Goal: Task Accomplishment & Management: Manage account settings

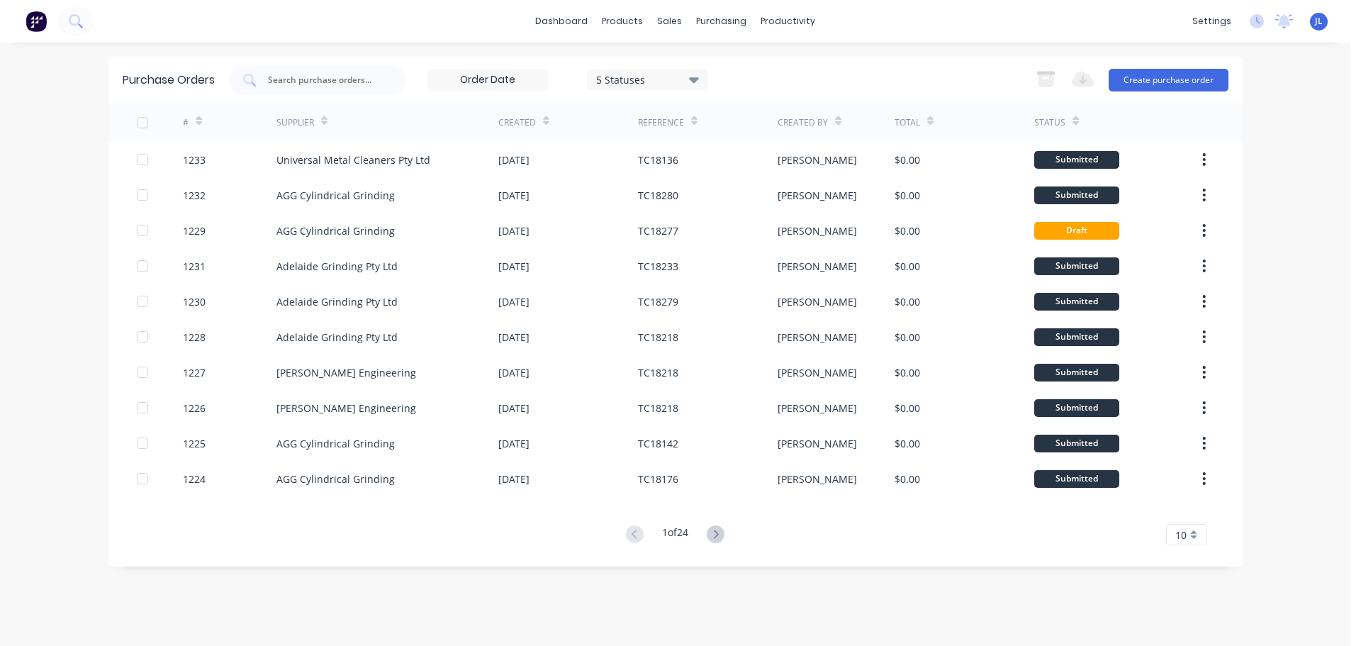
click at [43, 21] on img at bounding box center [36, 21] width 21 height 21
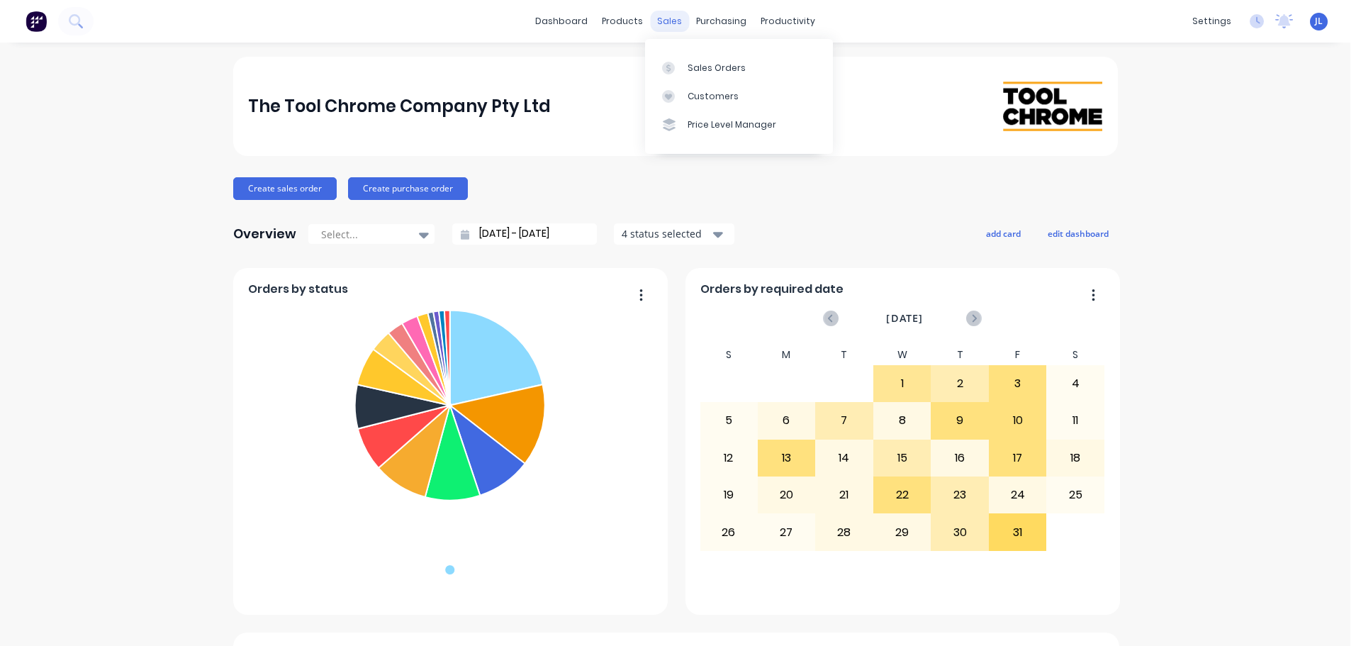
click at [664, 21] on div "sales" at bounding box center [669, 21] width 39 height 21
click at [666, 60] on link "Sales Orders" at bounding box center [739, 67] width 188 height 28
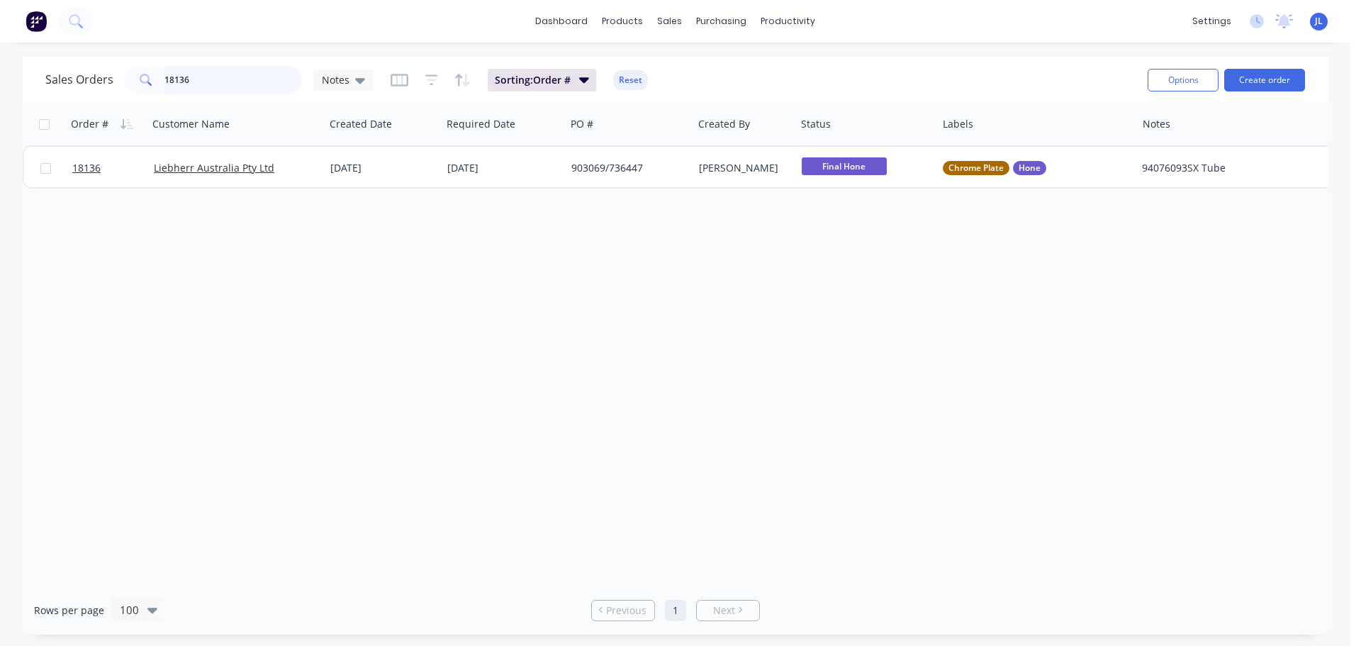
click at [204, 84] on input "18136" at bounding box center [233, 80] width 138 height 28
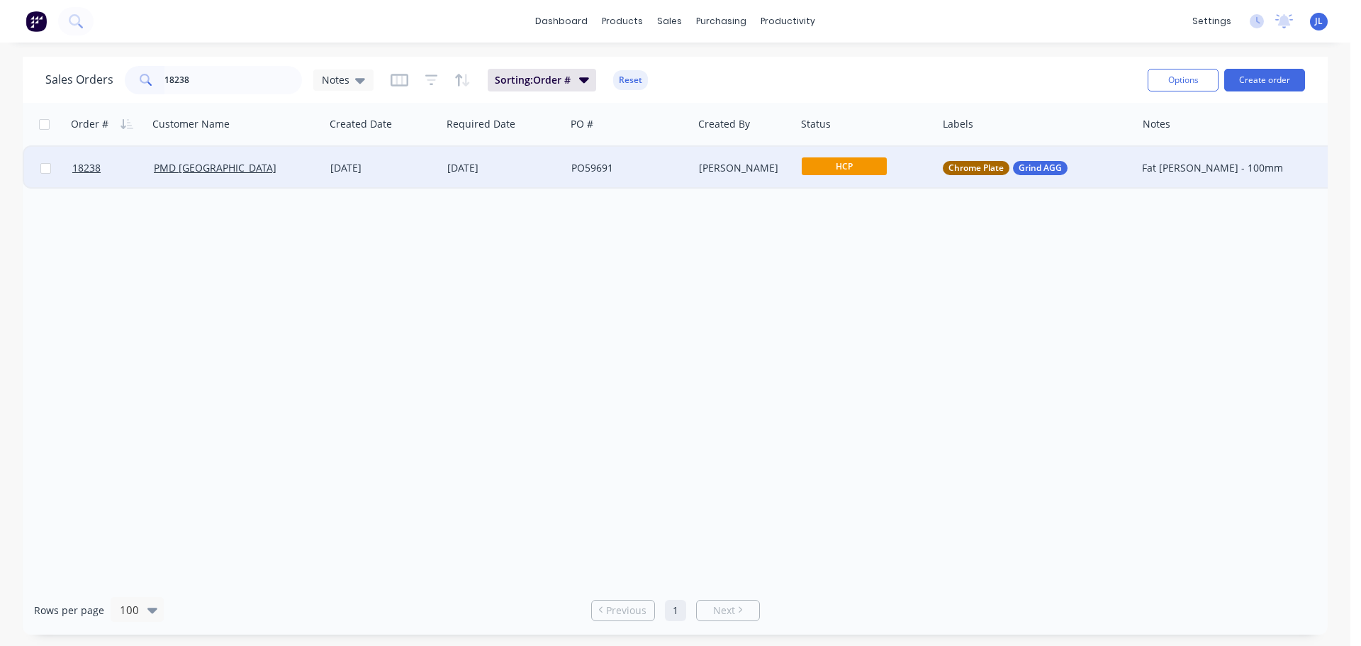
click at [836, 169] on span "HCP" at bounding box center [844, 166] width 85 height 18
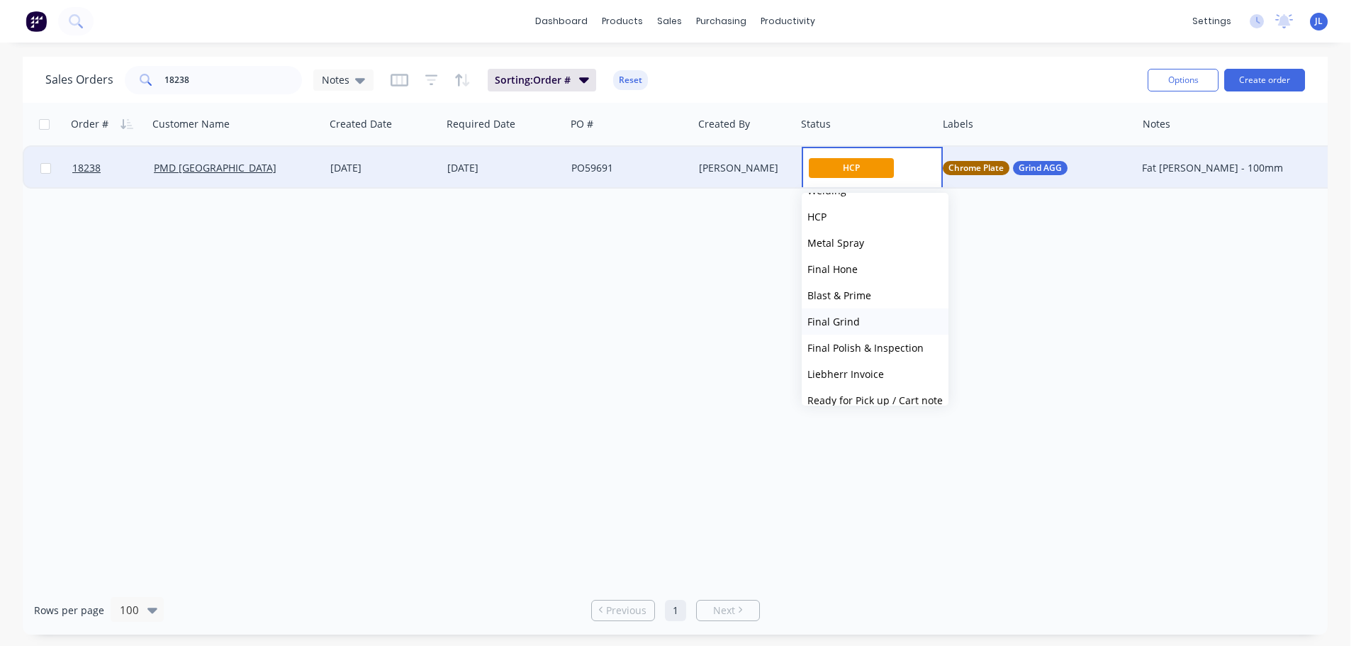
click at [860, 323] on button "Final Grind" at bounding box center [875, 321] width 147 height 26
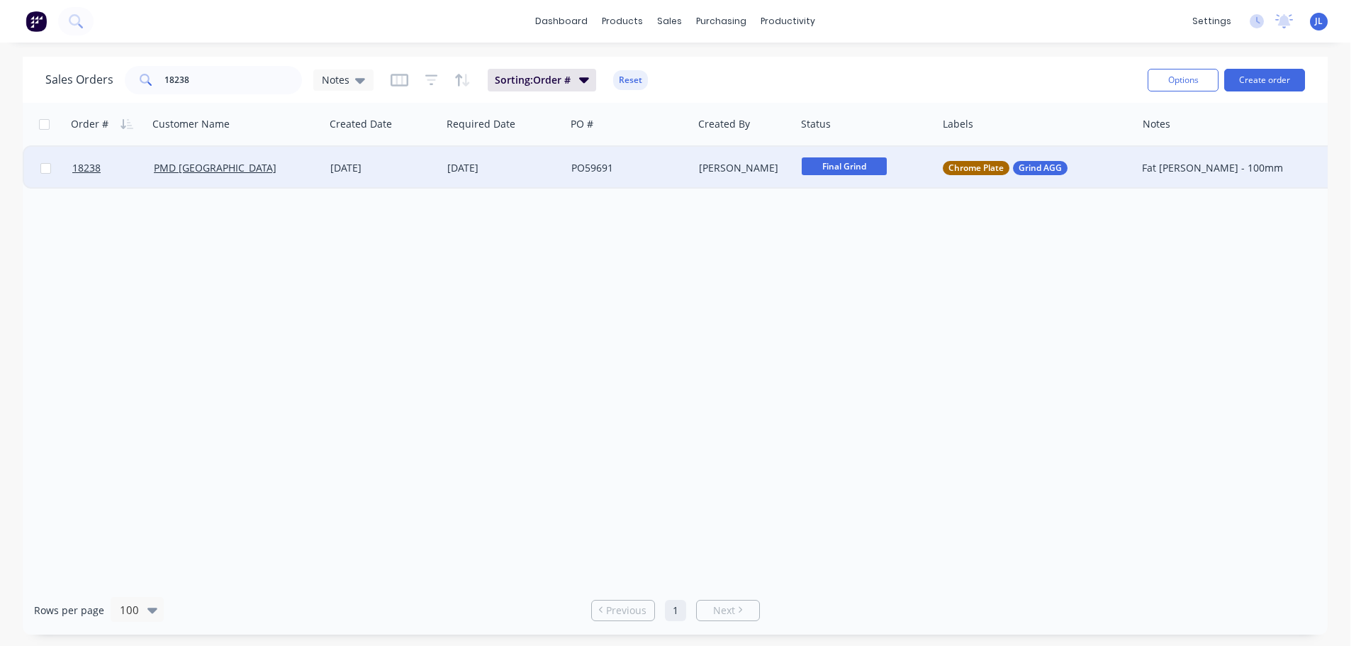
click at [853, 161] on span "Final Grind" at bounding box center [844, 166] width 85 height 18
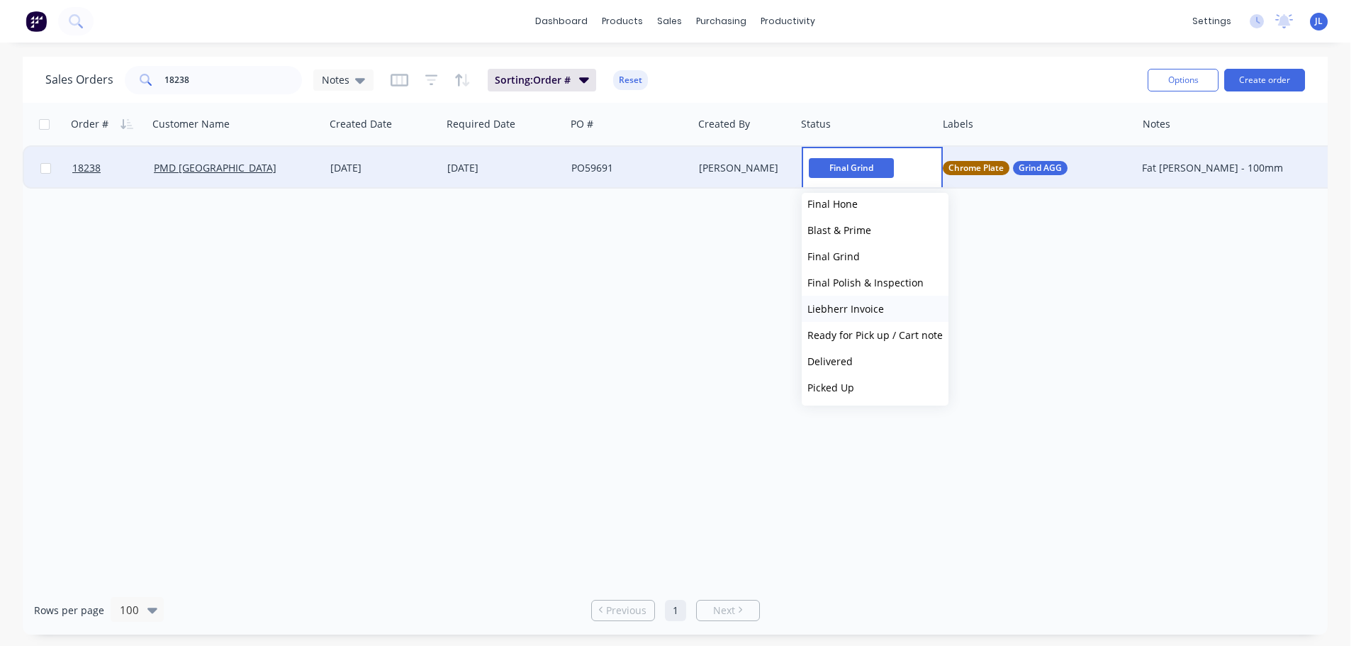
scroll to position [349, 0]
click at [877, 290] on button "Final Polish & Inspection" at bounding box center [875, 282] width 147 height 26
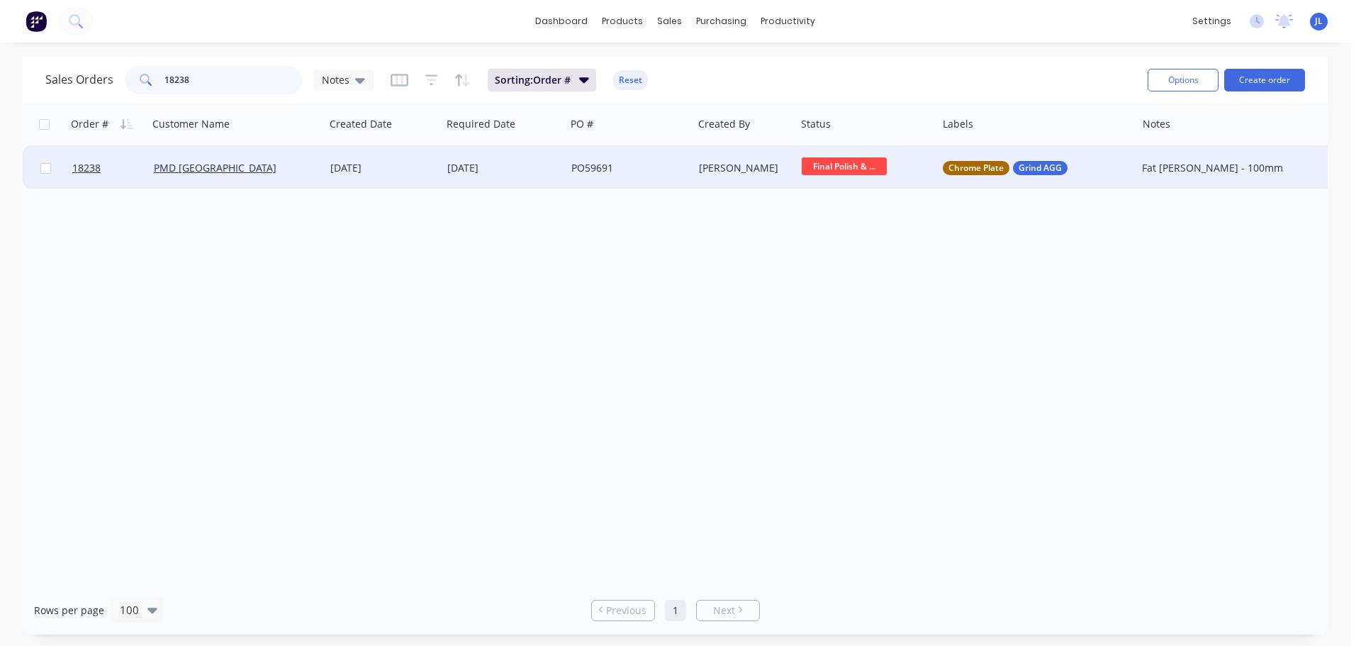
click at [208, 74] on input "18238" at bounding box center [233, 80] width 138 height 28
type input "18126"
click at [482, 173] on div "09 Sep 2025" at bounding box center [503, 168] width 113 height 14
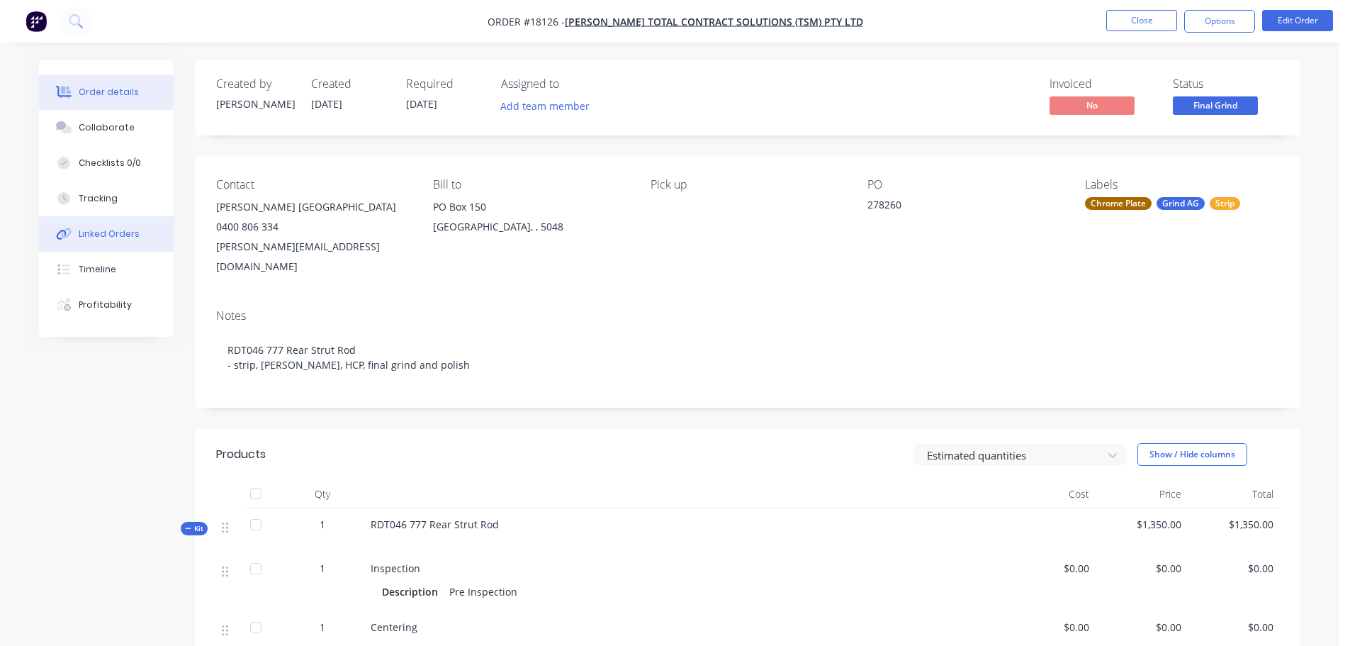
click at [125, 235] on div "Linked Orders" at bounding box center [109, 234] width 61 height 13
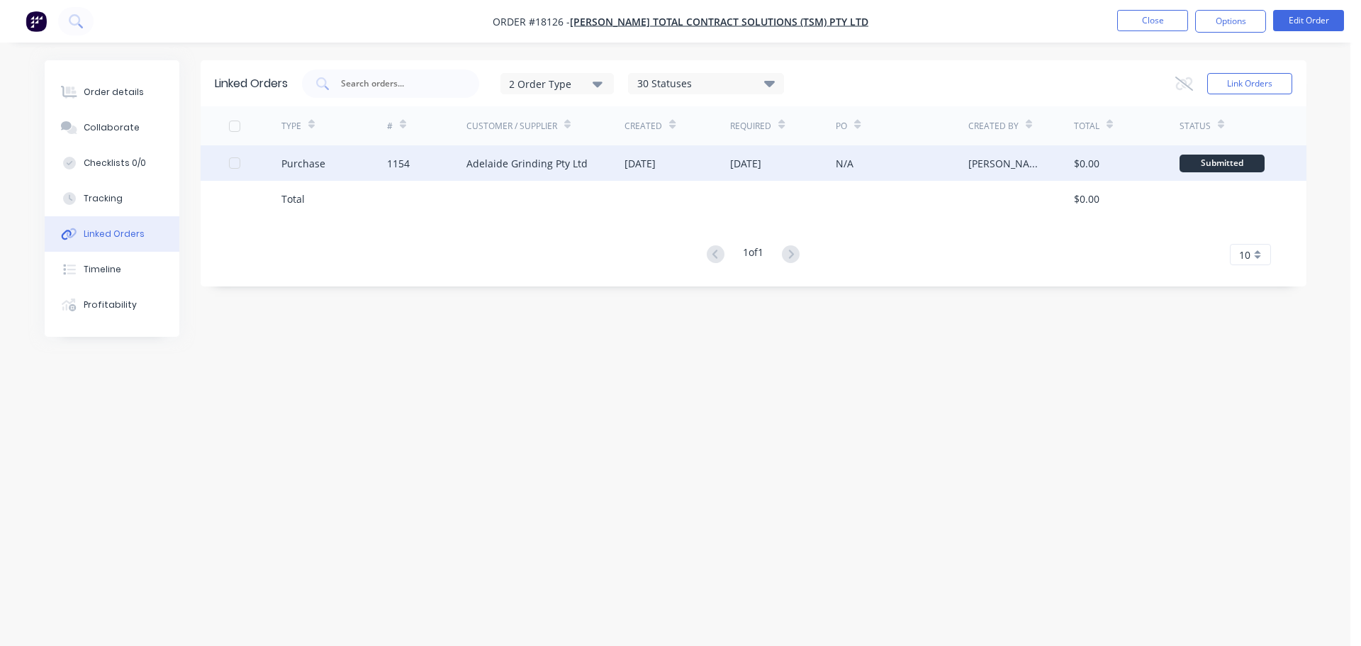
click at [917, 170] on div "N/A" at bounding box center [902, 162] width 132 height 35
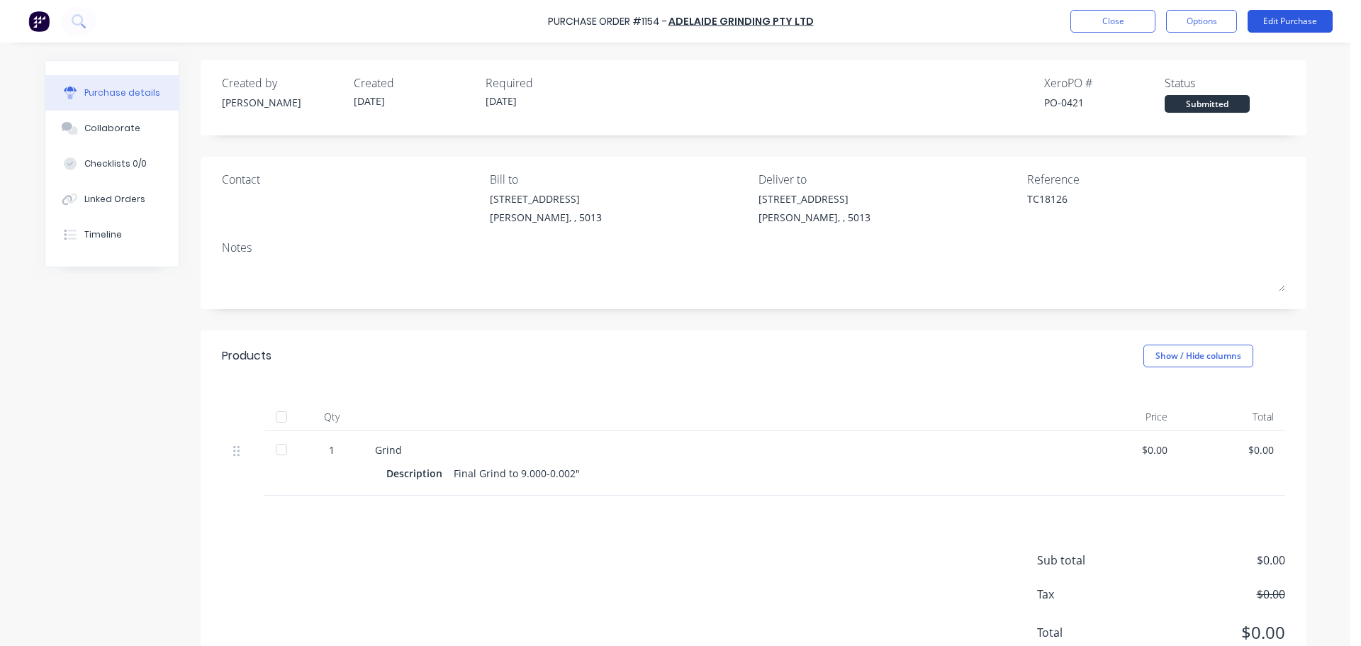
click at [1270, 28] on button "Edit Purchase" at bounding box center [1290, 21] width 85 height 23
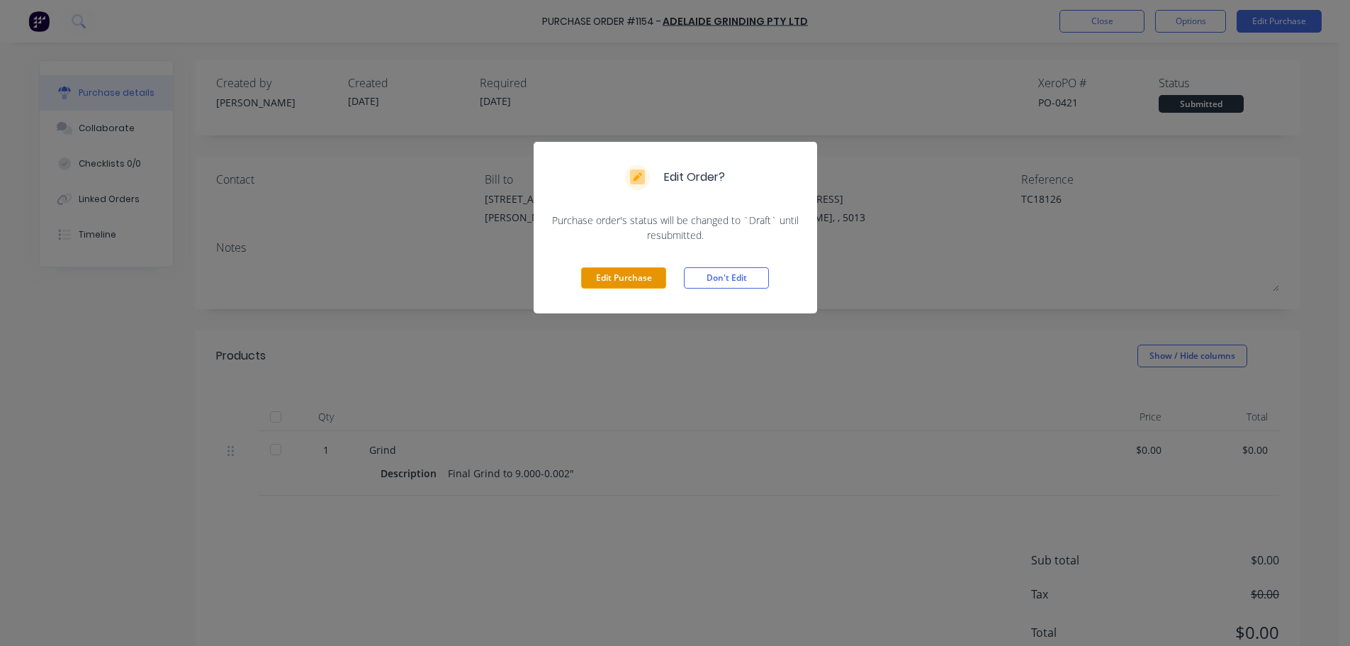
click at [603, 275] on button "Edit Purchase" at bounding box center [623, 277] width 85 height 21
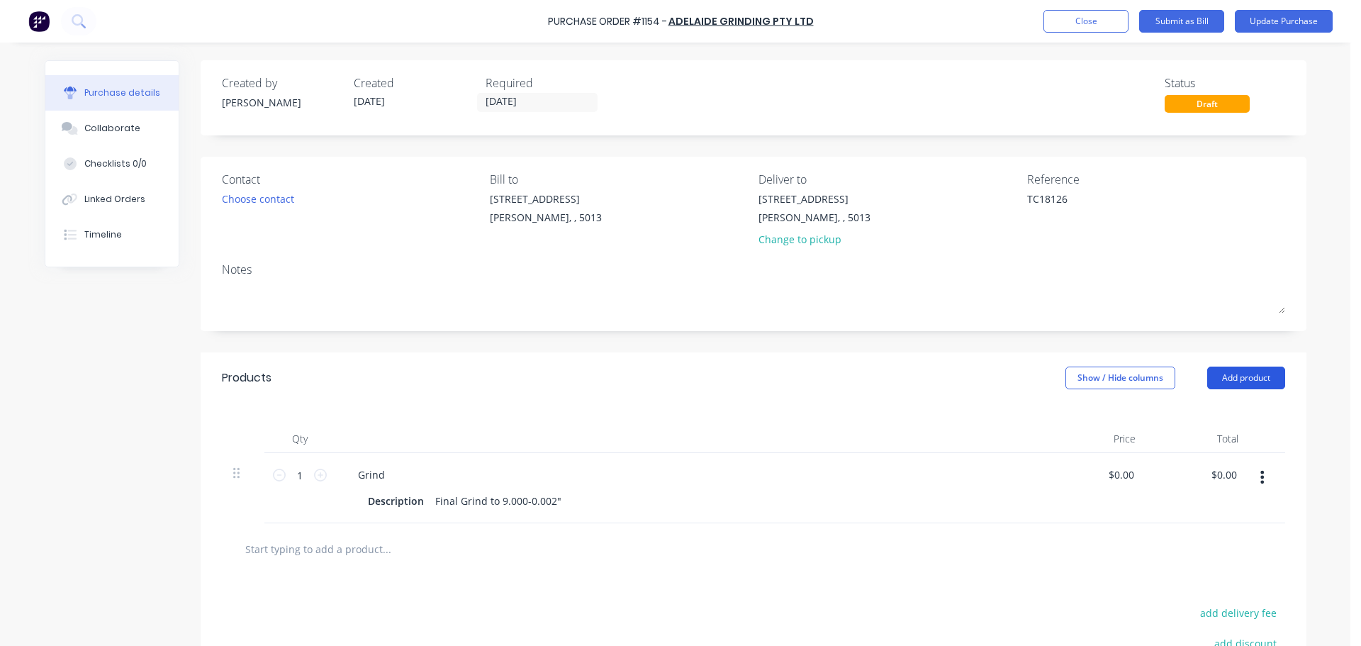
click at [1236, 383] on button "Add product" at bounding box center [1246, 377] width 78 height 23
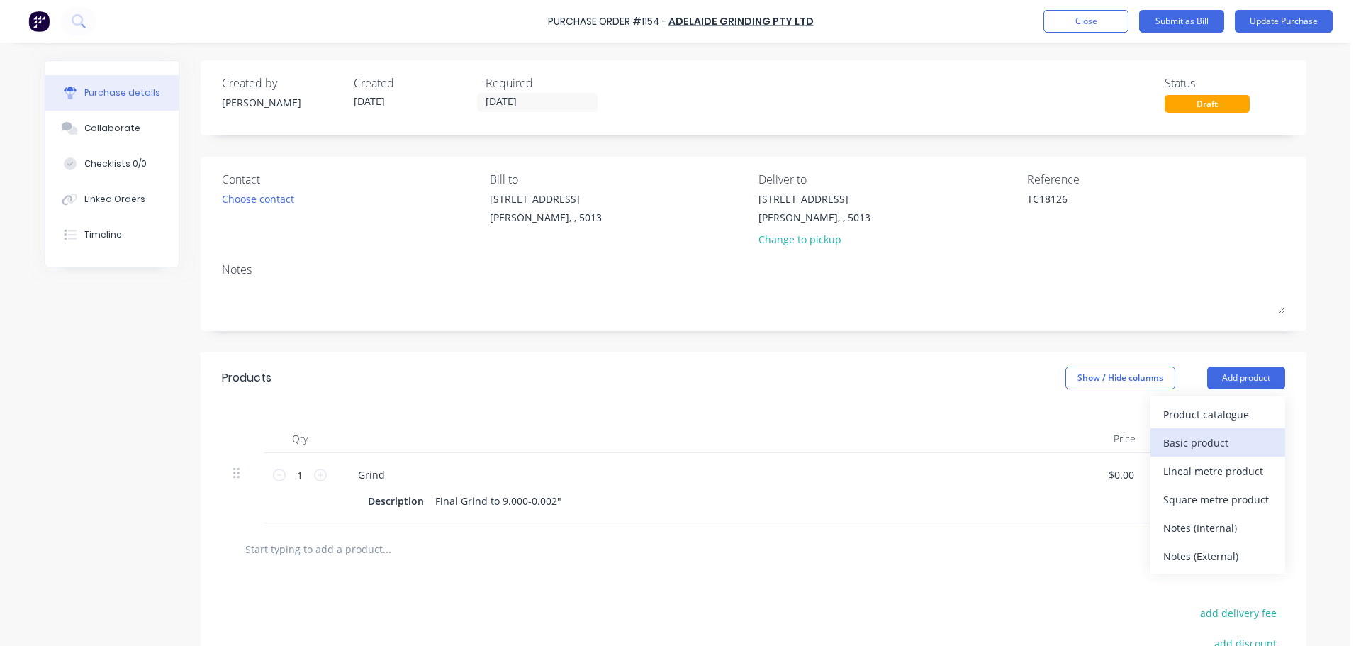
click at [1207, 439] on div "Basic product" at bounding box center [1217, 442] width 109 height 21
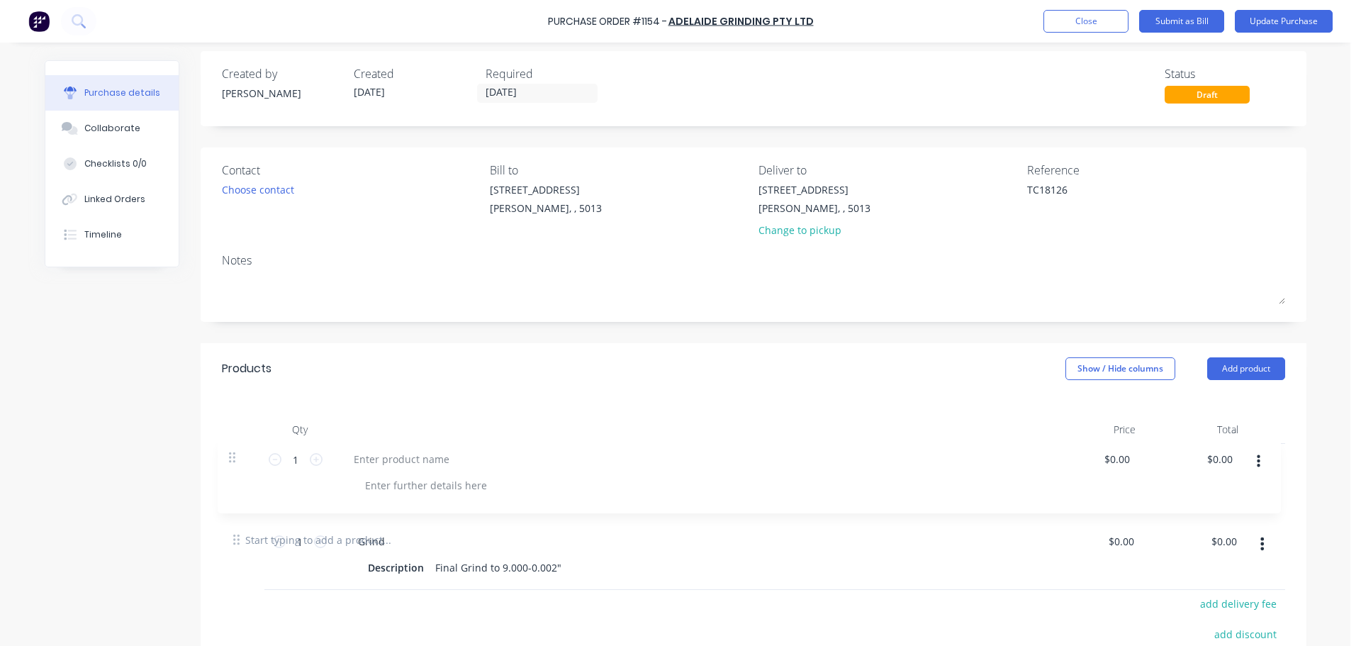
scroll to position [12, 0]
drag, startPoint x: 229, startPoint y: 548, endPoint x: 230, endPoint y: 445, distance: 102.8
click at [230, 445] on div "1 1 Grind Description Final Grind to 9.000-0.002" $0.00 $0.00 $0.00 $0.00 1 1 $…" at bounding box center [753, 476] width 1063 height 70
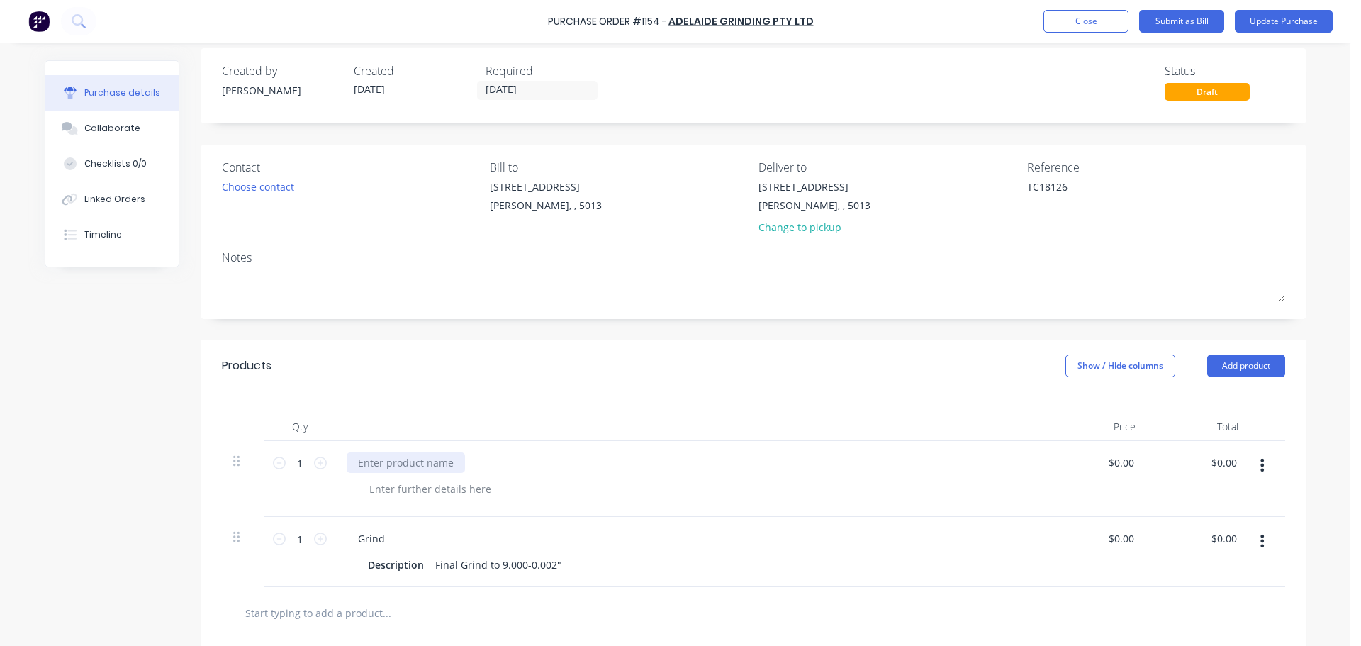
click at [399, 461] on div at bounding box center [406, 462] width 118 height 21
type textarea "x"
click at [484, 415] on div at bounding box center [689, 427] width 709 height 28
click at [451, 461] on div "Centre off chrome" at bounding box center [690, 462] width 686 height 21
click at [437, 461] on div "Centre off chrome" at bounding box center [401, 462] width 109 height 21
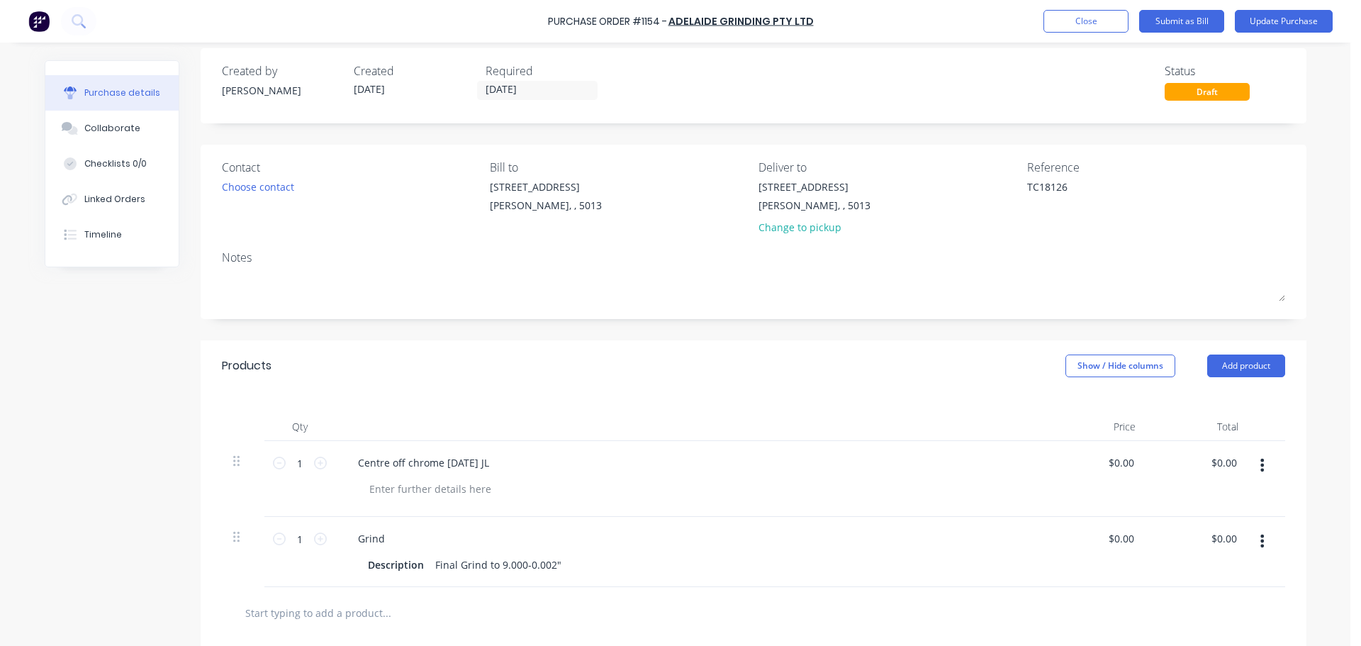
click at [665, 393] on div "Qty Price Total 1 1 Centre off chrome 10/10/25 JL $0.00 $0.00 $0.00 $0.00 1 1 G…" at bounding box center [754, 489] width 1106 height 196
click at [1270, 28] on button "Update Purchase" at bounding box center [1284, 21] width 98 height 23
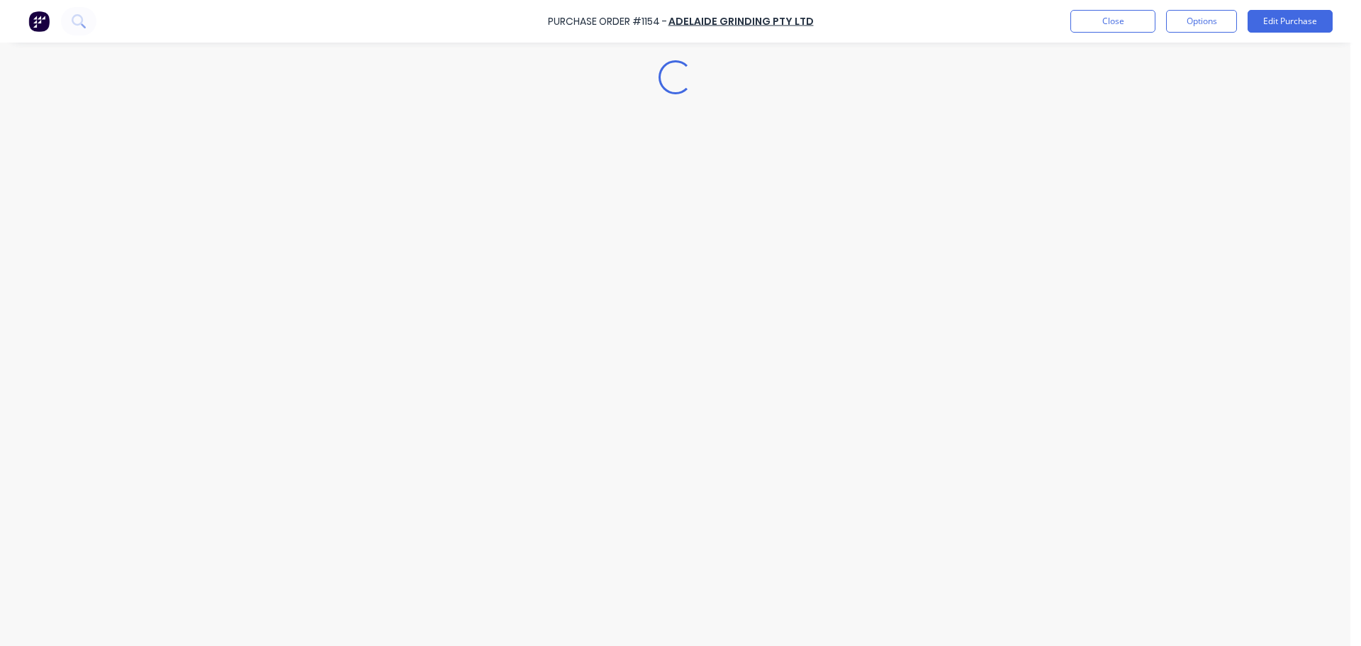
type textarea "x"
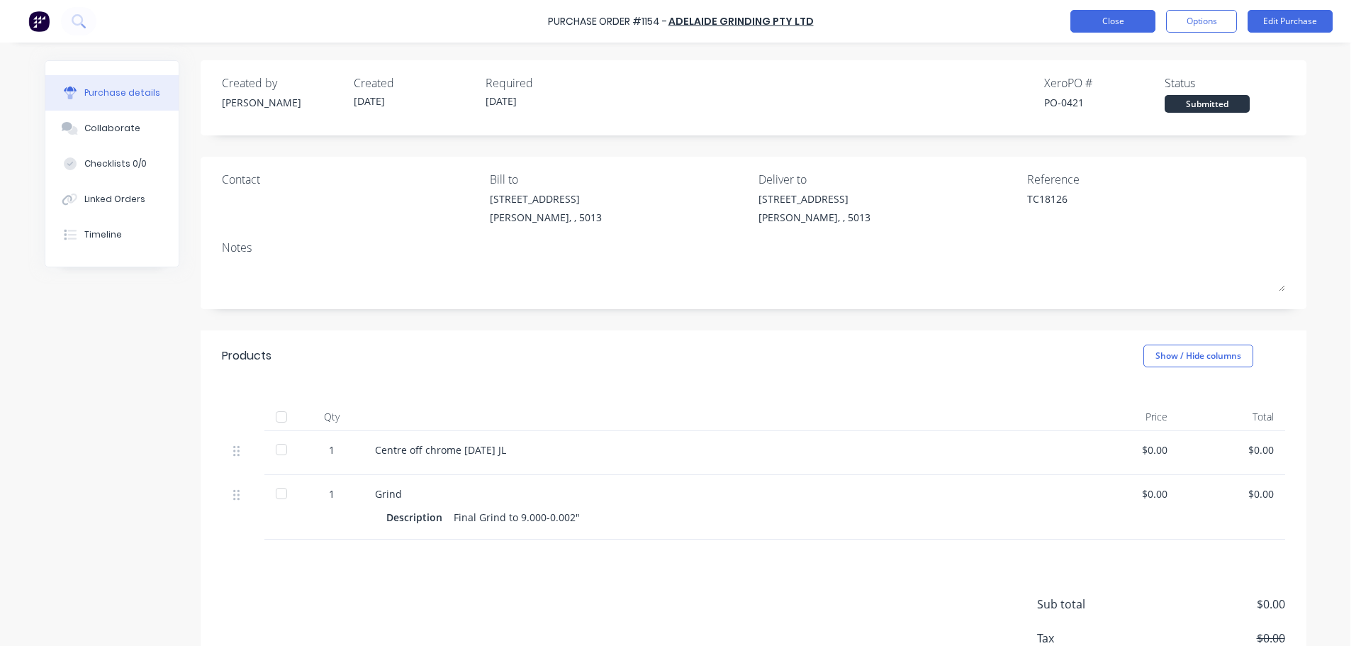
click at [1116, 17] on button "Close" at bounding box center [1112, 21] width 85 height 23
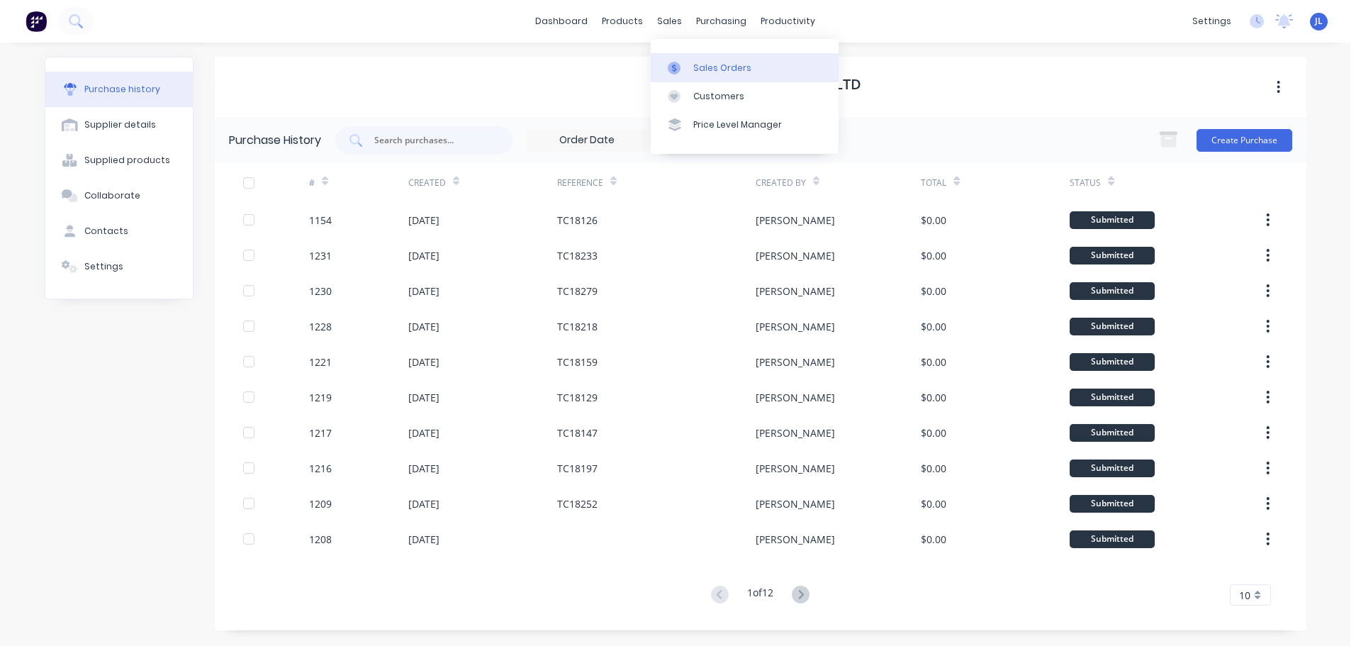
click at [681, 69] on div at bounding box center [678, 68] width 21 height 13
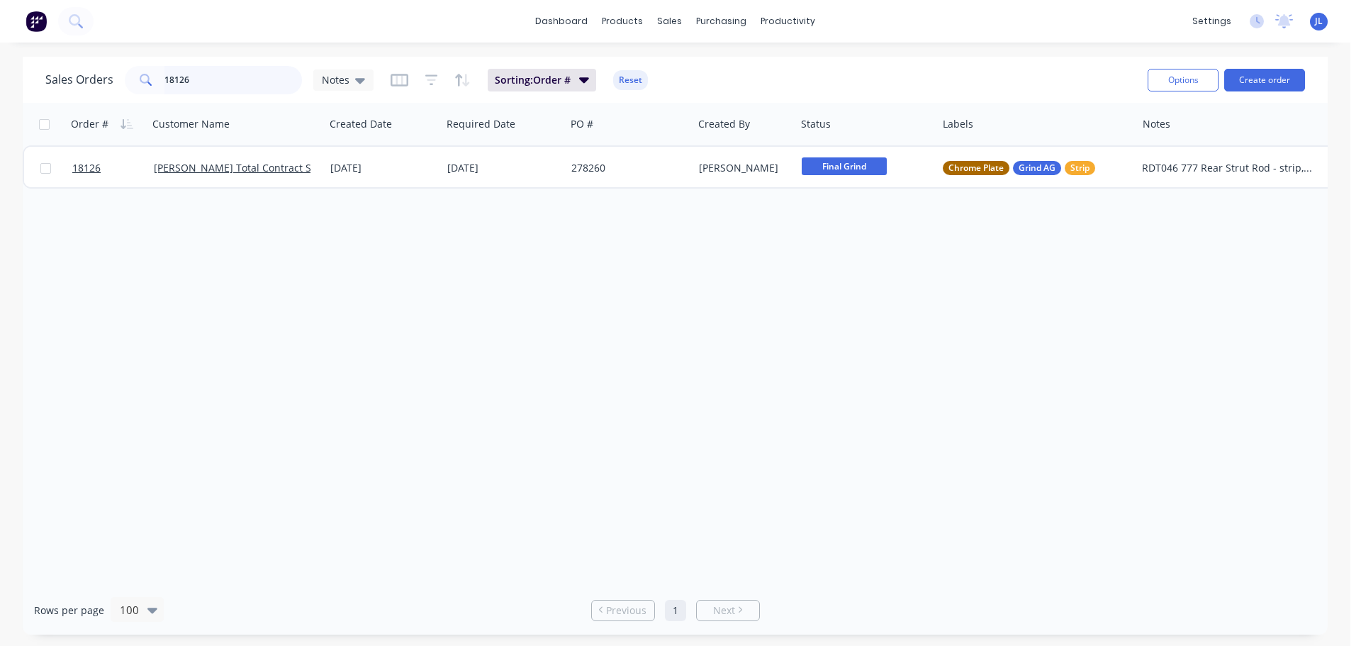
click at [199, 79] on input "18126" at bounding box center [233, 80] width 138 height 28
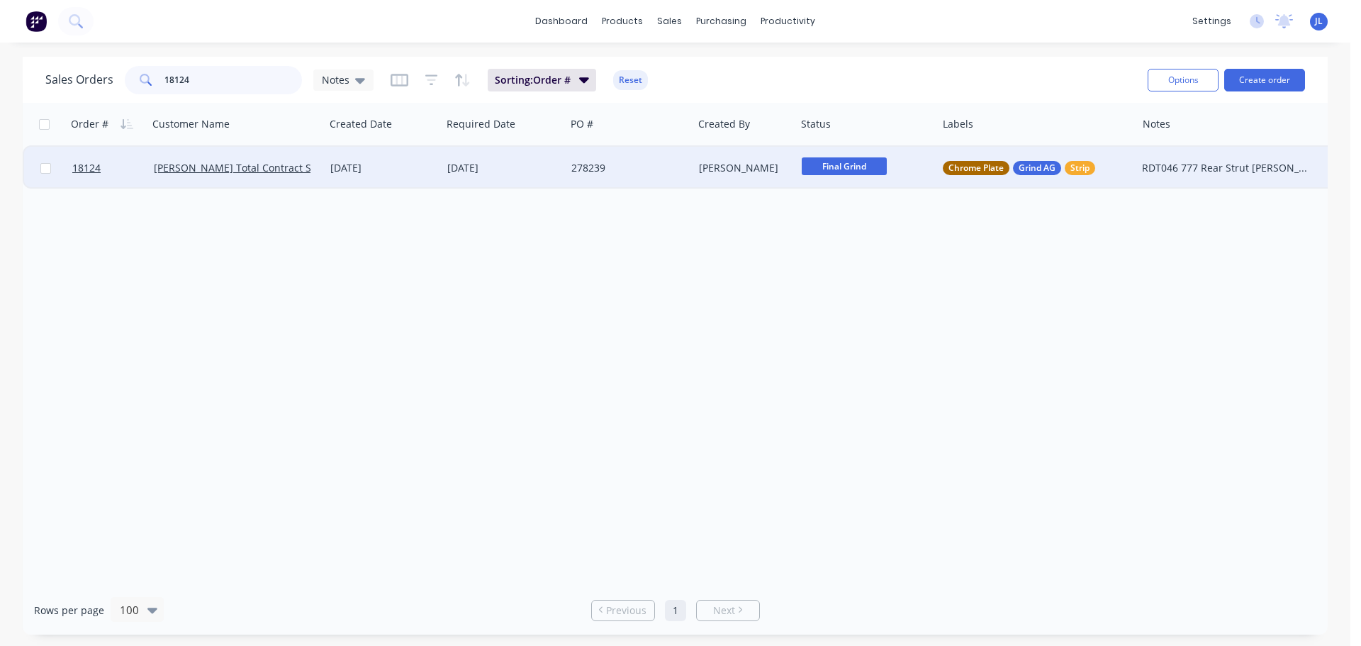
type input "18124"
click at [841, 179] on div "Final Grind" at bounding box center [863, 167] width 123 height 21
click at [712, 182] on div "[PERSON_NAME]" at bounding box center [744, 168] width 103 height 43
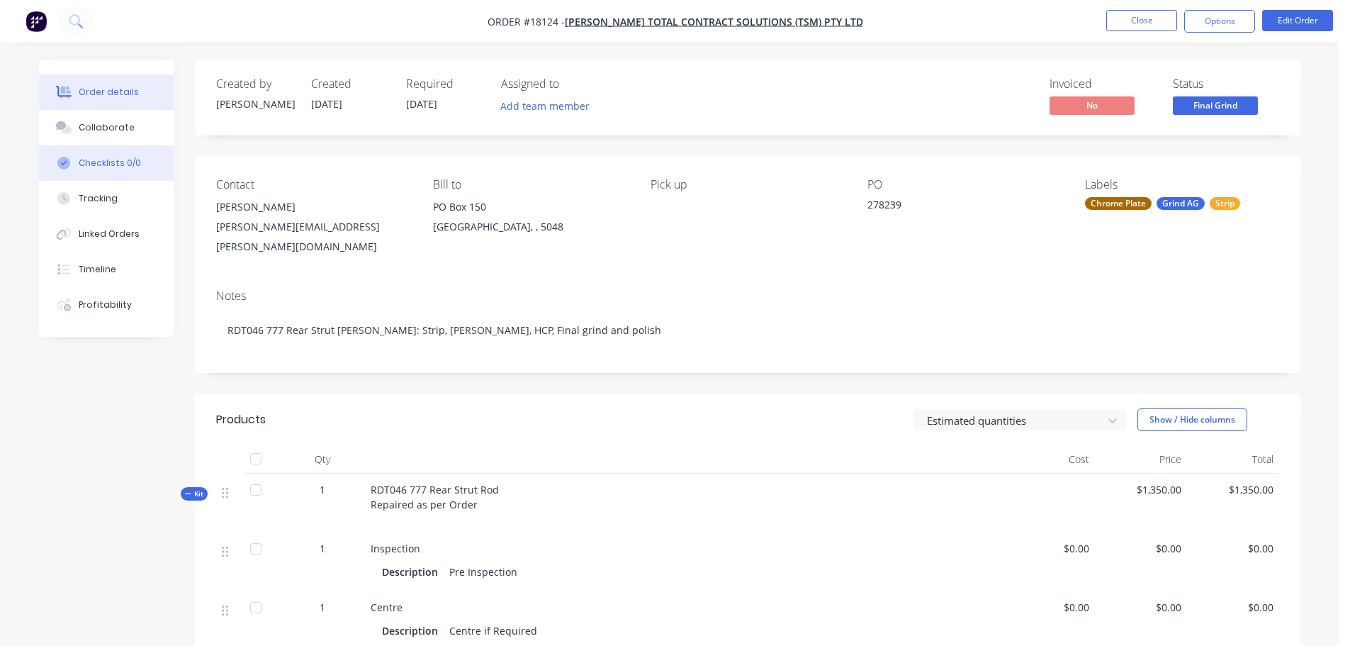
click at [128, 162] on div "Checklists 0/0" at bounding box center [110, 163] width 62 height 13
type textarea "x"
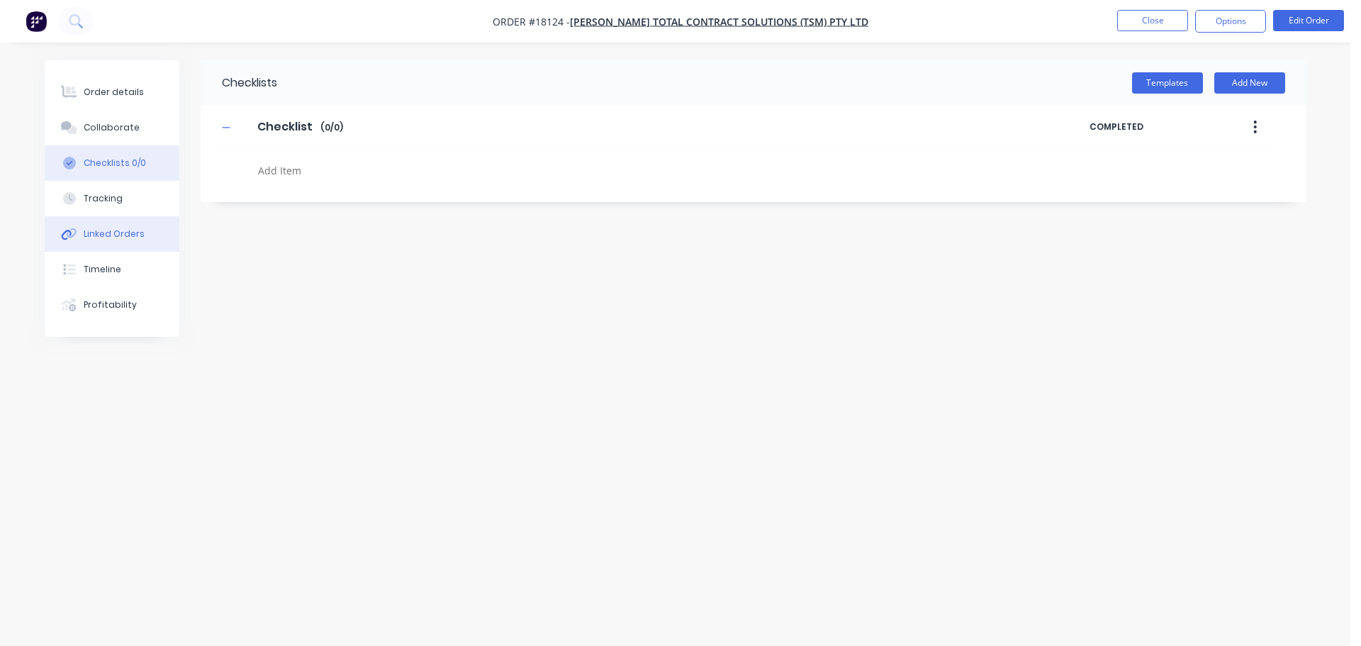
click at [126, 242] on button "Linked Orders" at bounding box center [112, 233] width 135 height 35
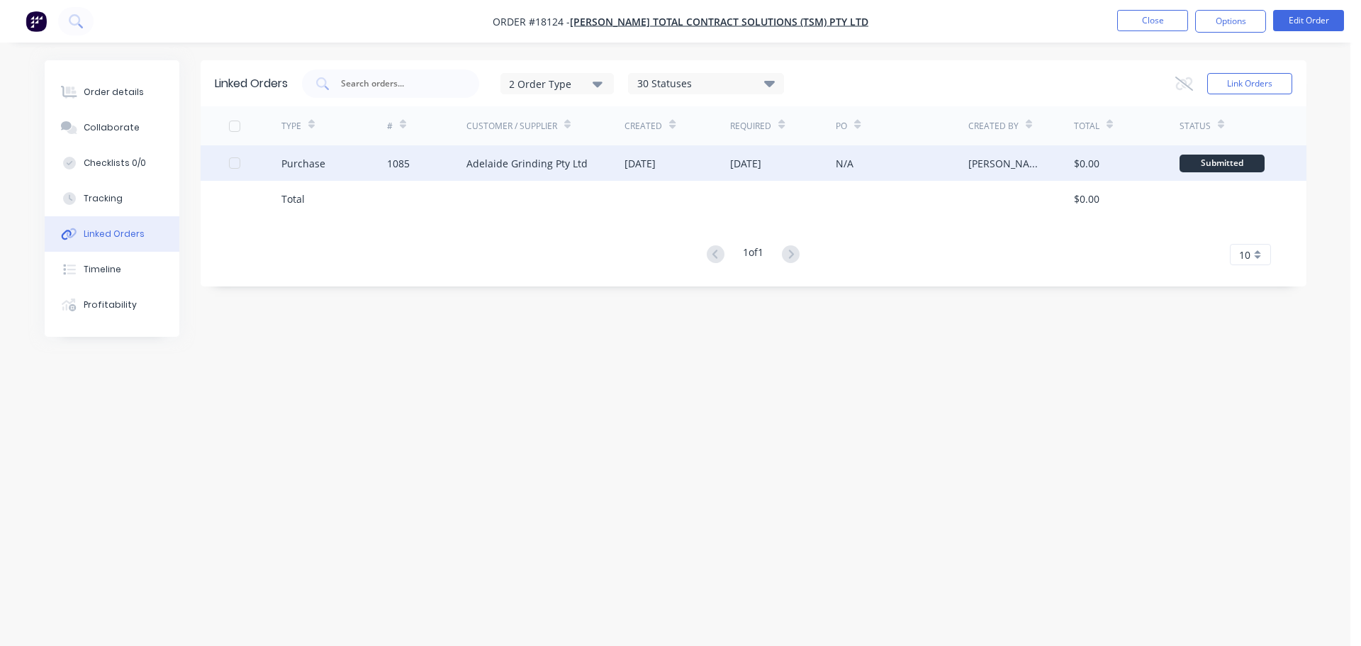
click at [880, 178] on div "N/A" at bounding box center [902, 162] width 132 height 35
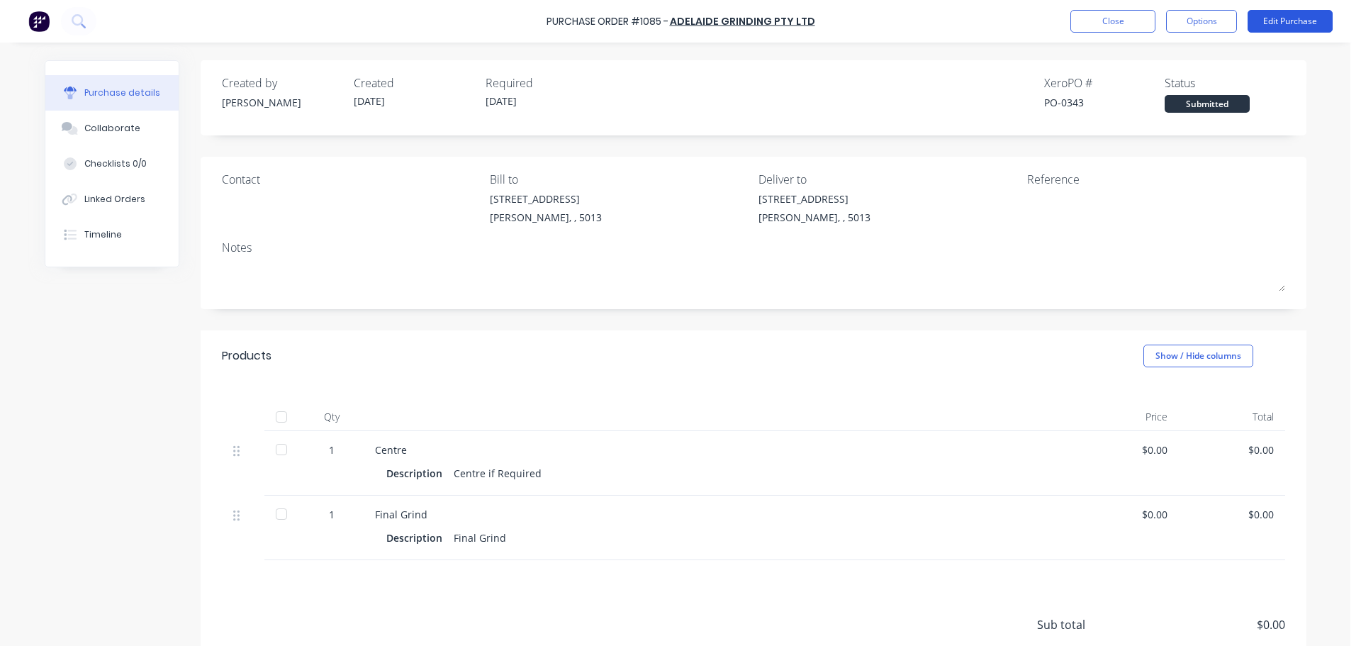
click at [1279, 30] on button "Edit Purchase" at bounding box center [1290, 21] width 85 height 23
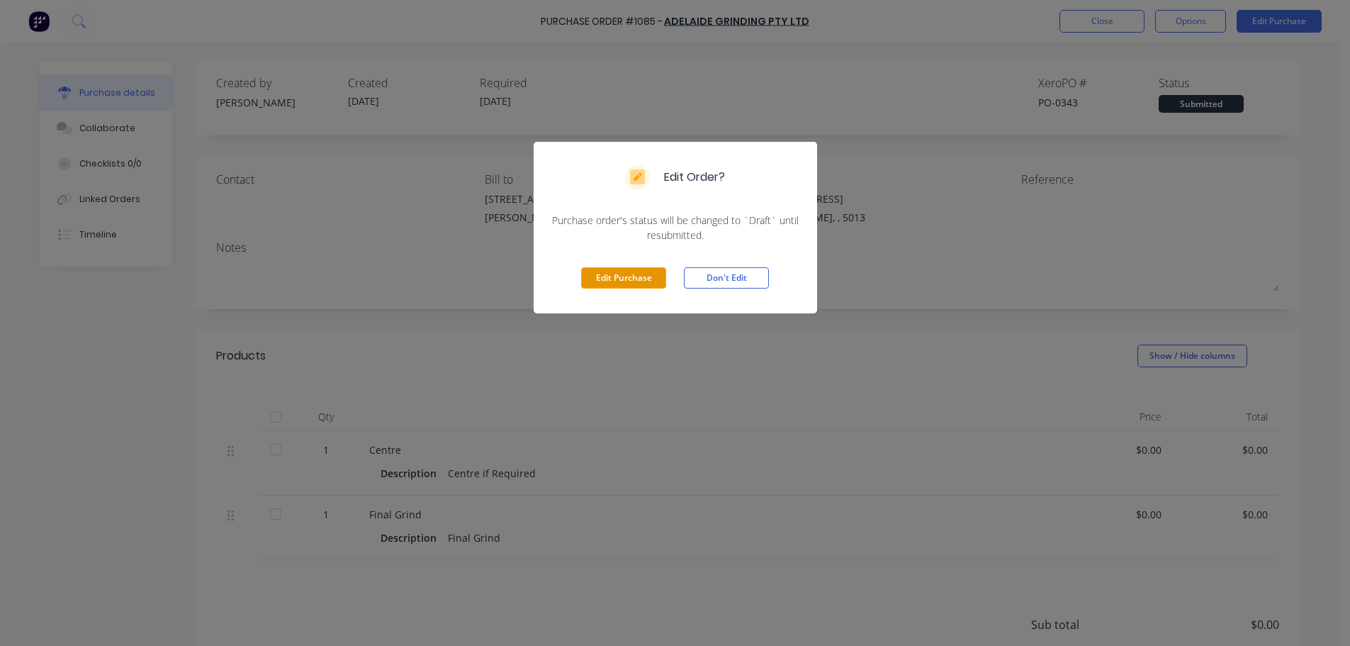
click at [621, 282] on button "Edit Purchase" at bounding box center [623, 277] width 85 height 21
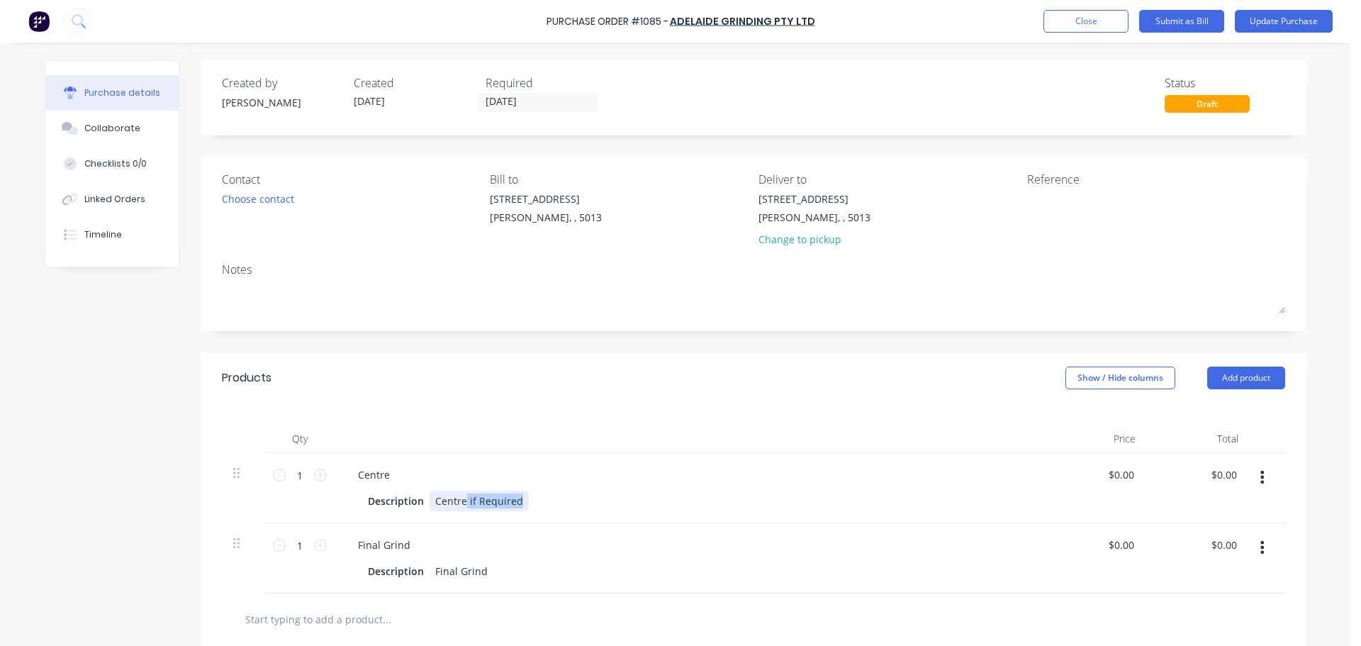
drag, startPoint x: 460, startPoint y: 499, endPoint x: 628, endPoint y: 494, distance: 168.1
click at [628, 494] on div "Description Centre if Required" at bounding box center [686, 501] width 649 height 21
click at [655, 426] on div at bounding box center [689, 439] width 709 height 28
click at [1273, 30] on button "Update Purchase" at bounding box center [1284, 21] width 98 height 23
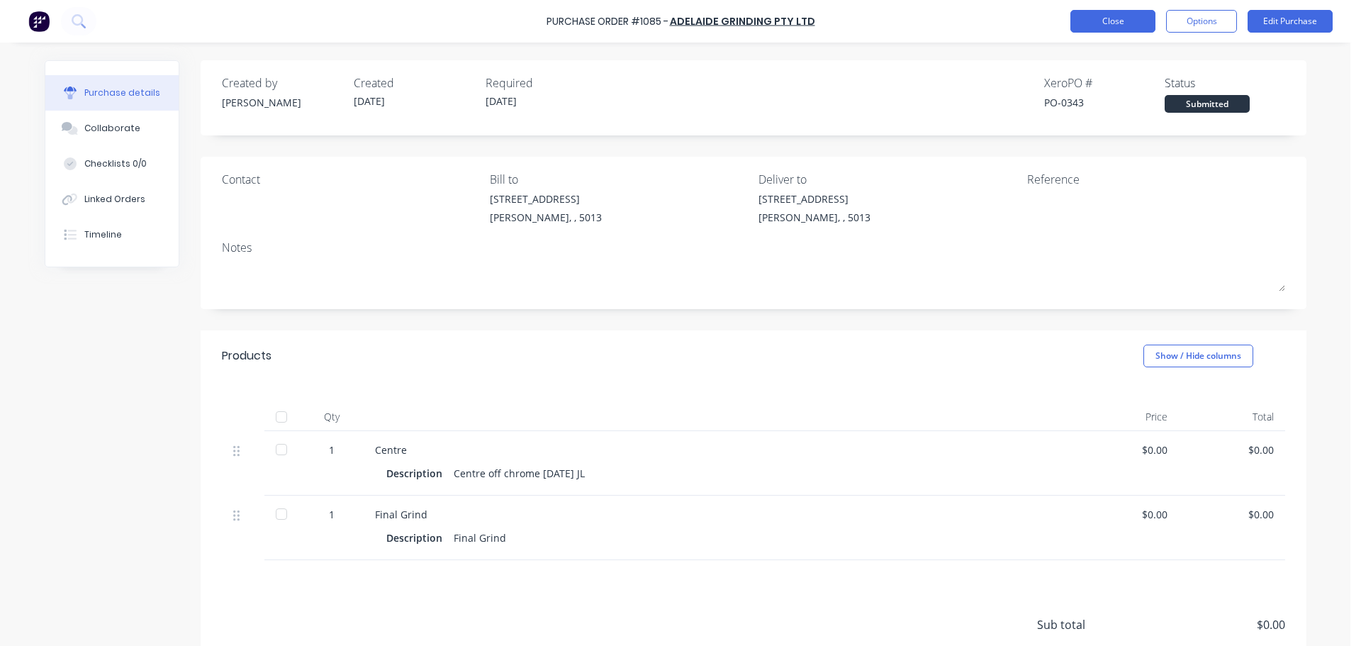
click at [1094, 16] on button "Close" at bounding box center [1112, 21] width 85 height 23
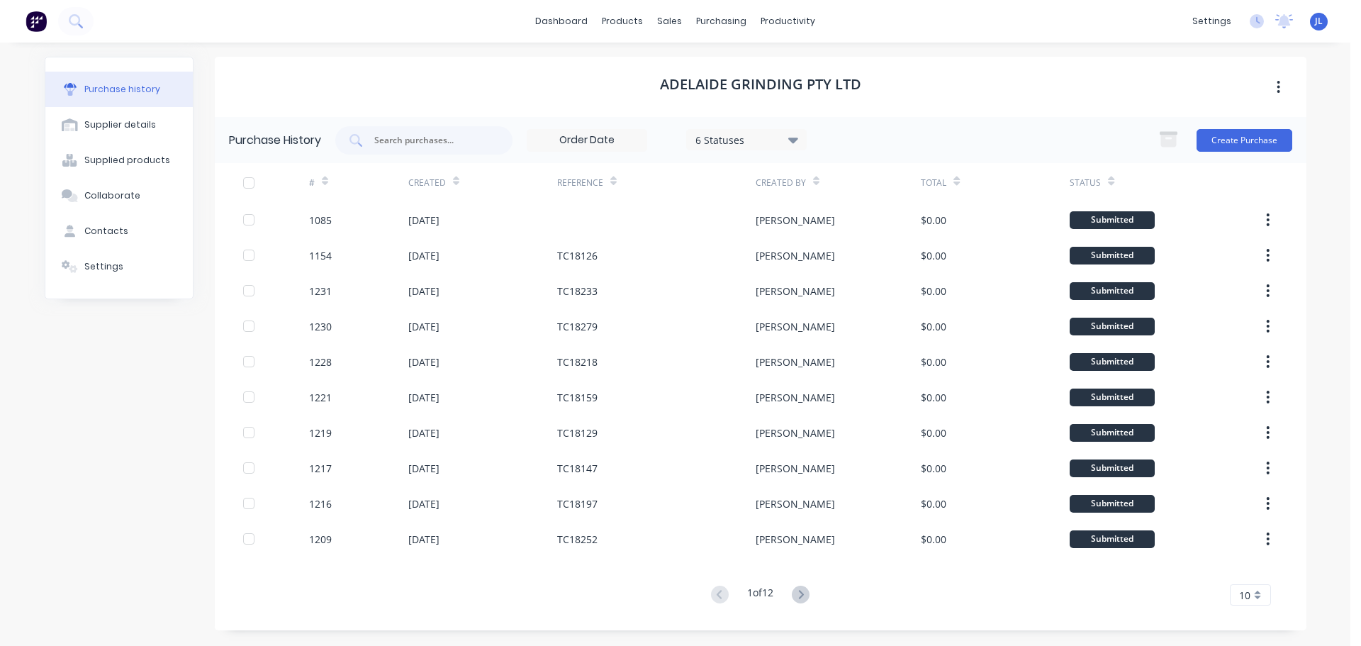
click at [35, 22] on img at bounding box center [36, 21] width 21 height 21
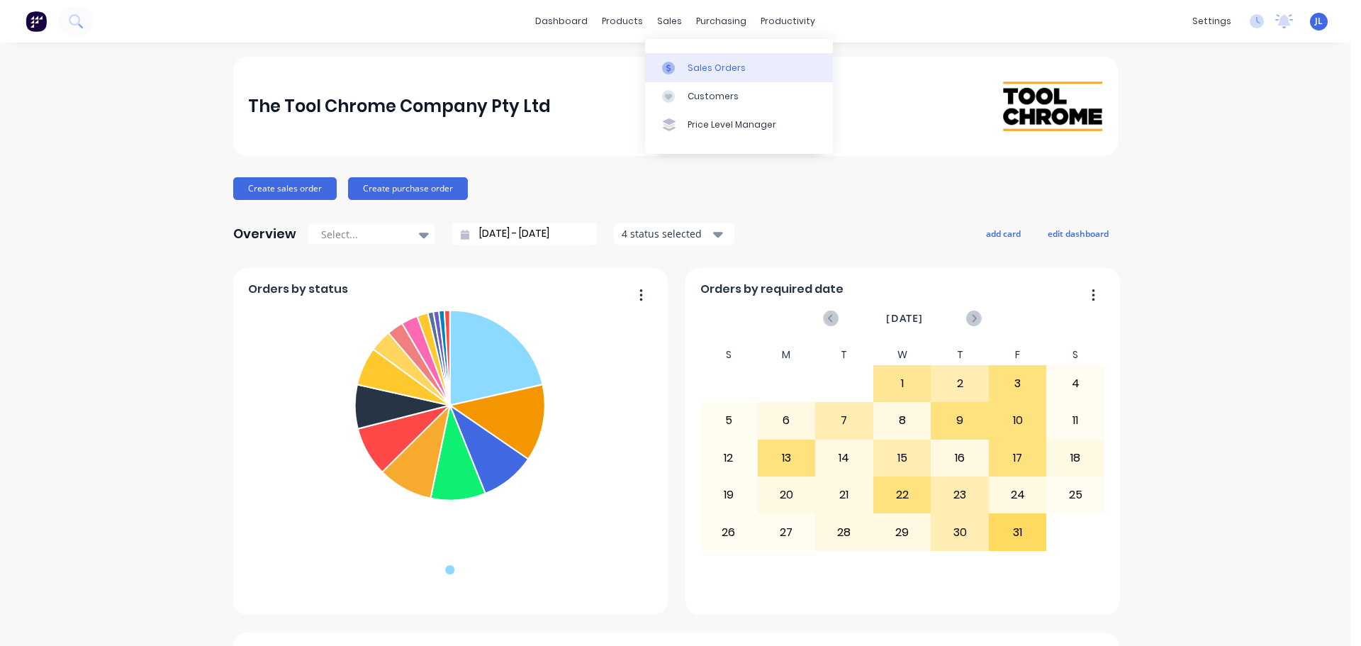
click at [675, 65] on div at bounding box center [672, 68] width 21 height 13
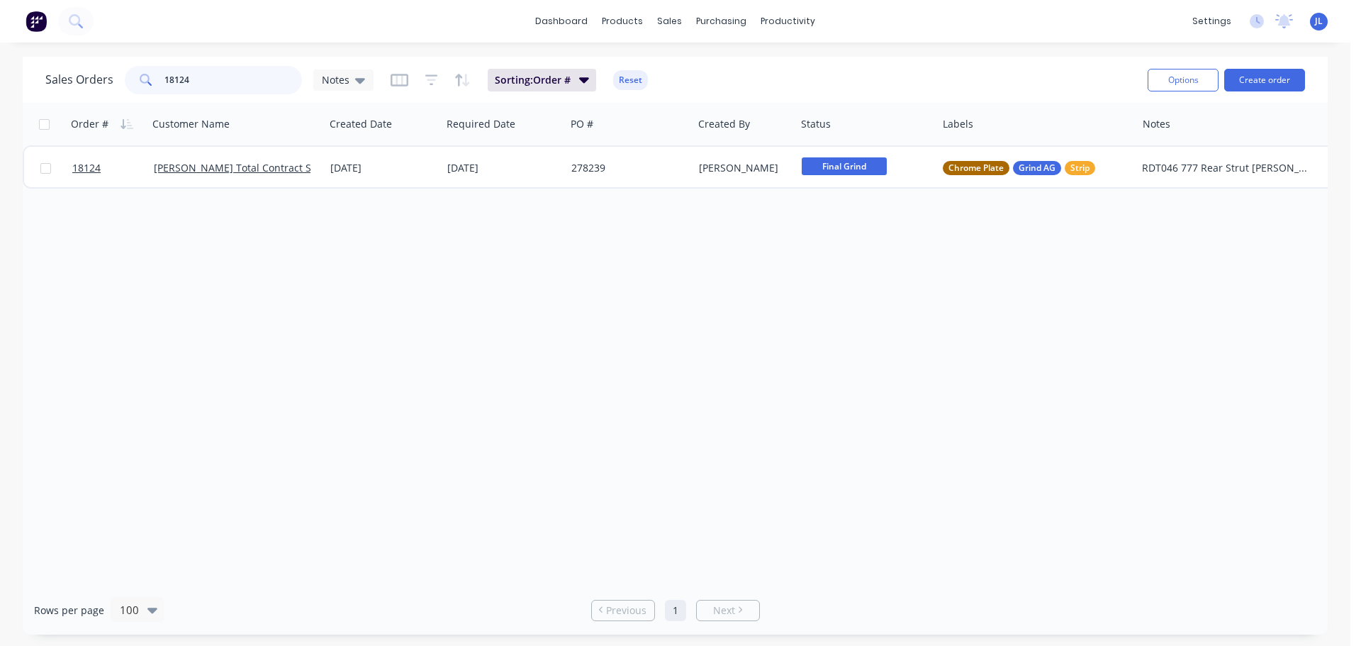
click at [203, 82] on input "18124" at bounding box center [233, 80] width 138 height 28
type input "w"
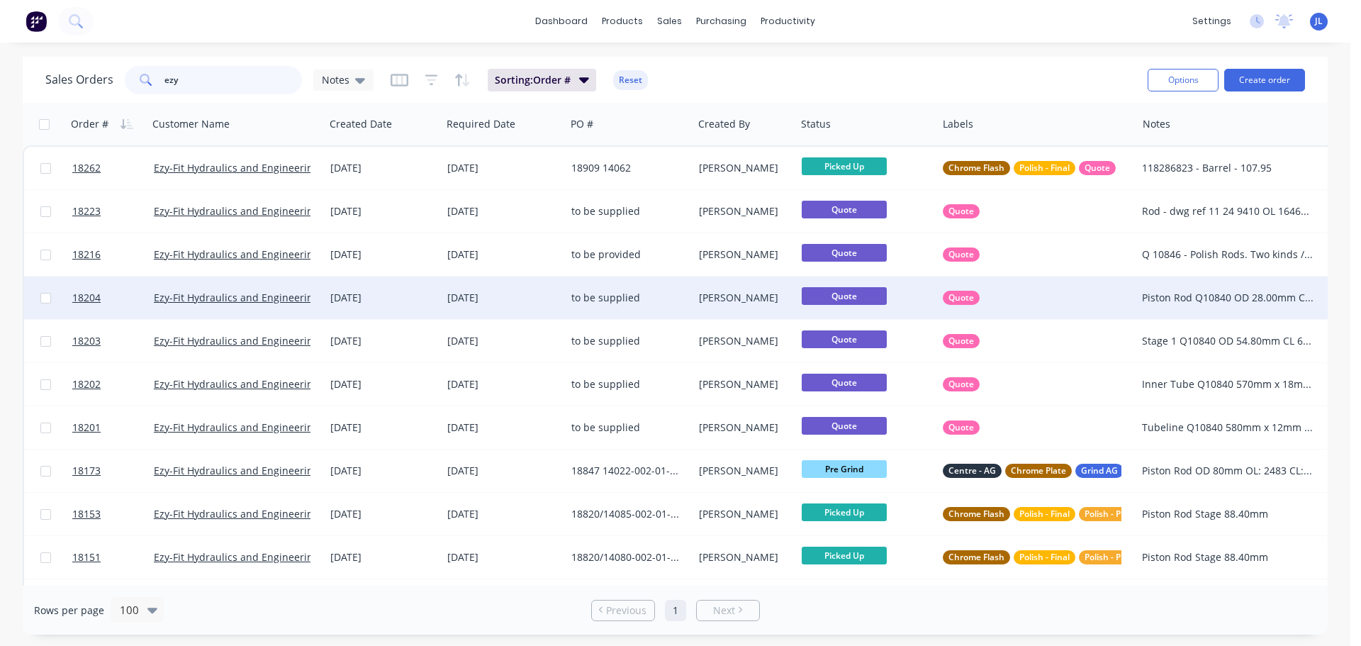
type input "ezy"
click at [566, 301] on div "to be supplied" at bounding box center [629, 297] width 127 height 43
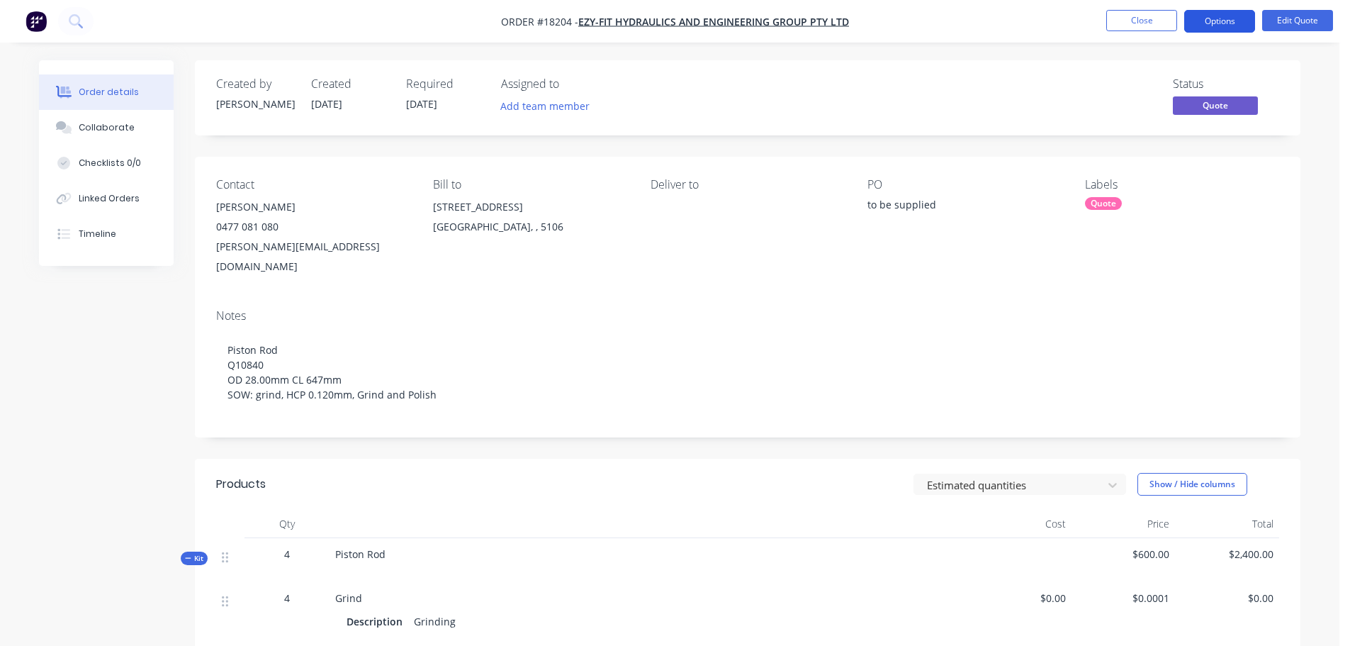
click at [1240, 24] on button "Options" at bounding box center [1220, 21] width 71 height 23
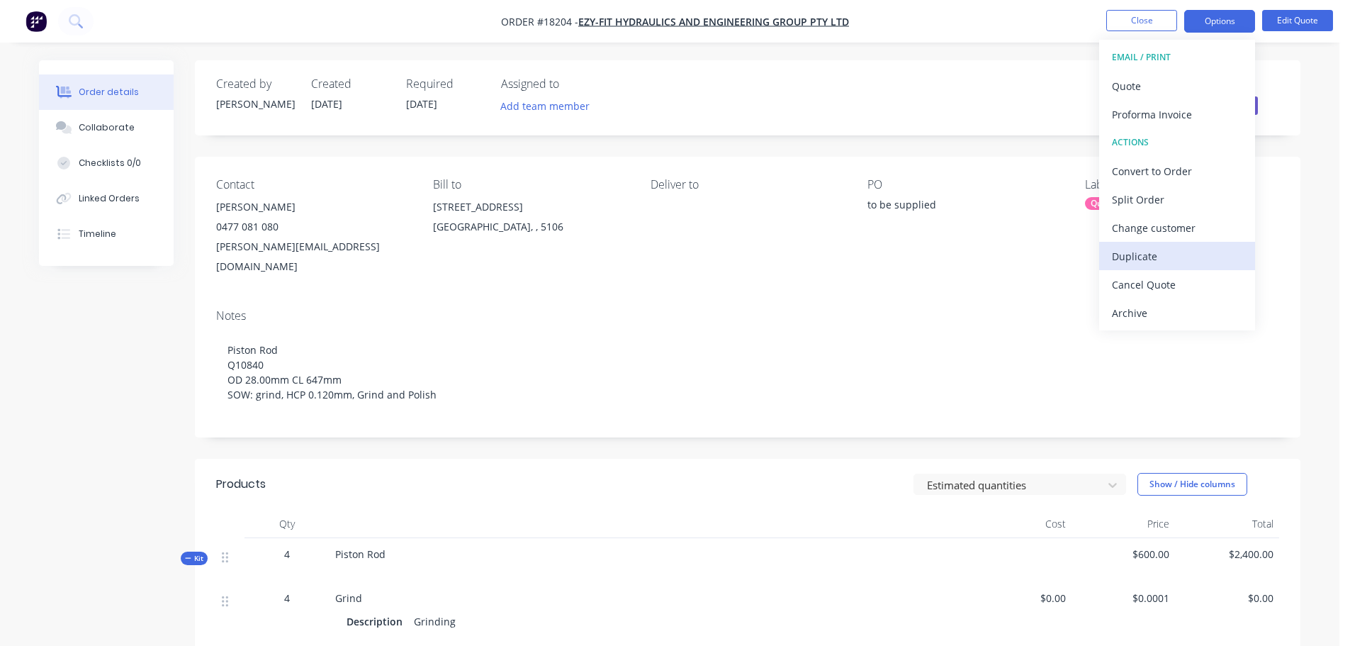
click at [1150, 257] on div "Duplicate" at bounding box center [1177, 256] width 130 height 21
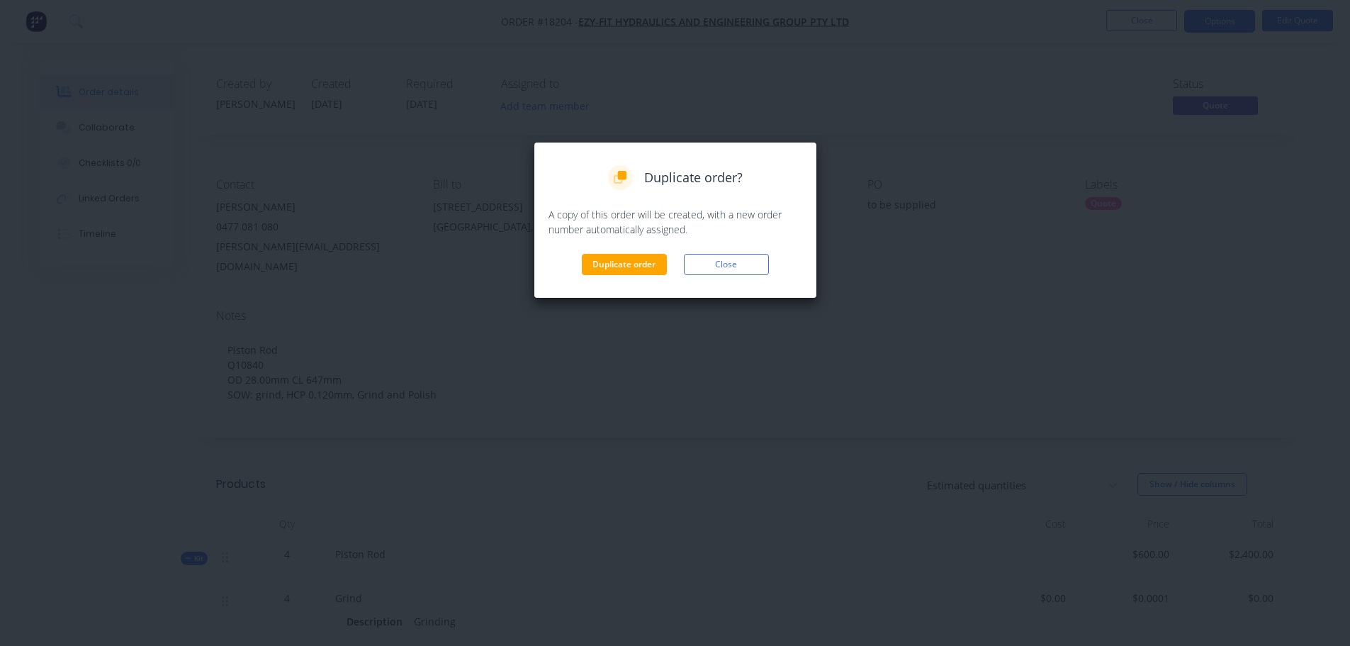
click at [663, 280] on div "Duplicate order? A copy of this order will be created, with a new order number …" at bounding box center [676, 220] width 284 height 157
click at [658, 272] on button "Duplicate order" at bounding box center [624, 264] width 85 height 21
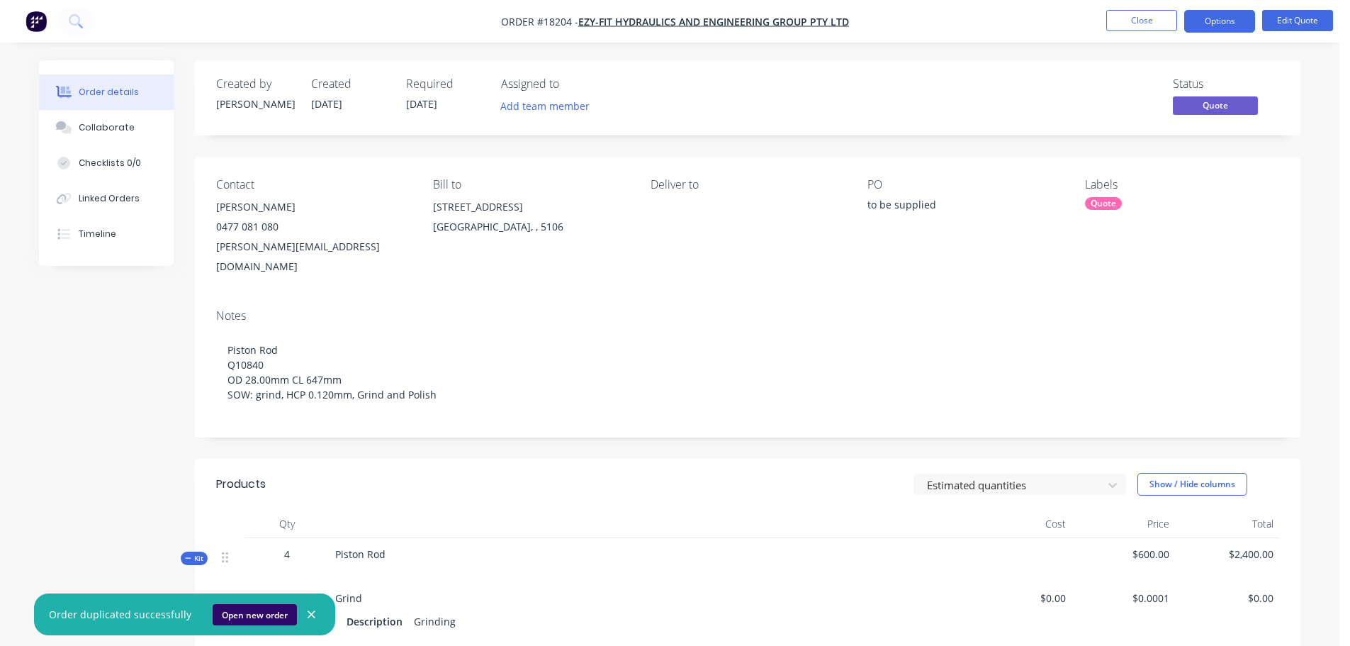
click at [236, 610] on button "Open new order" at bounding box center [255, 614] width 84 height 21
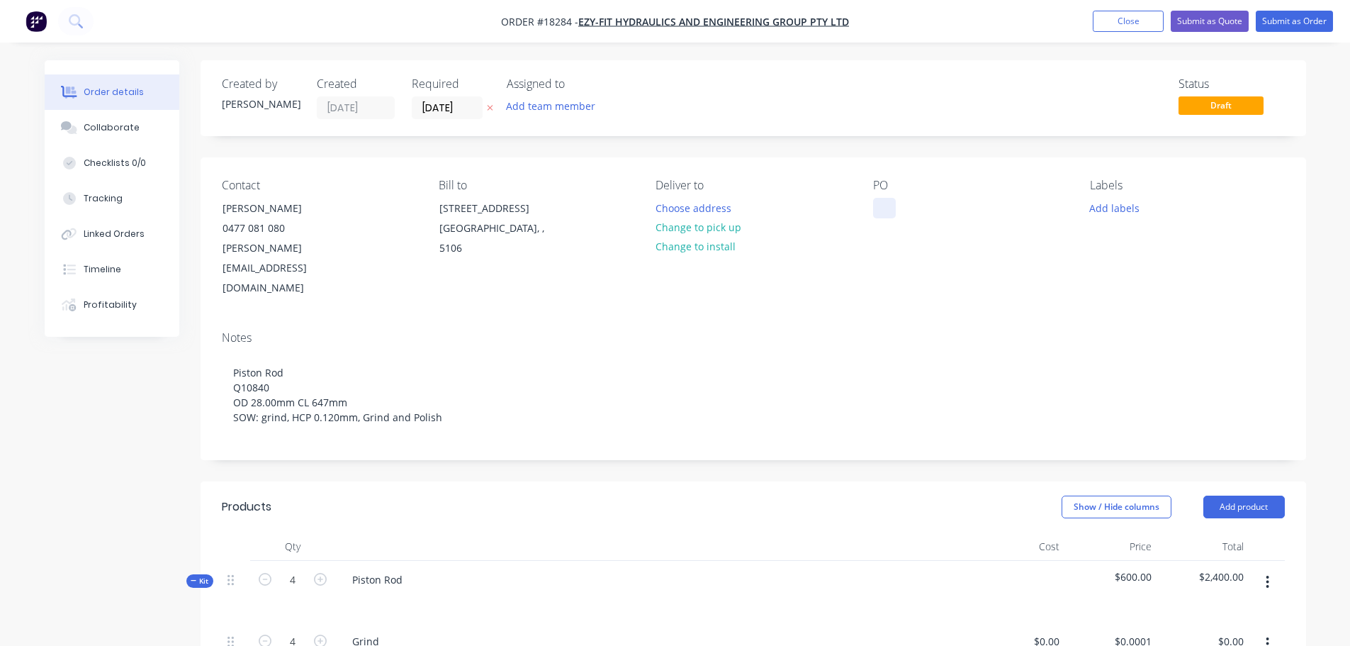
click at [888, 208] on div at bounding box center [884, 208] width 23 height 21
click at [708, 228] on button "Change to pick up" at bounding box center [698, 227] width 101 height 19
click at [1109, 212] on button "Add labels" at bounding box center [1114, 207] width 65 height 19
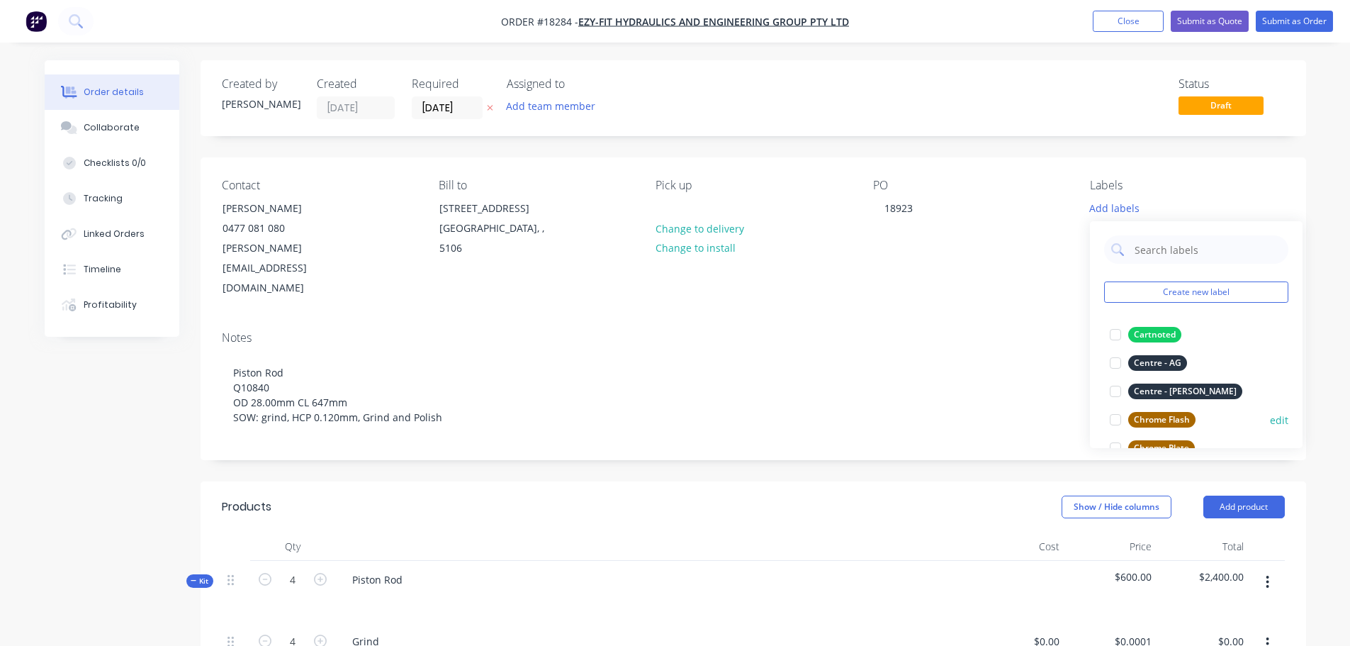
click at [1119, 423] on div at bounding box center [1116, 419] width 28 height 28
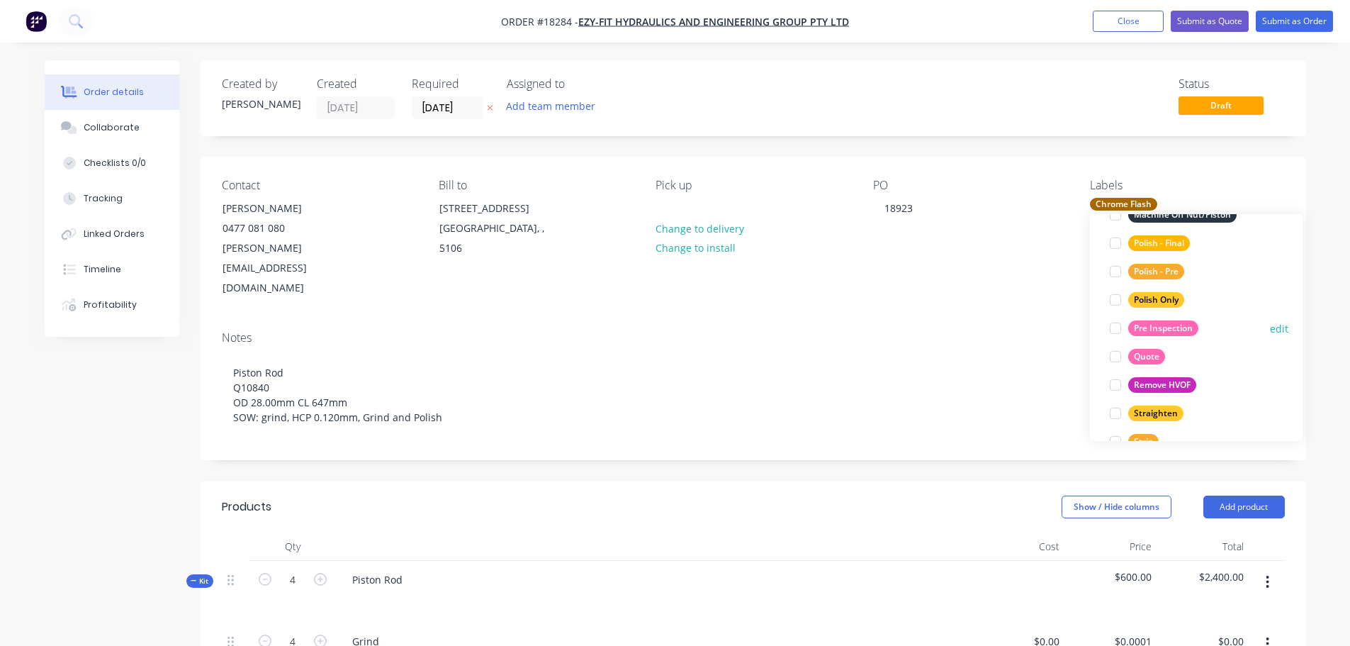
scroll to position [709, 0]
click at [1114, 274] on div at bounding box center [1116, 271] width 28 height 28
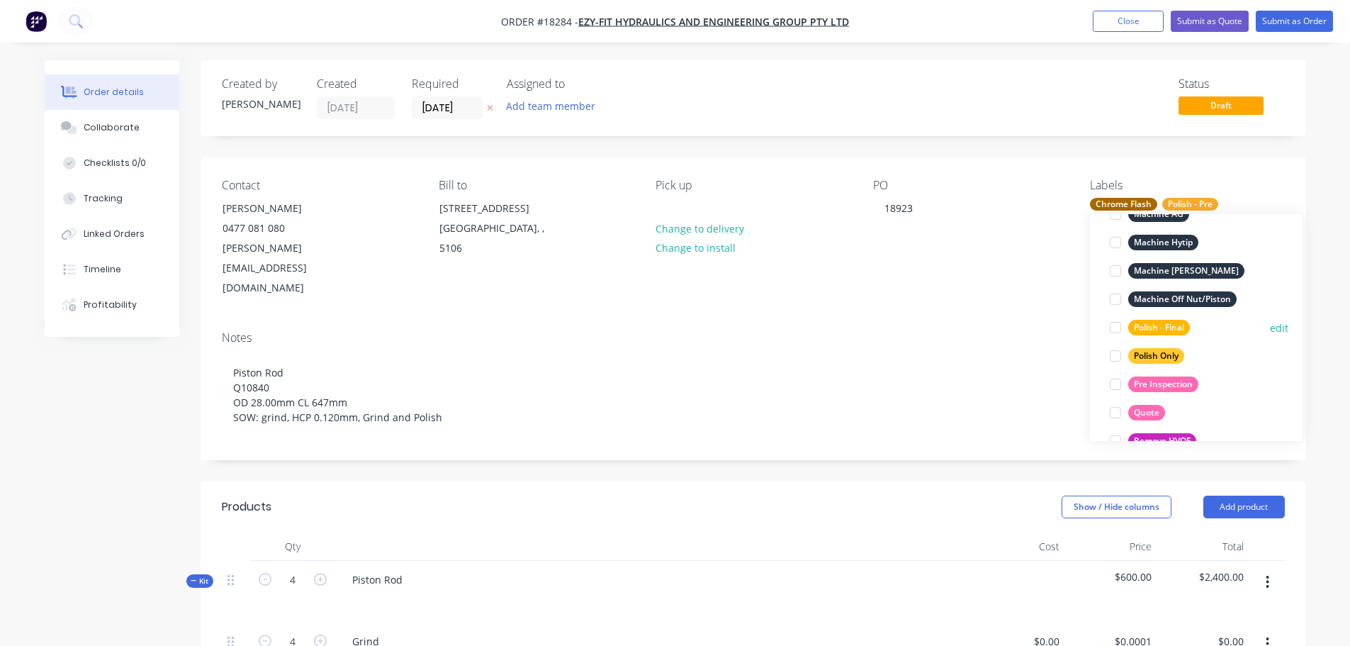
click at [1115, 327] on div at bounding box center [1116, 327] width 28 height 28
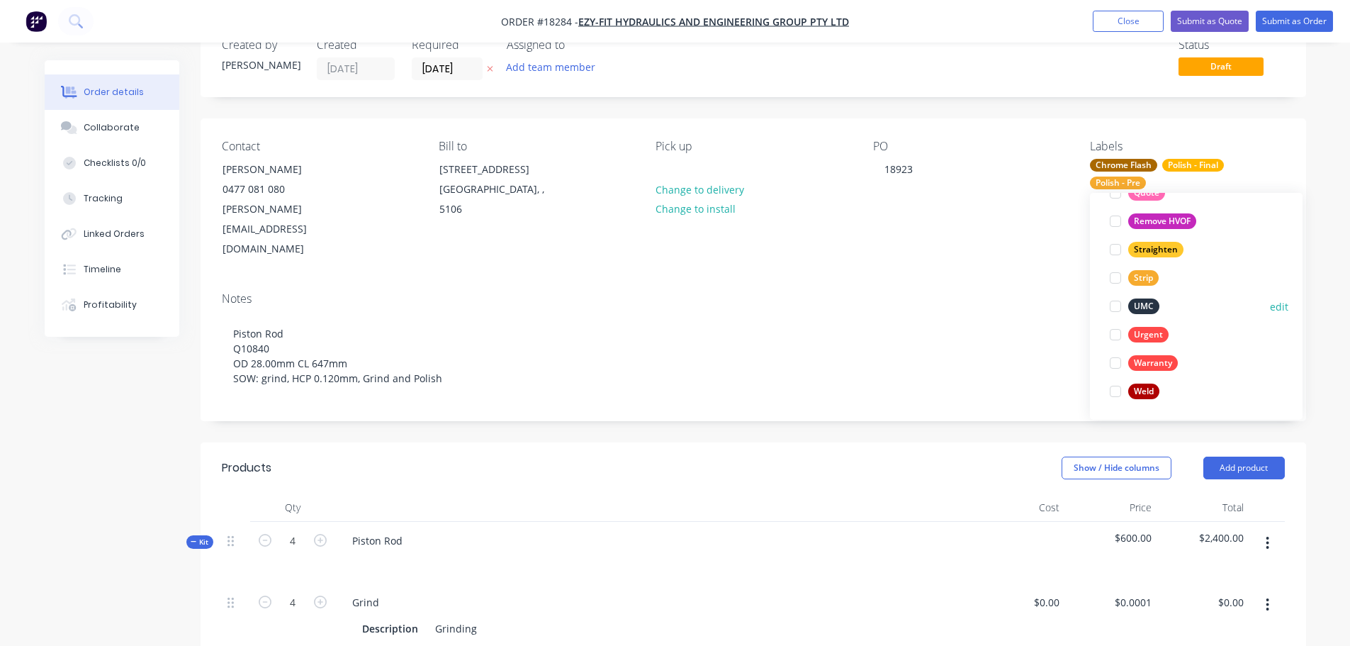
scroll to position [71, 0]
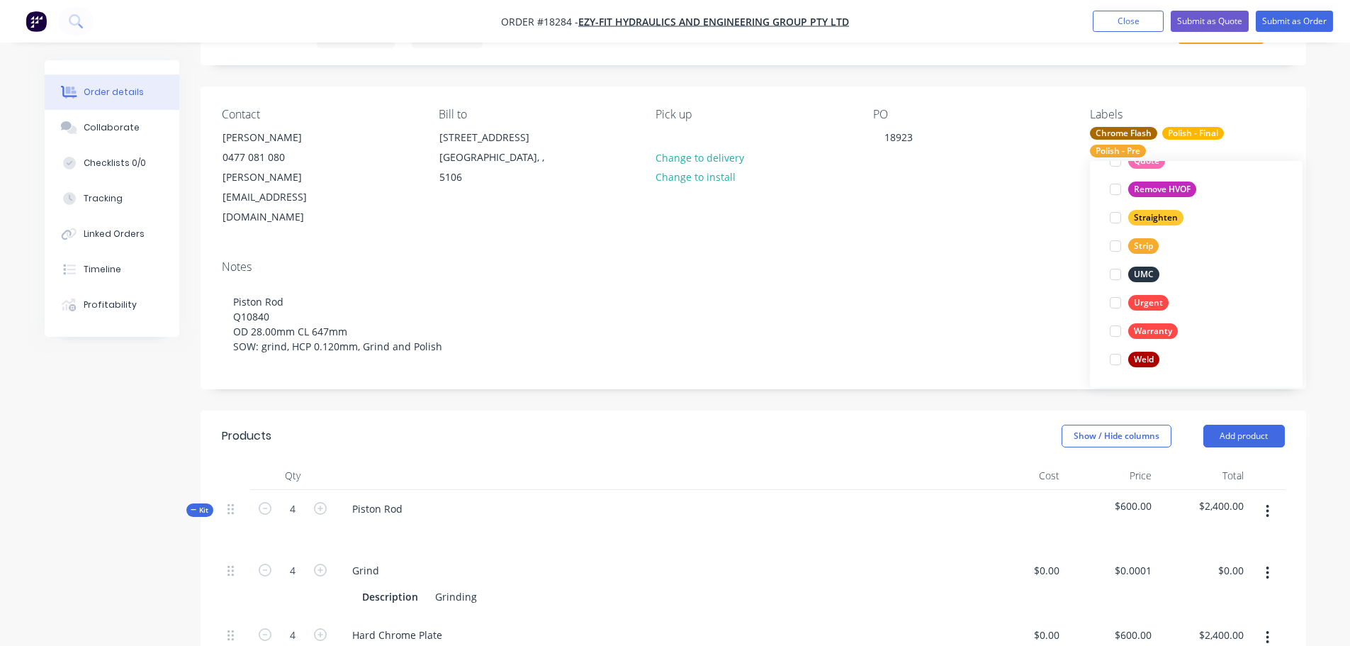
click at [938, 357] on div "Created by Jarred Created 10/10/25 Required 10/10/25 Assigned to Add team membe…" at bounding box center [754, 639] width 1106 height 1300
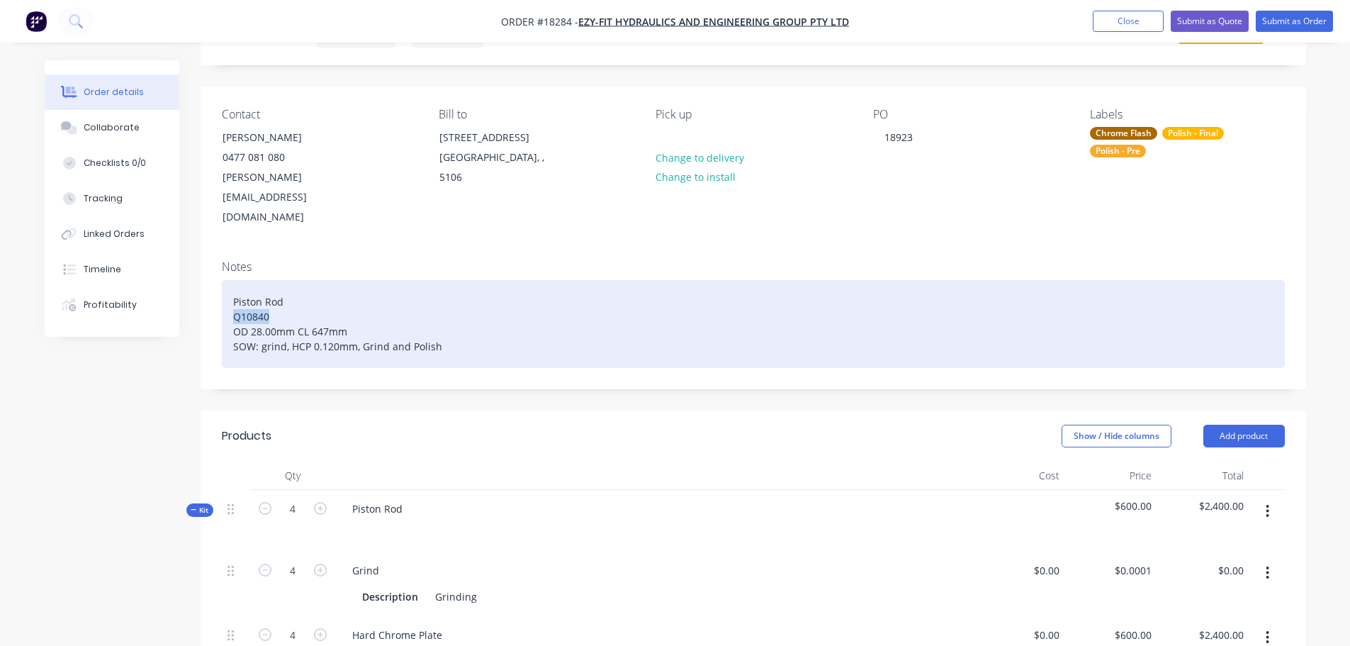
drag, startPoint x: 233, startPoint y: 277, endPoint x: 388, endPoint y: 281, distance: 154.6
click at [388, 281] on div "Piston Rod Q10840 OD 28.00mm CL 647mm SOW: grind, HCP 0.120mm, Grind and Polish" at bounding box center [753, 324] width 1063 height 88
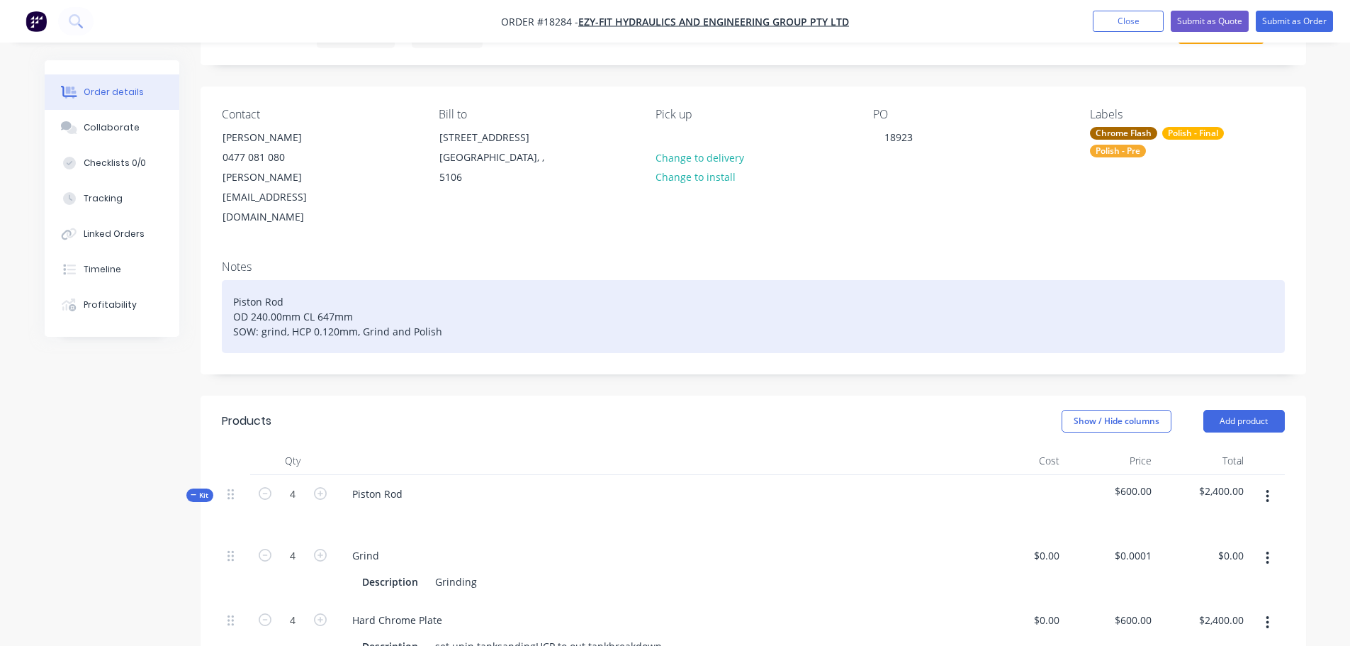
click at [316, 280] on div "Piston Rod OD 240.00mm CL 647mm SOW: grind, HCP 0.120mm, Grind and Polish" at bounding box center [753, 316] width 1063 height 73
drag, startPoint x: 261, startPoint y: 292, endPoint x: 442, endPoint y: 296, distance: 181.5
click at [442, 296] on div "Piston Rod OD 240.00mm CL 2840mm SOW: grind, HCP 0.120mm, Grind and Polish" at bounding box center [753, 316] width 1063 height 73
click at [500, 294] on div "Piston Rod OD 240.00mm CL 2840mm SOW: Pre Polish, HCP, Polish ( min chrome thic…" at bounding box center [753, 316] width 1063 height 73
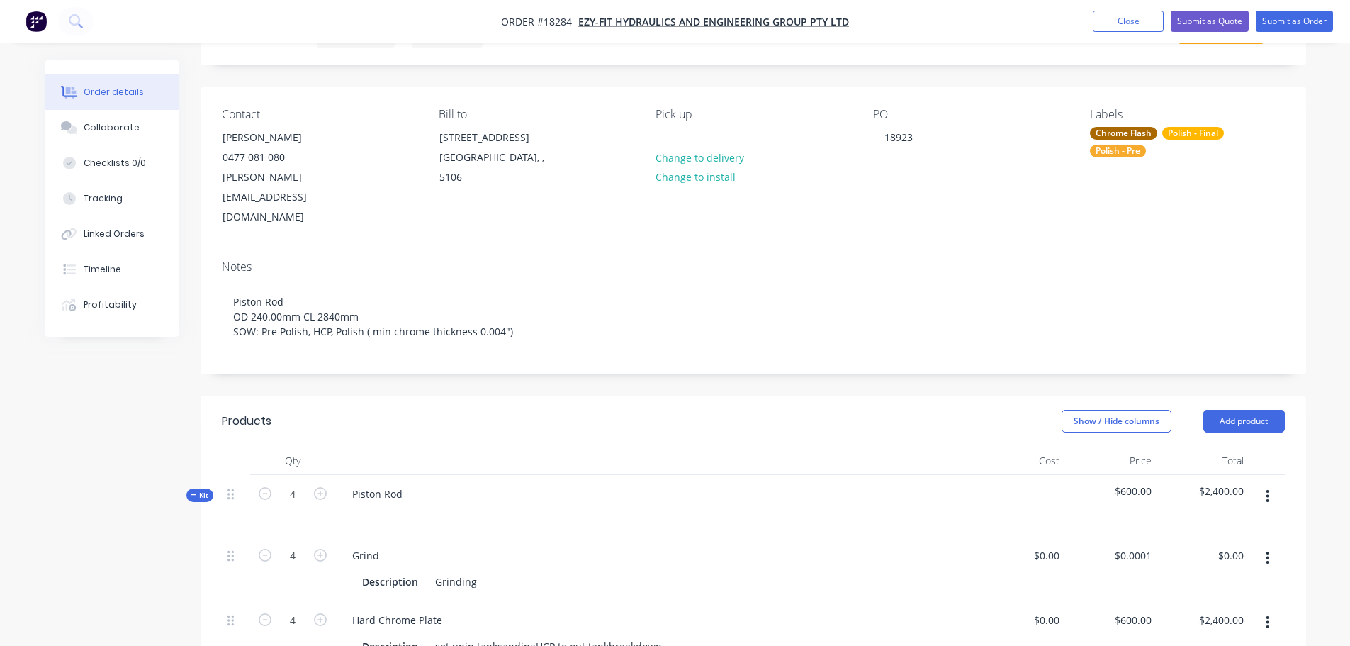
click at [491, 339] on div "Created by Jarred Created 10/10/25 Required 10/10/25 Assigned to Add team membe…" at bounding box center [754, 631] width 1106 height 1285
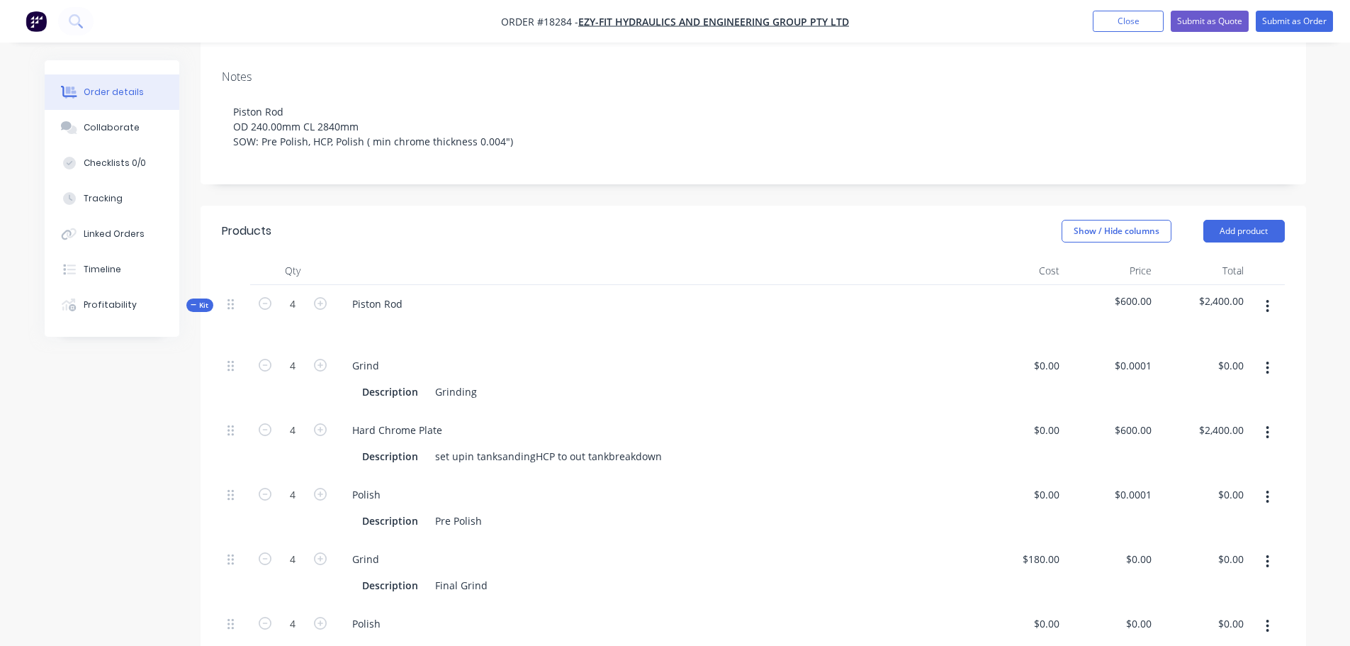
scroll to position [354, 0]
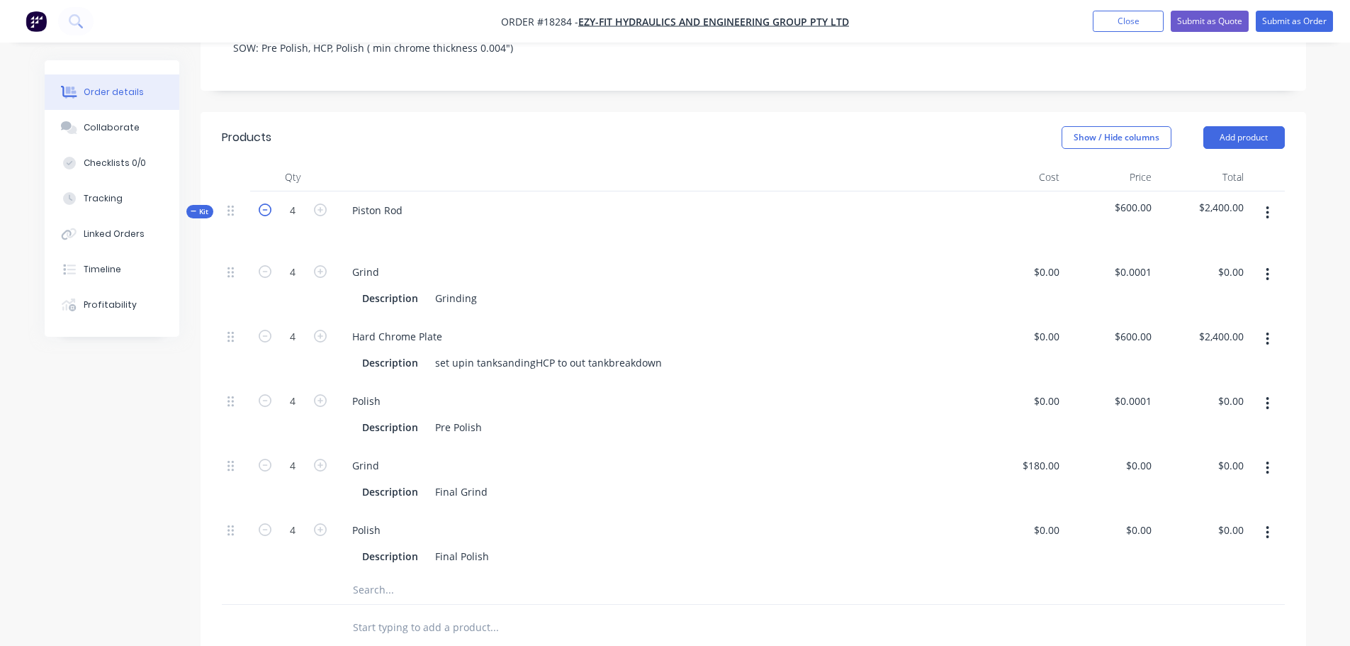
click at [263, 203] on icon "button" at bounding box center [265, 209] width 13 height 13
type input "3"
type input "$1,800.00"
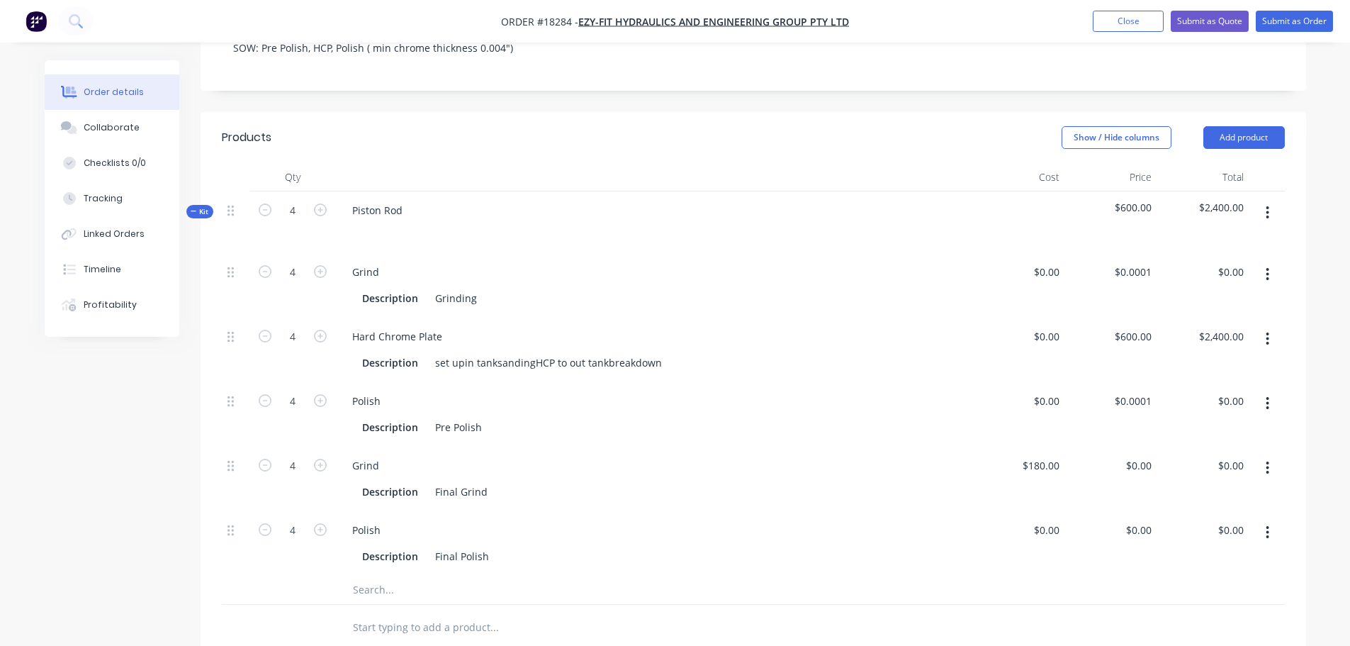
type input "3"
click at [262, 203] on icon "button" at bounding box center [265, 209] width 13 height 13
type input "2"
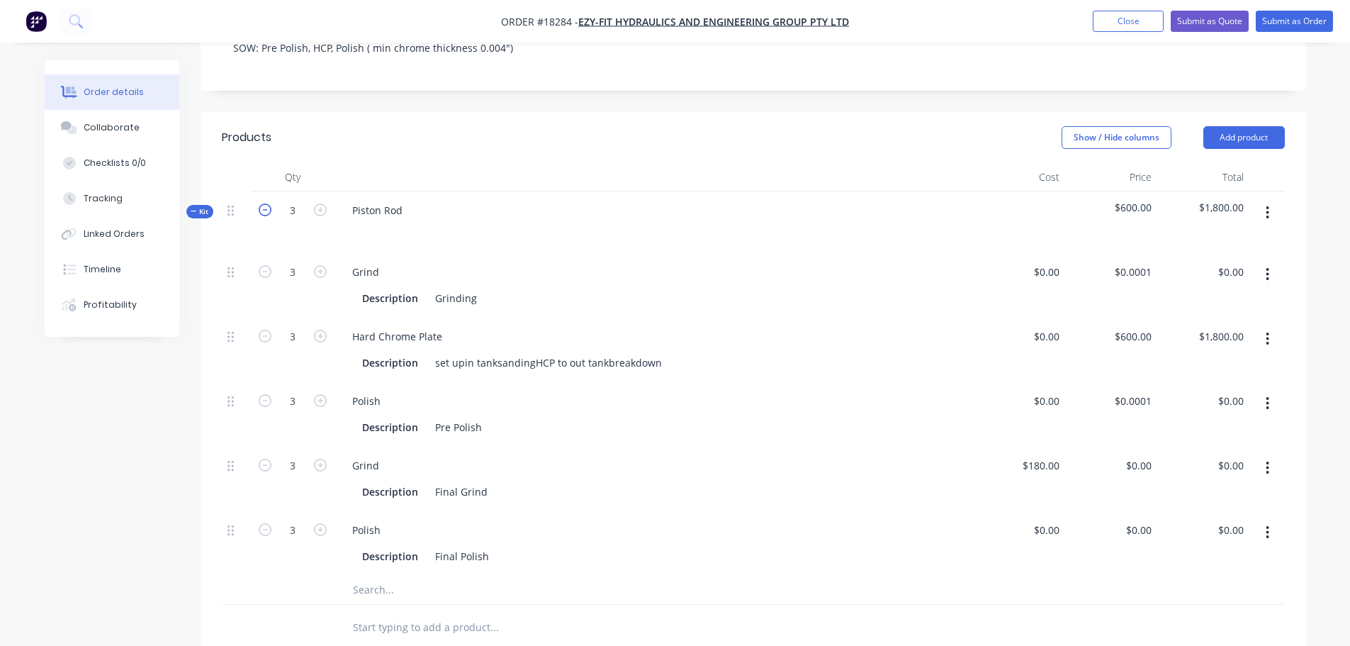
type input "2"
type input "$1,200.00"
type input "2"
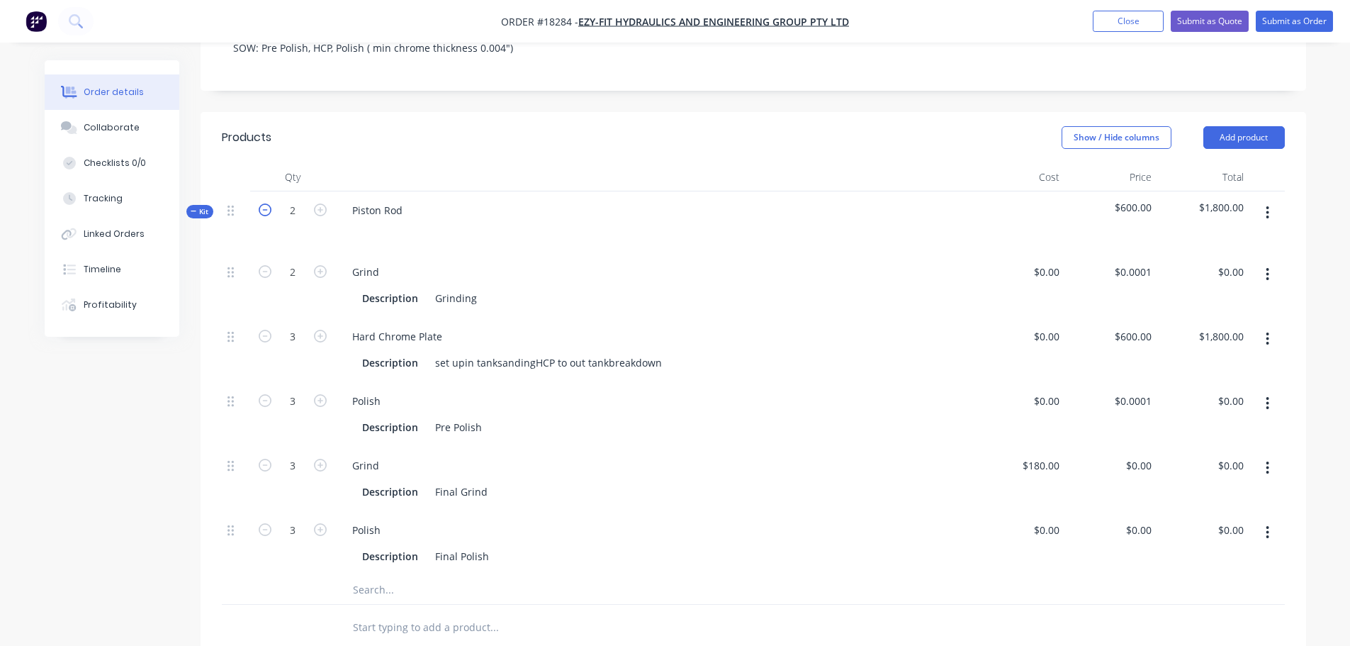
type input "2"
click at [1263, 262] on button "button" at bounding box center [1267, 275] width 33 height 26
click at [1197, 358] on div "Delete" at bounding box center [1217, 368] width 109 height 21
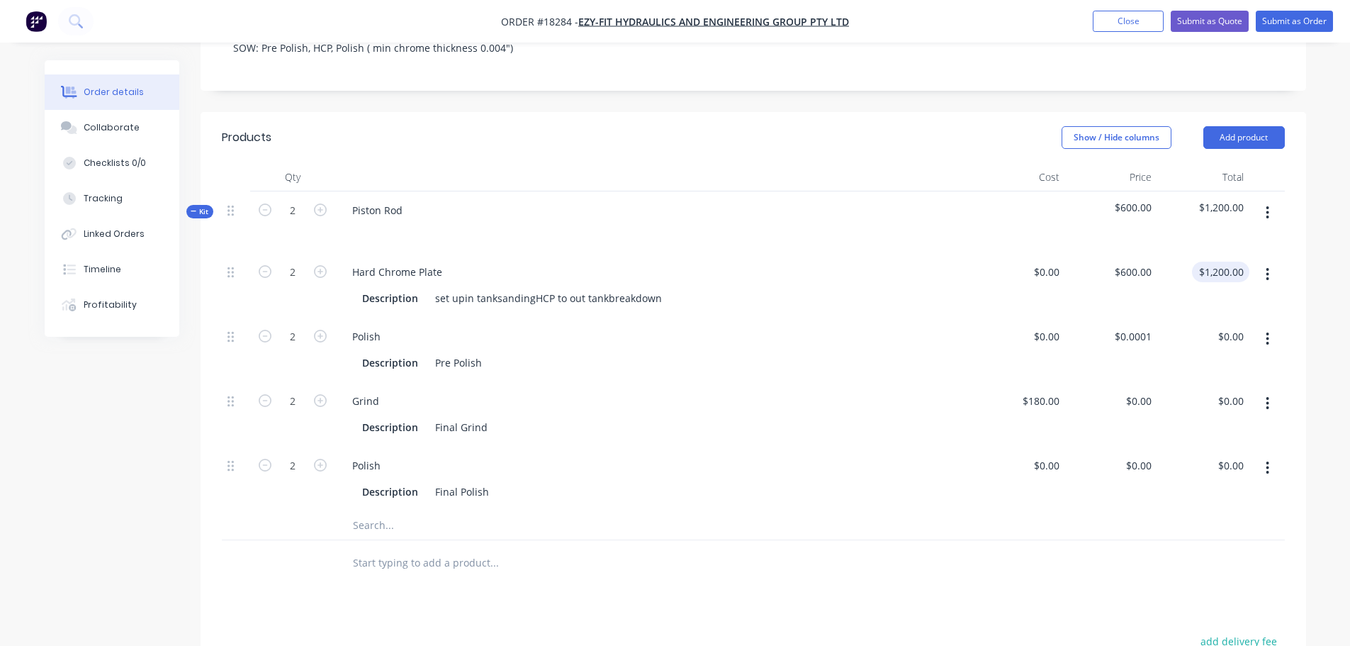
type input "1200.00"
click at [1237, 262] on input "1200.00" at bounding box center [1228, 272] width 44 height 21
type input "0"
type input "$0.00"
click at [1142, 262] on div "0 $600.00" at bounding box center [1136, 272] width 44 height 21
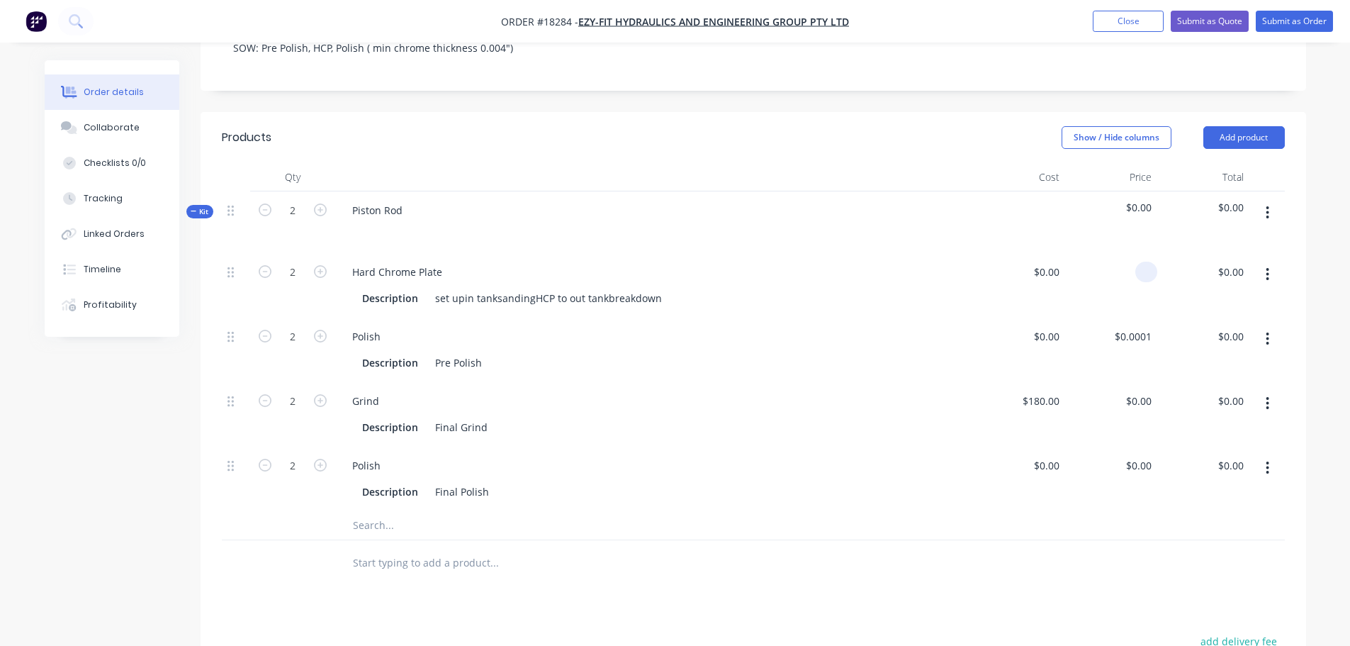
type input "$0.00"
click at [1177, 511] on div at bounding box center [753, 525] width 1063 height 29
type input "0.0001"
click at [1143, 326] on input "0.0001" at bounding box center [1138, 336] width 38 height 21
type input "$0.00"
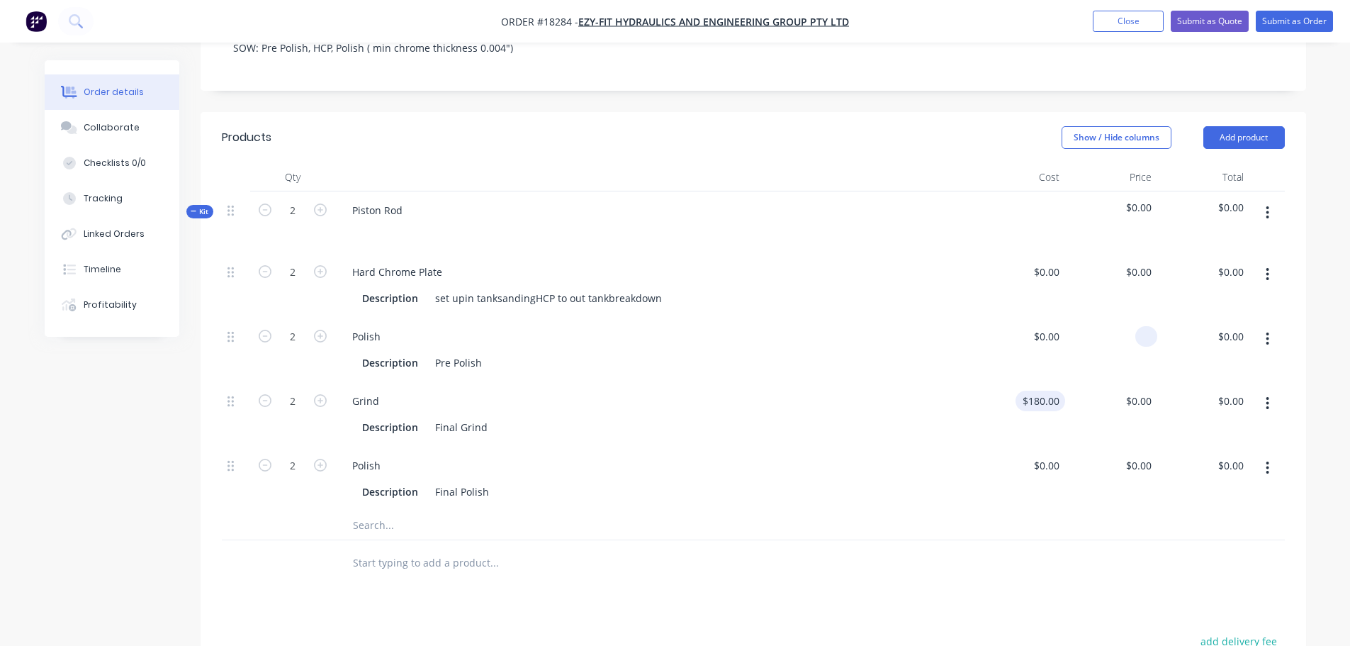
type input "180"
click at [1040, 391] on div "180 180" at bounding box center [1051, 401] width 30 height 21
type input "$0.00"
click at [977, 447] on div "$0.00 $0.00" at bounding box center [1019, 479] width 92 height 65
click at [1270, 396] on icon "button" at bounding box center [1268, 404] width 4 height 16
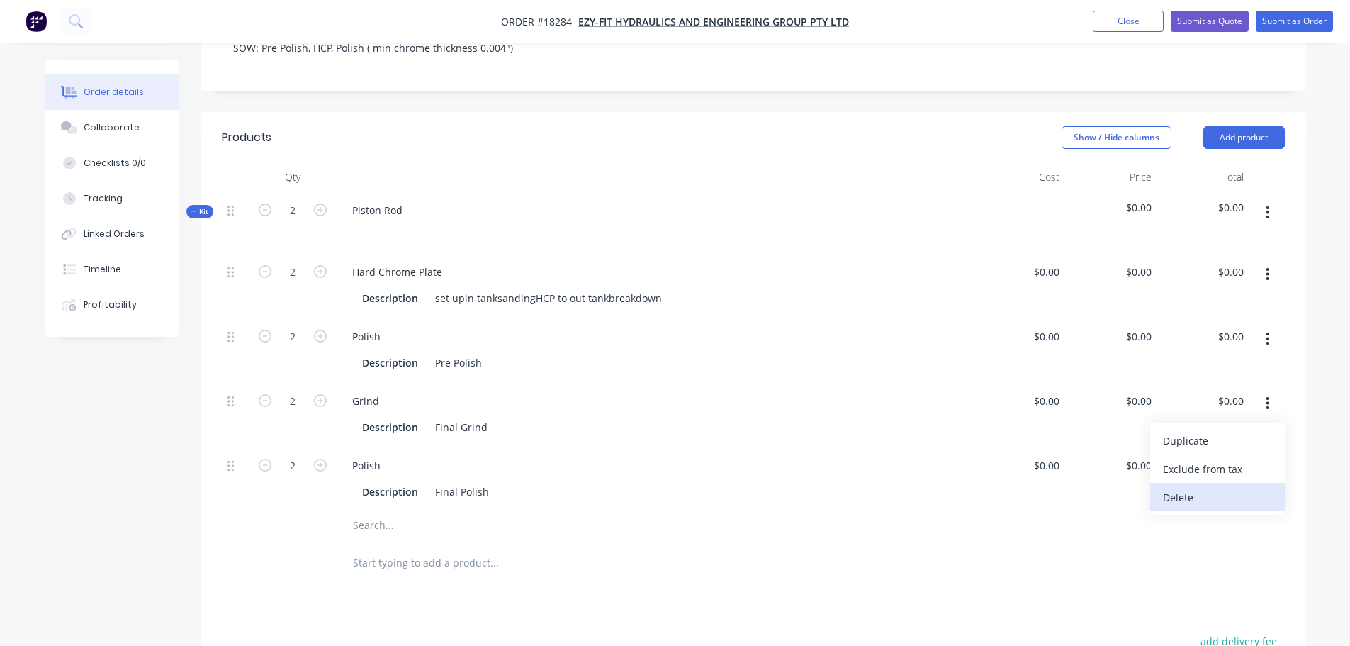
click at [1190, 487] on div "Delete" at bounding box center [1217, 497] width 109 height 21
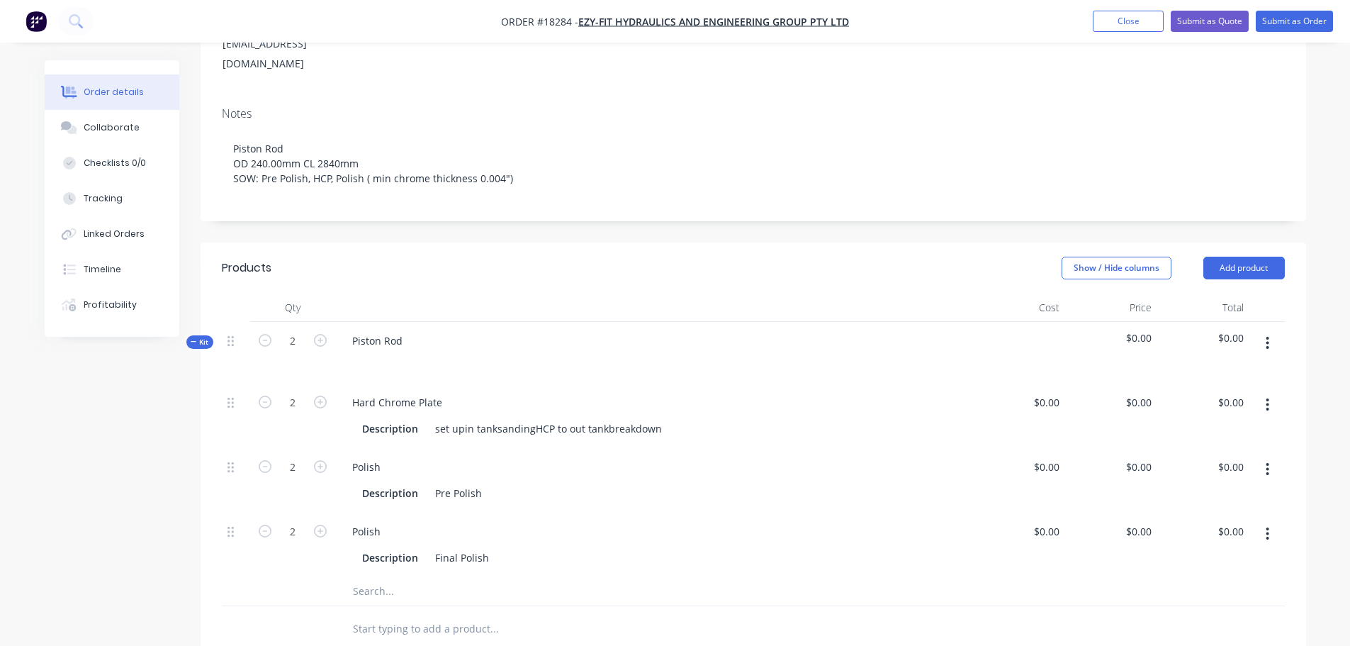
scroll to position [425, 0]
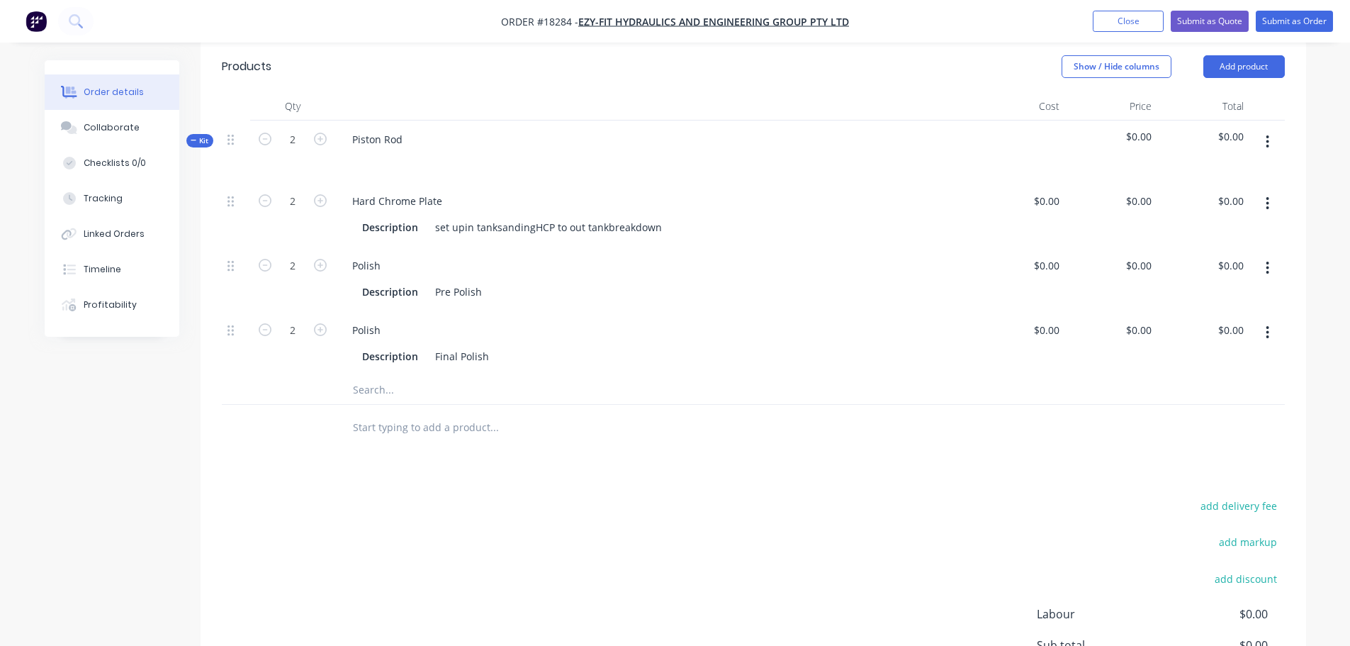
click at [415, 376] on input "text" at bounding box center [494, 390] width 284 height 28
type input "P"
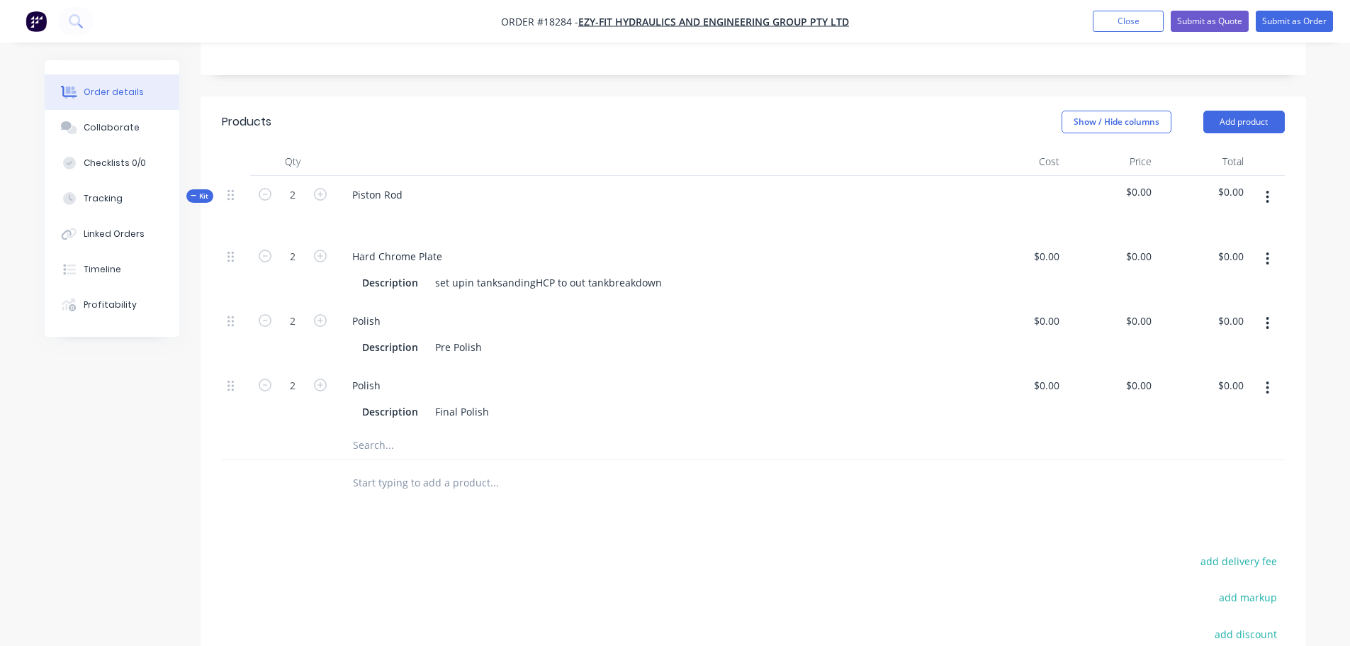
scroll to position [284, 0]
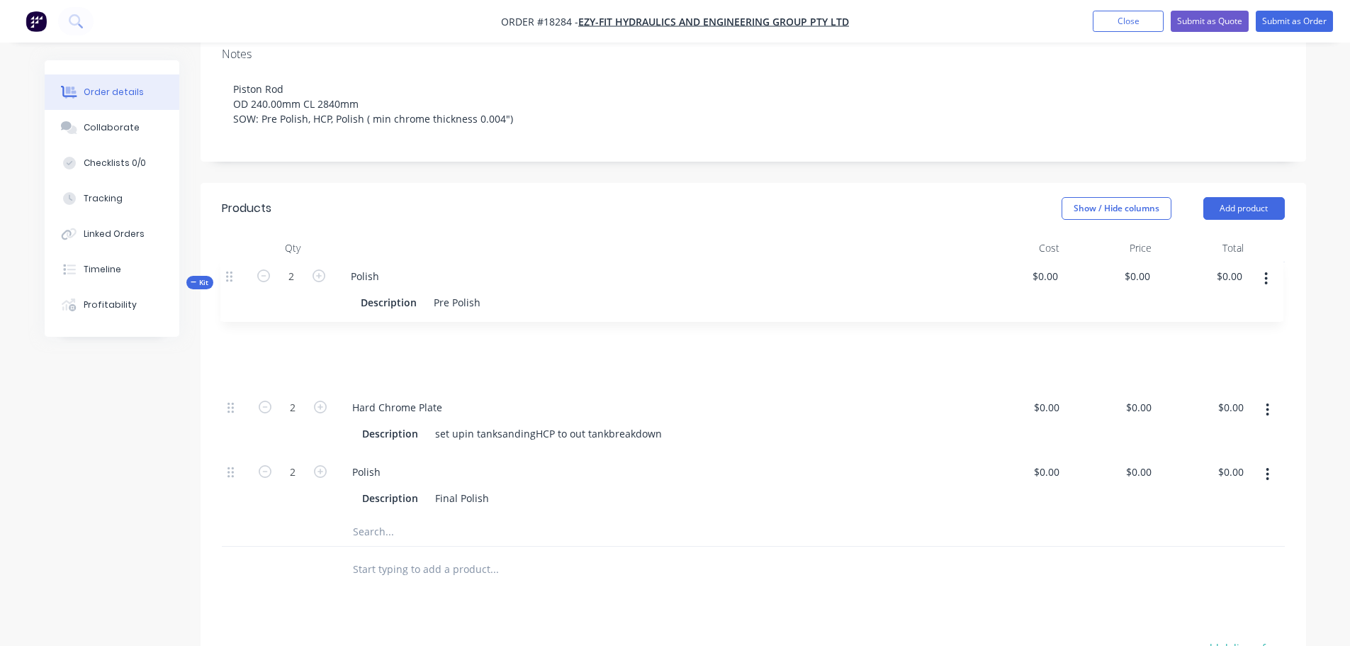
drag, startPoint x: 230, startPoint y: 368, endPoint x: 229, endPoint y: 273, distance: 95.0
click at [229, 273] on div "Kit 2 Piston Rod $0.00 $0.00 2 Hard Chrome Plate Description set upin tanksandi…" at bounding box center [753, 404] width 1063 height 284
click at [488, 359] on div "Description Pre Polish" at bounding box center [652, 369] width 590 height 21
click at [481, 359] on div "Pre Polish" at bounding box center [459, 369] width 58 height 21
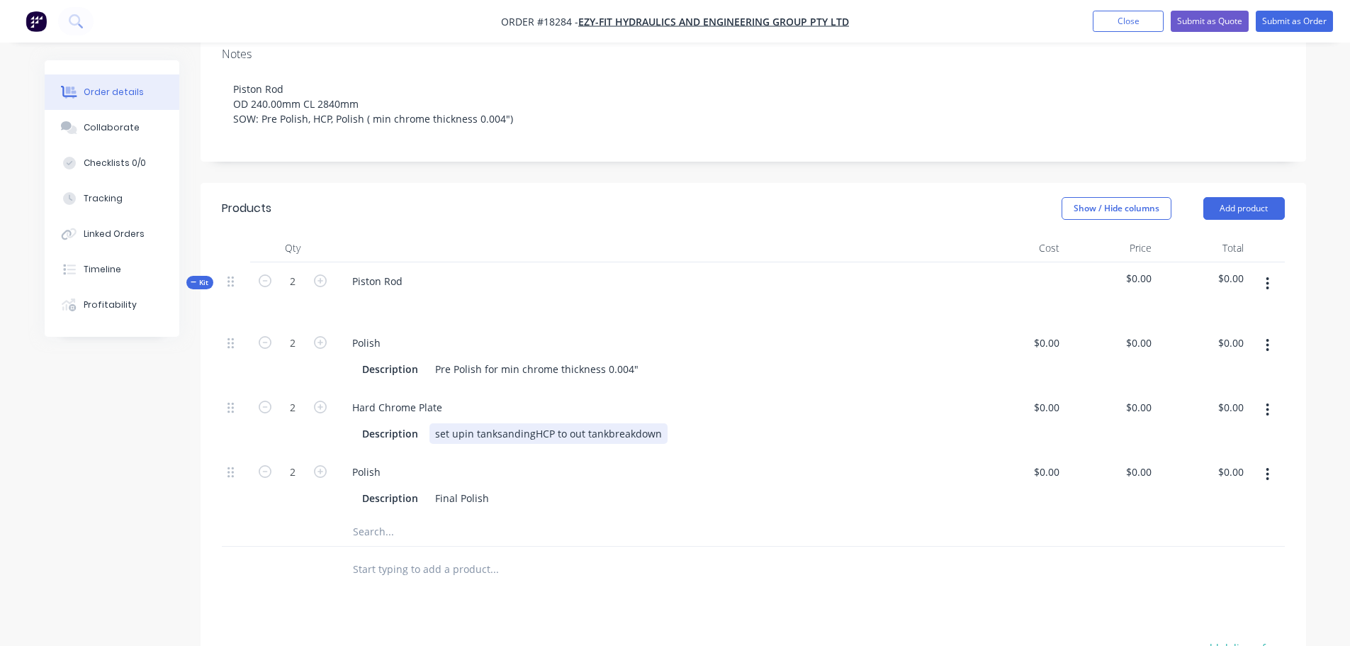
click at [461, 423] on div "set upin tanksandingHCP to out tankbreakdown" at bounding box center [549, 433] width 238 height 21
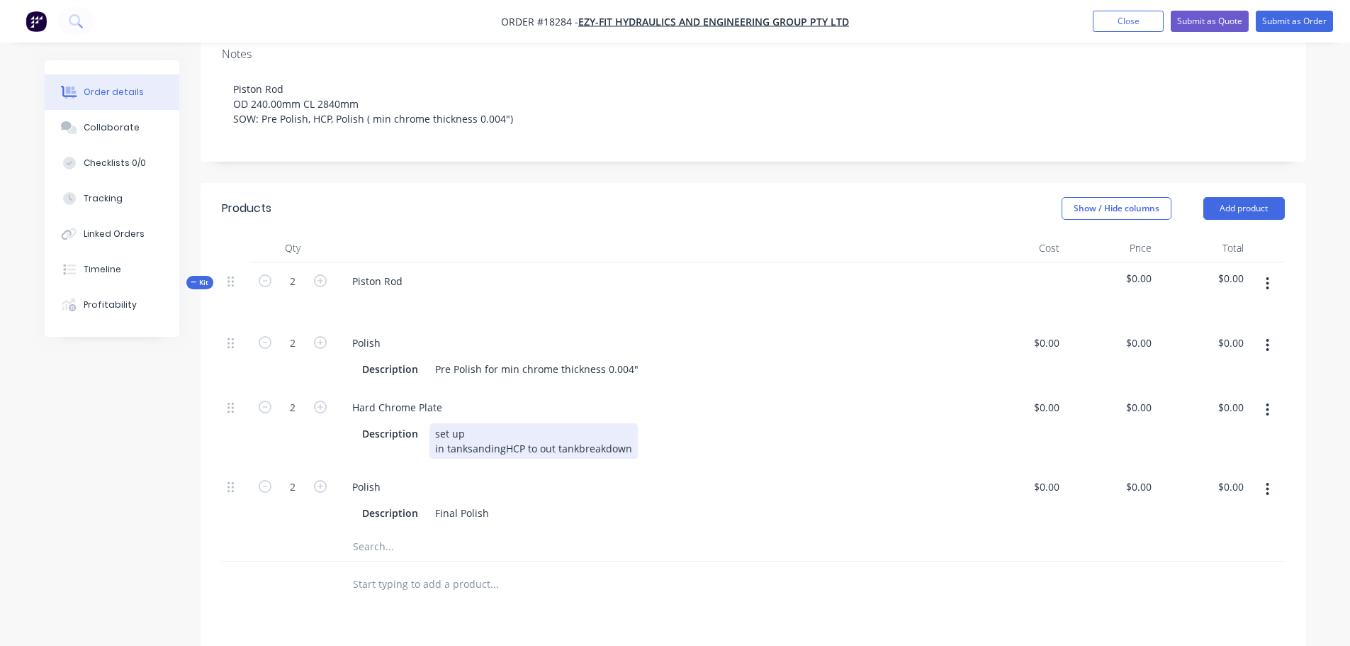
click at [465, 423] on div "set up in tanksandingHCP to out tankbreakdown" at bounding box center [534, 440] width 208 height 35
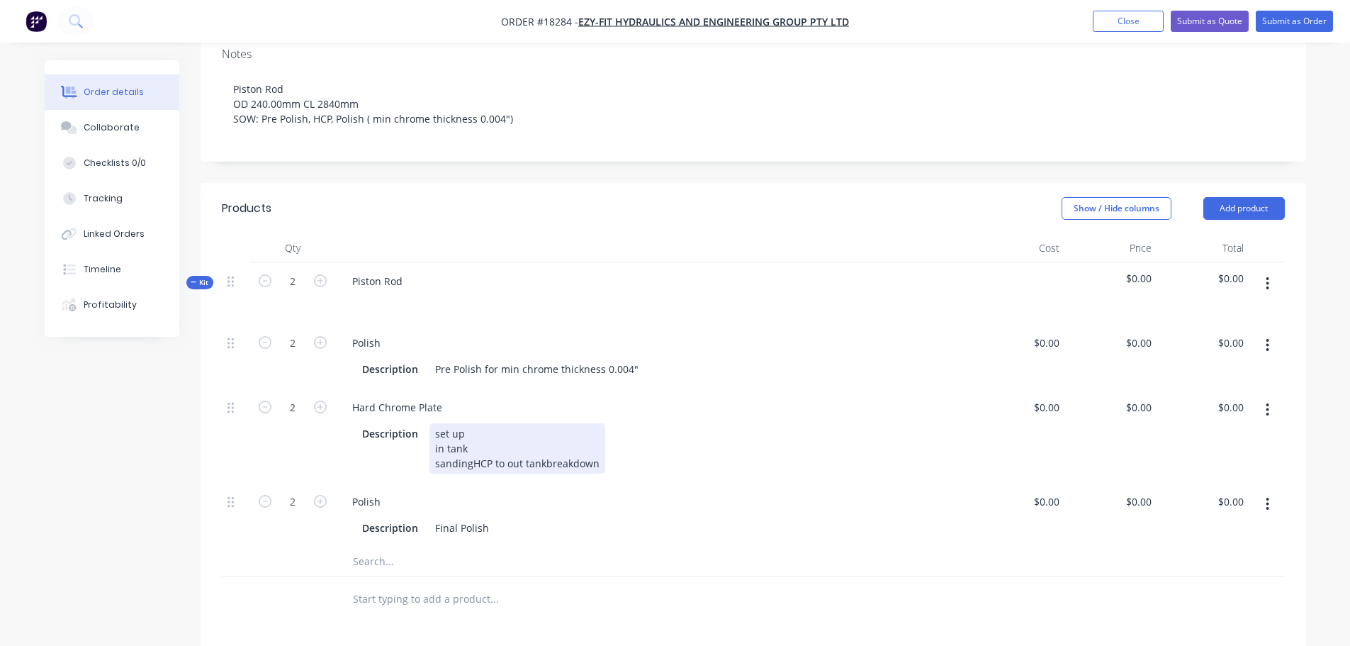
click at [469, 423] on div "set up in tank sandingHCP to out tankbreakdown" at bounding box center [518, 448] width 176 height 50
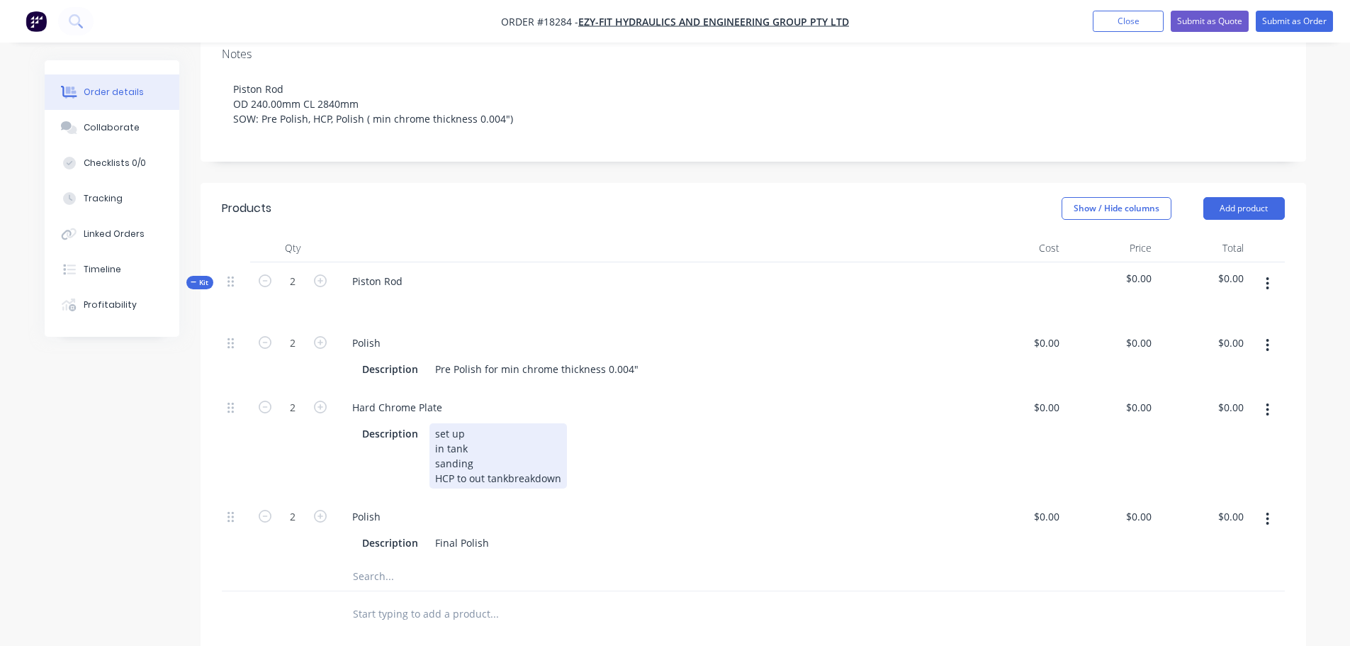
click at [468, 440] on div "set up in tank sanding HCP to out tankbreakdown" at bounding box center [499, 455] width 138 height 65
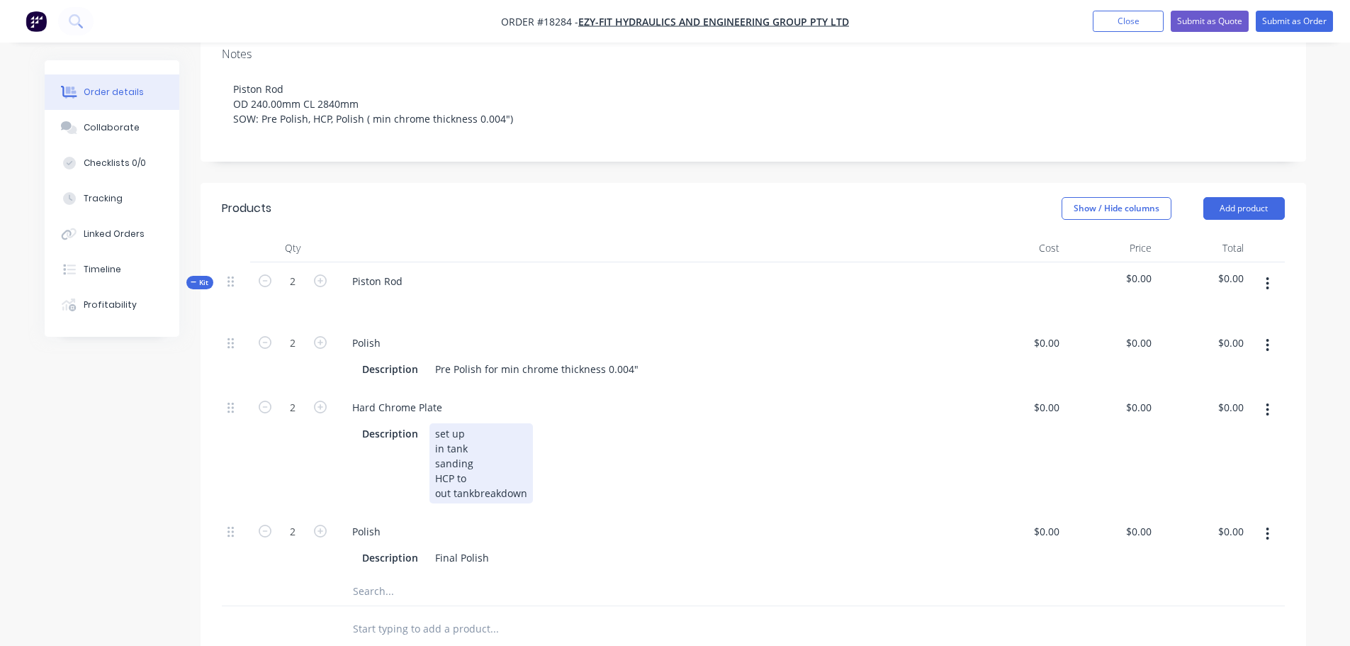
click at [472, 452] on div "set up in tank sanding HCP to out tankbreakdown" at bounding box center [481, 463] width 103 height 80
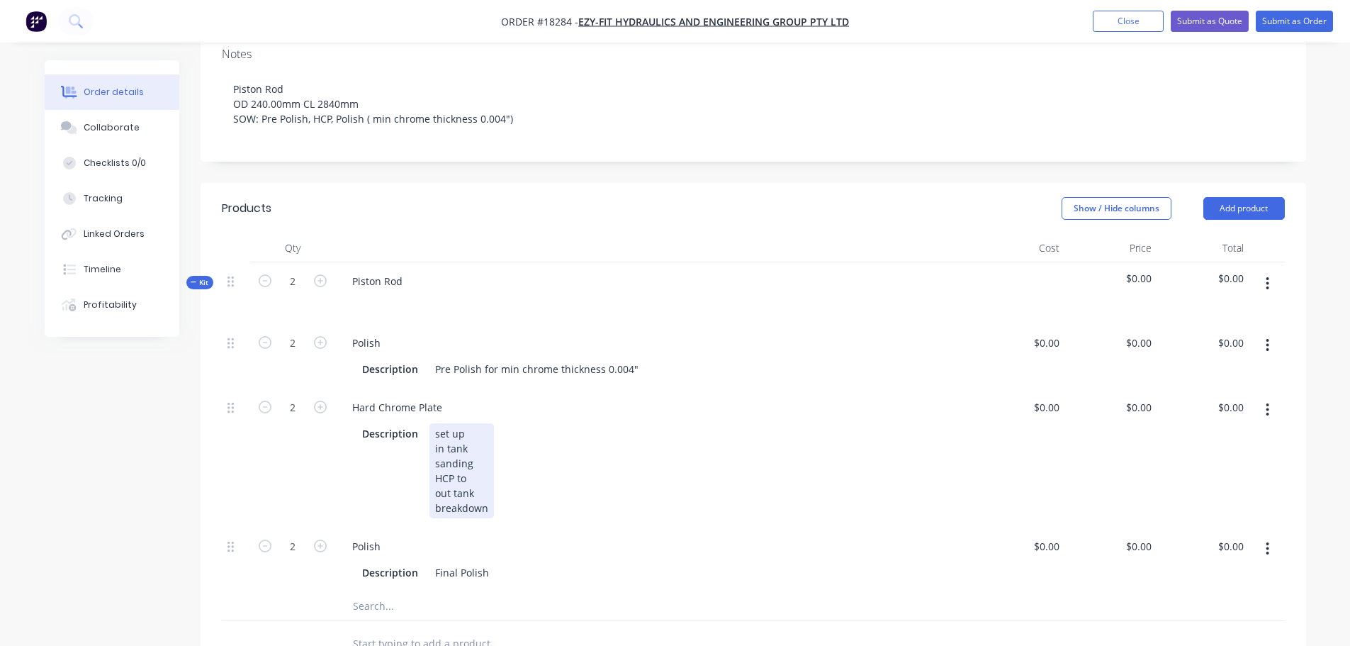
click at [471, 440] on div "set up in tank sanding HCP to out tank breakdown" at bounding box center [462, 470] width 65 height 95
click at [357, 441] on div "Description set up in tank sanding HCP to 9.449" ( min Chrome thickness 0.004")…" at bounding box center [652, 470] width 590 height 95
click at [222, 440] on div at bounding box center [236, 457] width 28 height 139
click at [496, 562] on div "Description Final Polish" at bounding box center [652, 572] width 590 height 21
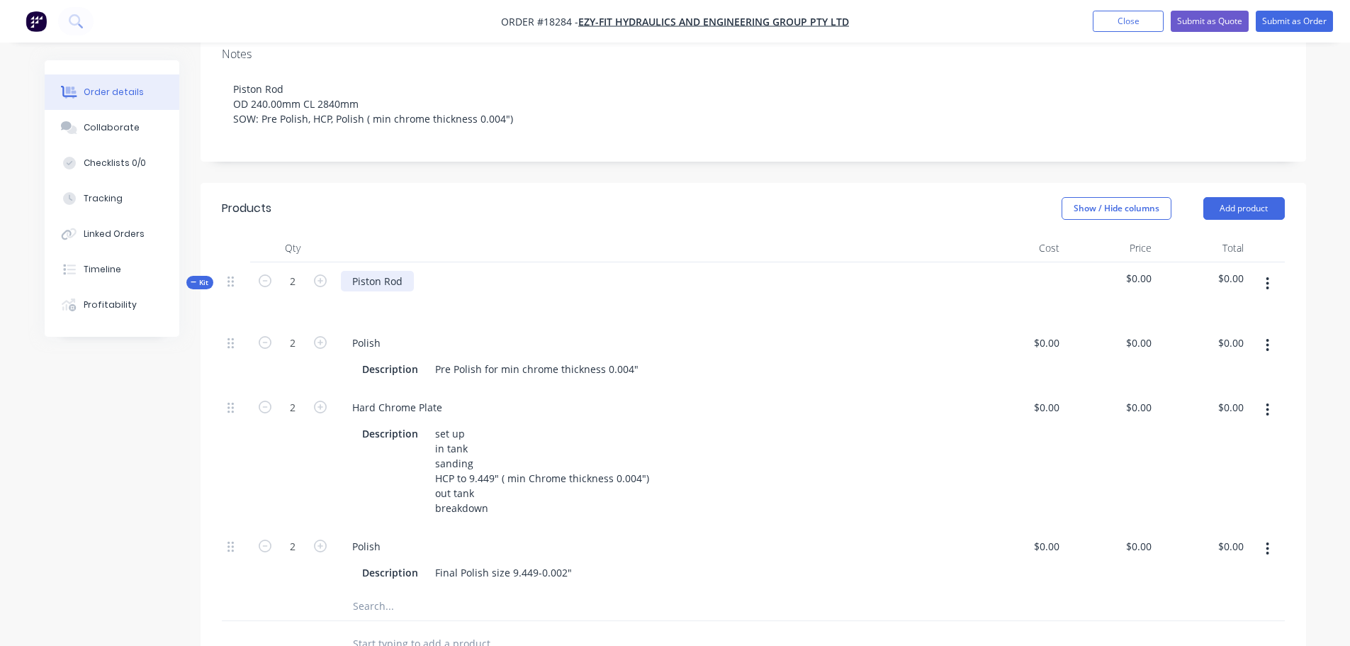
click at [401, 271] on div "Piston Rod" at bounding box center [377, 281] width 73 height 21
click at [74, 481] on div "Created by Jarred Created 10/10/25 Required 10/10/25 Assigned to Add team membe…" at bounding box center [676, 403] width 1262 height 1252
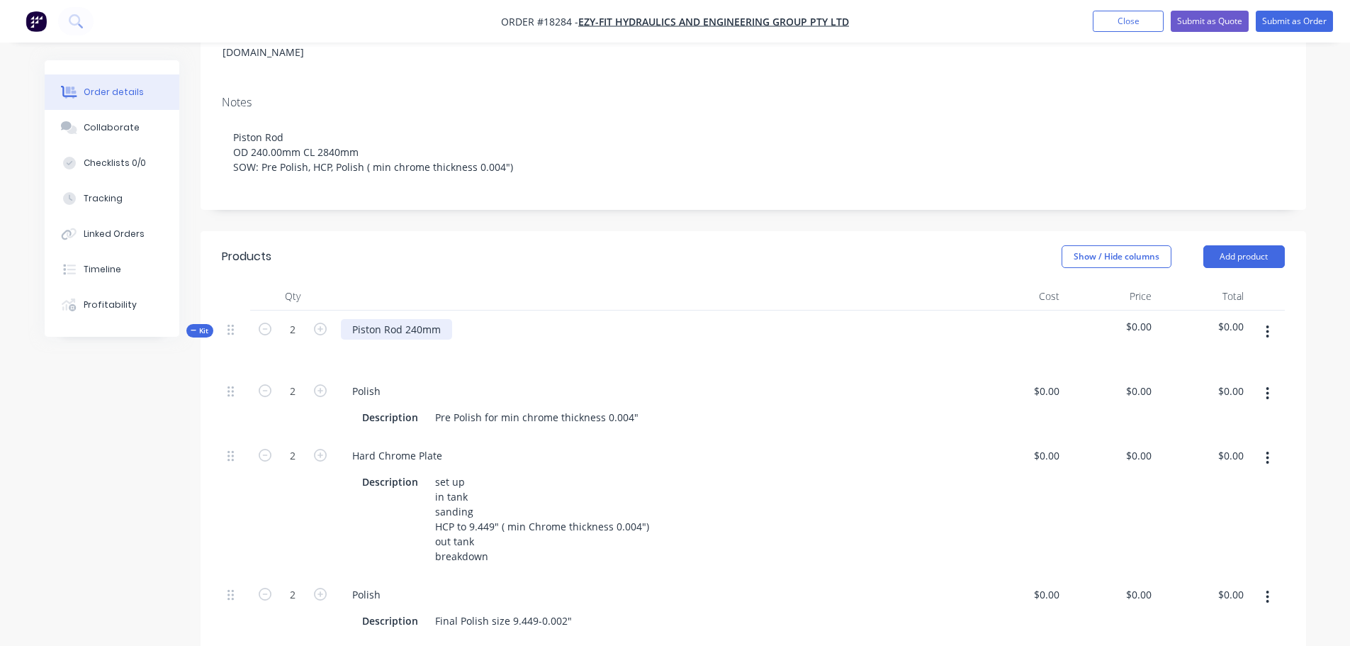
scroll to position [142, 0]
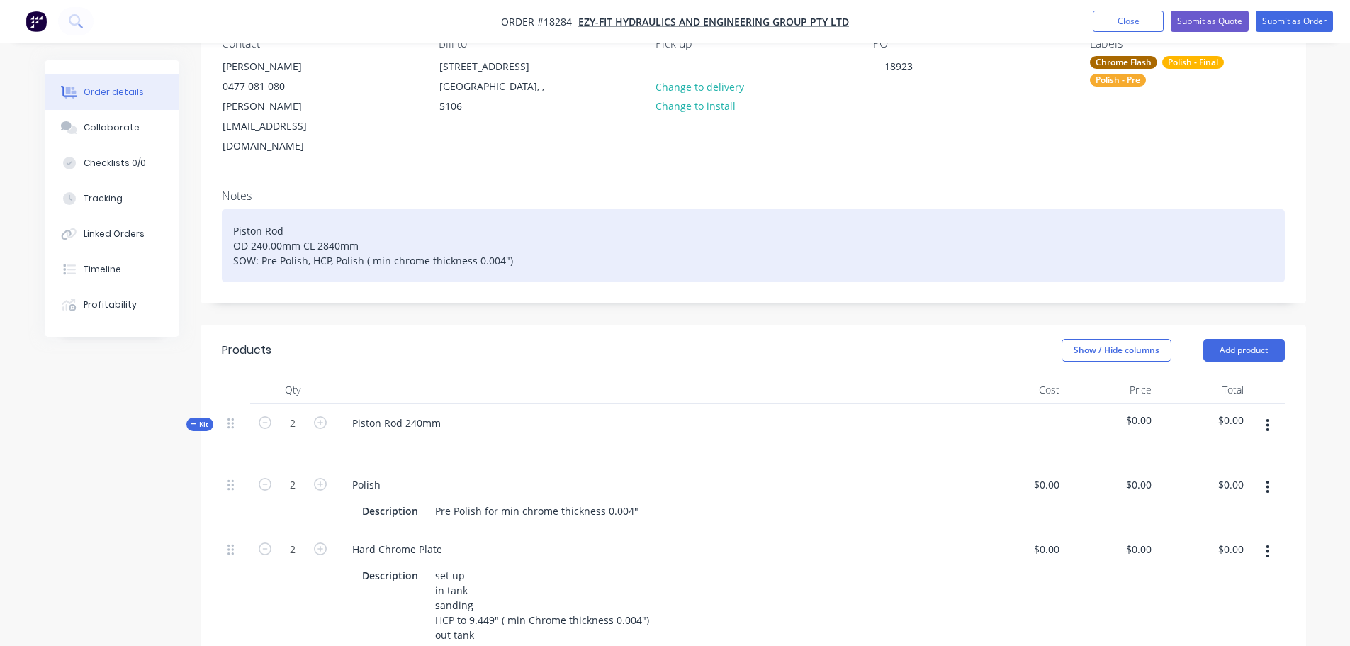
click at [293, 209] on div "Piston Rod OD 240.00mm CL 2840mm SOW: Pre Polish, HCP, Polish ( min chrome thic…" at bounding box center [753, 245] width 1063 height 73
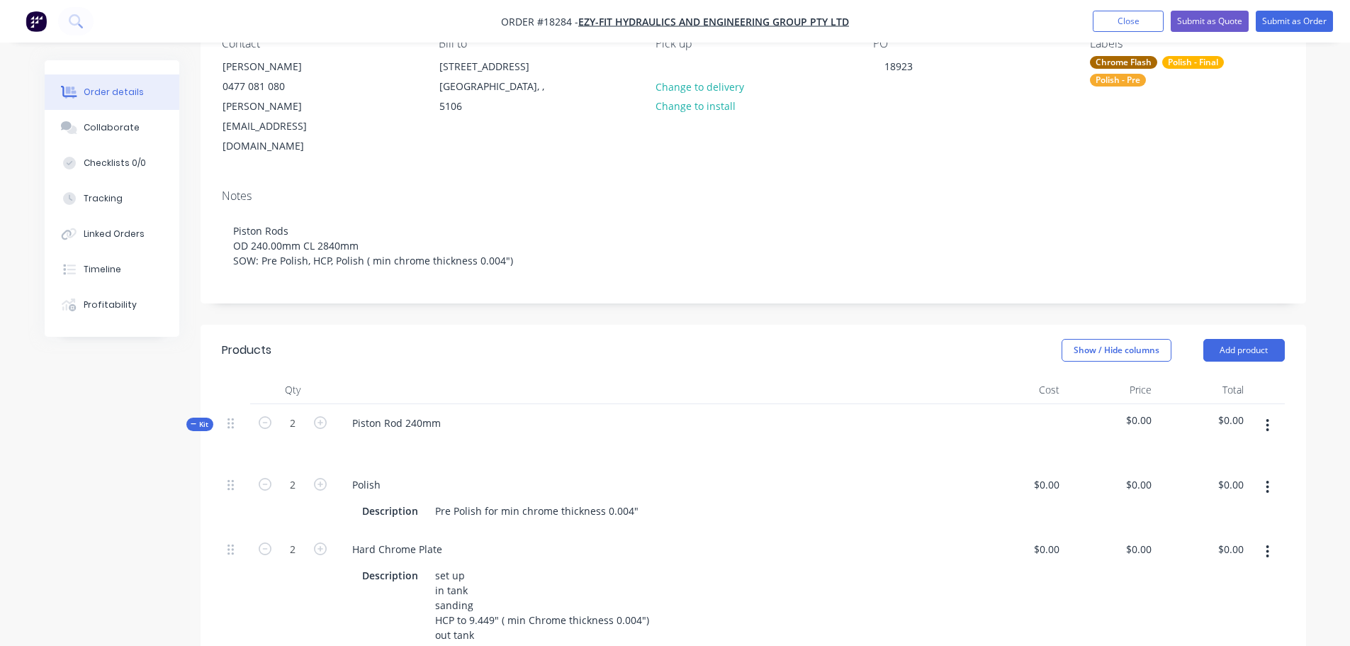
click at [128, 424] on div "Created by Jarred Created 10/10/25 Required 10/10/25 Assigned to Add team membe…" at bounding box center [676, 544] width 1262 height 1252
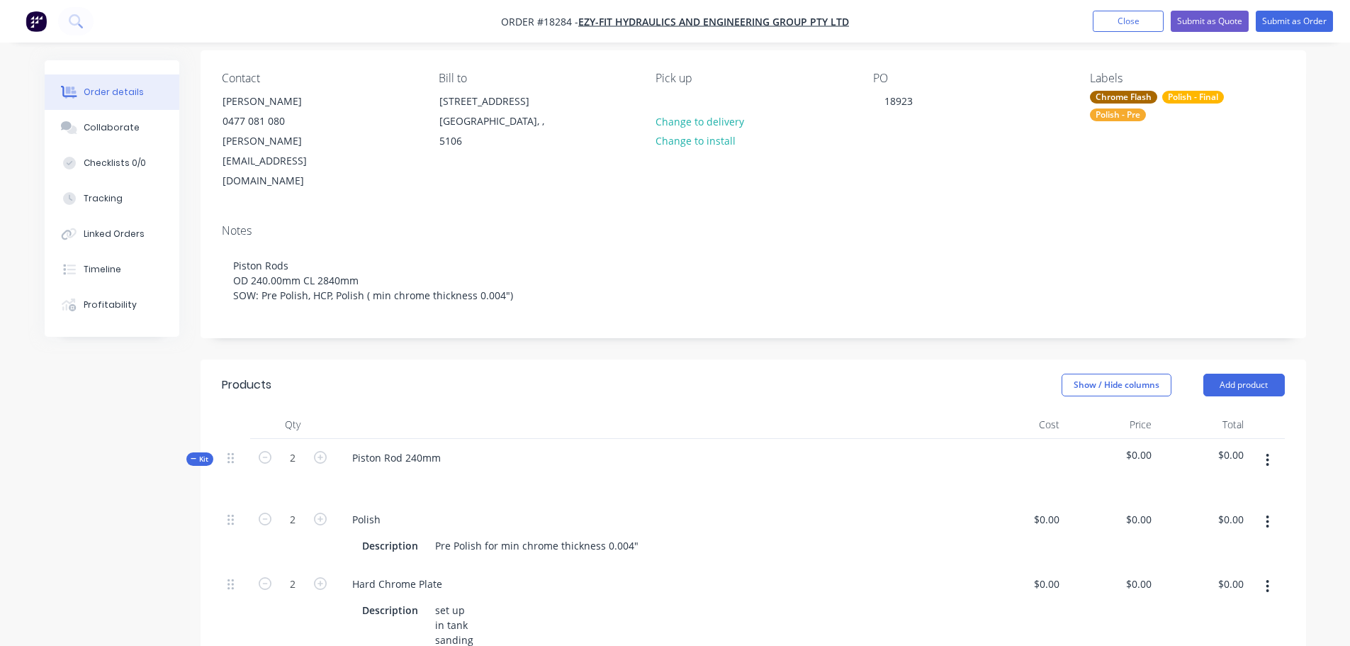
scroll to position [0, 0]
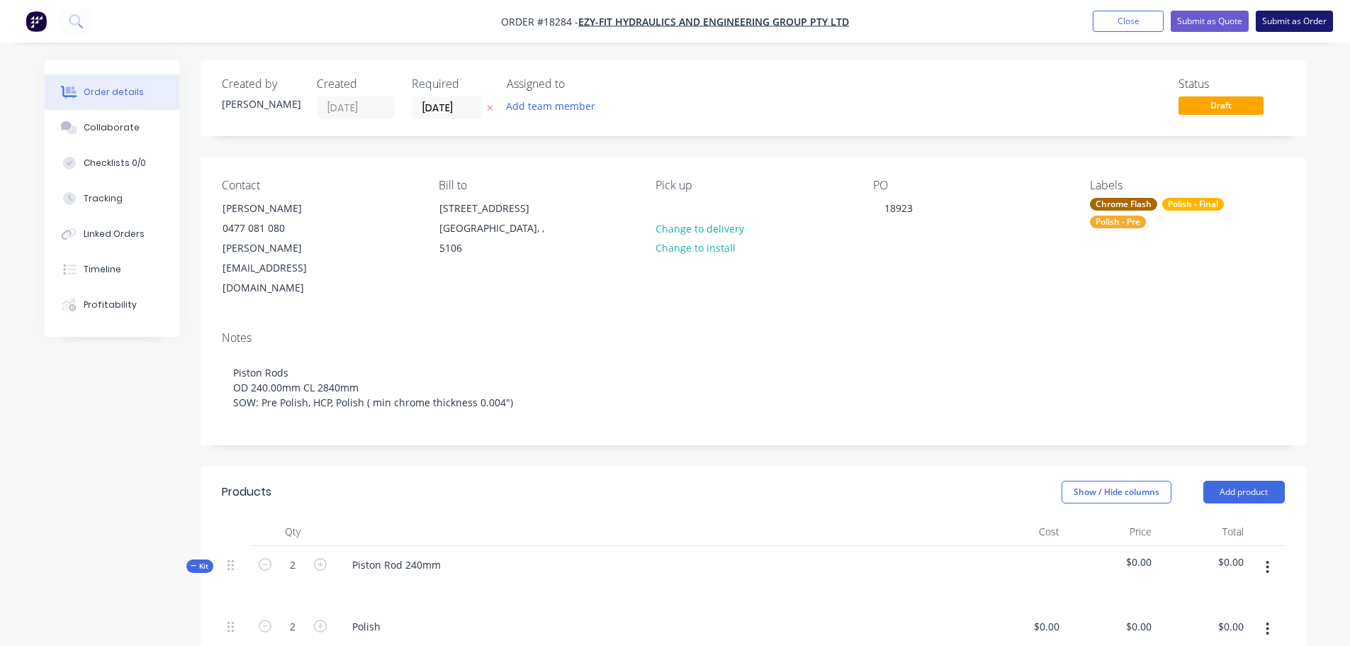
click at [1282, 28] on button "Submit as Order" at bounding box center [1294, 21] width 77 height 21
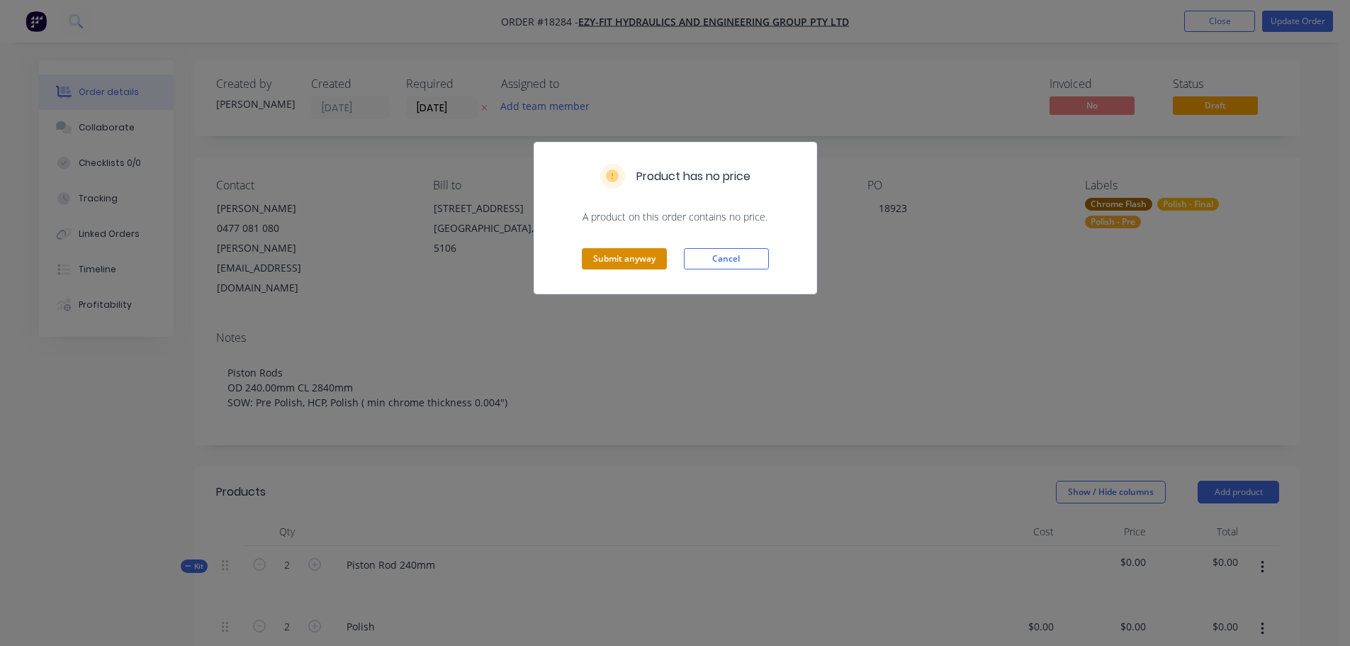
click at [632, 262] on button "Submit anyway" at bounding box center [624, 258] width 85 height 21
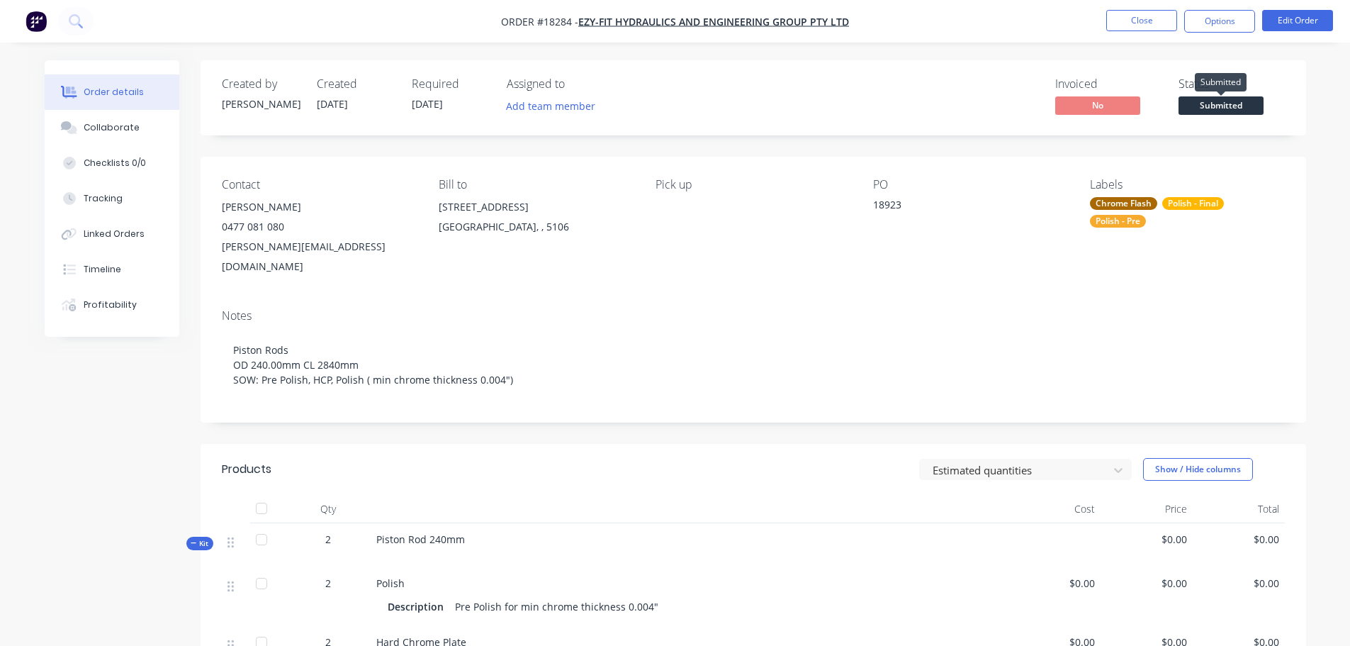
click at [1197, 97] on span "Submitted" at bounding box center [1221, 105] width 85 height 18
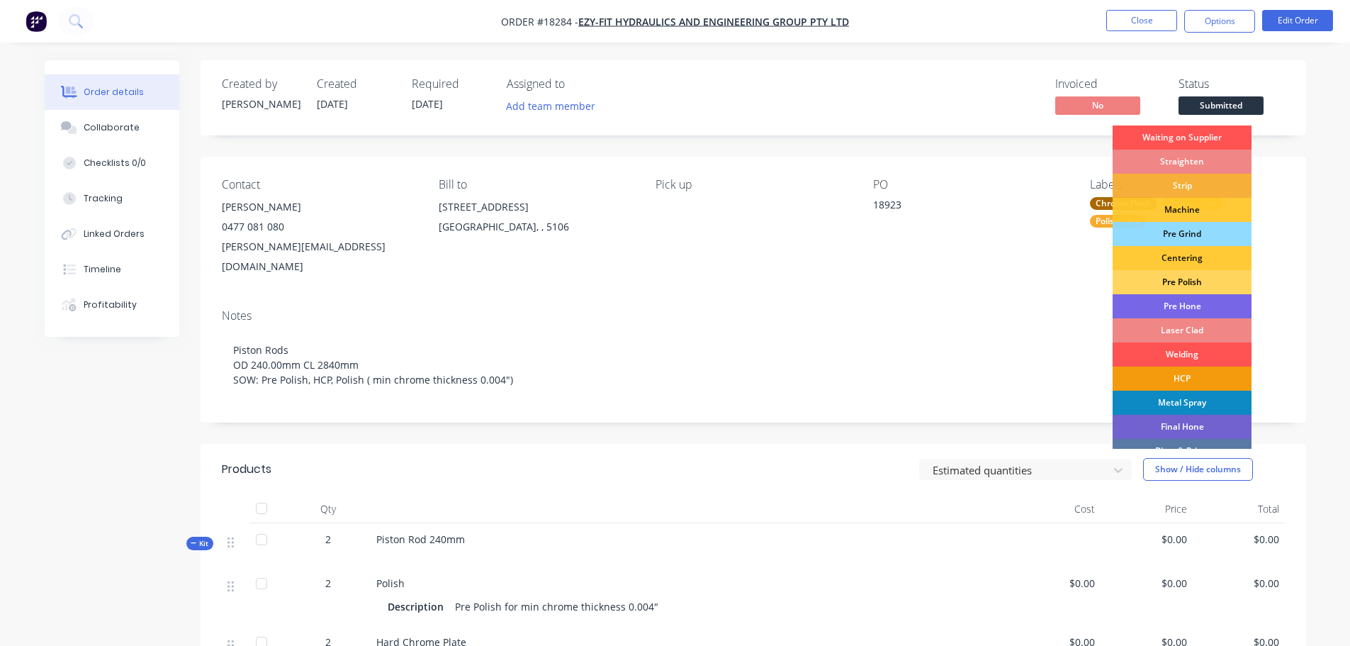
click at [1175, 279] on div "Pre Polish" at bounding box center [1182, 282] width 139 height 24
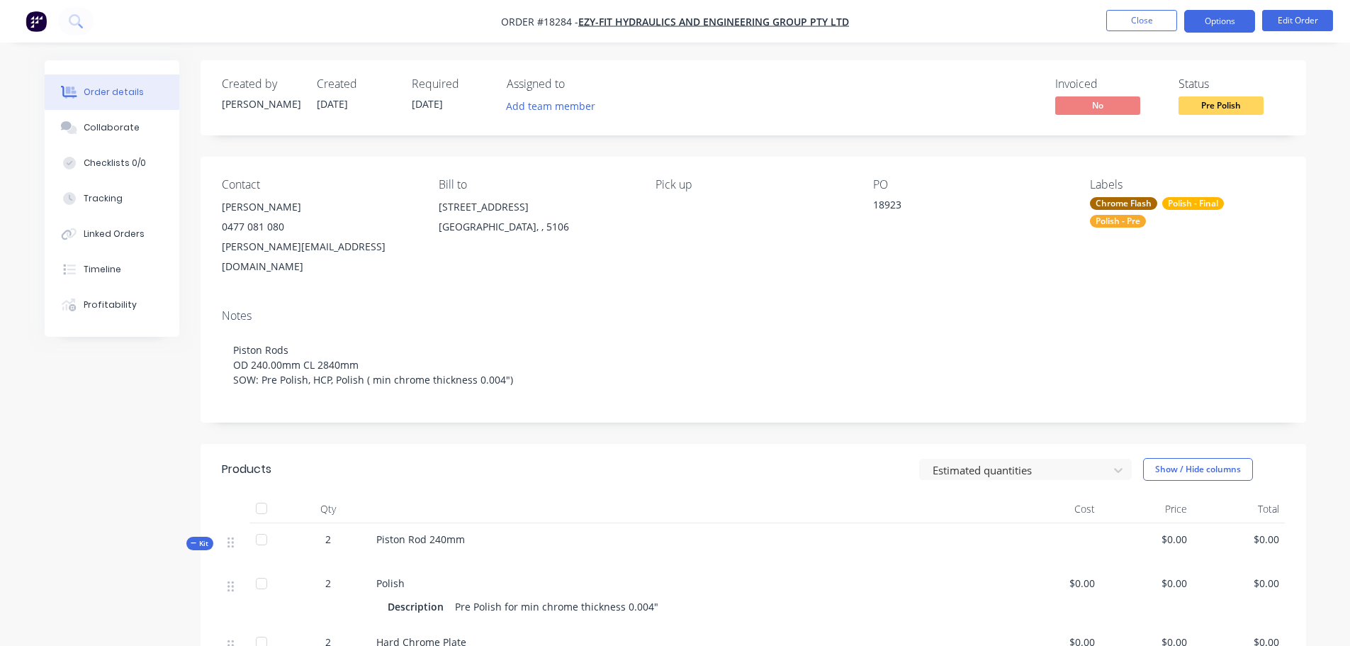
click at [1224, 30] on button "Options" at bounding box center [1220, 21] width 71 height 23
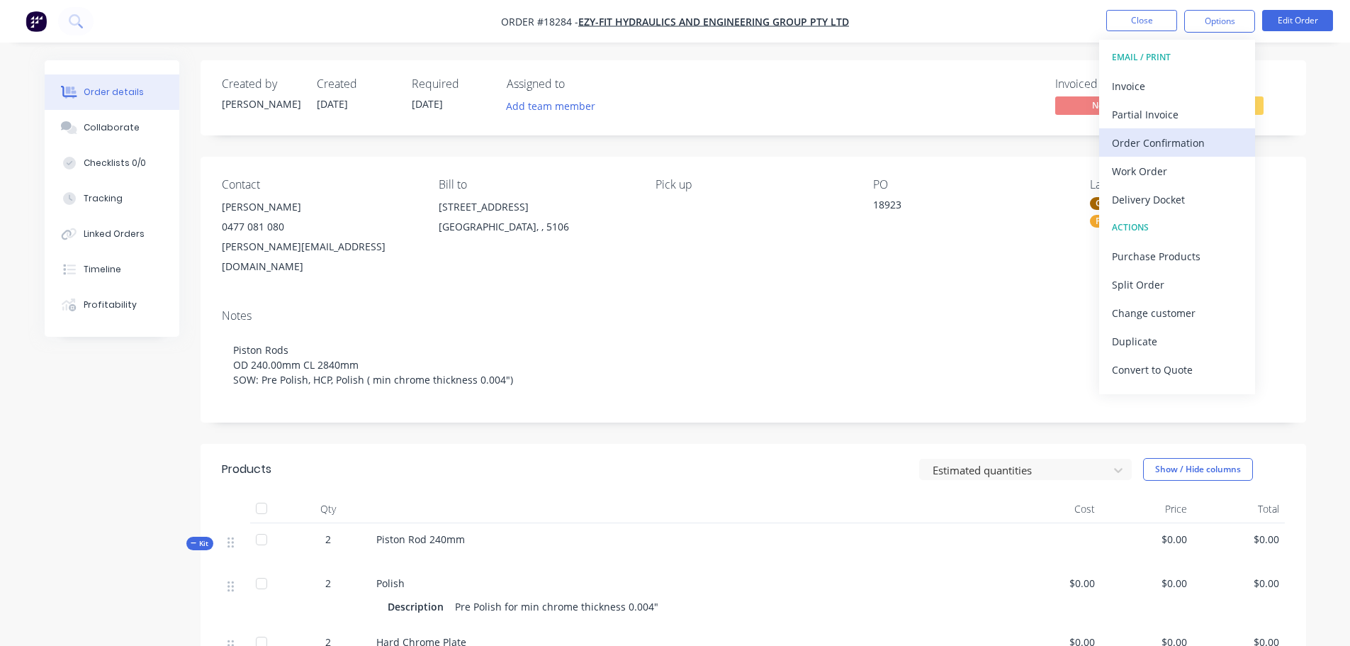
click at [1159, 153] on button "Order Confirmation" at bounding box center [1177, 142] width 156 height 28
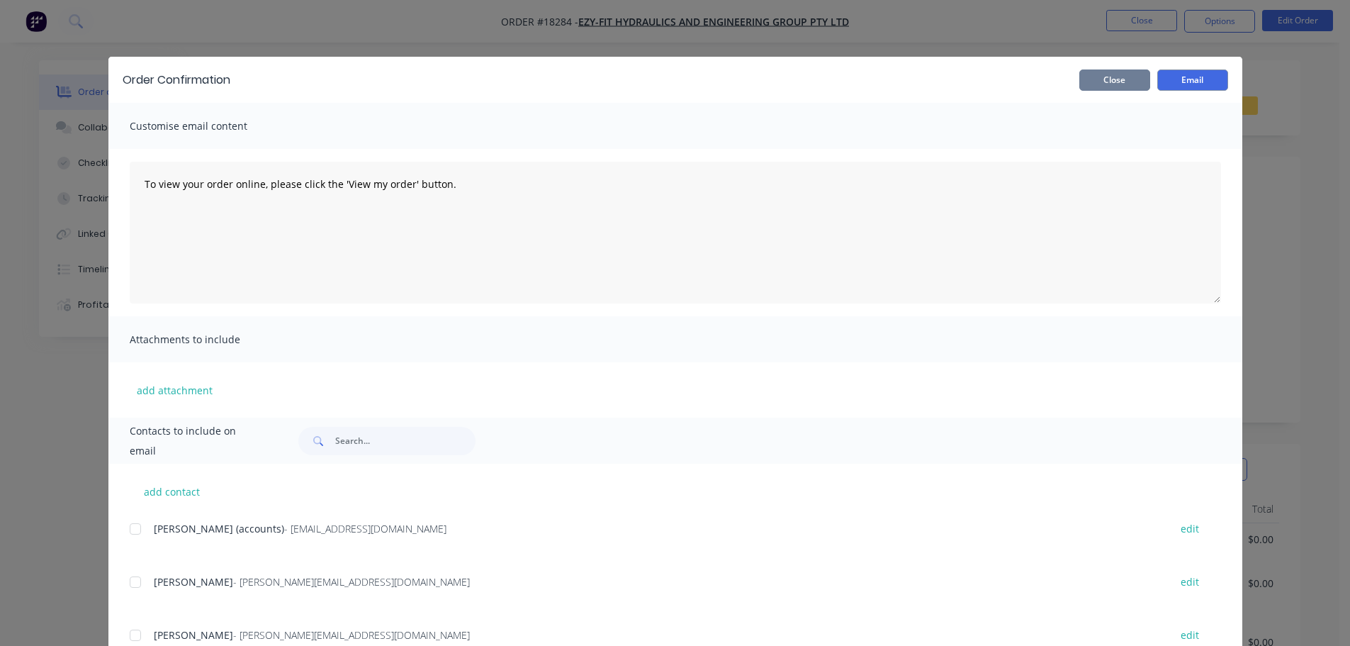
click at [1121, 80] on button "Close" at bounding box center [1115, 79] width 71 height 21
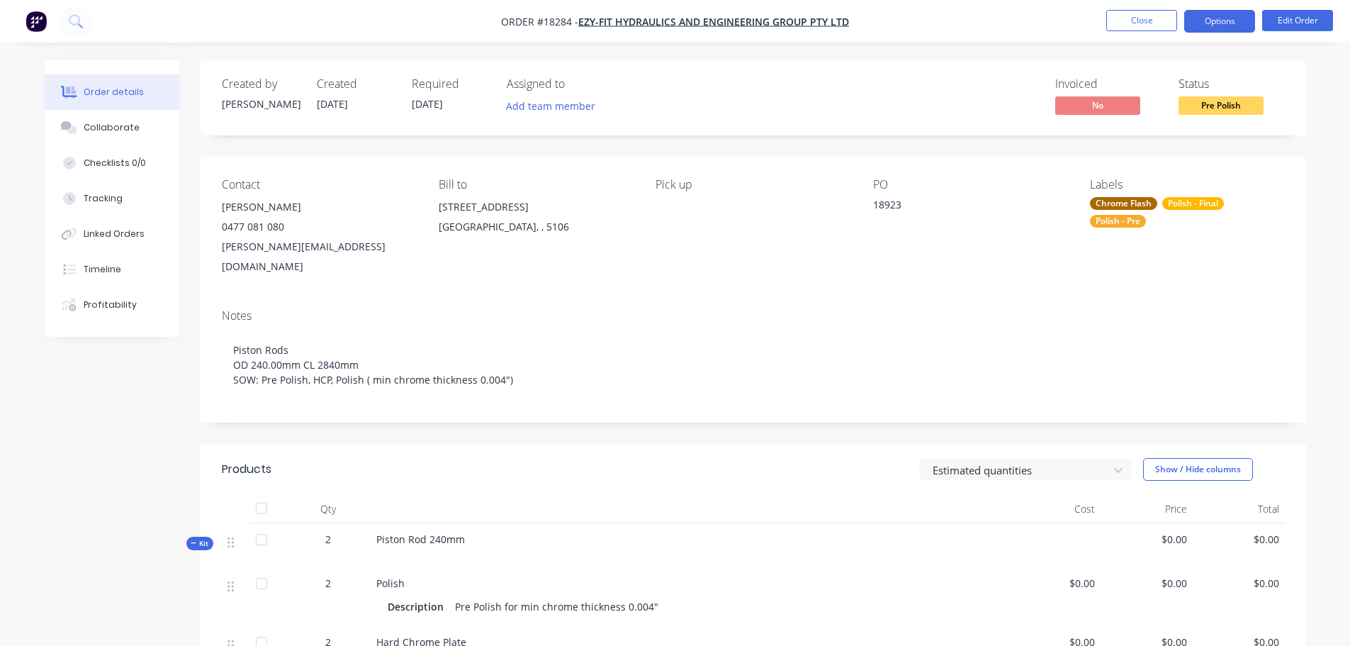
click at [1211, 26] on button "Options" at bounding box center [1220, 21] width 71 height 23
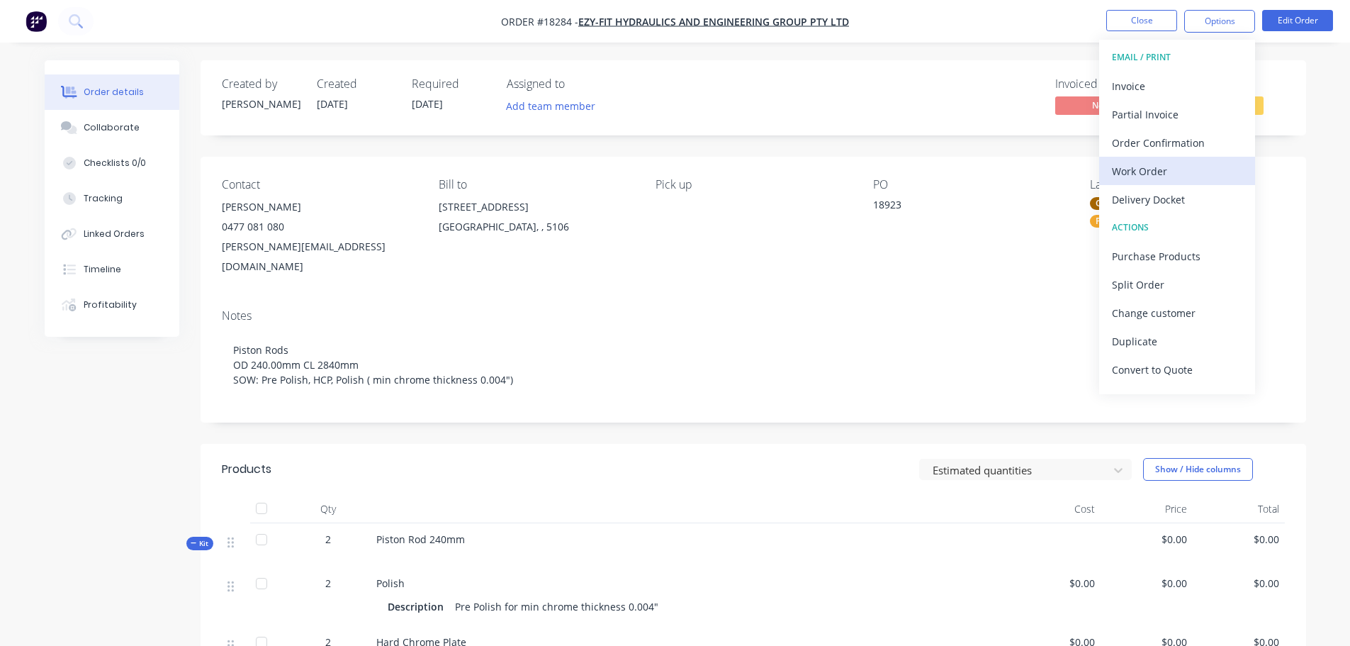
click at [1170, 163] on div "Work Order" at bounding box center [1177, 171] width 130 height 21
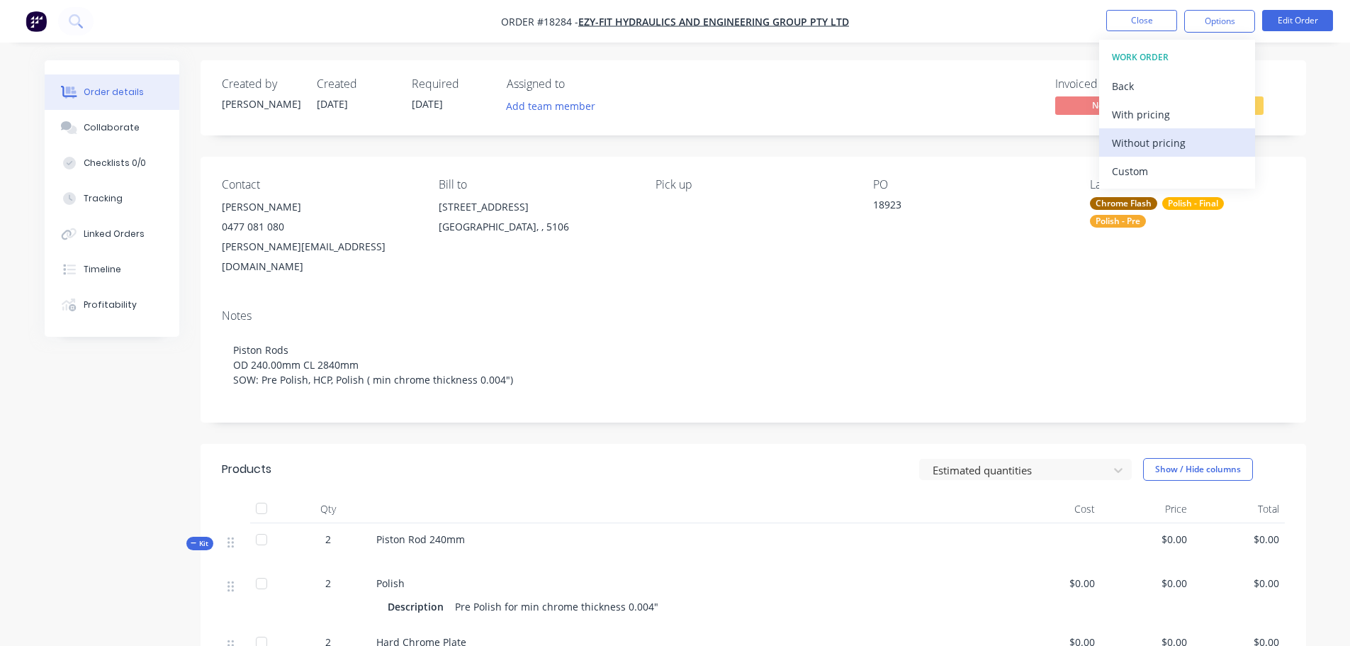
click at [1124, 149] on div "Without pricing" at bounding box center [1177, 143] width 130 height 21
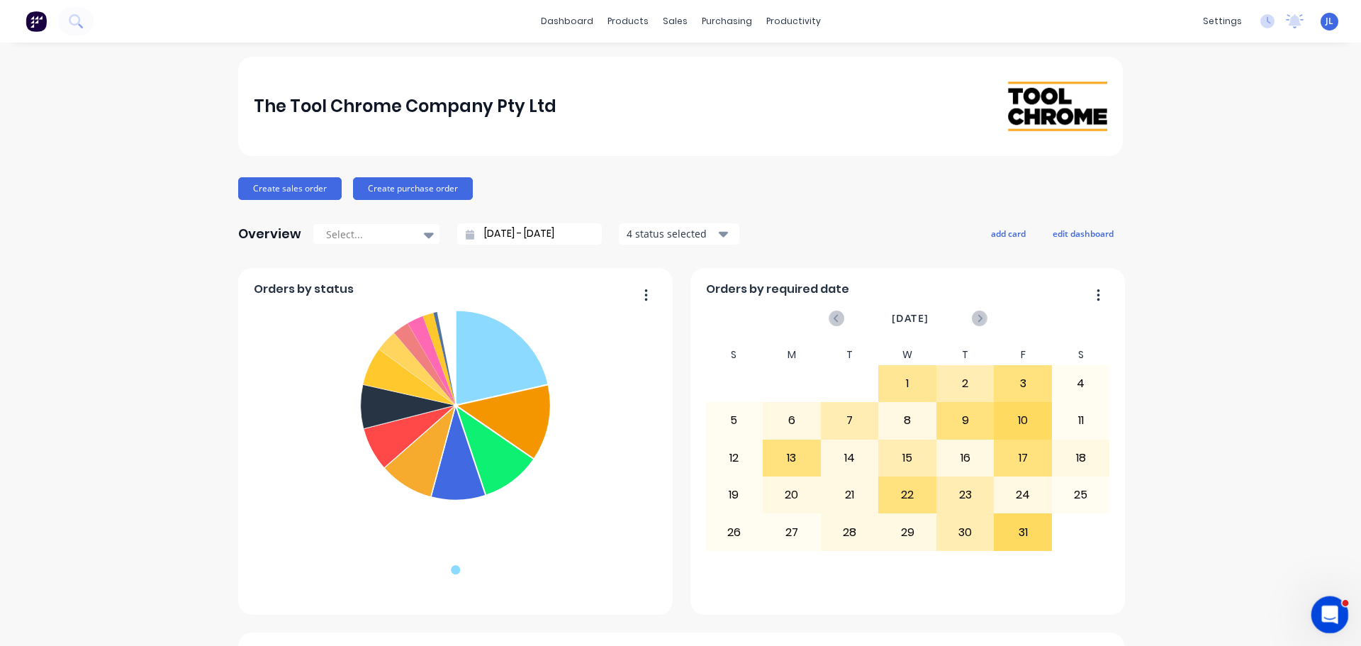
click at [1338, 625] on div "Open Intercom Messenger" at bounding box center [1327, 612] width 47 height 47
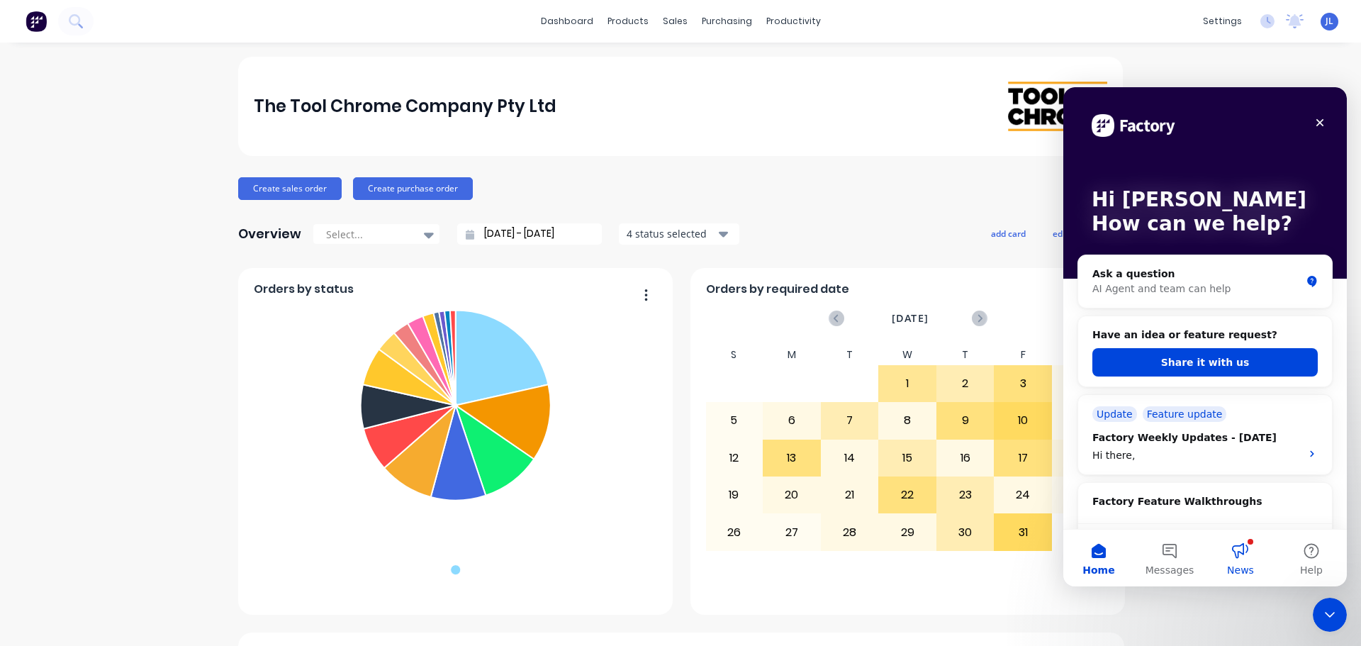
click at [1236, 543] on button "News" at bounding box center [1240, 558] width 71 height 57
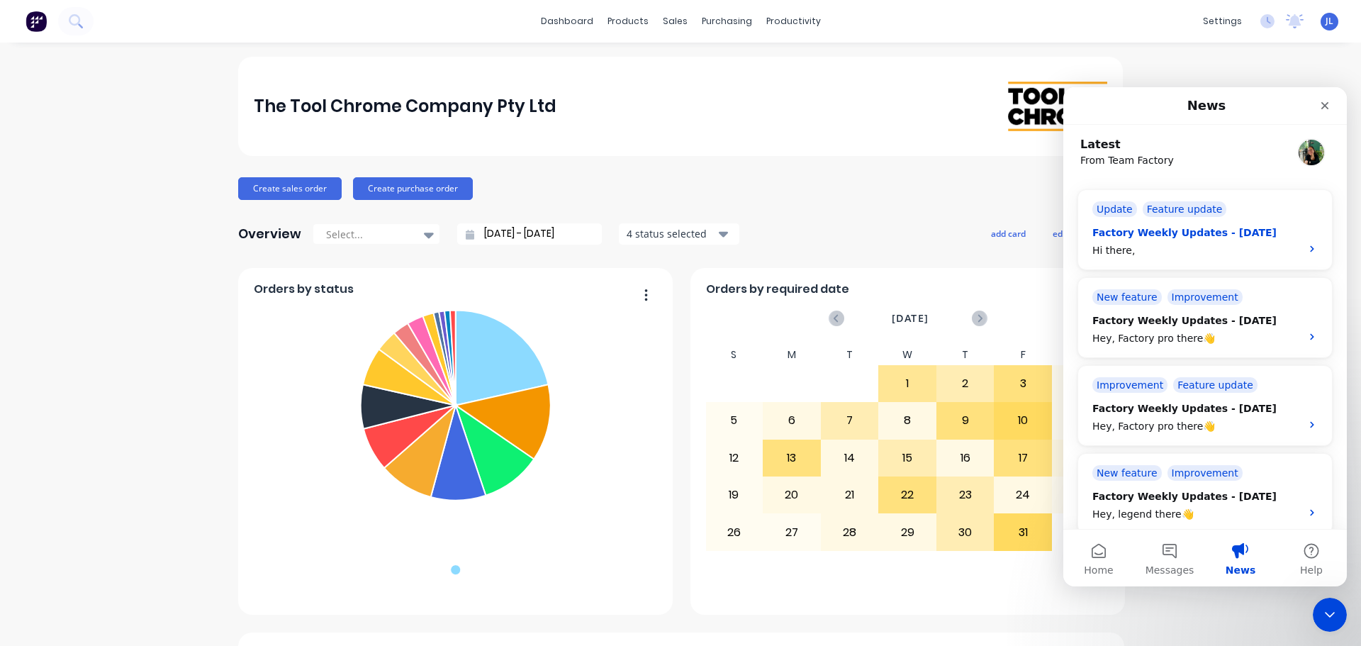
click at [1214, 237] on div "Factory Weekly Updates - 10/10/2025" at bounding box center [1192, 232] width 200 height 15
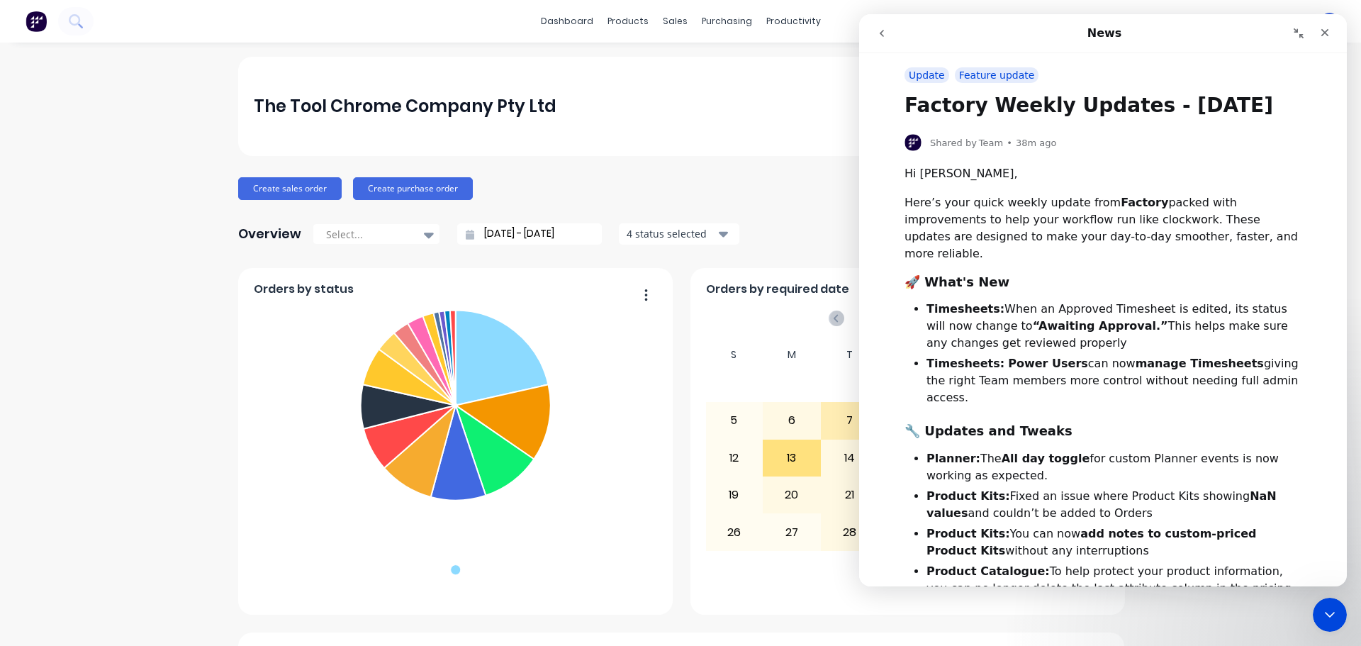
click at [875, 33] on button "go back" at bounding box center [881, 33] width 27 height 27
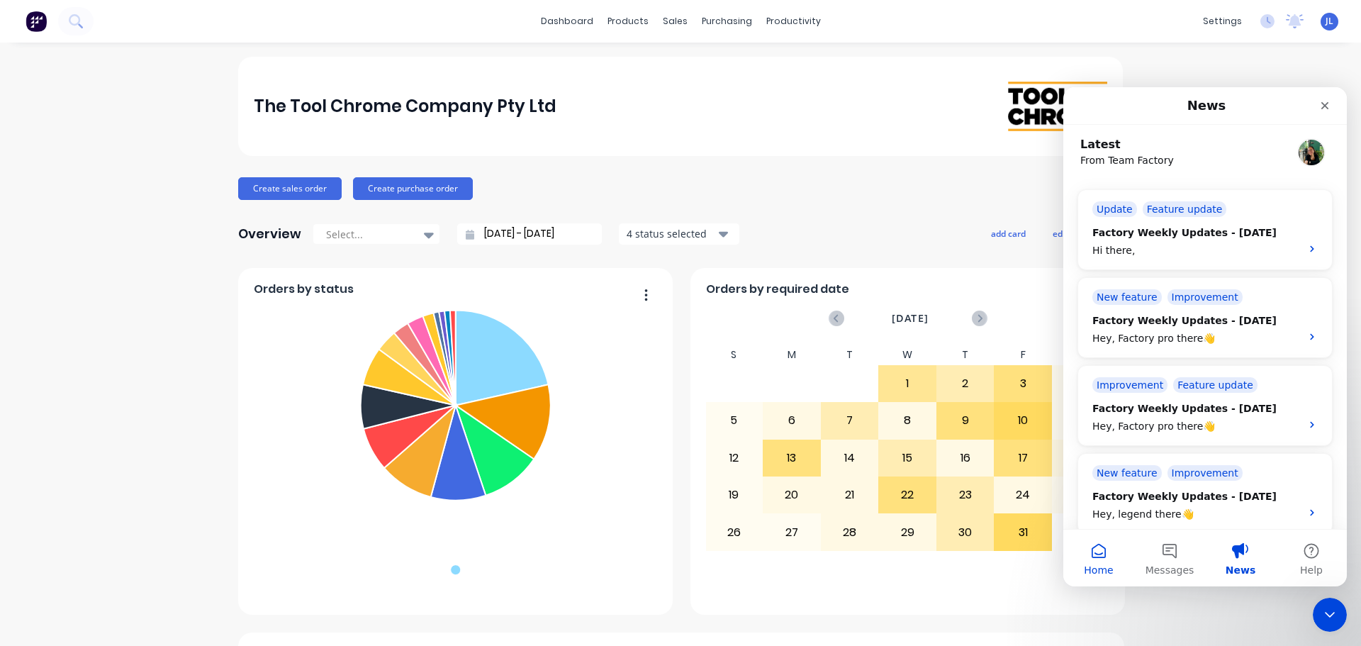
click at [1114, 557] on button "Home" at bounding box center [1098, 558] width 71 height 57
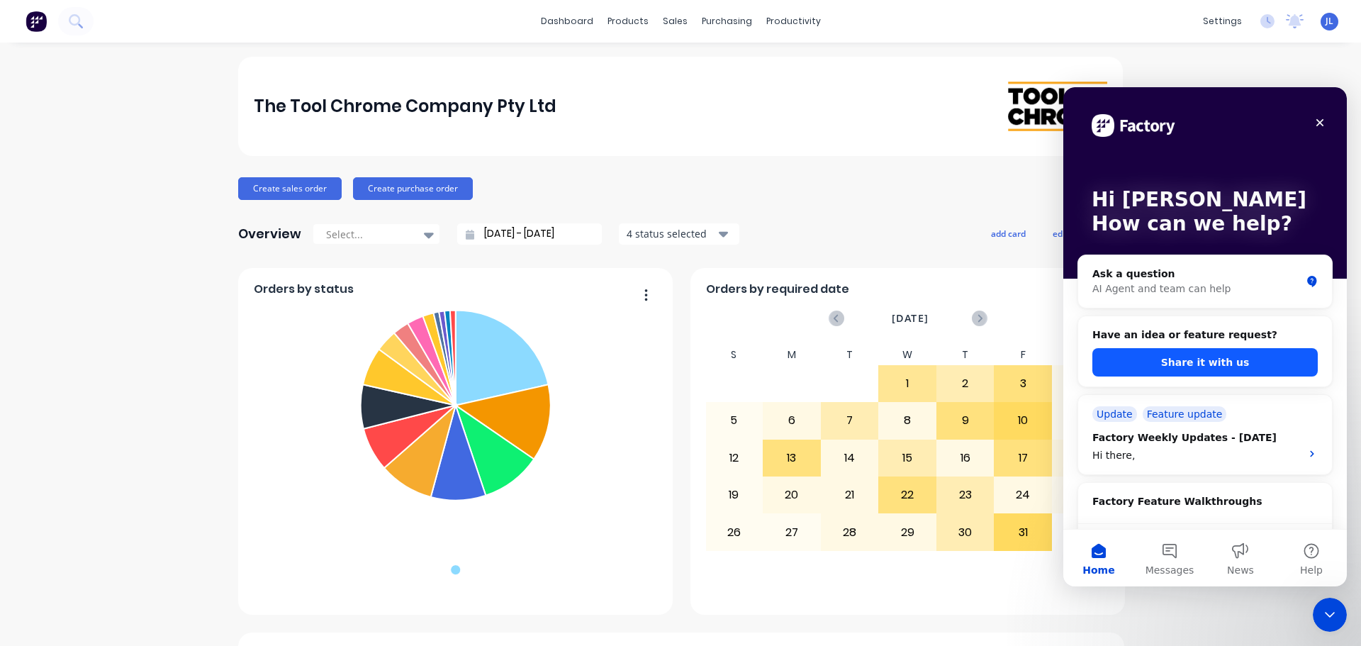
click at [1206, 369] on button "Share it with us" at bounding box center [1204, 362] width 225 height 28
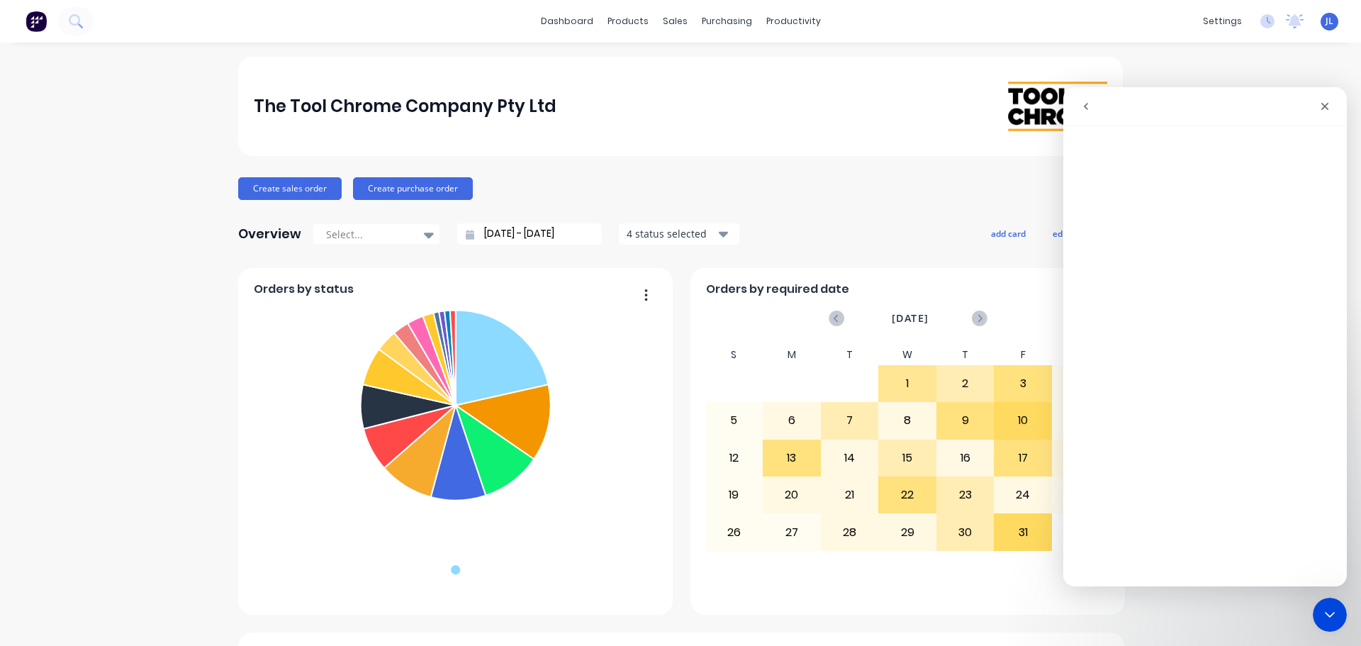
click at [1087, 112] on button "go back" at bounding box center [1086, 106] width 27 height 27
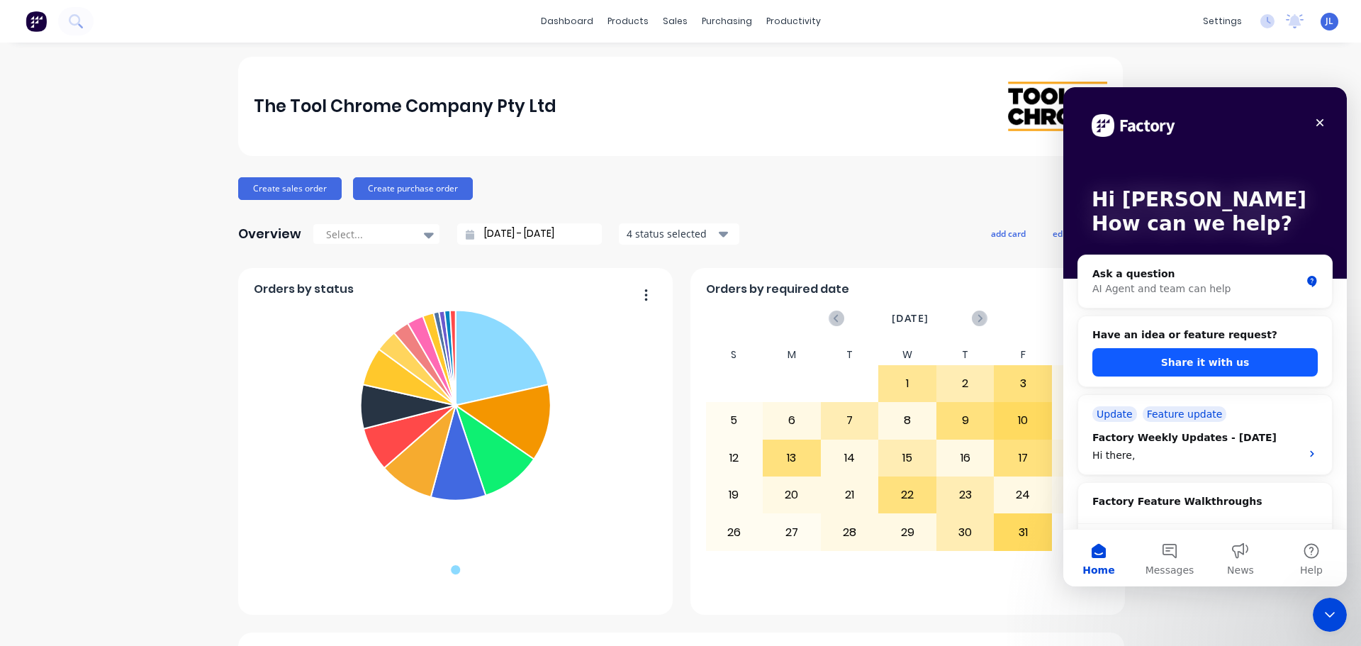
click at [1203, 364] on button "Share it with us" at bounding box center [1204, 362] width 225 height 28
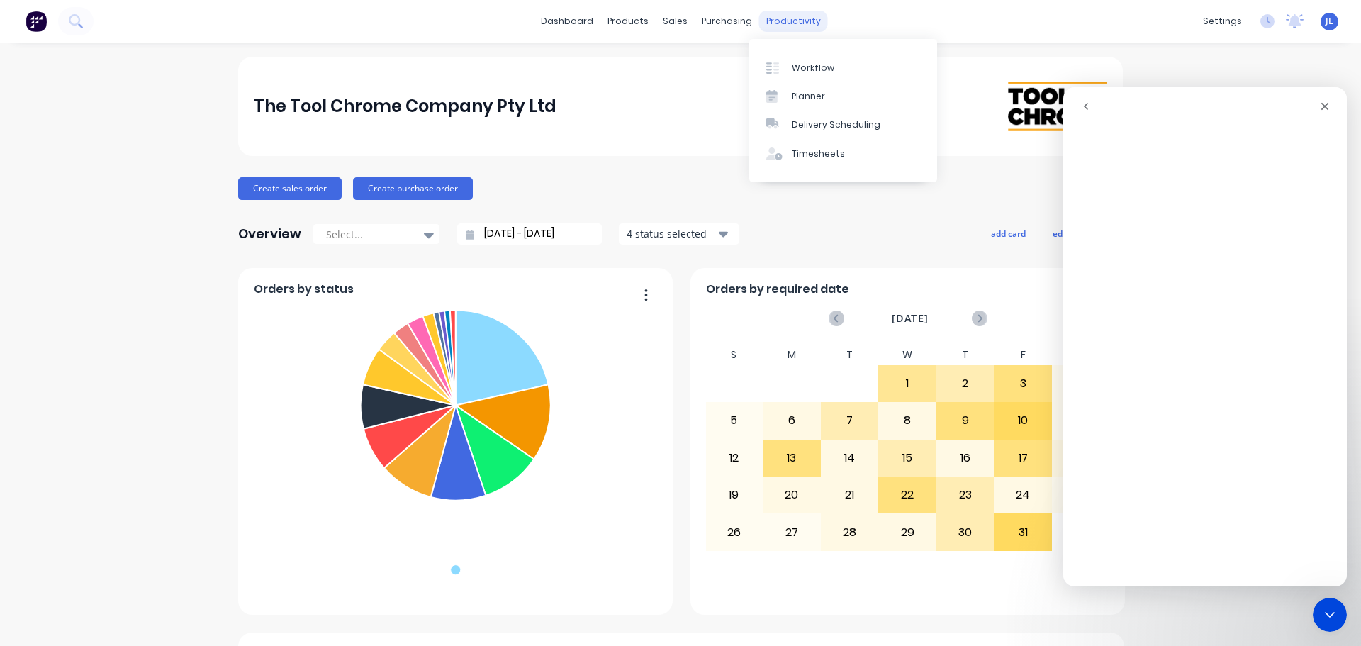
click at [784, 13] on div "productivity" at bounding box center [793, 21] width 69 height 21
click at [791, 49] on div "Workflow Planner Delivery Scheduling Timesheets" at bounding box center [843, 110] width 188 height 143
click at [790, 57] on link "Workflow" at bounding box center [843, 67] width 188 height 28
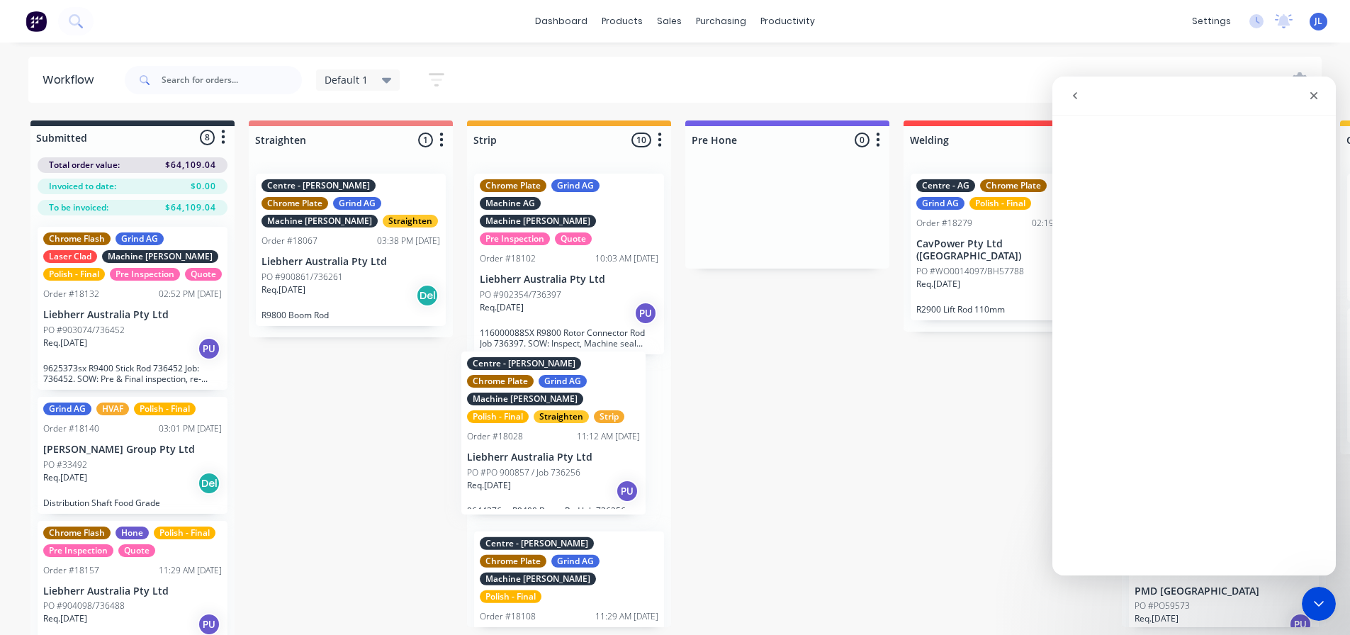
drag, startPoint x: 559, startPoint y: 383, endPoint x: 559, endPoint y: 441, distance: 58.1
click at [559, 442] on div "Centre - Kennedy Chrome Plate Grind AG Machine Kennedy Polish - Final Straighte…" at bounding box center [569, 394] width 204 height 465
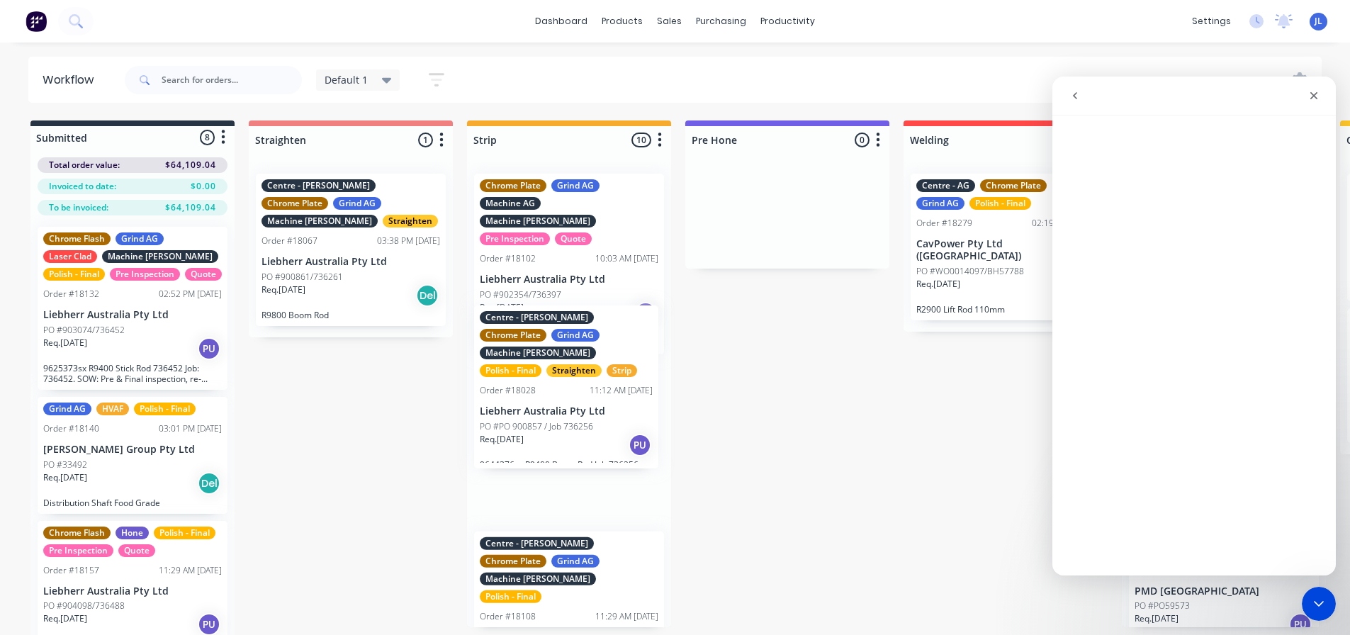
drag, startPoint x: 568, startPoint y: 265, endPoint x: 568, endPoint y: 448, distance: 182.9
click at [568, 448] on div "Centre - Kennedy Chrome Plate Grind AG Machine Kennedy Polish - Final Straighte…" at bounding box center [569, 394] width 204 height 465
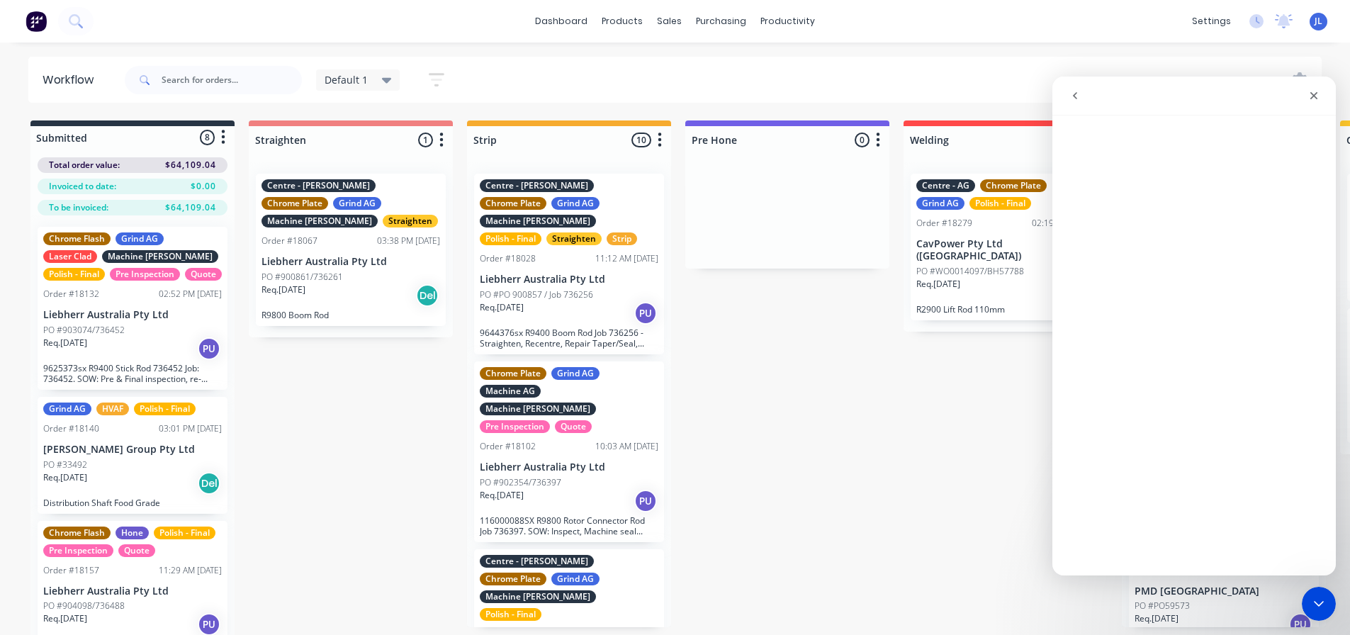
click at [1085, 103] on button "go back" at bounding box center [1075, 95] width 27 height 27
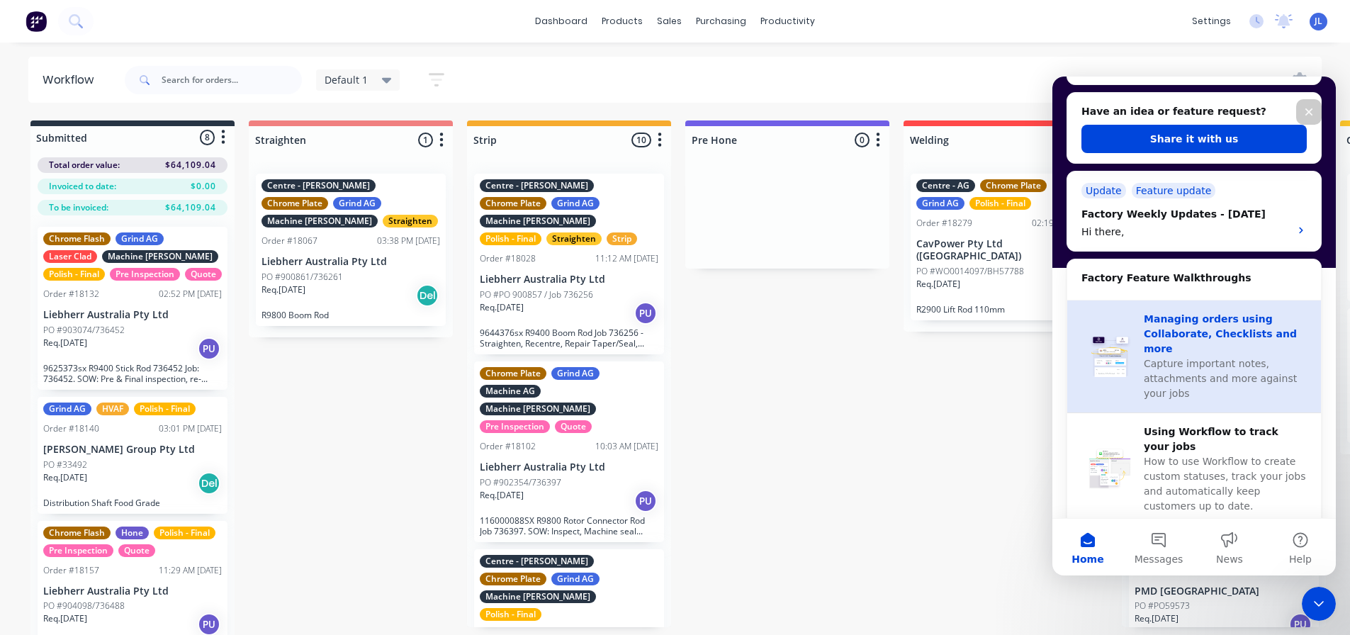
scroll to position [71, 0]
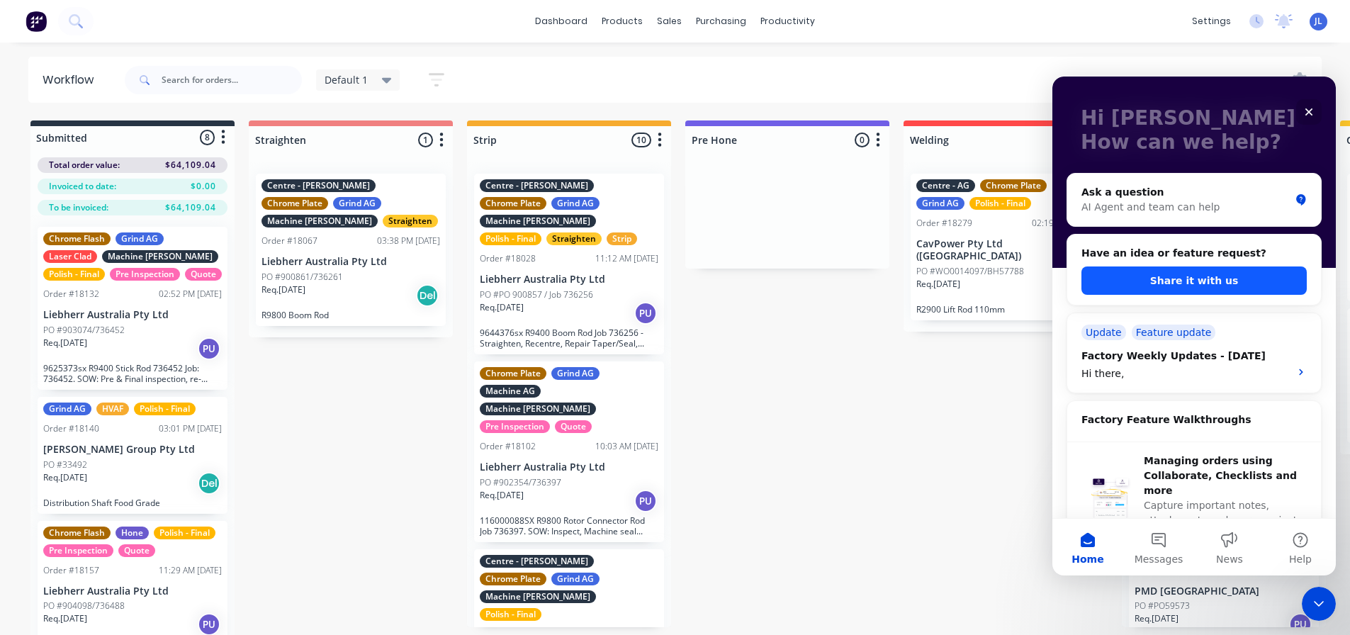
click at [1197, 286] on button "Share it with us" at bounding box center [1194, 281] width 225 height 28
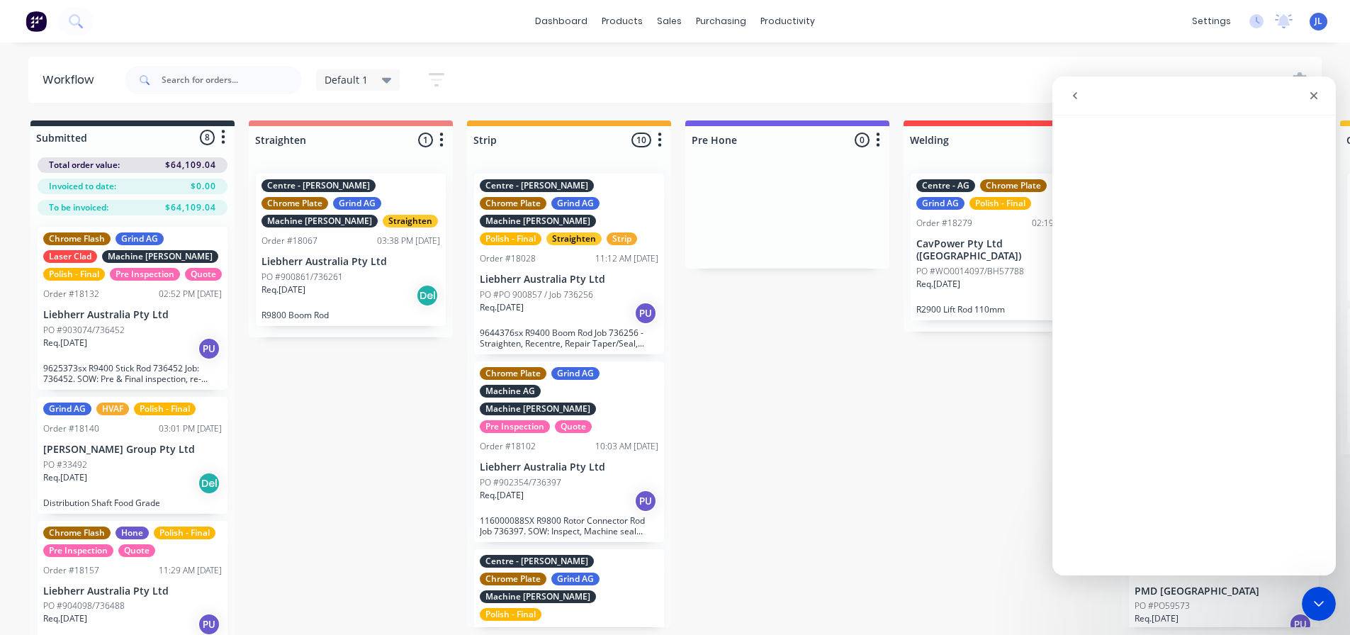
click at [659, 147] on icon "button" at bounding box center [660, 140] width 4 height 18
click at [594, 248] on button "Sort By" at bounding box center [598, 240] width 142 height 23
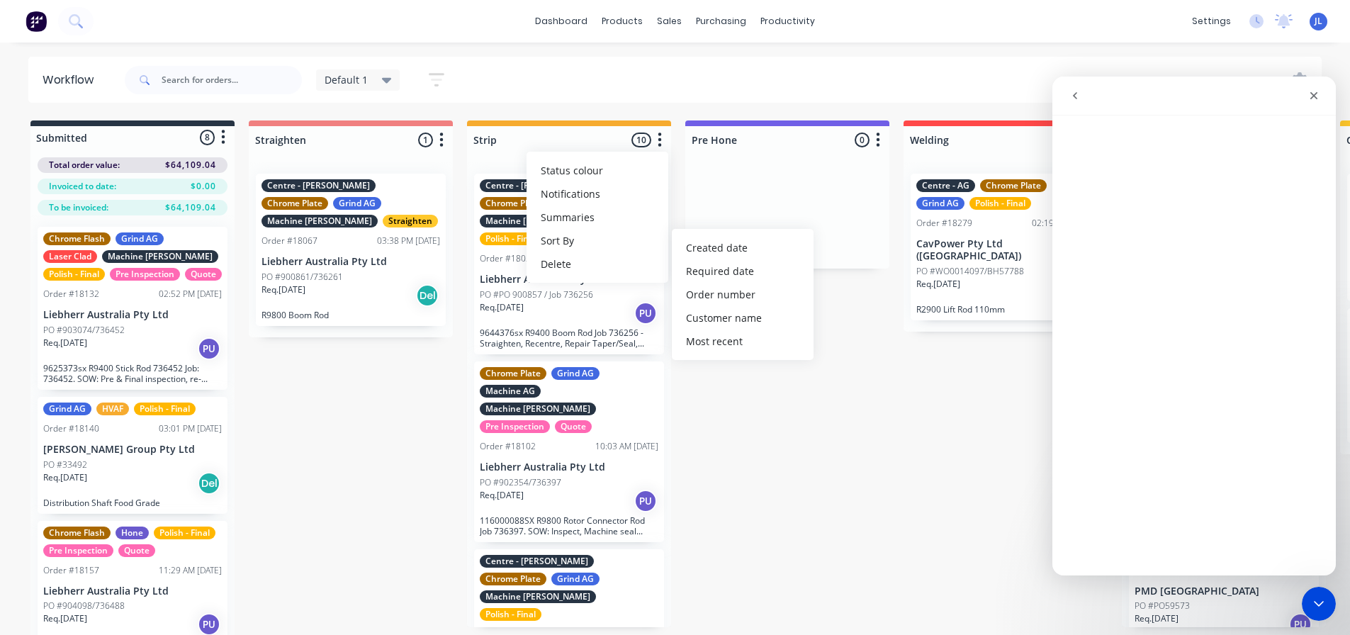
click at [1074, 102] on button "go back" at bounding box center [1075, 95] width 27 height 27
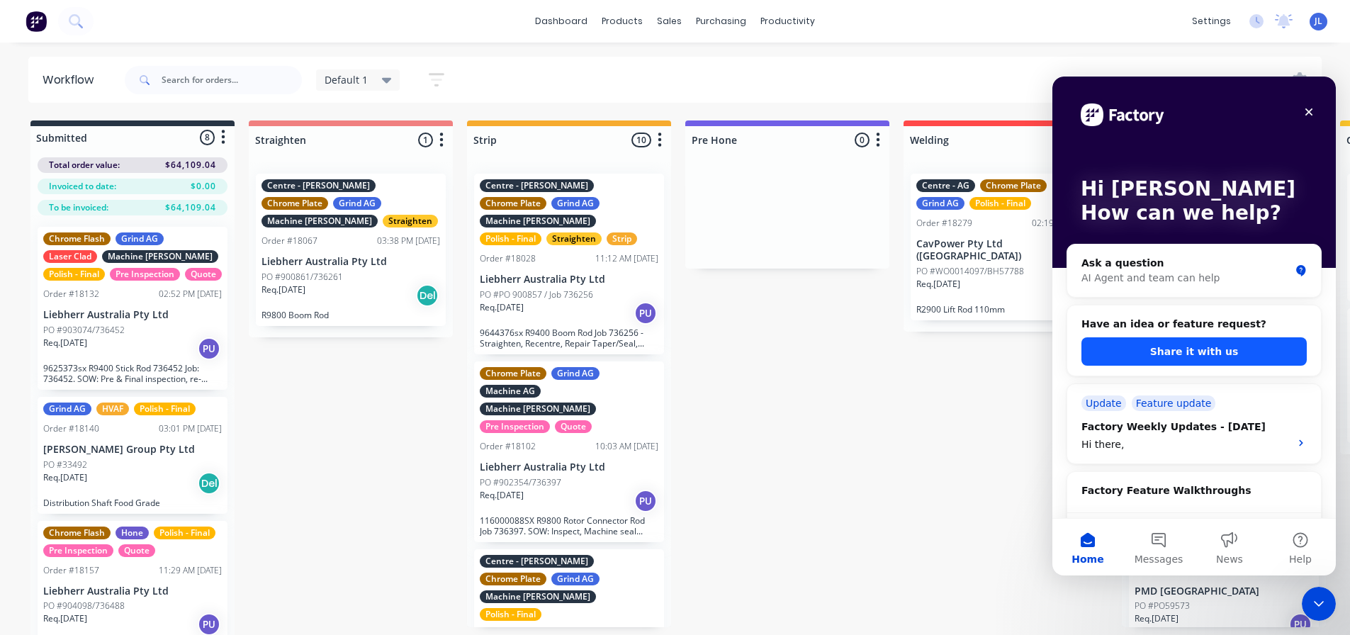
click at [1199, 357] on button "Share it with us" at bounding box center [1194, 351] width 225 height 28
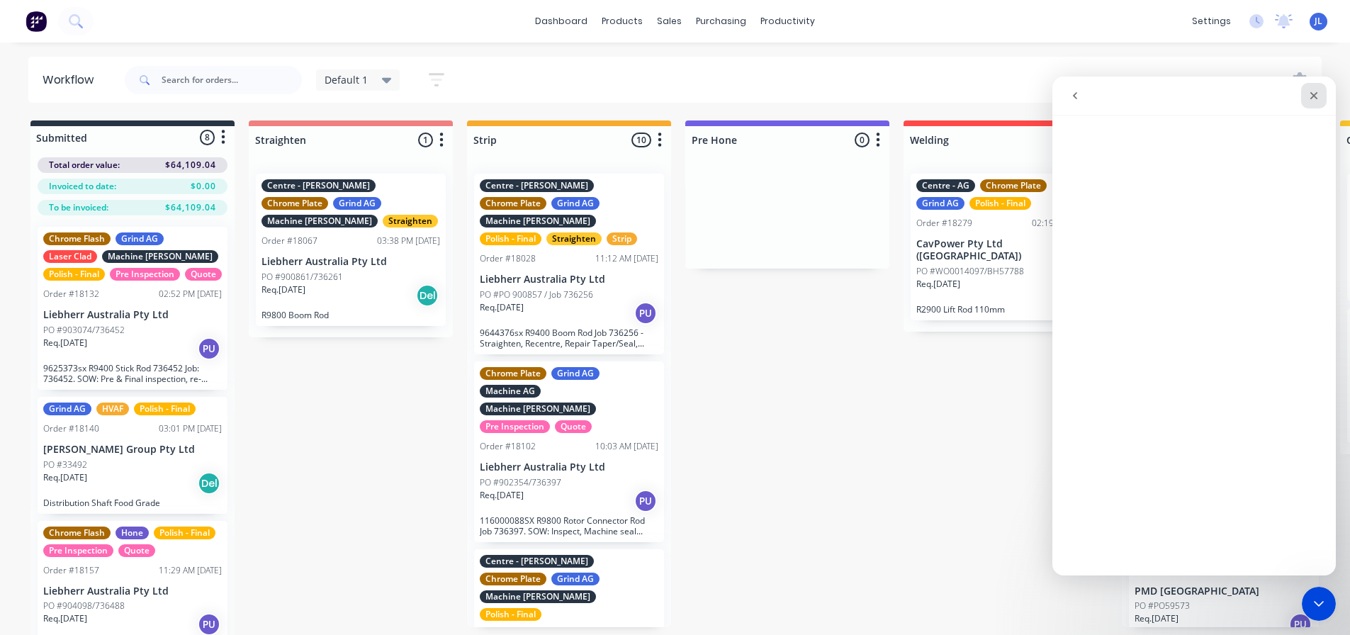
click at [1324, 97] on div "Close" at bounding box center [1315, 96] width 26 height 26
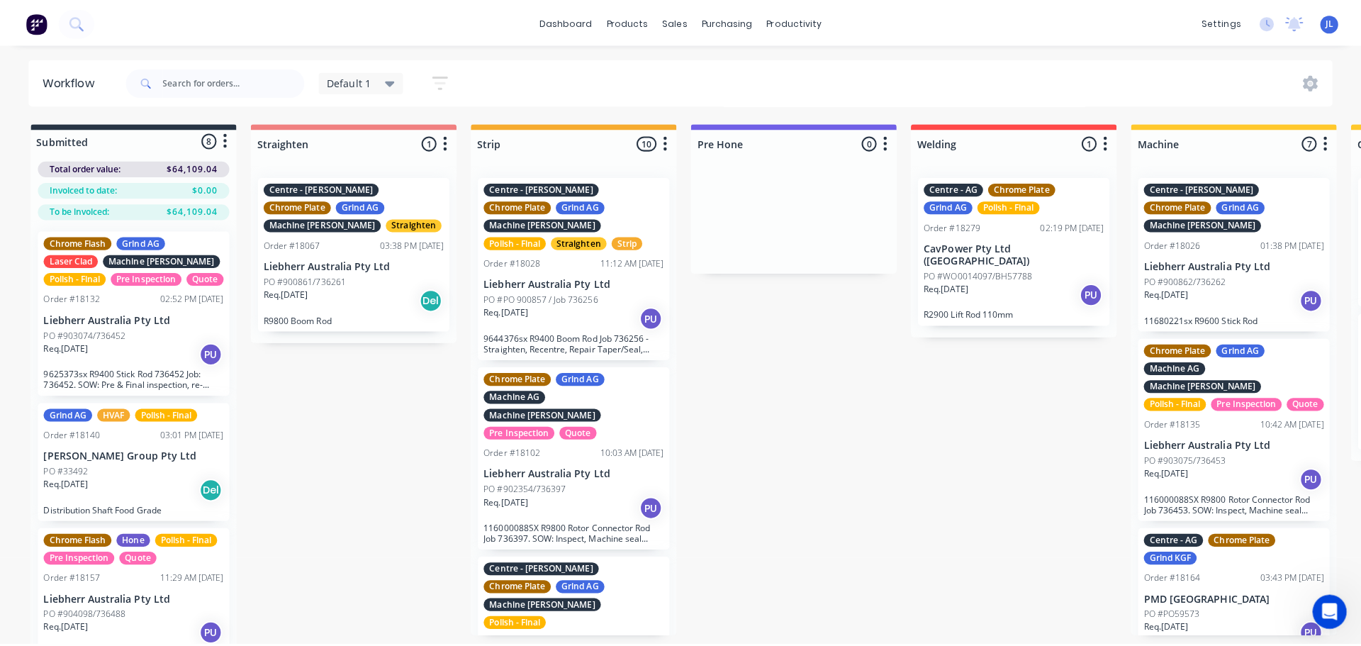
scroll to position [0, 0]
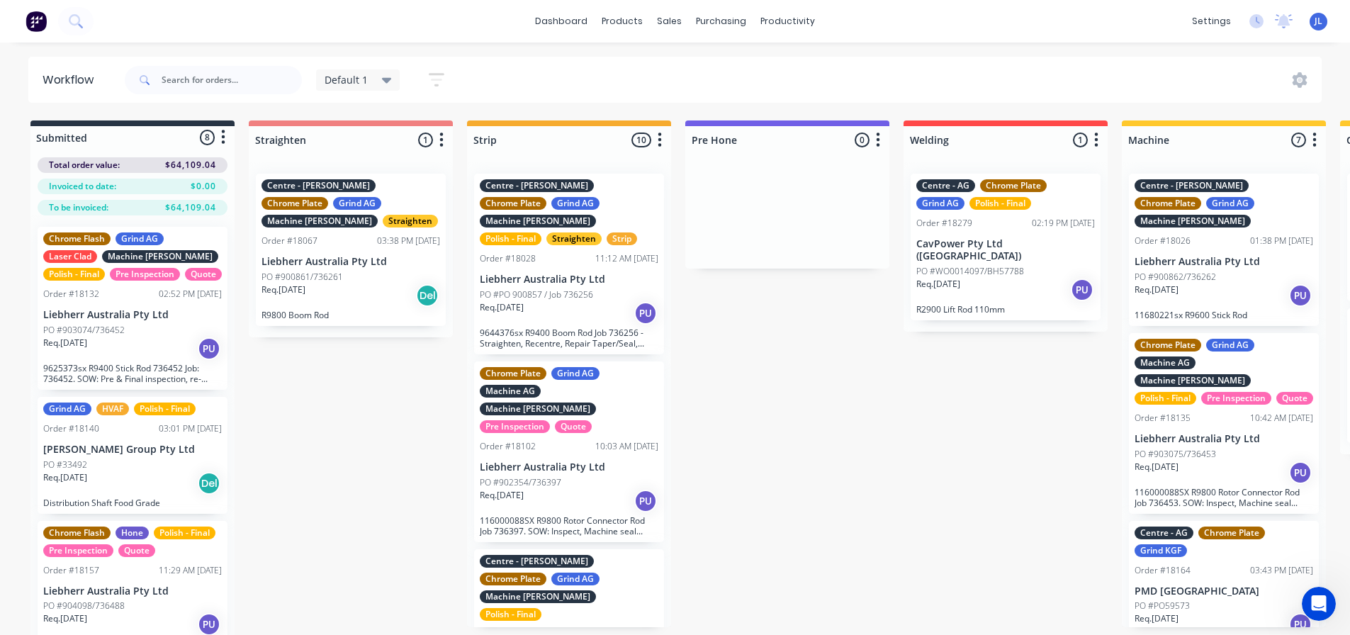
click at [1287, 82] on div at bounding box center [1303, 80] width 37 height 16
click at [1306, 82] on icon at bounding box center [1300, 80] width 15 height 16
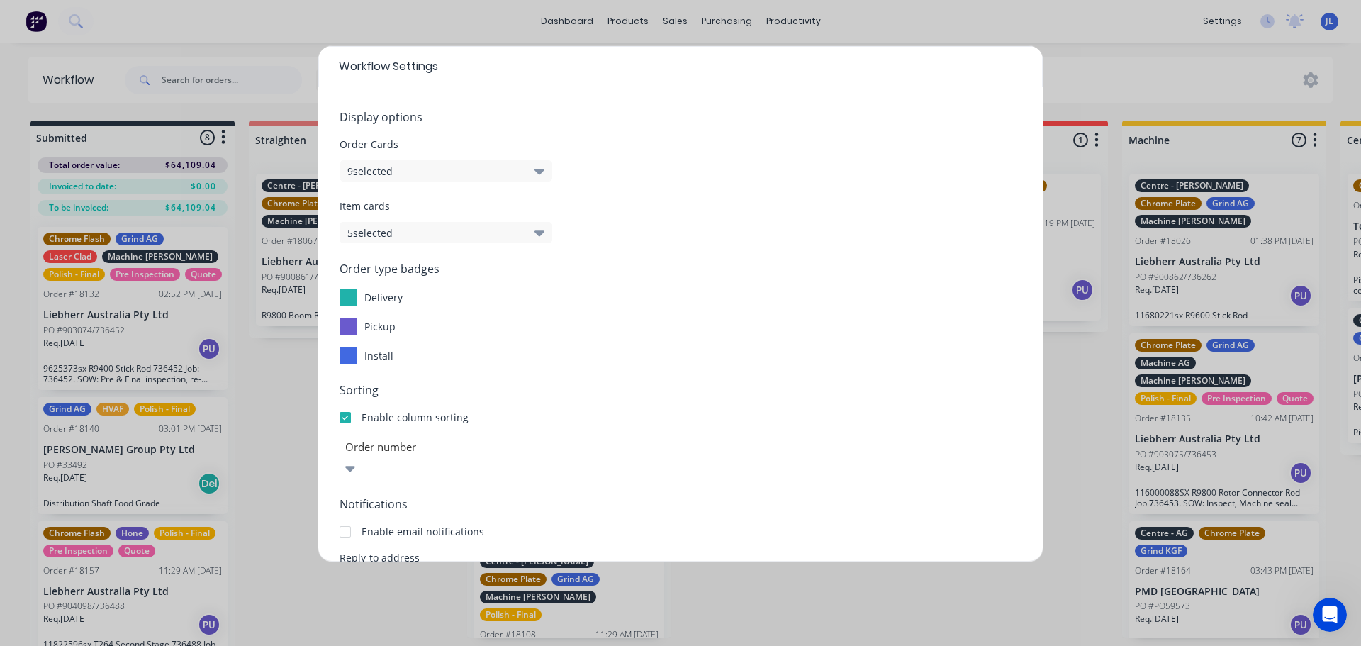
click at [463, 454] on div at bounding box center [446, 447] width 204 height 18
click at [464, 454] on div at bounding box center [446, 447] width 204 height 18
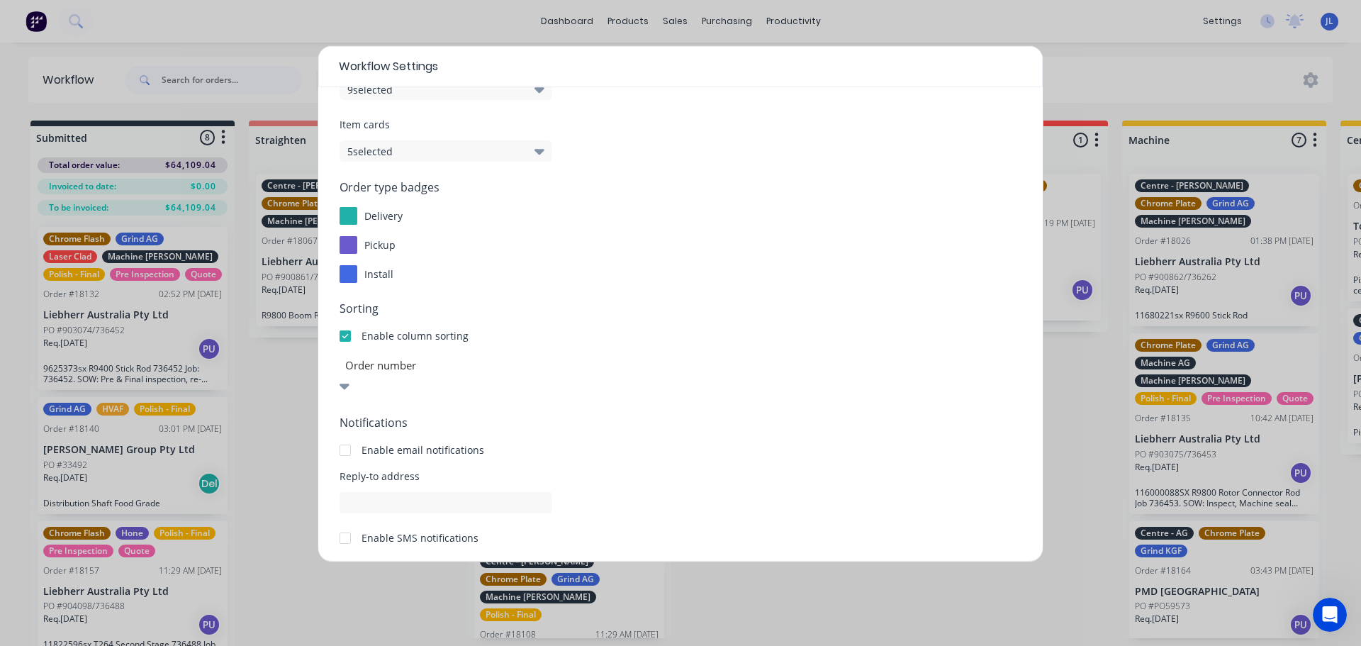
scroll to position [152, 0]
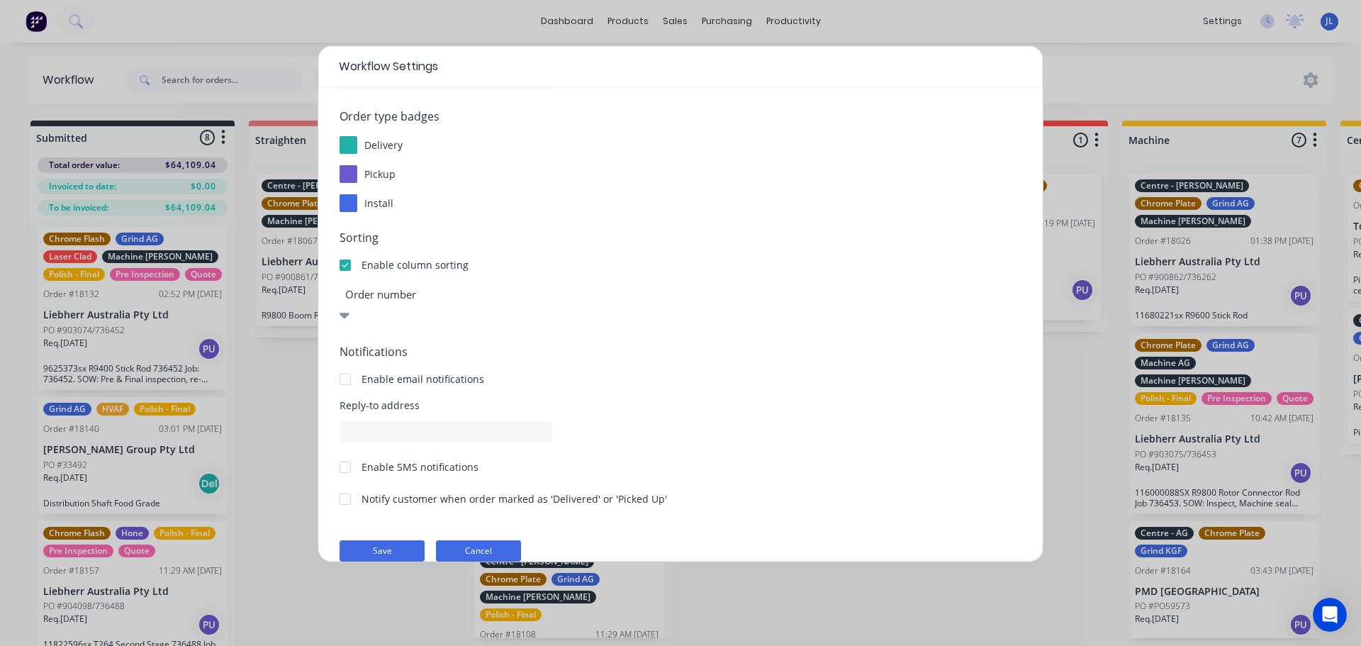
click at [496, 540] on button "Cancel" at bounding box center [478, 550] width 85 height 21
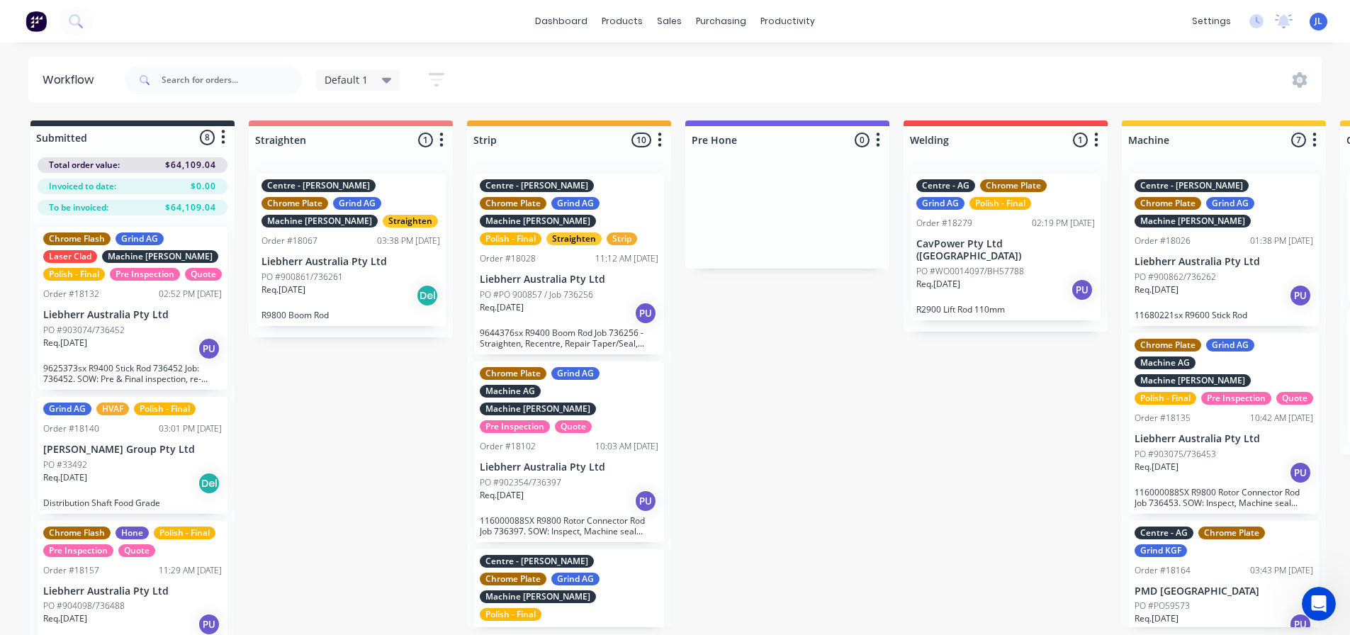
click at [383, 22] on div "dashboard products sales purchasing productivity dashboard products Product Cat…" at bounding box center [675, 21] width 1350 height 43
click at [698, 57] on link "Sales Orders" at bounding box center [745, 67] width 188 height 28
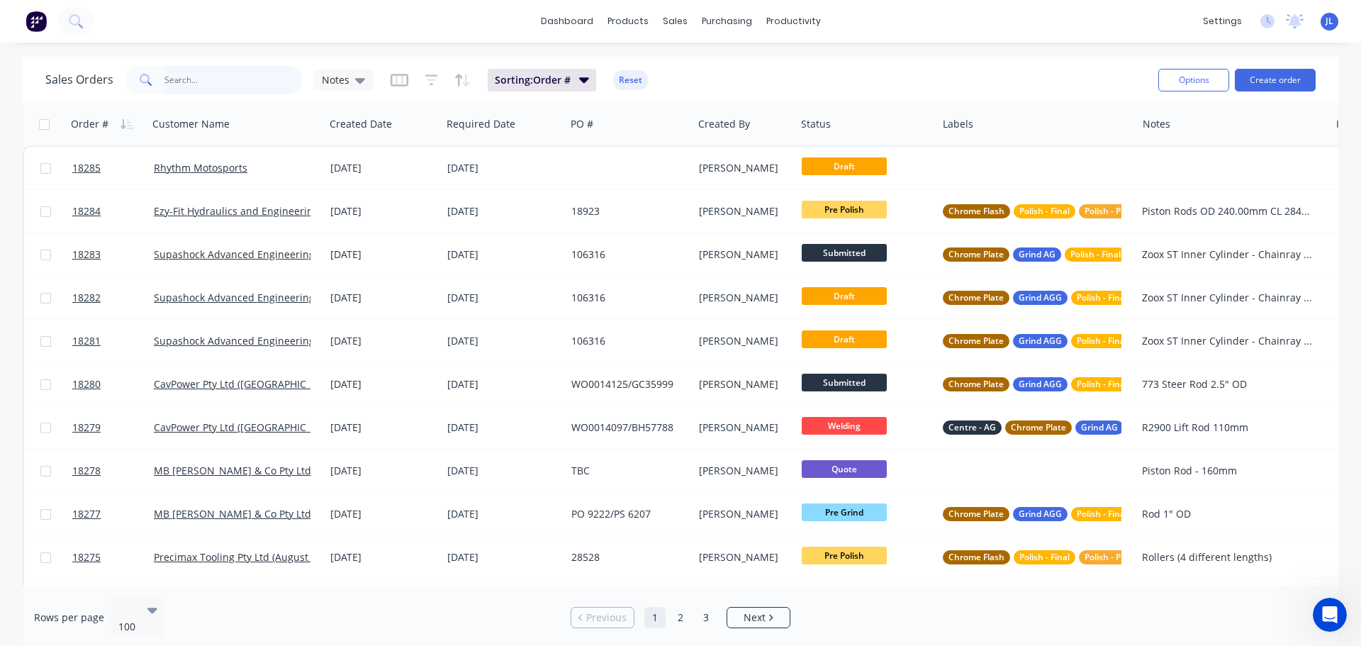
click at [254, 89] on input "text" at bounding box center [233, 80] width 138 height 28
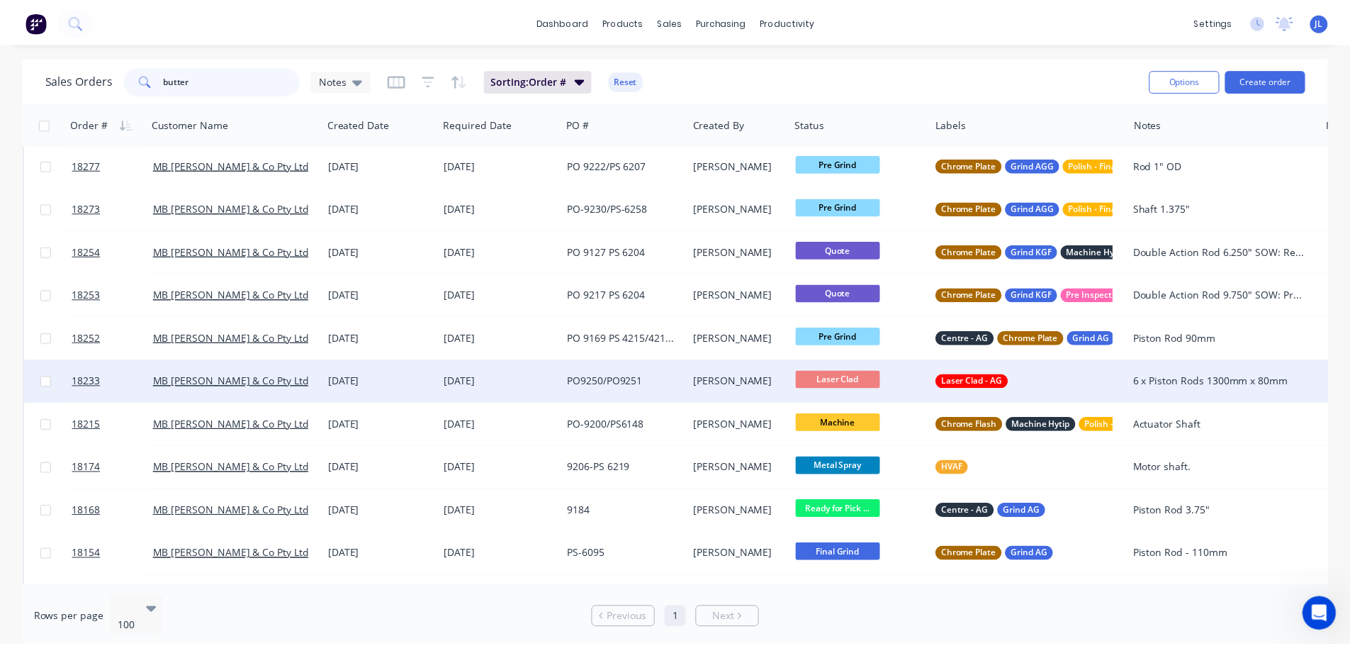
scroll to position [71, 0]
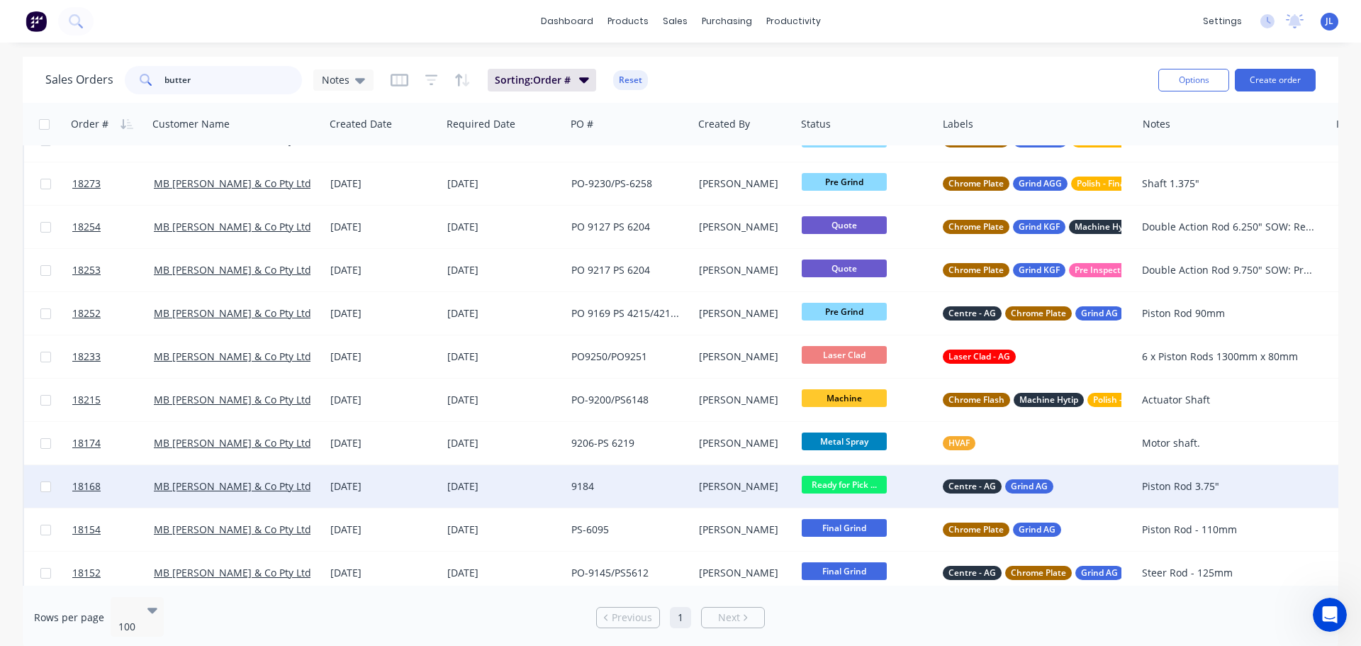
type input "butter"
click at [641, 495] on div "9184" at bounding box center [629, 486] width 127 height 43
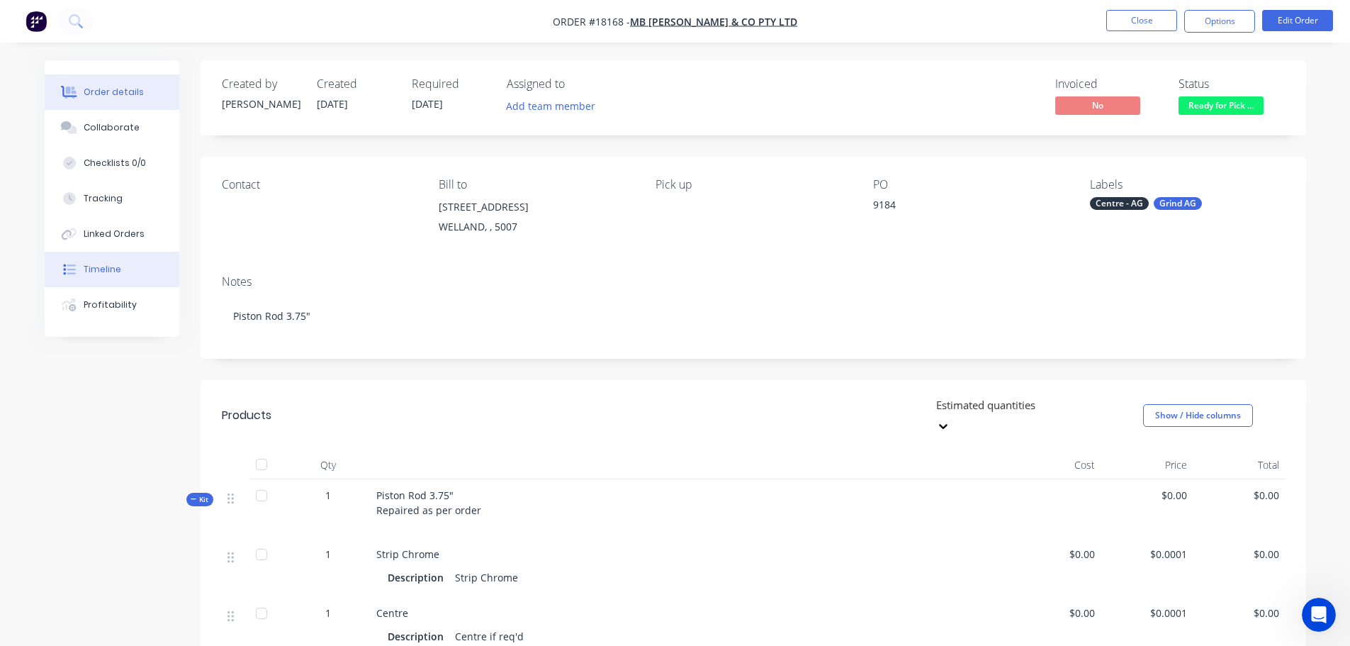
click at [118, 261] on button "Timeline" at bounding box center [112, 269] width 135 height 35
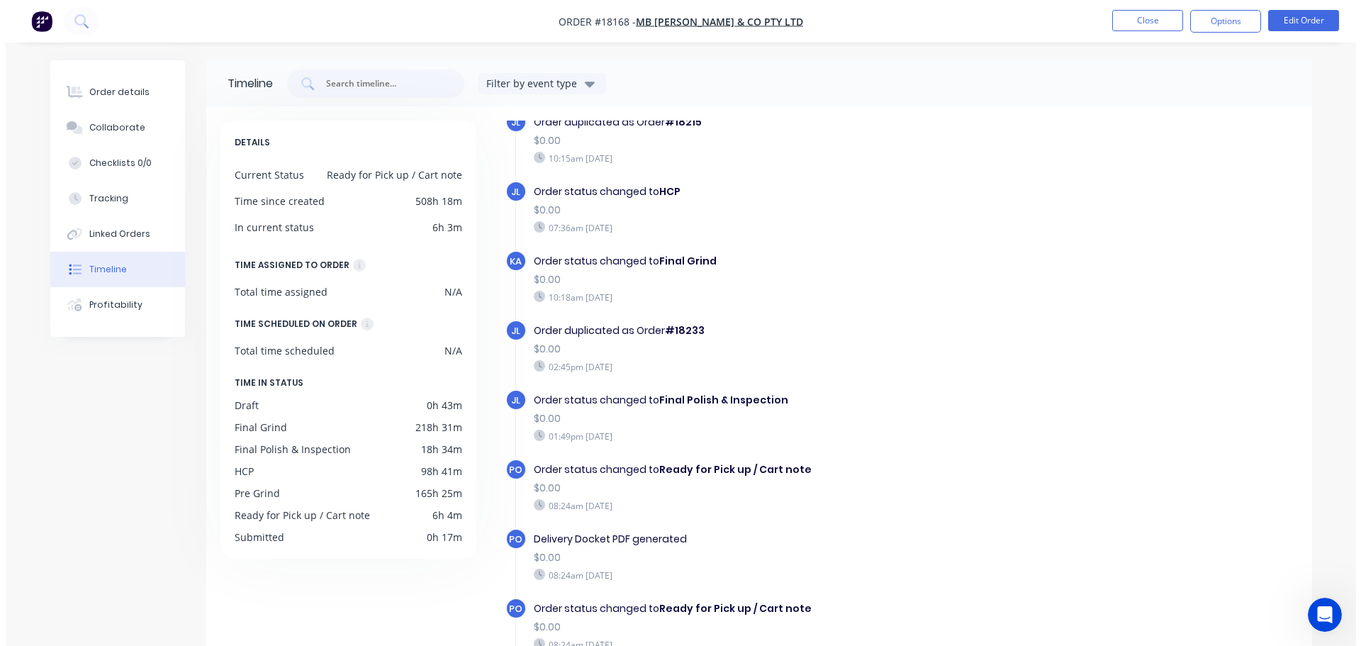
scroll to position [246, 0]
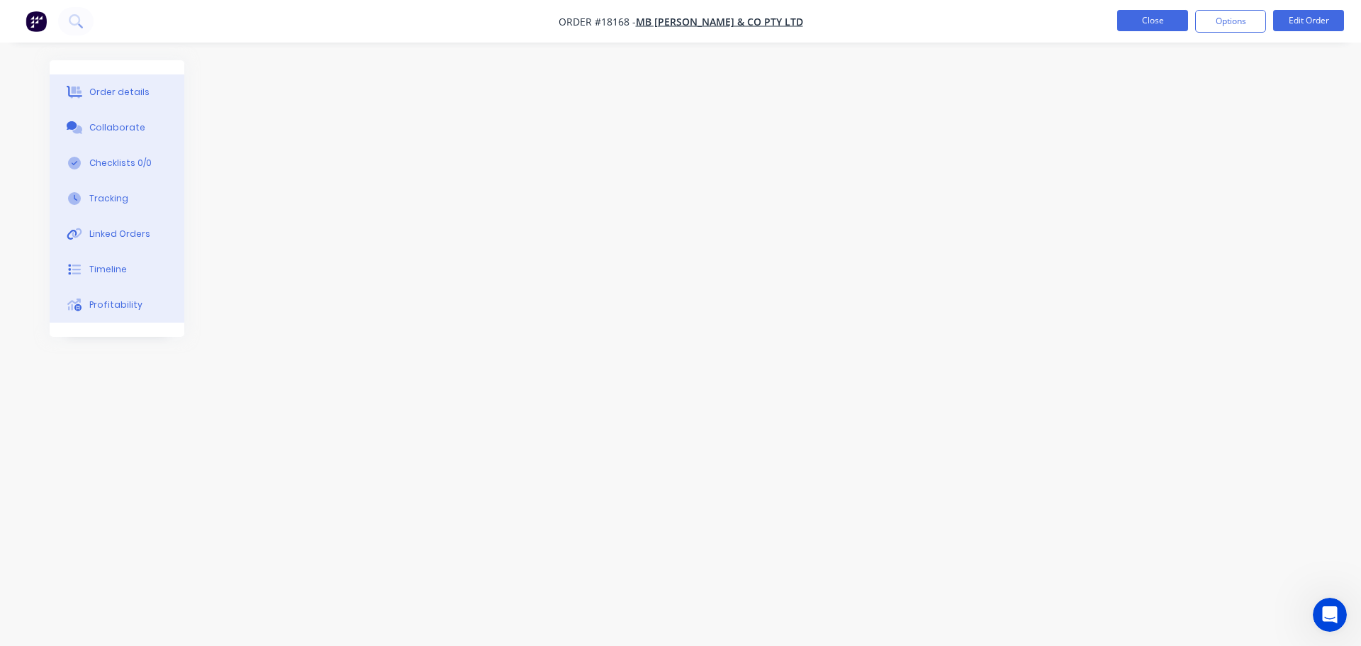
click at [1160, 14] on button "Close" at bounding box center [1152, 20] width 71 height 21
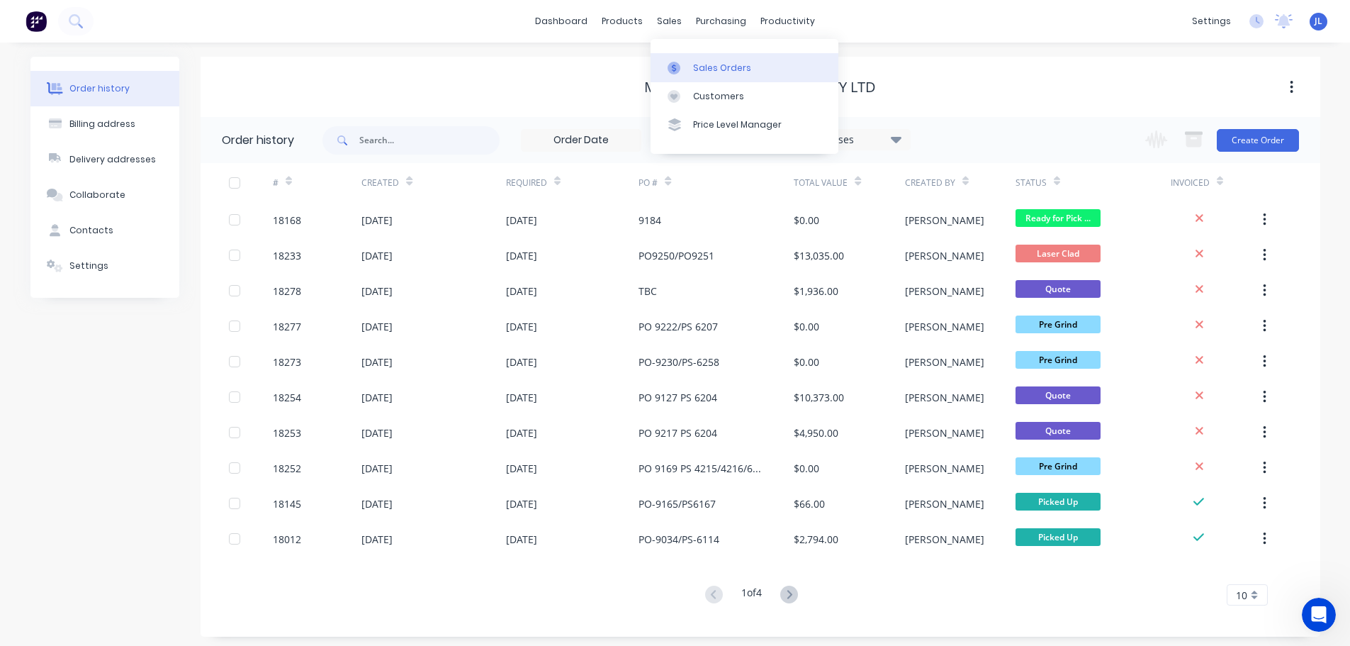
click at [683, 58] on link "Sales Orders" at bounding box center [745, 67] width 188 height 28
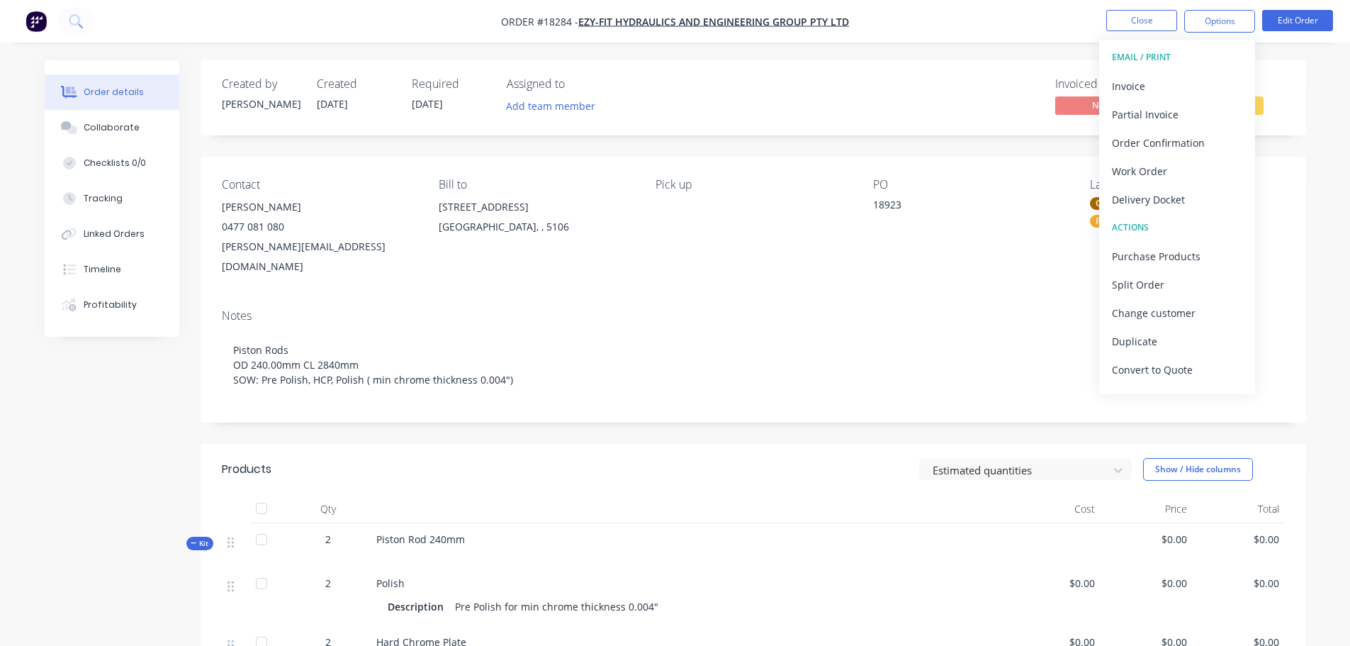
click at [92, 392] on div "Created by [PERSON_NAME] Created [DATE] Required [DATE] Assigned to Add team me…" at bounding box center [676, 565] width 1262 height 1010
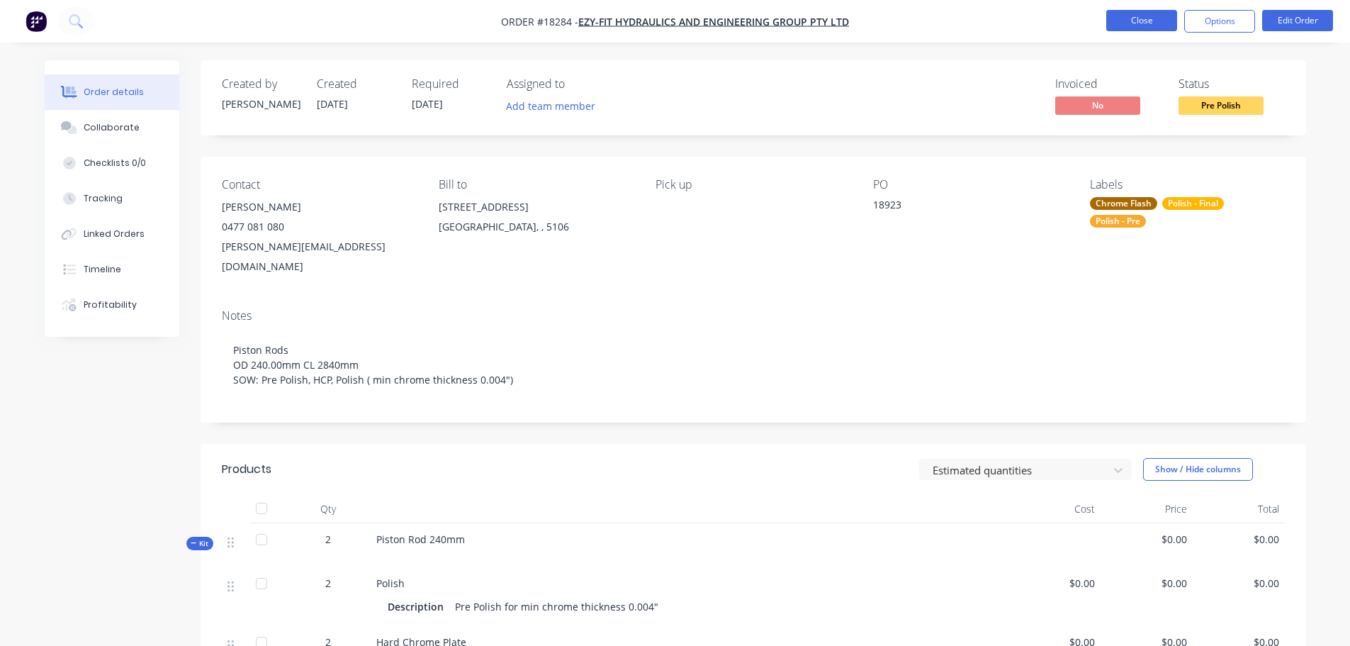
click at [1112, 15] on button "Close" at bounding box center [1142, 20] width 71 height 21
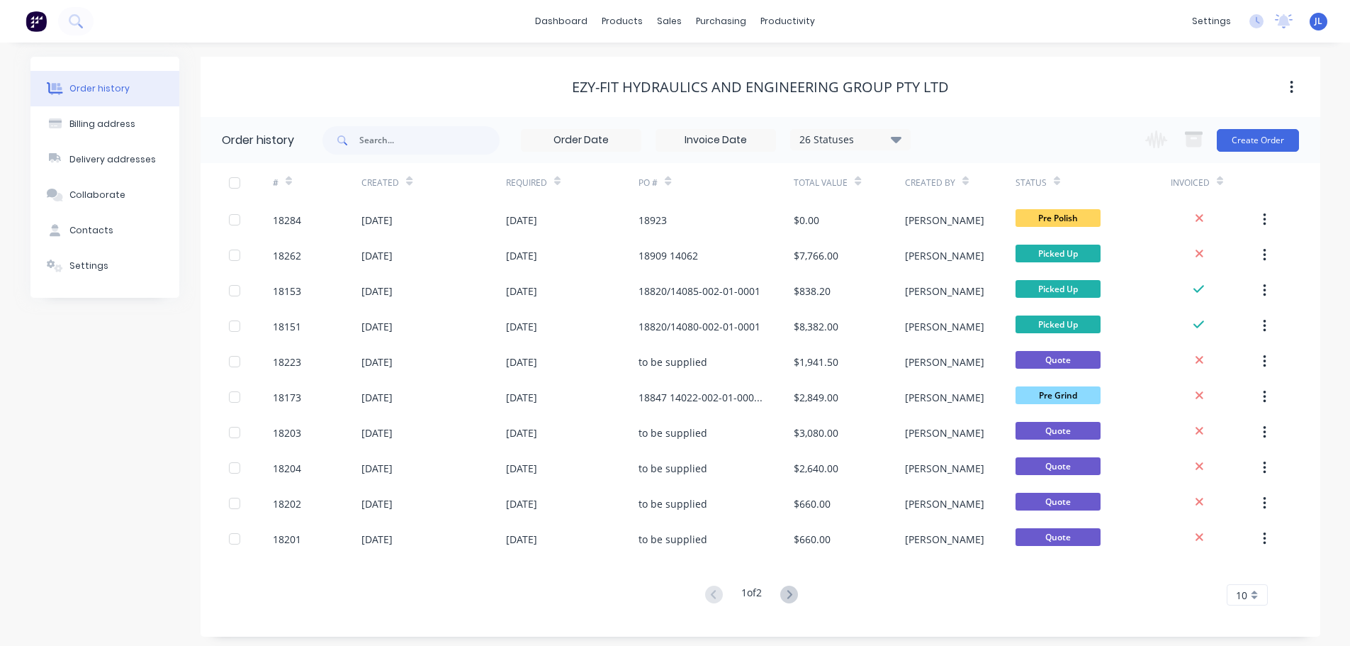
click at [40, 18] on img at bounding box center [36, 21] width 21 height 21
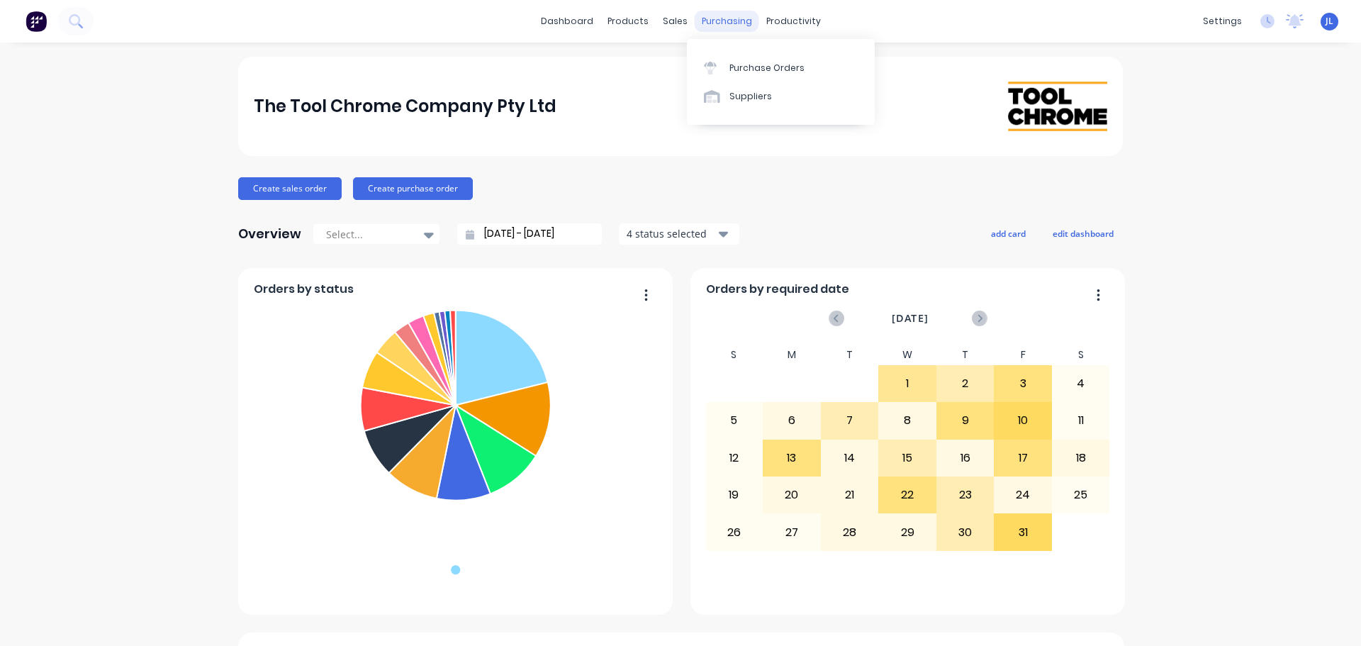
click at [695, 22] on div "purchasing" at bounding box center [727, 21] width 65 height 21
click at [681, 21] on div "sales" at bounding box center [675, 21] width 39 height 21
click at [680, 68] on icon at bounding box center [674, 68] width 13 height 13
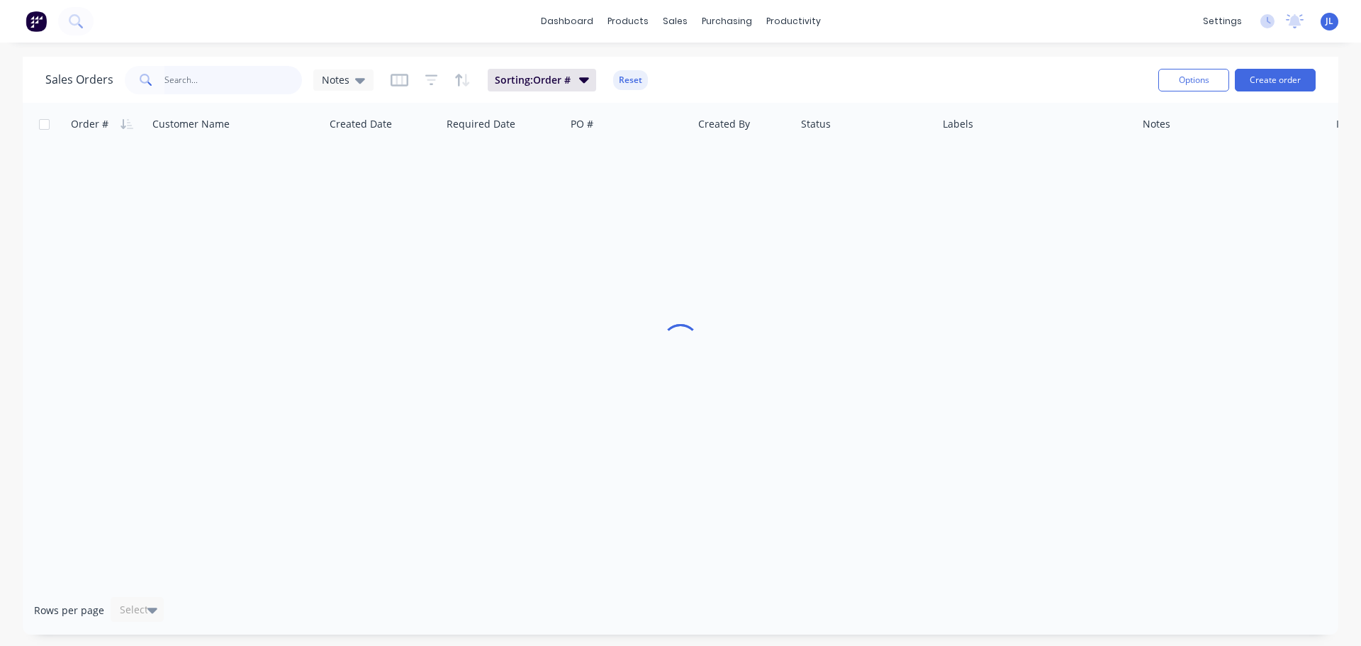
click at [209, 72] on input "text" at bounding box center [233, 80] width 138 height 28
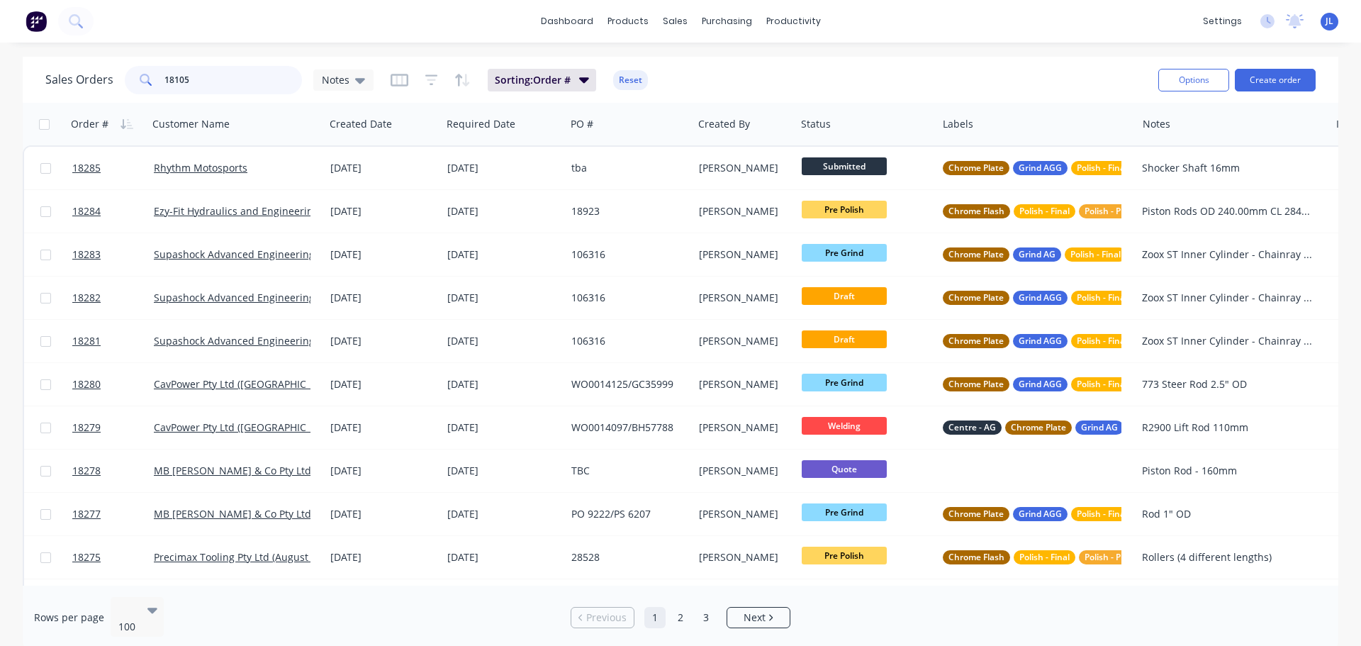
type input "18105"
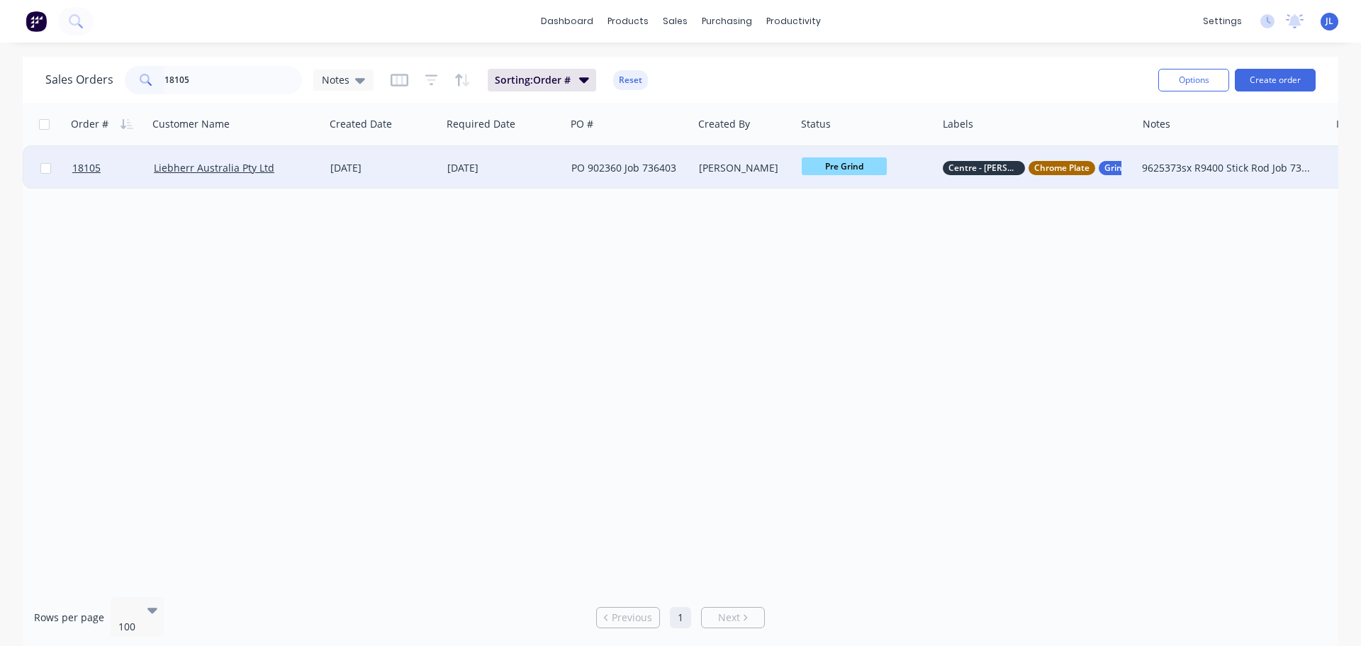
click at [848, 176] on div "Pre Grind" at bounding box center [863, 167] width 123 height 21
click at [834, 355] on button "HCP" at bounding box center [875, 358] width 147 height 26
click at [593, 347] on div "Order # Customer Name Created Date Required Date PO # Created By Status Labels …" at bounding box center [681, 344] width 1316 height 483
drag, startPoint x: 220, startPoint y: 84, endPoint x: 101, endPoint y: 61, distance: 121.4
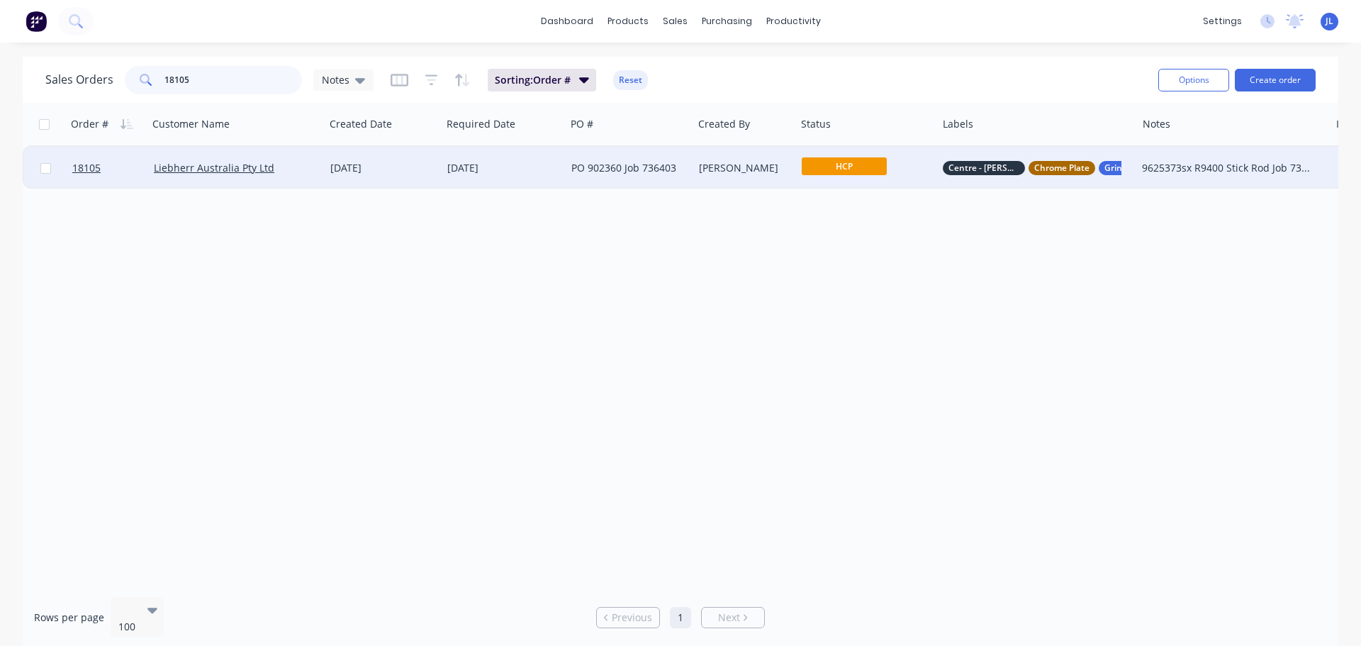
click at [100, 73] on div "Sales Orders 18105 Notes" at bounding box center [209, 80] width 328 height 28
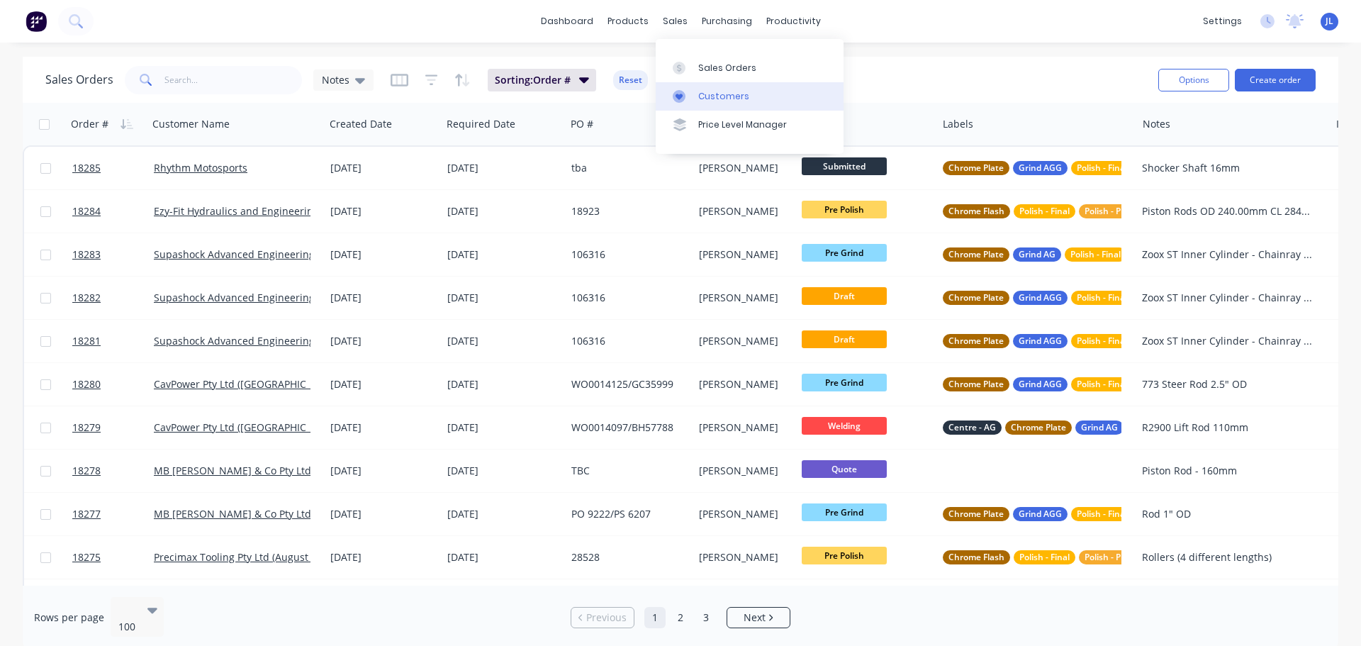
click at [687, 93] on div at bounding box center [683, 96] width 21 height 13
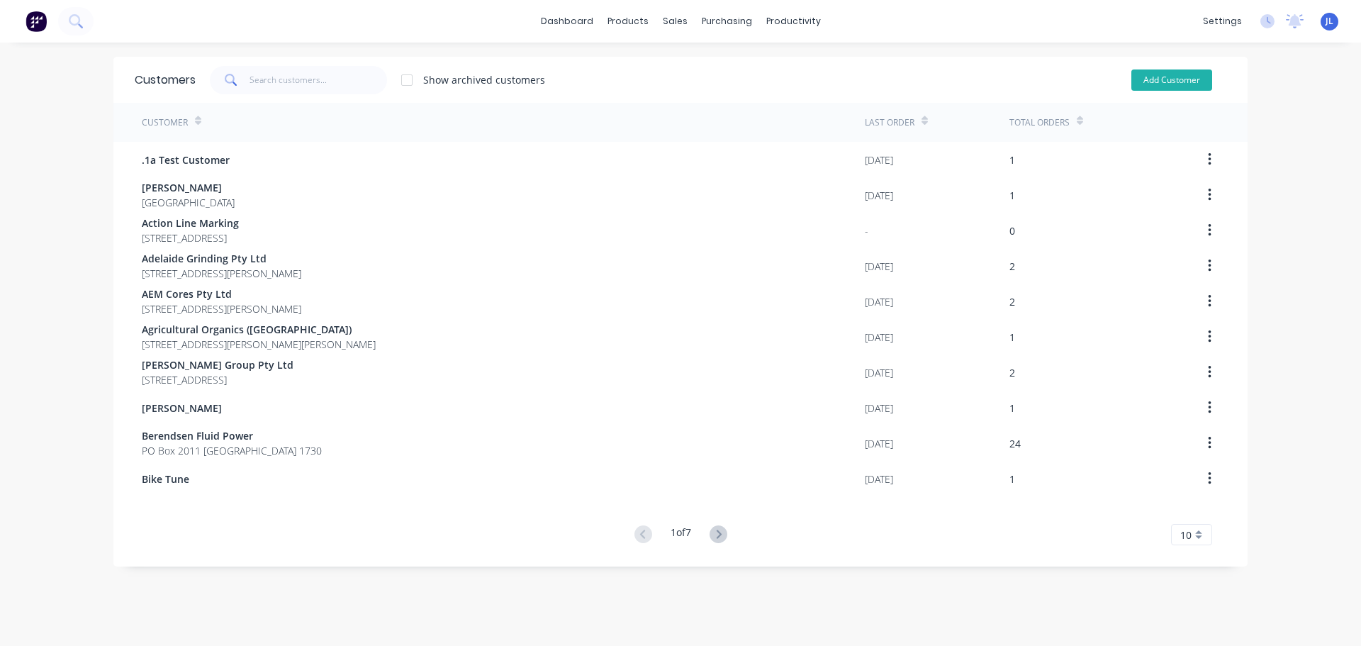
click at [1163, 79] on button "Add Customer" at bounding box center [1171, 79] width 81 height 21
select select "AU"
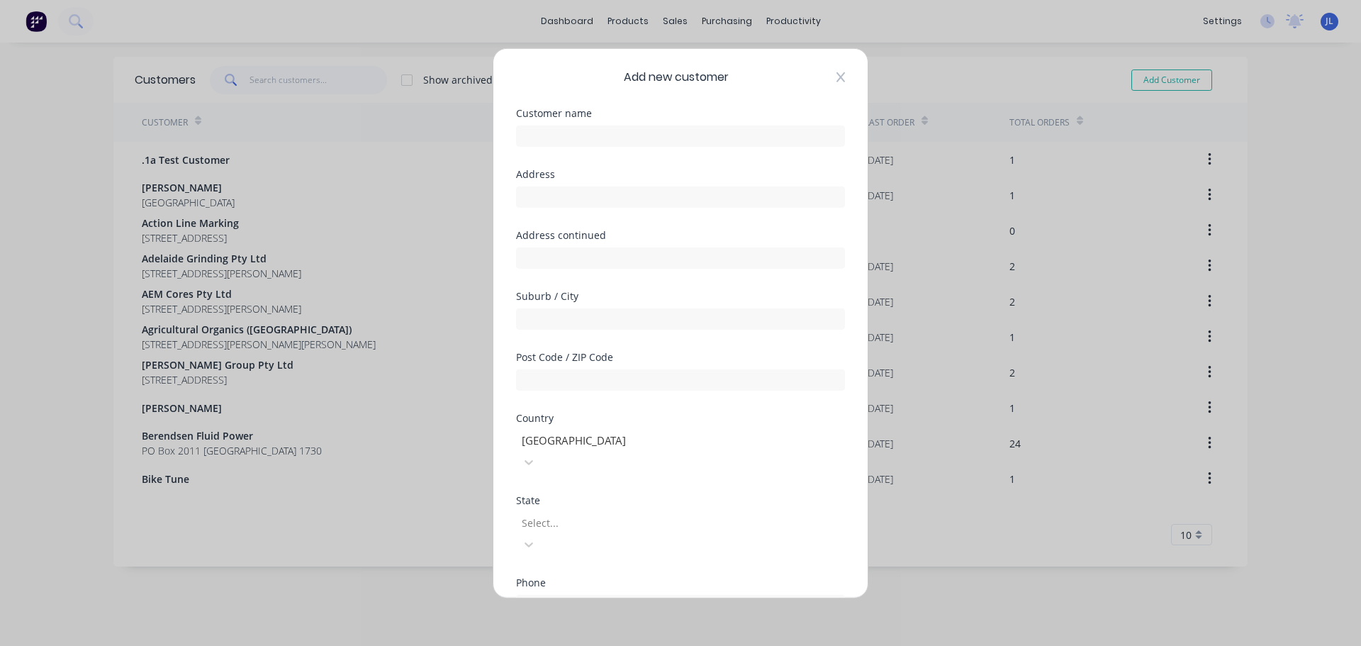
click at [836, 75] on icon at bounding box center [840, 77] width 9 height 10
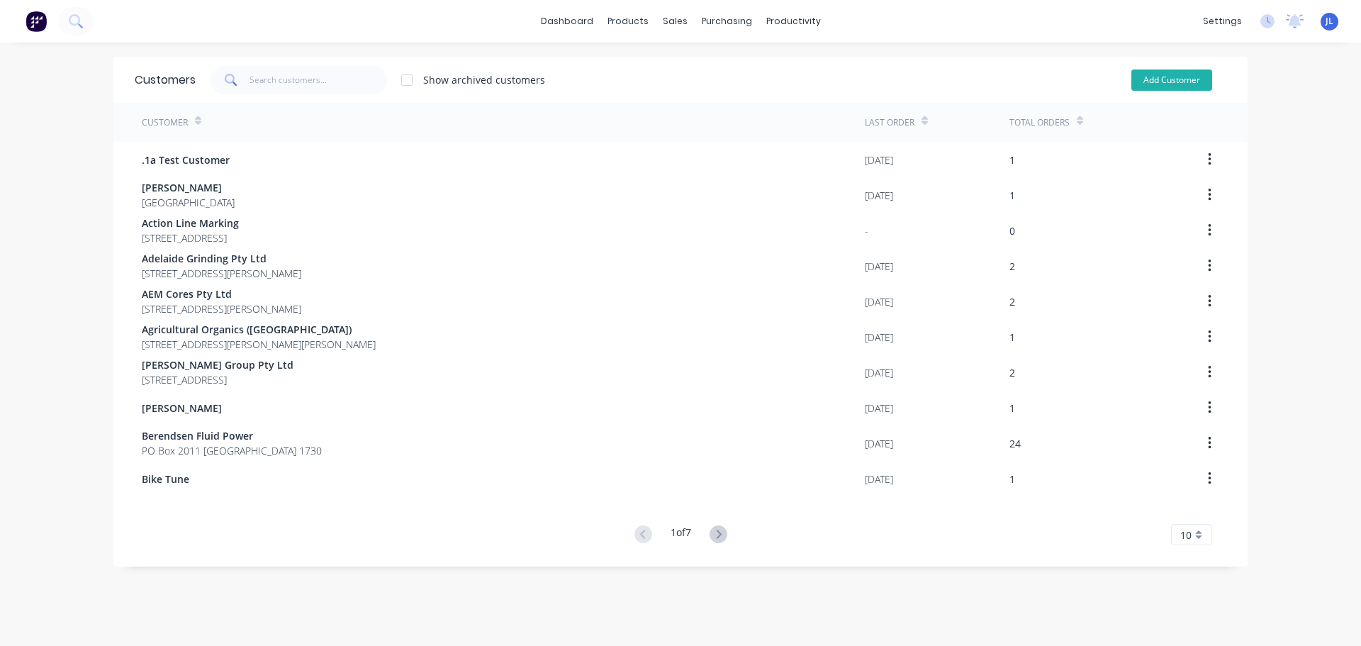
click at [1147, 80] on button "Add Customer" at bounding box center [1171, 79] width 81 height 21
select select "AU"
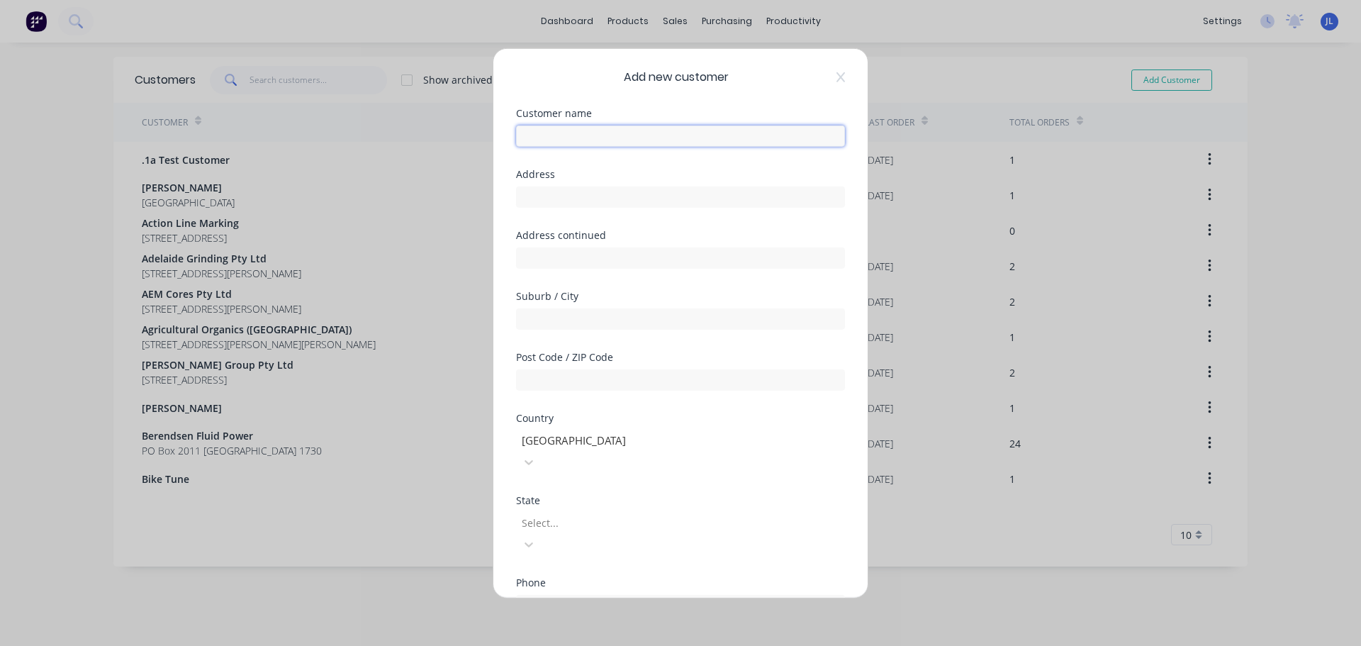
click at [612, 140] on input "text" at bounding box center [680, 135] width 329 height 21
paste input "TJ Maintenance & Engineering"
type input "TJ Maintenance & Engineering"
click at [612, 206] on input "text" at bounding box center [680, 196] width 329 height 21
paste input "[STREET_ADDRESS]"
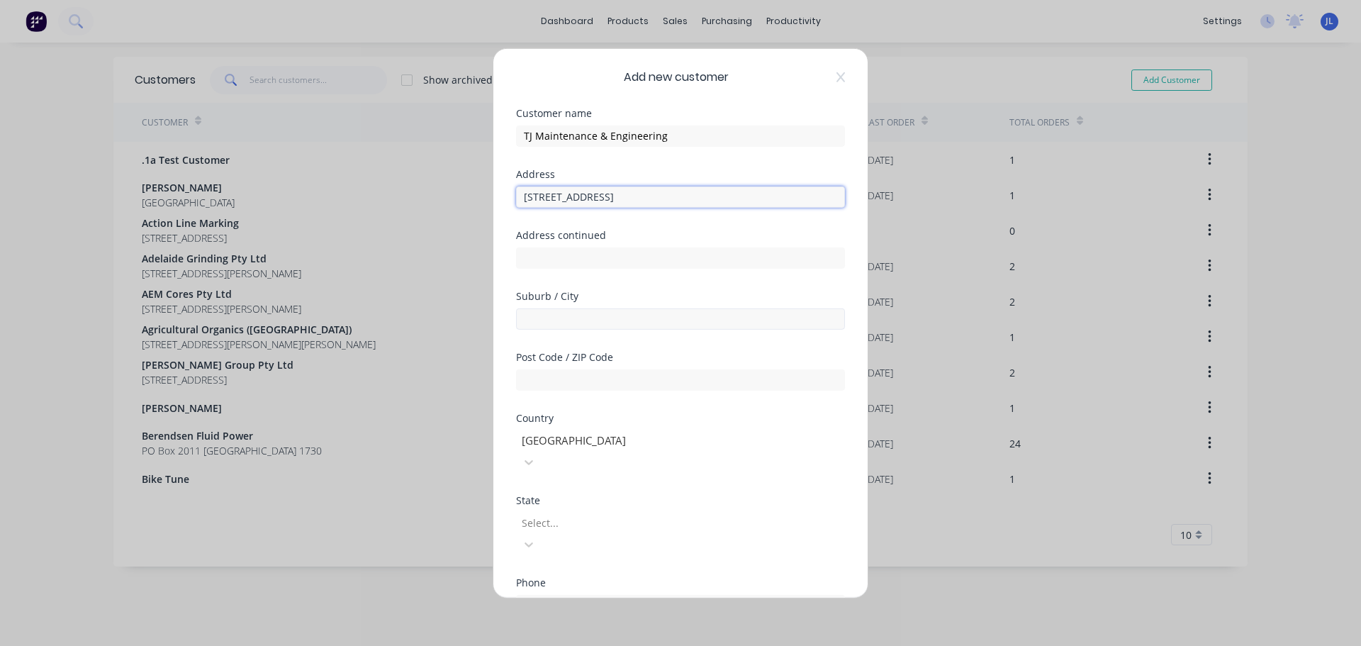
type input "[STREET_ADDRESS]"
click at [581, 313] on input "text" at bounding box center [680, 318] width 329 height 21
paste input "Auburn"
type input "Auburn"
click at [567, 376] on input "text" at bounding box center [680, 379] width 329 height 21
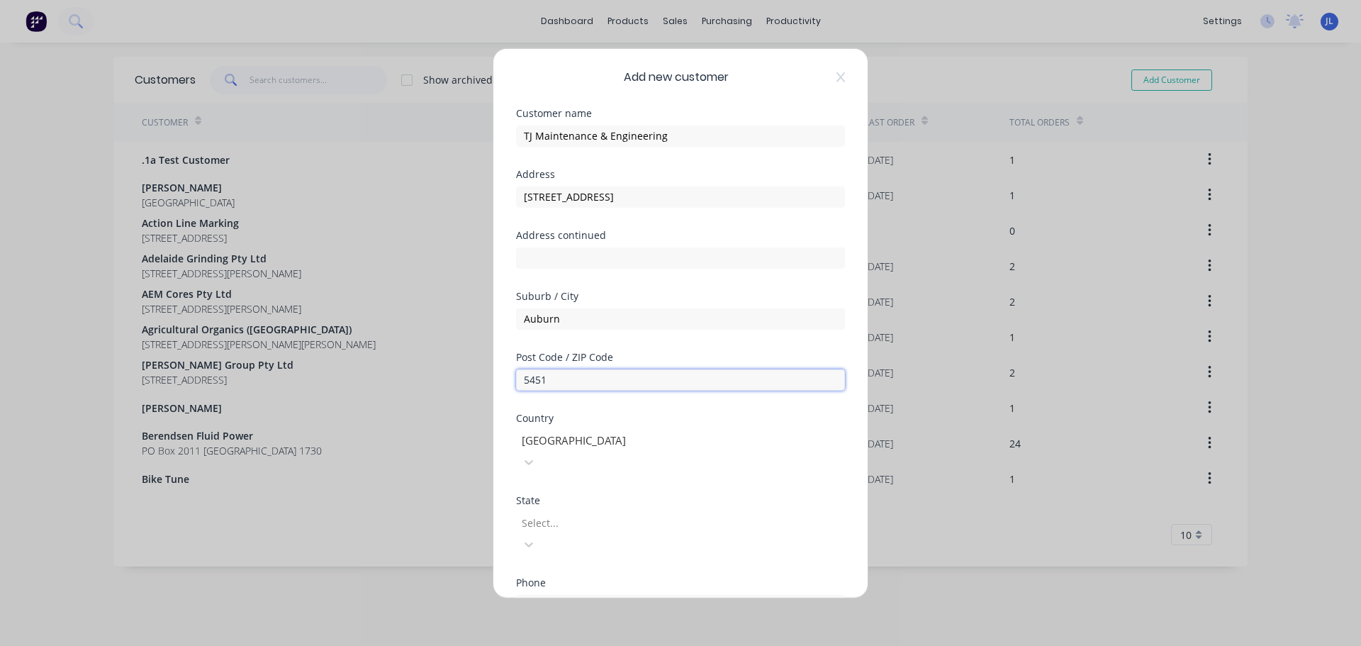
type input "5451"
click at [584, 514] on div at bounding box center [622, 523] width 204 height 18
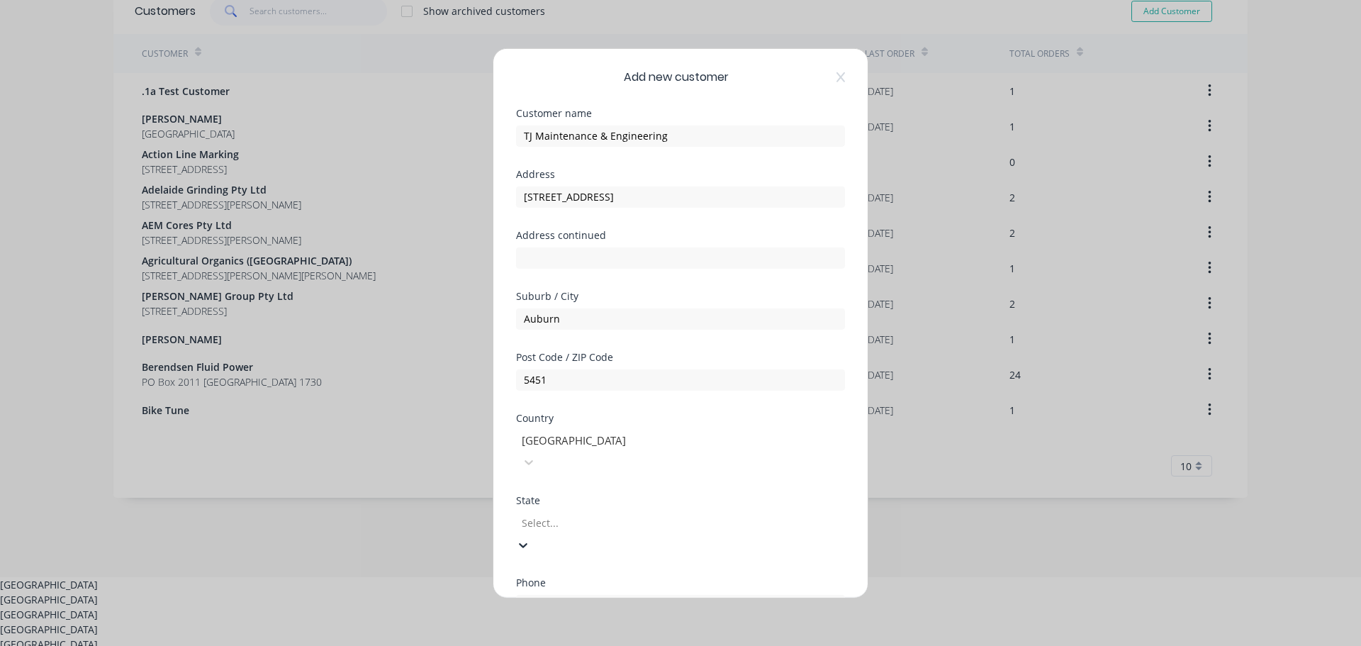
scroll to position [24, 0]
click at [573, 637] on div "[GEOGRAPHIC_DATA]" at bounding box center [680, 644] width 1361 height 15
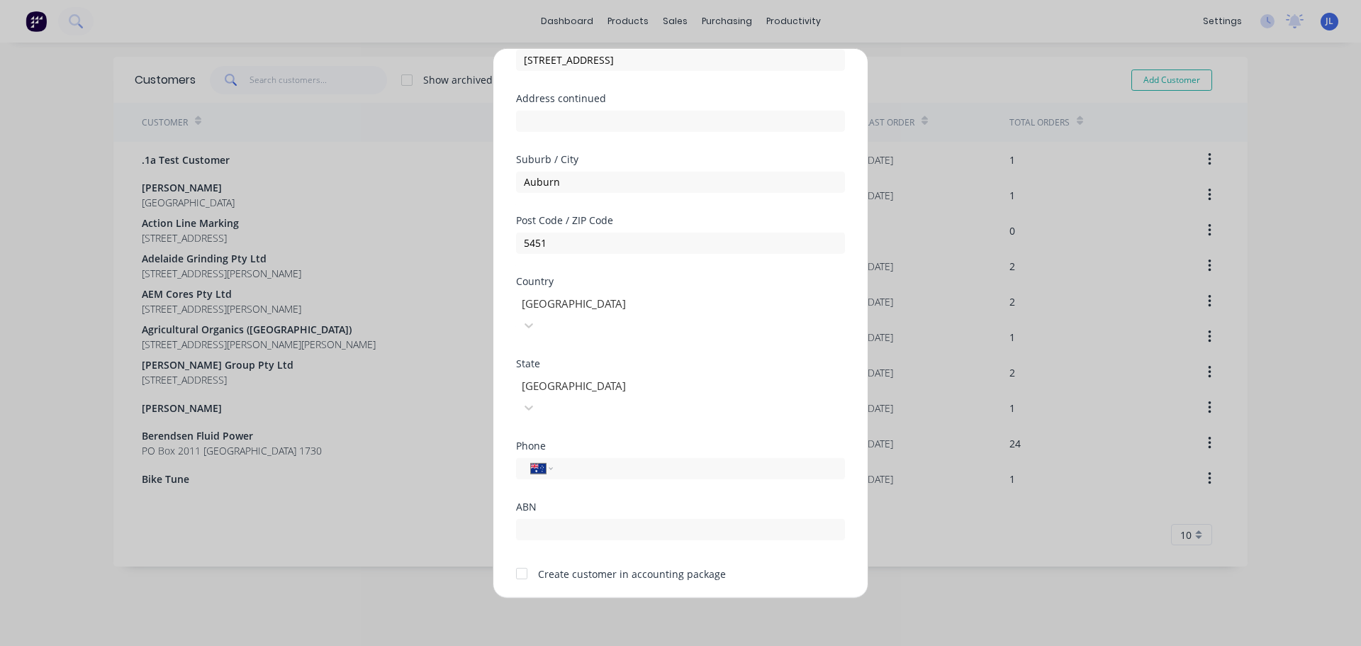
scroll to position [143, 0]
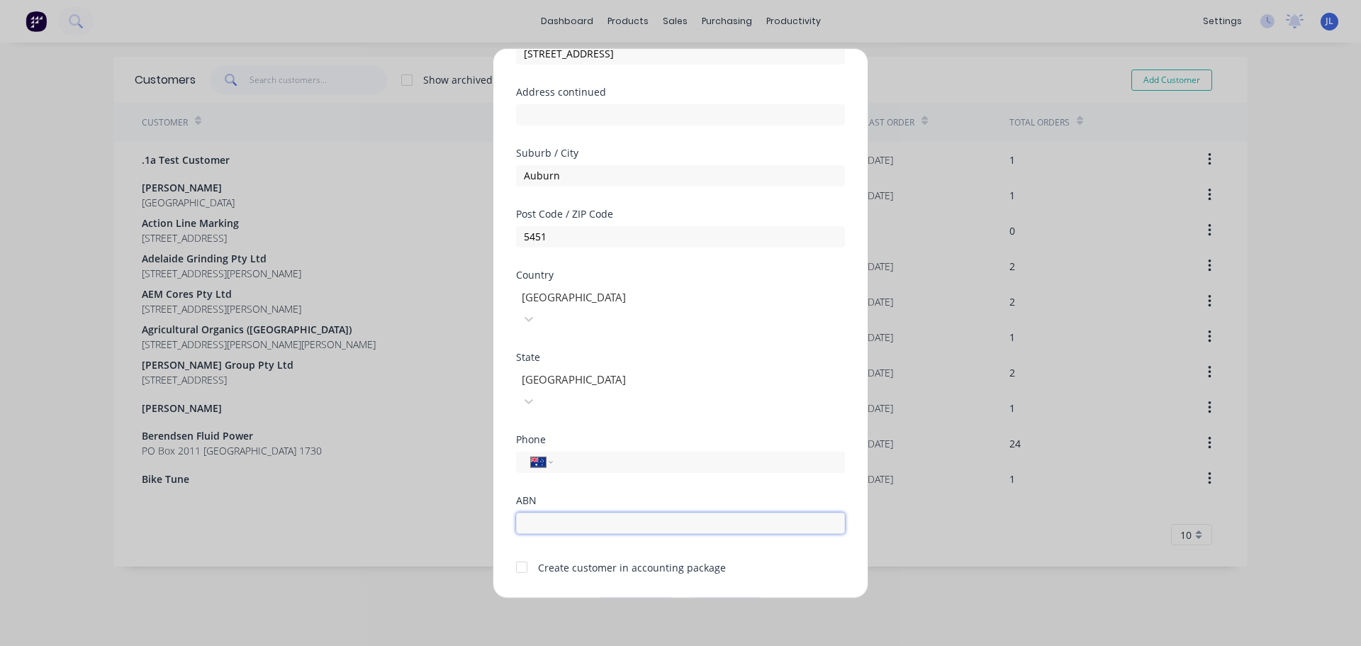
click at [568, 512] on input "text" at bounding box center [680, 522] width 329 height 21
paste input "35 263 688 192"
type input "35 263 688 192"
click at [522, 553] on div at bounding box center [522, 567] width 28 height 28
click at [614, 434] on div "Phone International [GEOGRAPHIC_DATA] [GEOGRAPHIC_DATA] [GEOGRAPHIC_DATA] [GEOG…" at bounding box center [680, 464] width 329 height 61
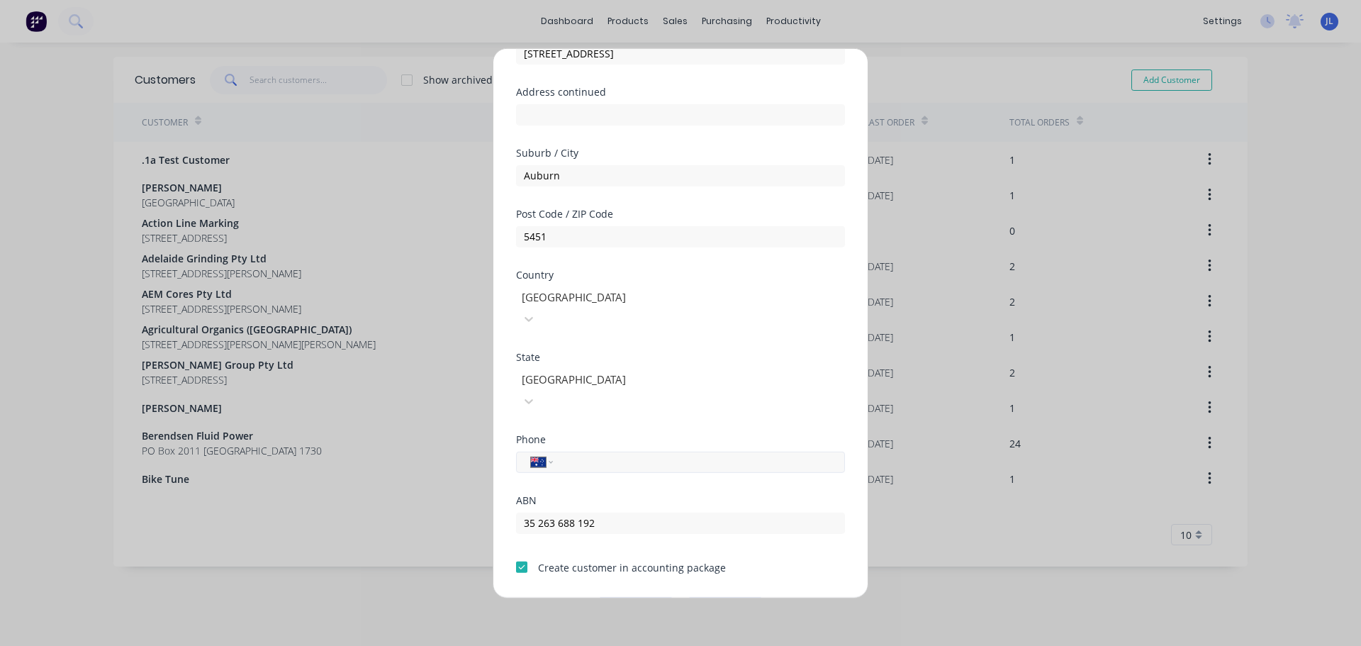
click at [617, 454] on input "tel" at bounding box center [696, 462] width 267 height 16
paste input "0427 978 474"
type input "0427 978 474"
click at [692, 445] on div "Phone International [GEOGRAPHIC_DATA] [GEOGRAPHIC_DATA] [GEOGRAPHIC_DATA] [GEOG…" at bounding box center [680, 464] width 329 height 61
click at [631, 597] on button "Save" at bounding box center [636, 608] width 78 height 23
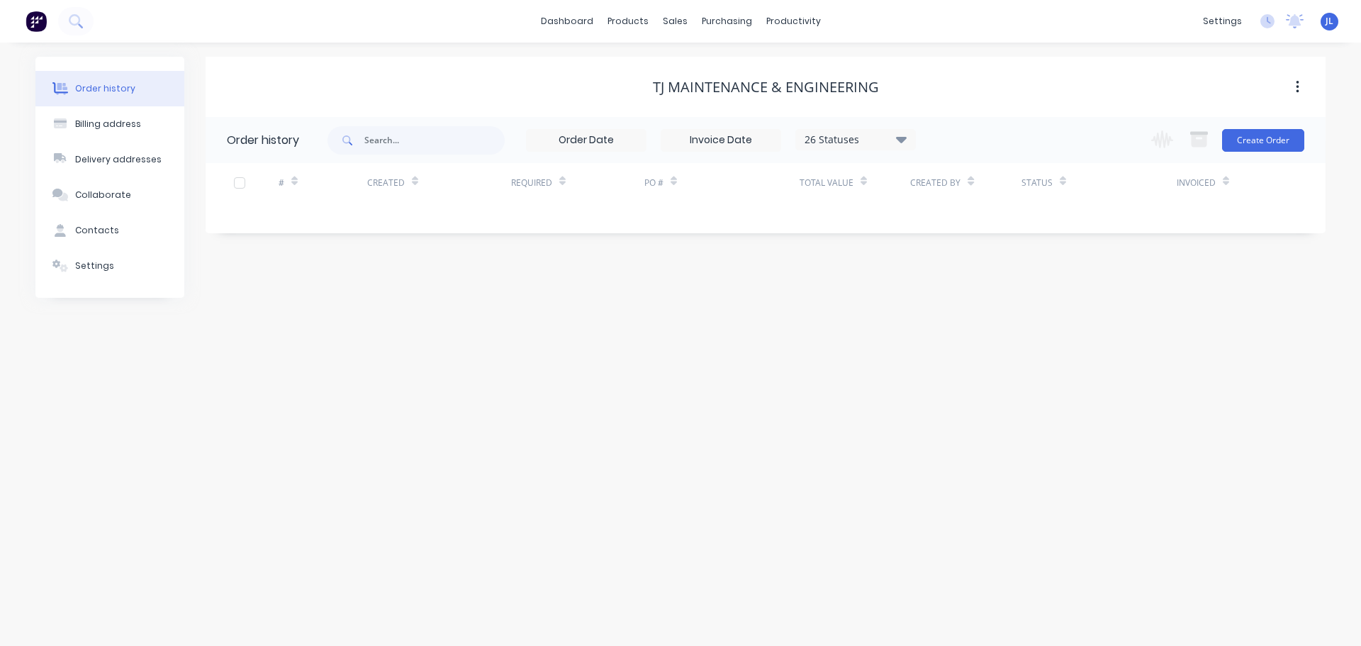
click at [467, 370] on div "Order history Billing address Delivery addresses Collaborate Contacts Settings …" at bounding box center [680, 344] width 1361 height 603
click at [444, 430] on div "Order history Billing address Delivery addresses Collaborate Contacts Settings …" at bounding box center [680, 344] width 1361 height 603
click at [37, 32] on button at bounding box center [36, 21] width 30 height 28
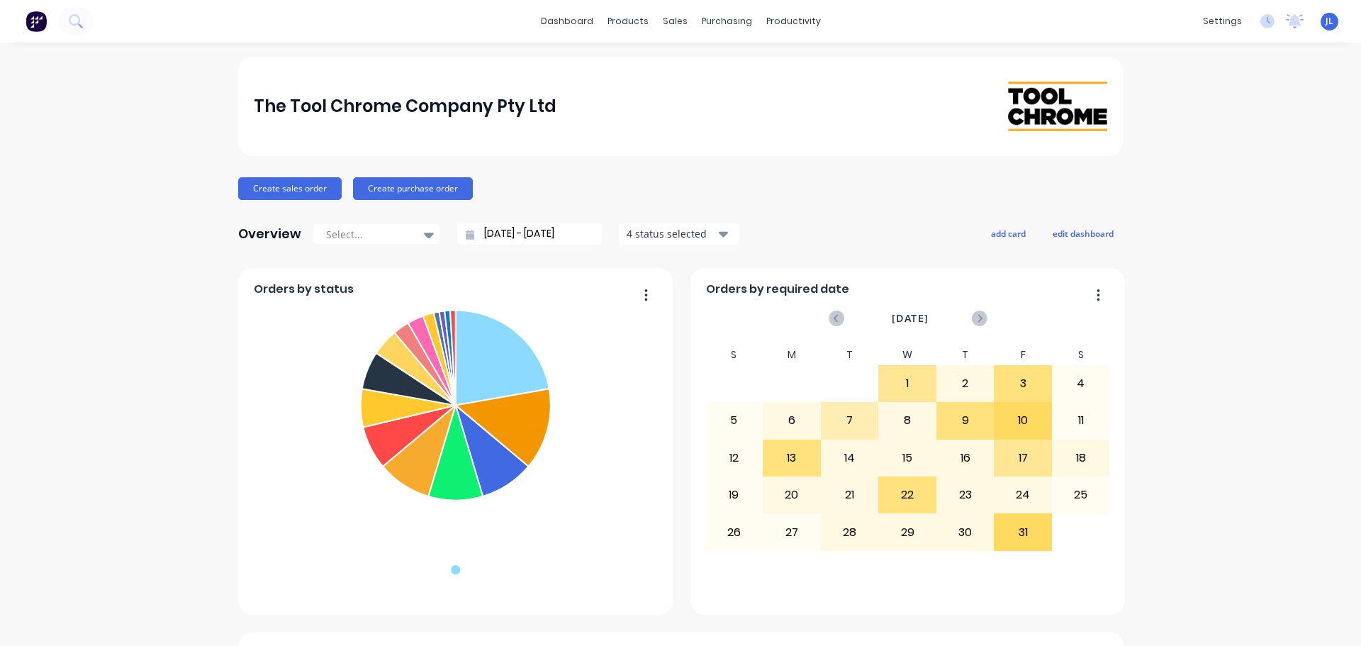
click at [208, 39] on div "dashboard products sales purchasing productivity dashboard products Product Cat…" at bounding box center [680, 21] width 1361 height 43
click at [693, 62] on div "Sales Orders" at bounding box center [722, 68] width 58 height 13
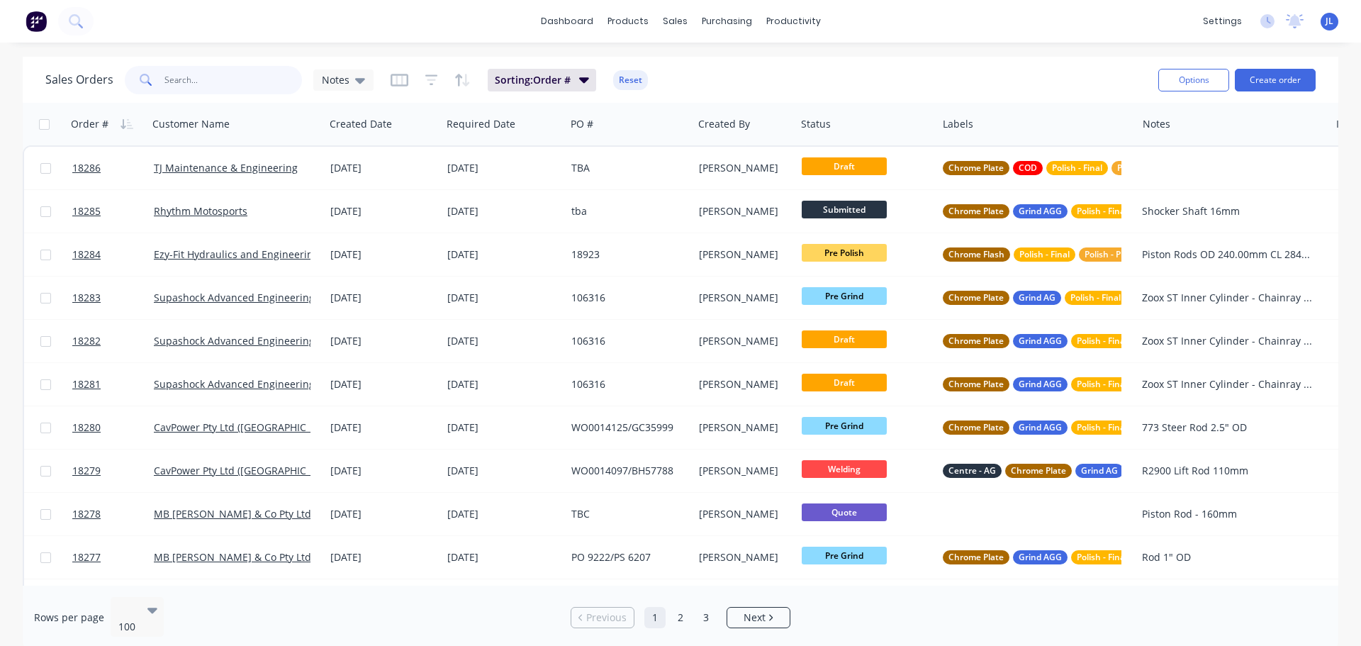
click at [221, 87] on input "text" at bounding box center [233, 80] width 138 height 28
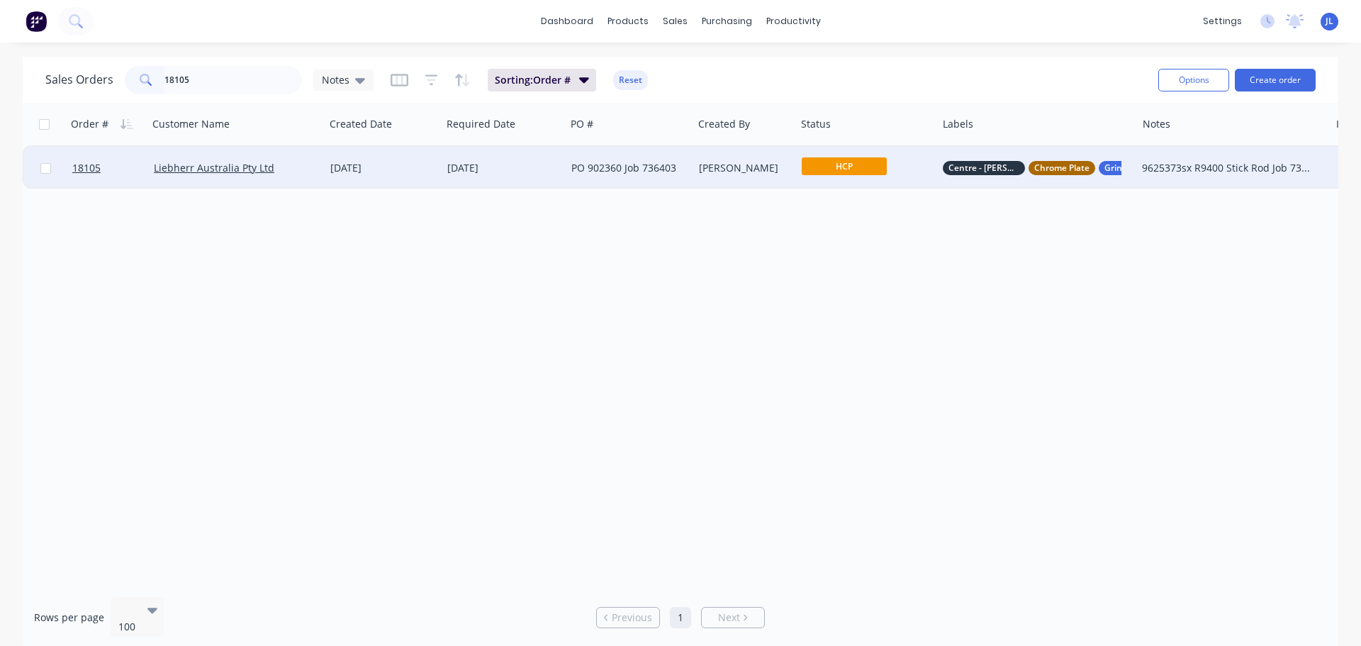
click at [823, 167] on span "HCP" at bounding box center [844, 166] width 85 height 18
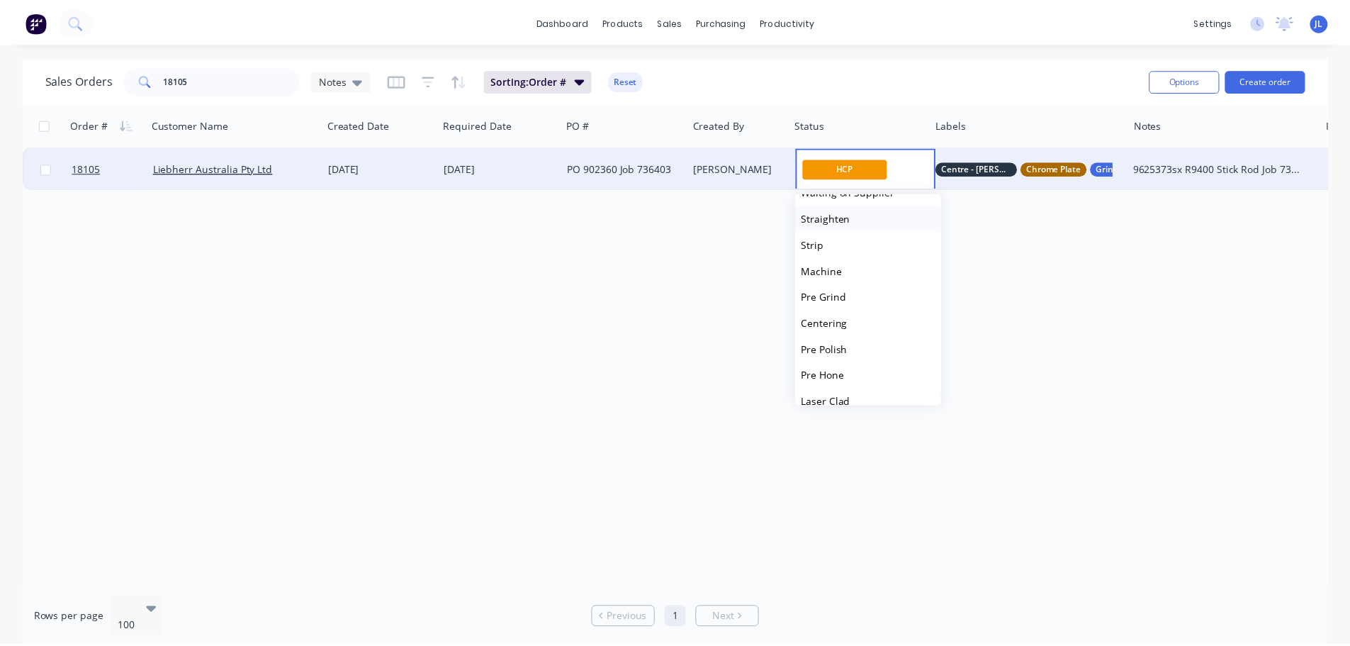
scroll to position [71, 0]
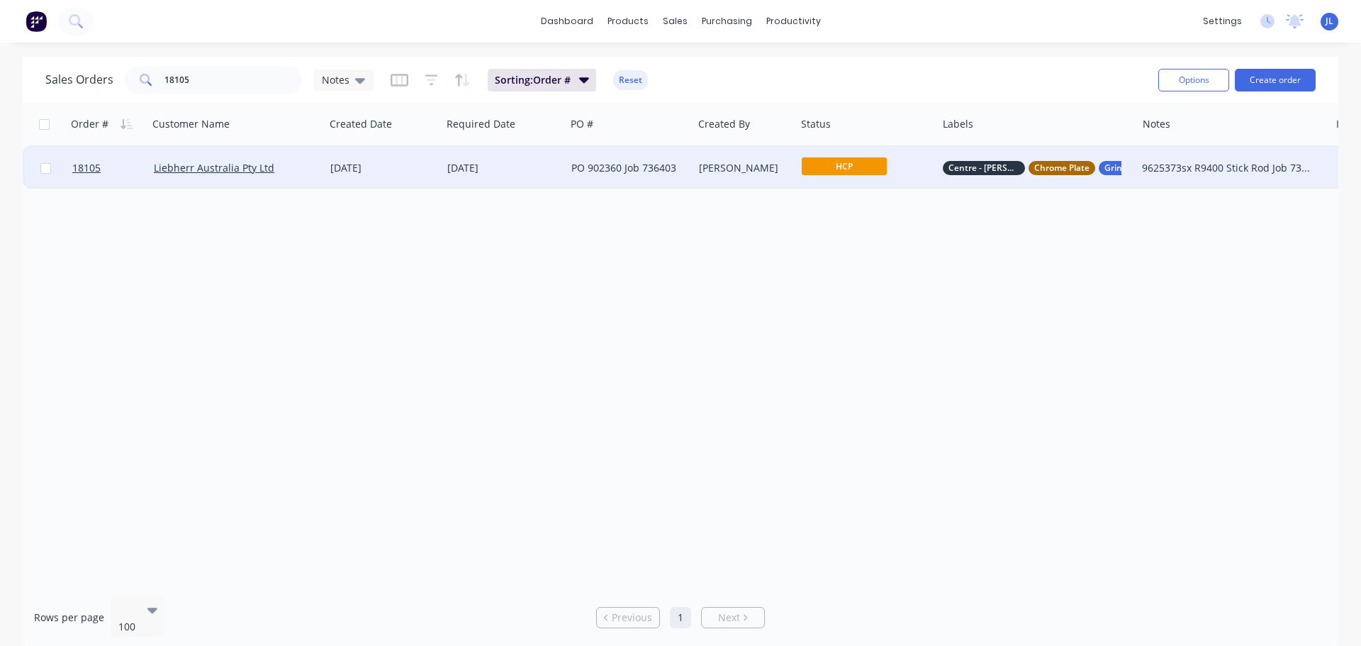
click at [645, 303] on div "Order # Customer Name Created Date Required Date PO # Created By Status Labels …" at bounding box center [681, 344] width 1316 height 483
click at [221, 79] on input "18105" at bounding box center [233, 80] width 138 height 28
type input "18181"
click at [650, 177] on div "106316" at bounding box center [629, 168] width 127 height 43
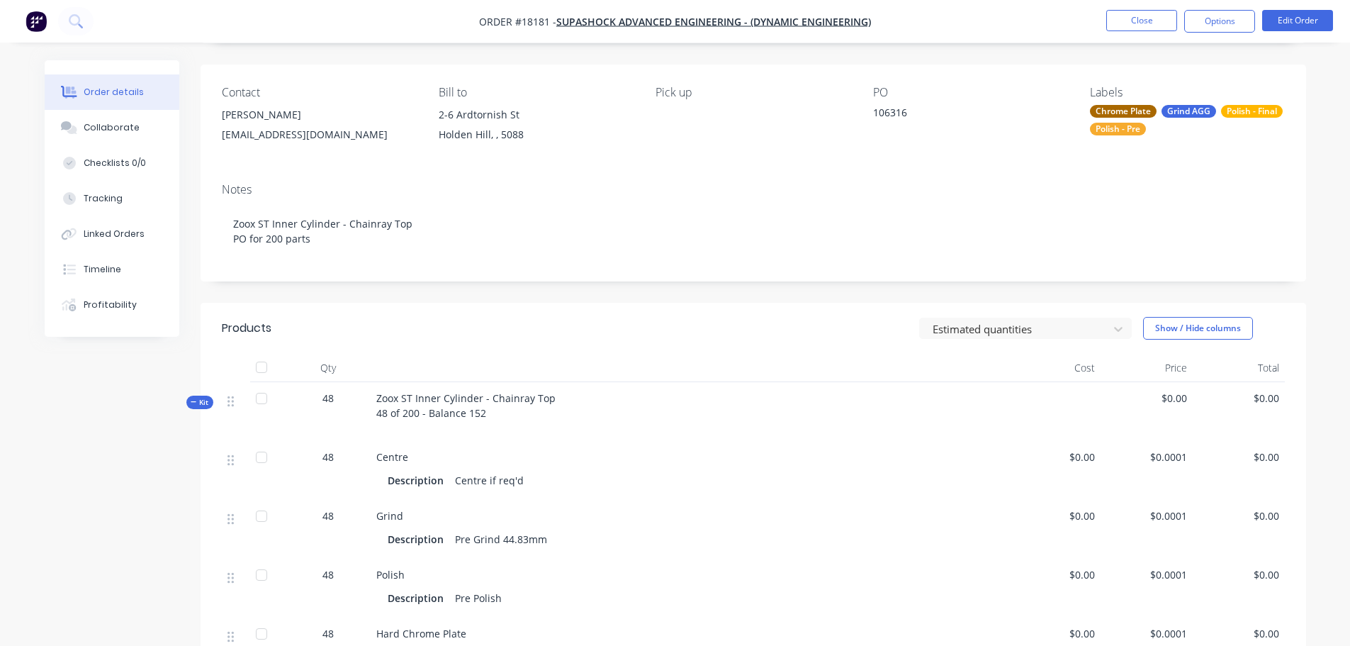
scroll to position [15, 0]
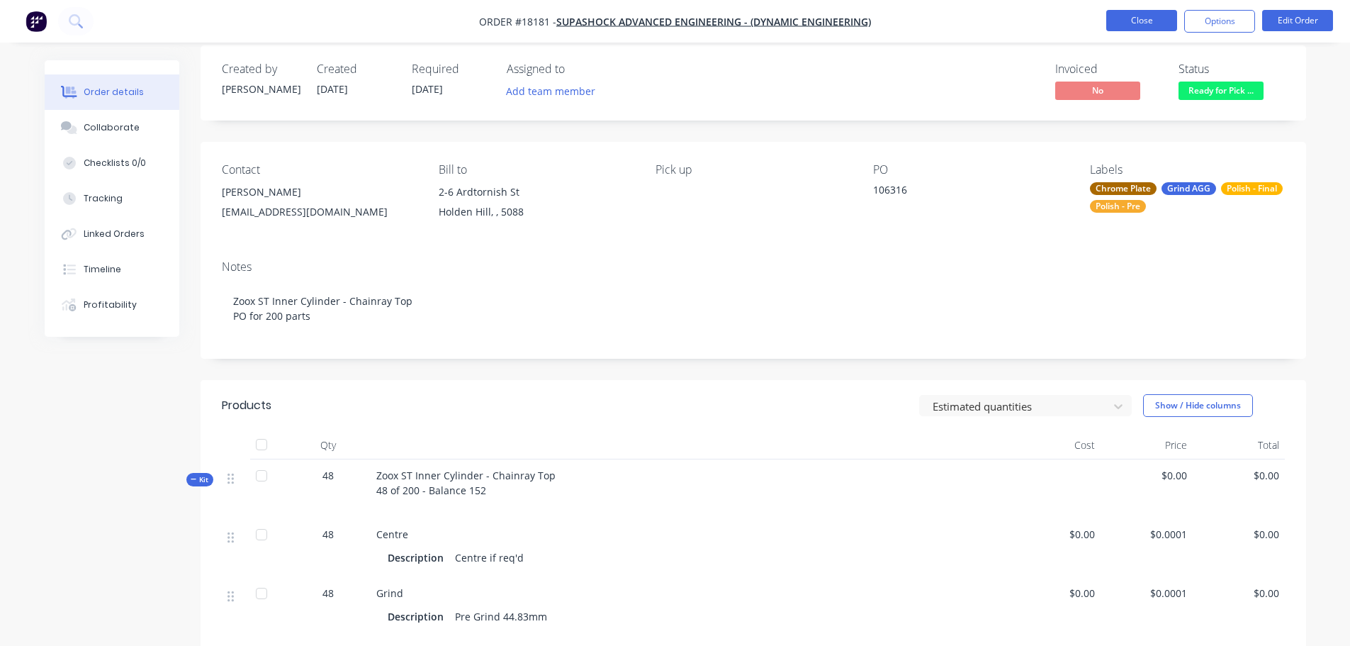
click at [1113, 20] on button "Close" at bounding box center [1142, 20] width 71 height 21
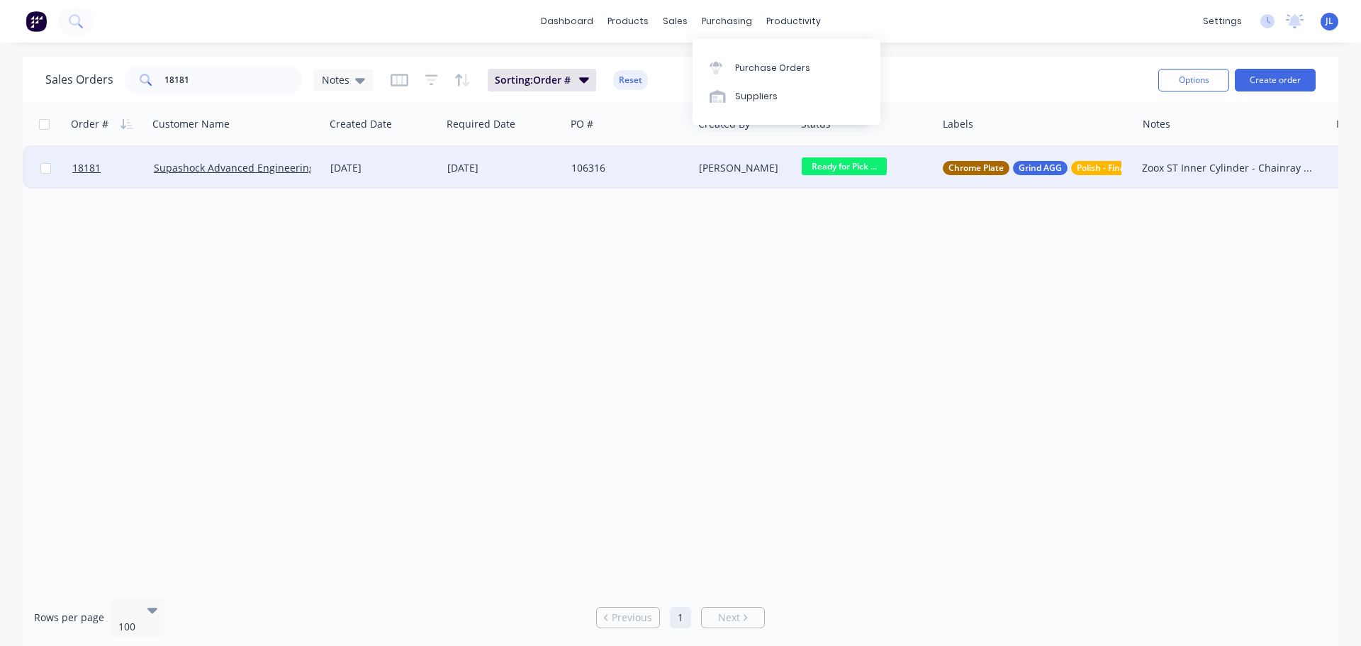
click at [527, 184] on div "[DATE]" at bounding box center [504, 168] width 124 height 43
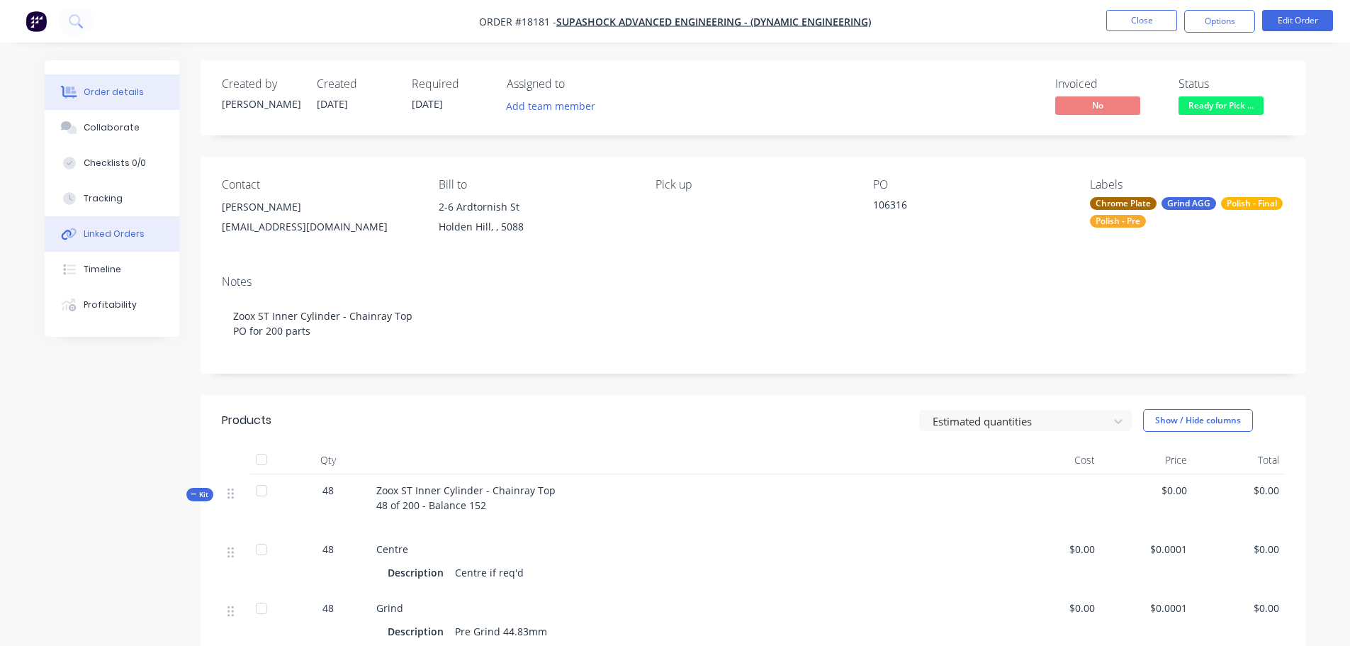
click at [128, 235] on div "Linked Orders" at bounding box center [114, 234] width 61 height 13
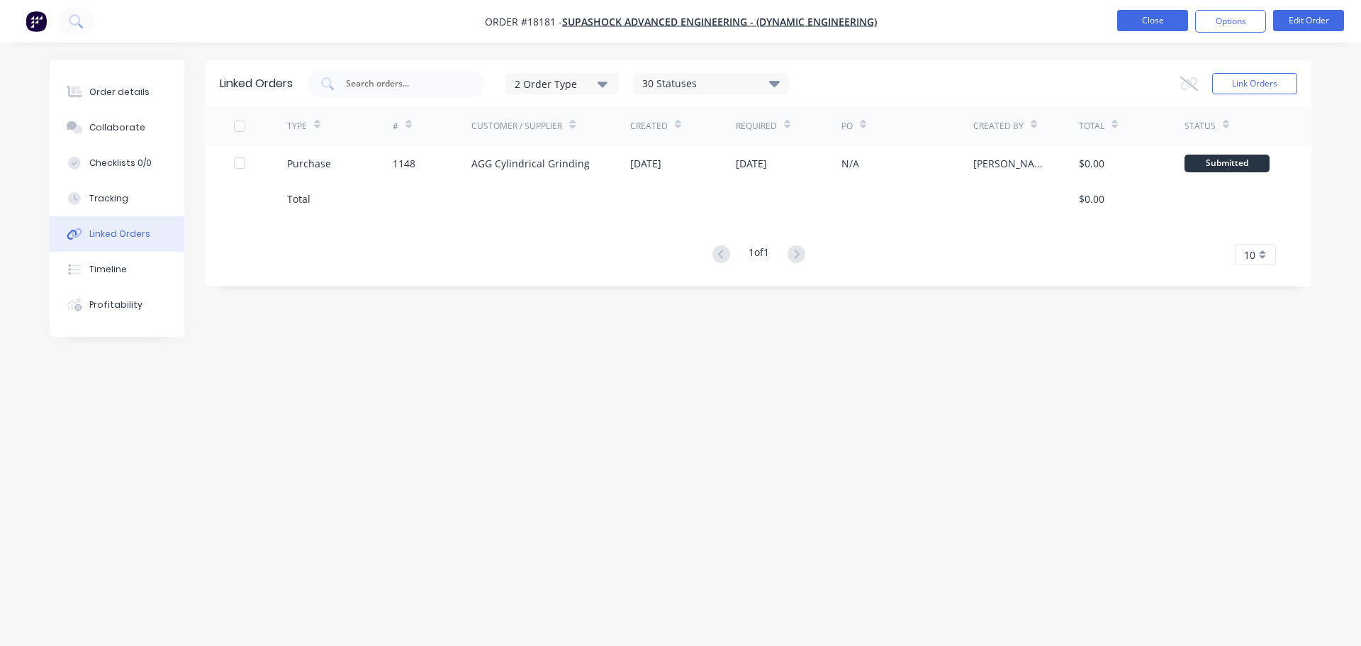
click at [1148, 23] on button "Close" at bounding box center [1152, 20] width 71 height 21
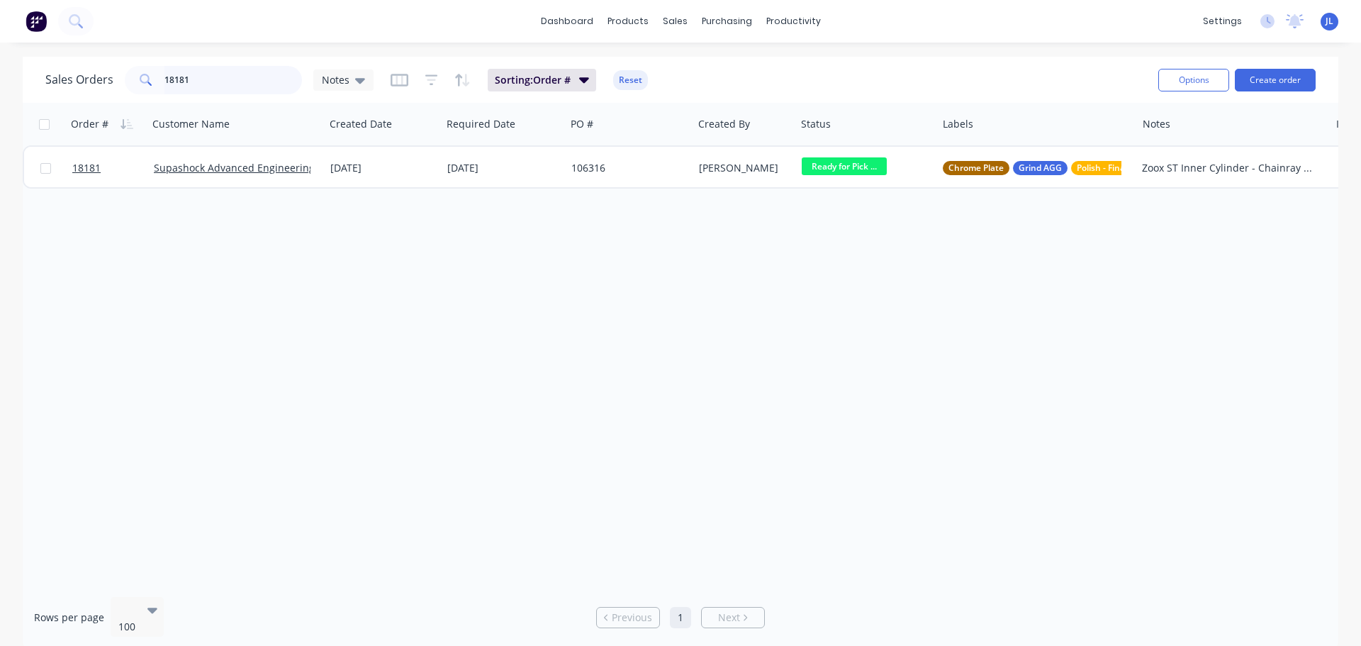
click at [211, 71] on input "18181" at bounding box center [233, 80] width 138 height 28
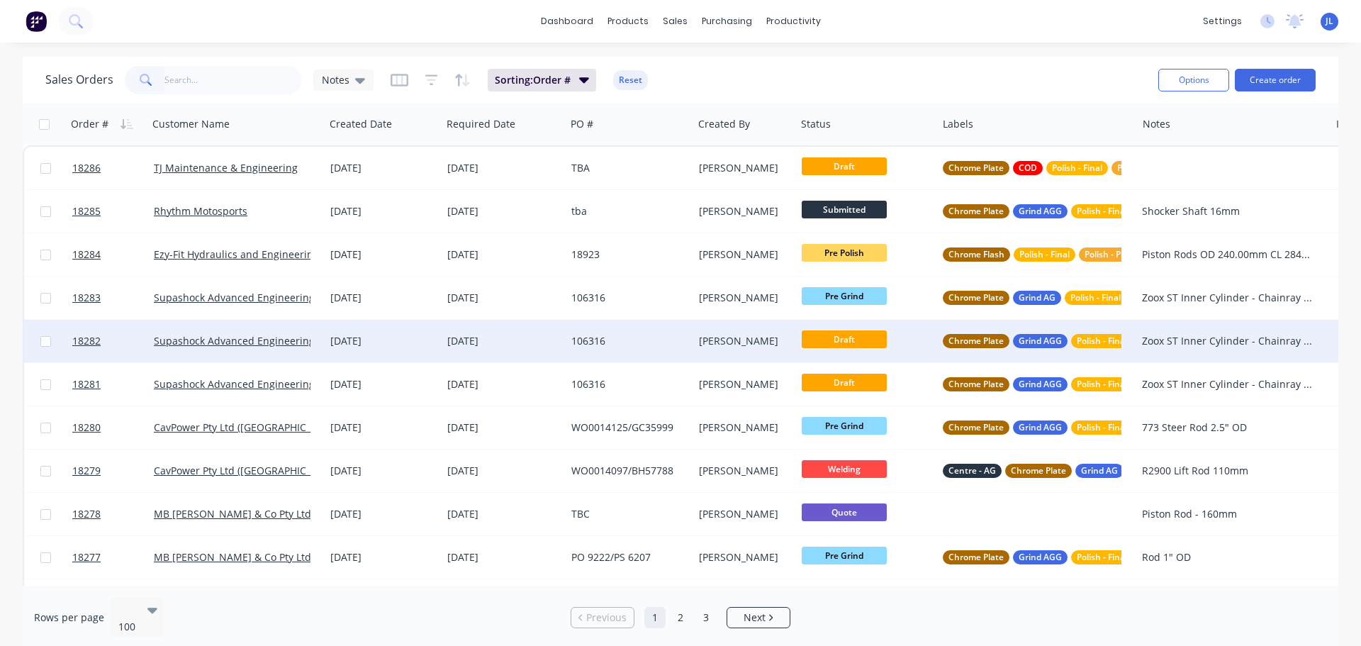
click at [466, 342] on div "[DATE]" at bounding box center [503, 341] width 113 height 14
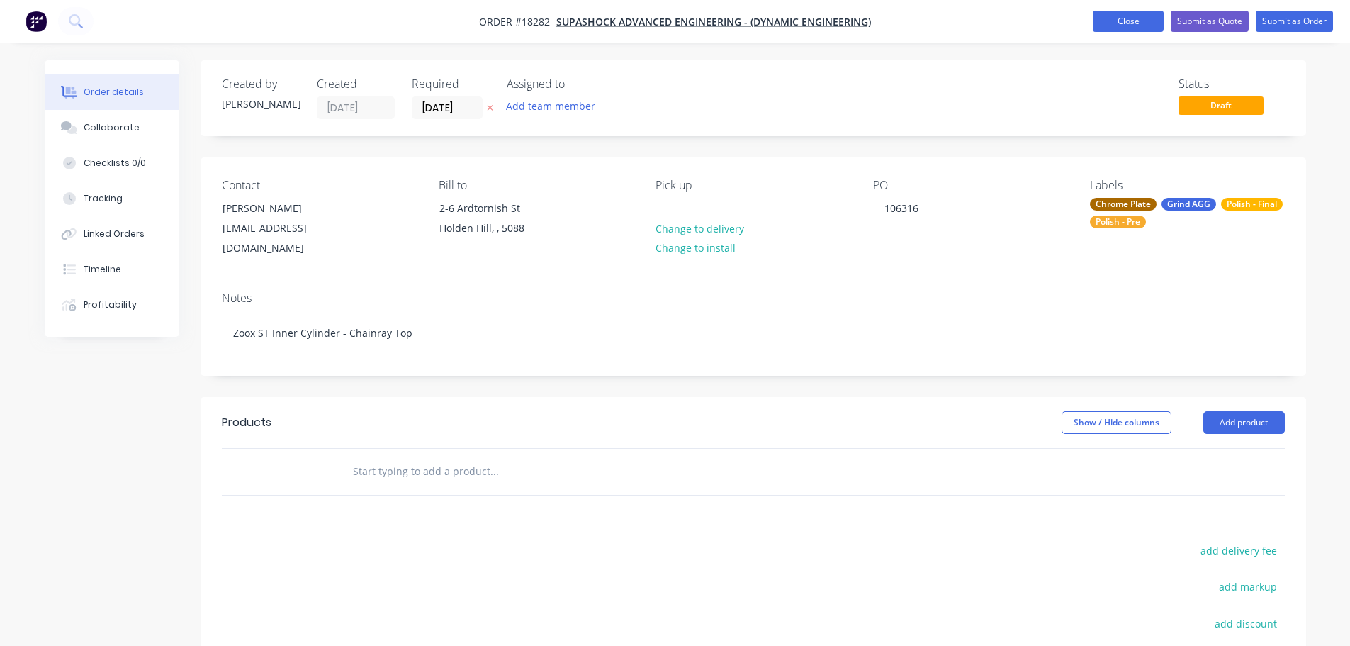
click at [1096, 25] on button "Close" at bounding box center [1128, 21] width 71 height 21
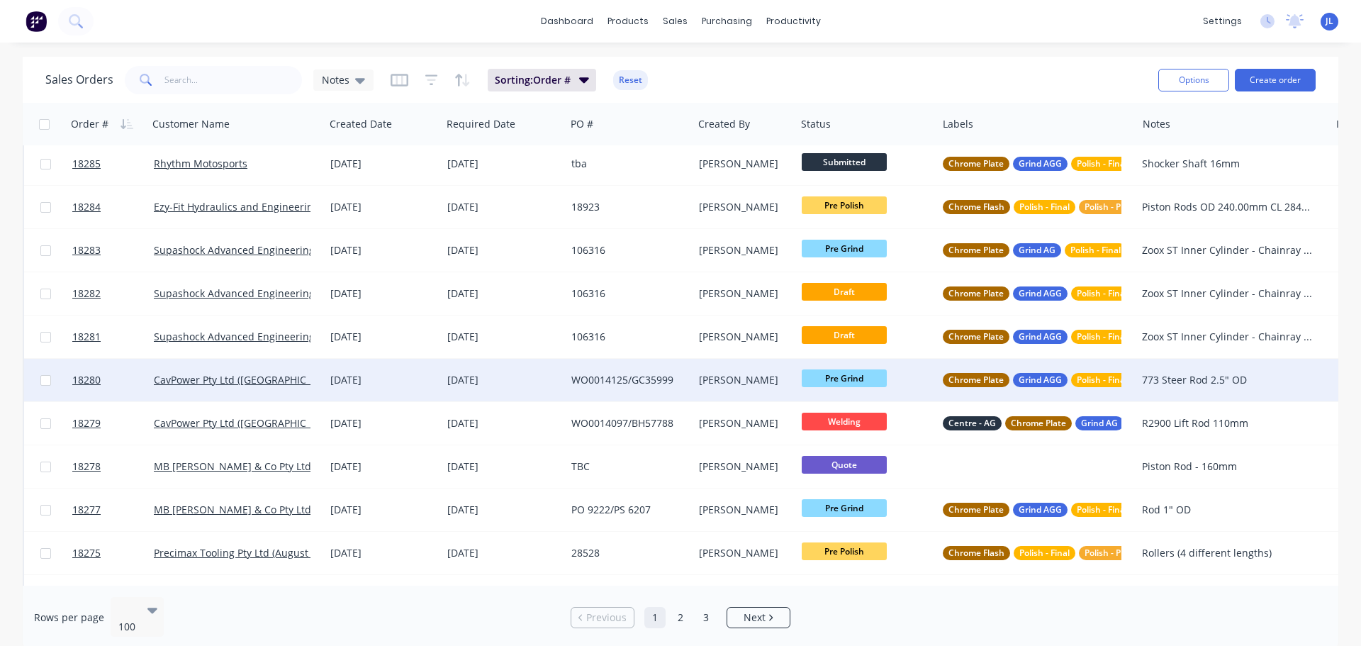
scroll to position [71, 0]
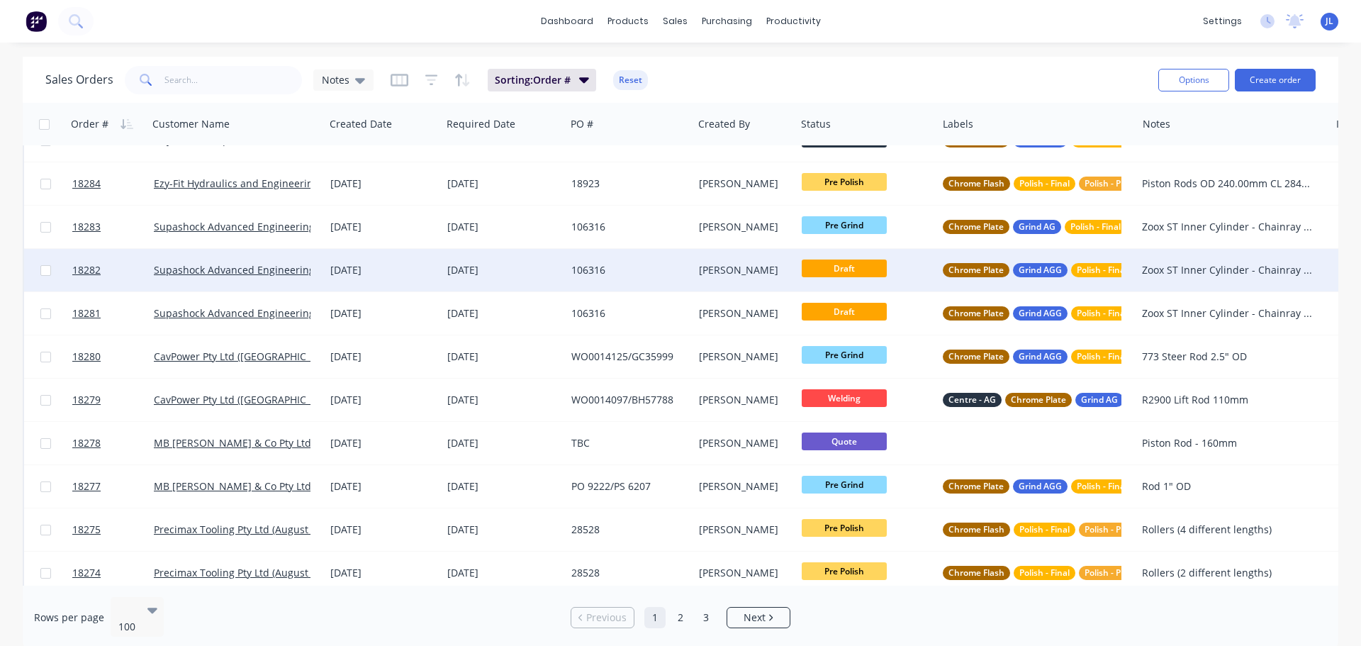
click at [731, 284] on div "[PERSON_NAME]" at bounding box center [744, 270] width 103 height 43
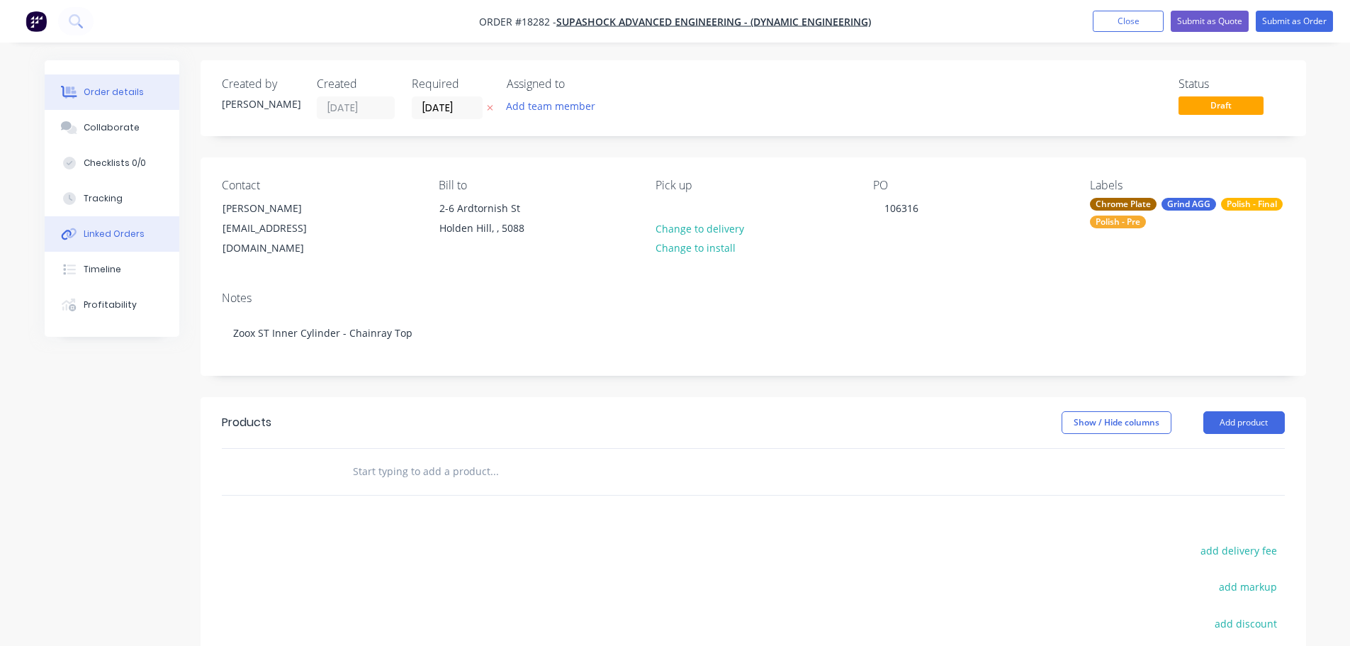
click at [118, 239] on div "Linked Orders" at bounding box center [114, 234] width 61 height 13
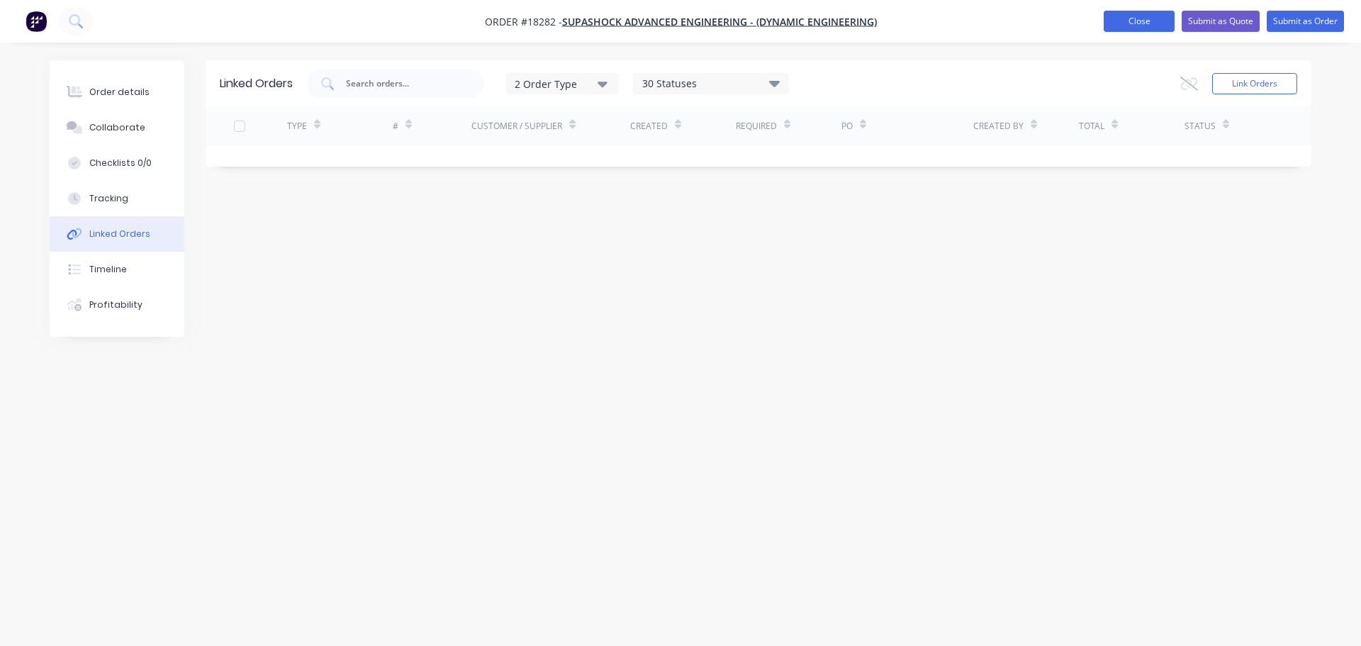
click at [1120, 23] on button "Close" at bounding box center [1139, 21] width 71 height 21
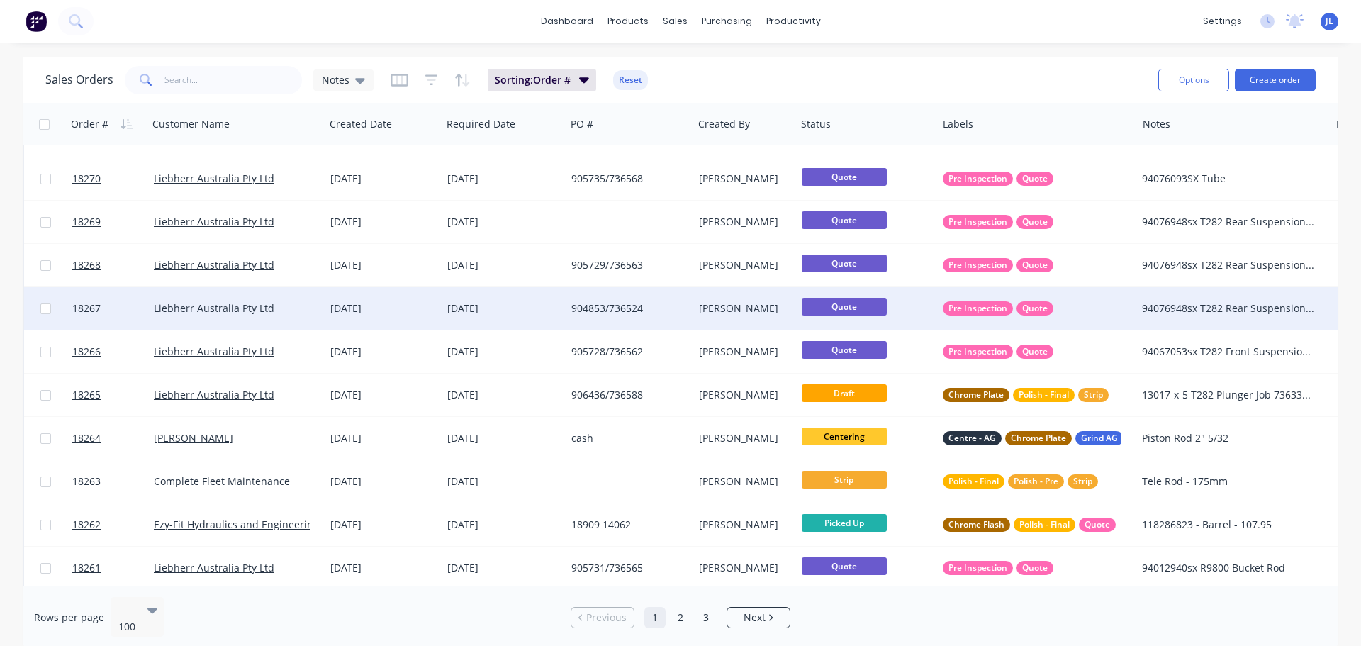
scroll to position [709, 0]
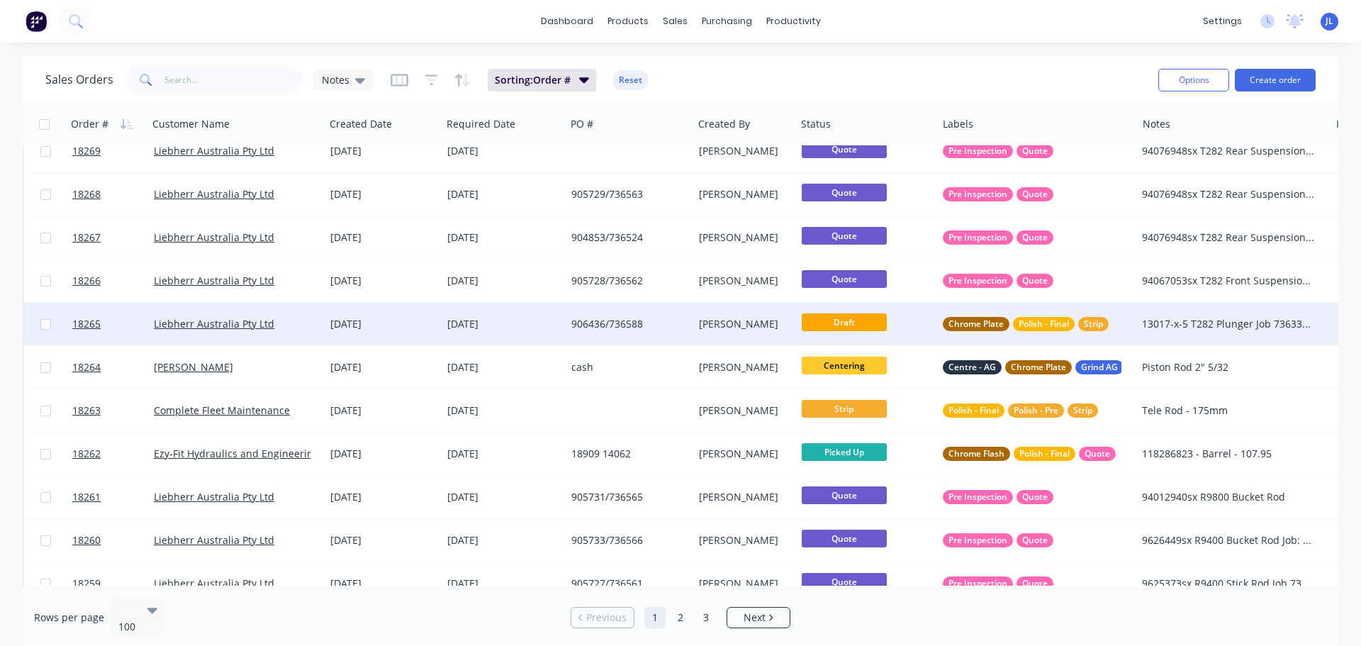
click at [656, 326] on div "906436/736588" at bounding box center [626, 324] width 110 height 14
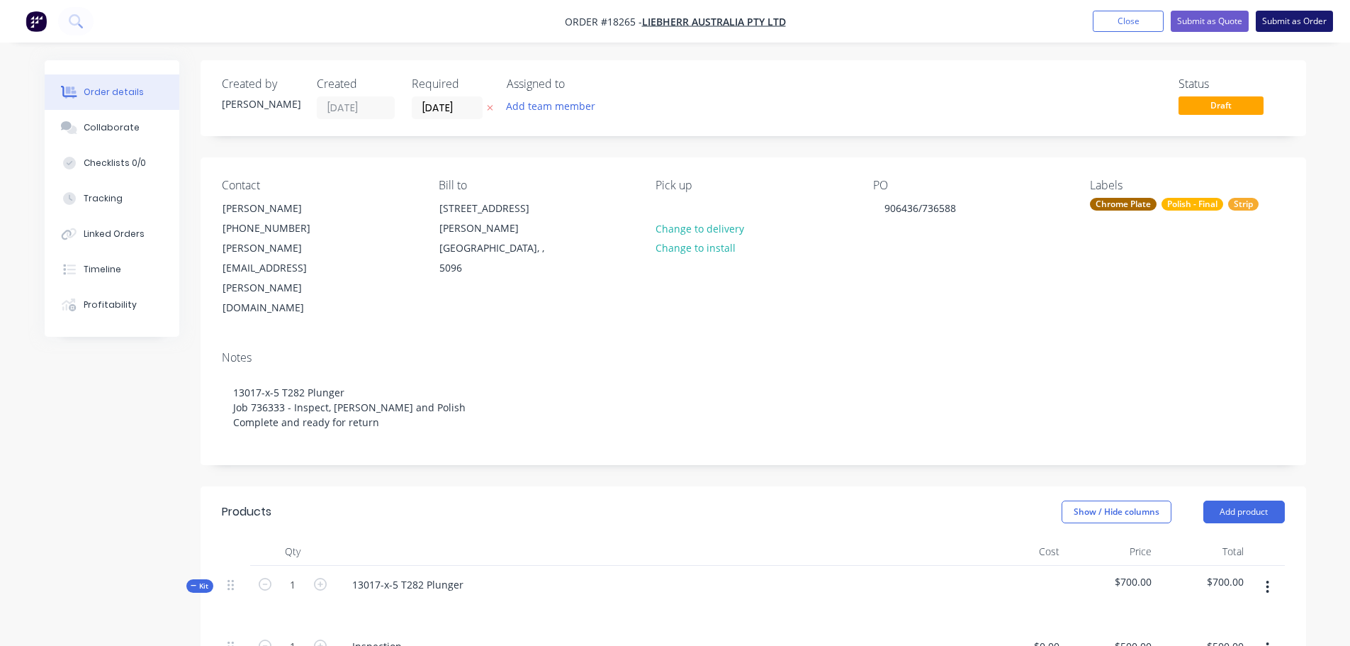
click at [1275, 27] on button "Submit as Order" at bounding box center [1294, 21] width 77 height 21
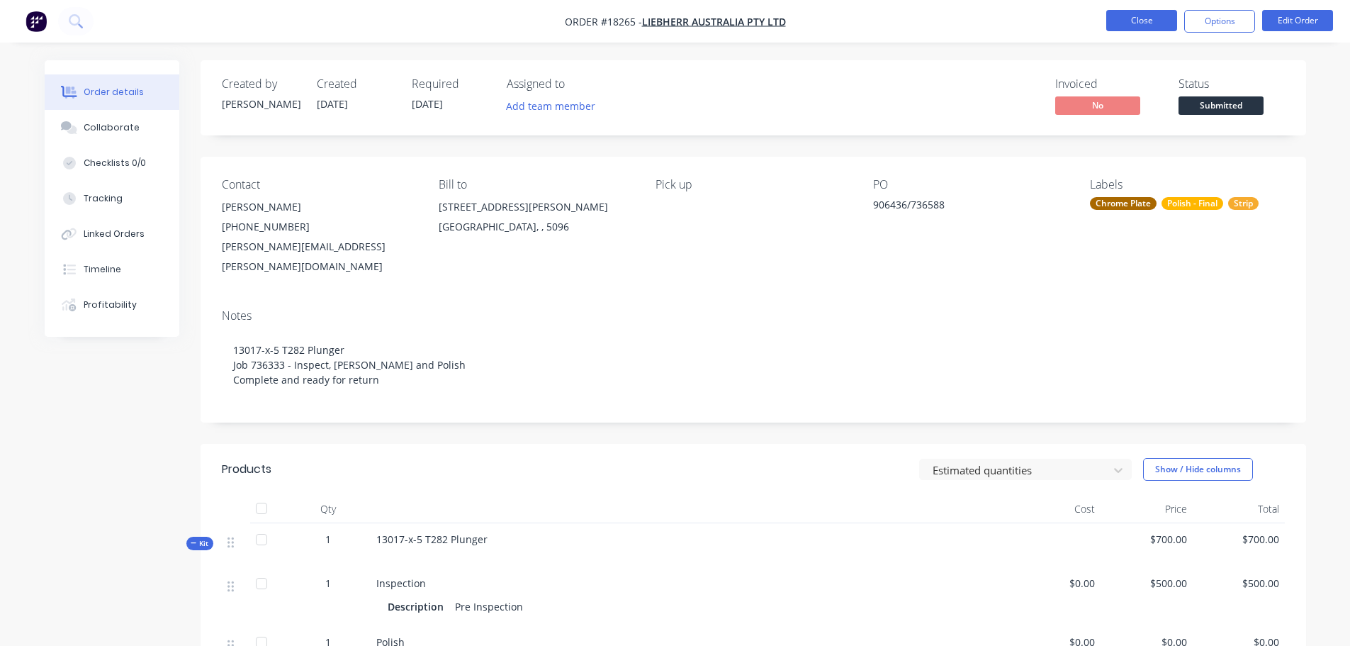
click at [1121, 17] on button "Close" at bounding box center [1142, 20] width 71 height 21
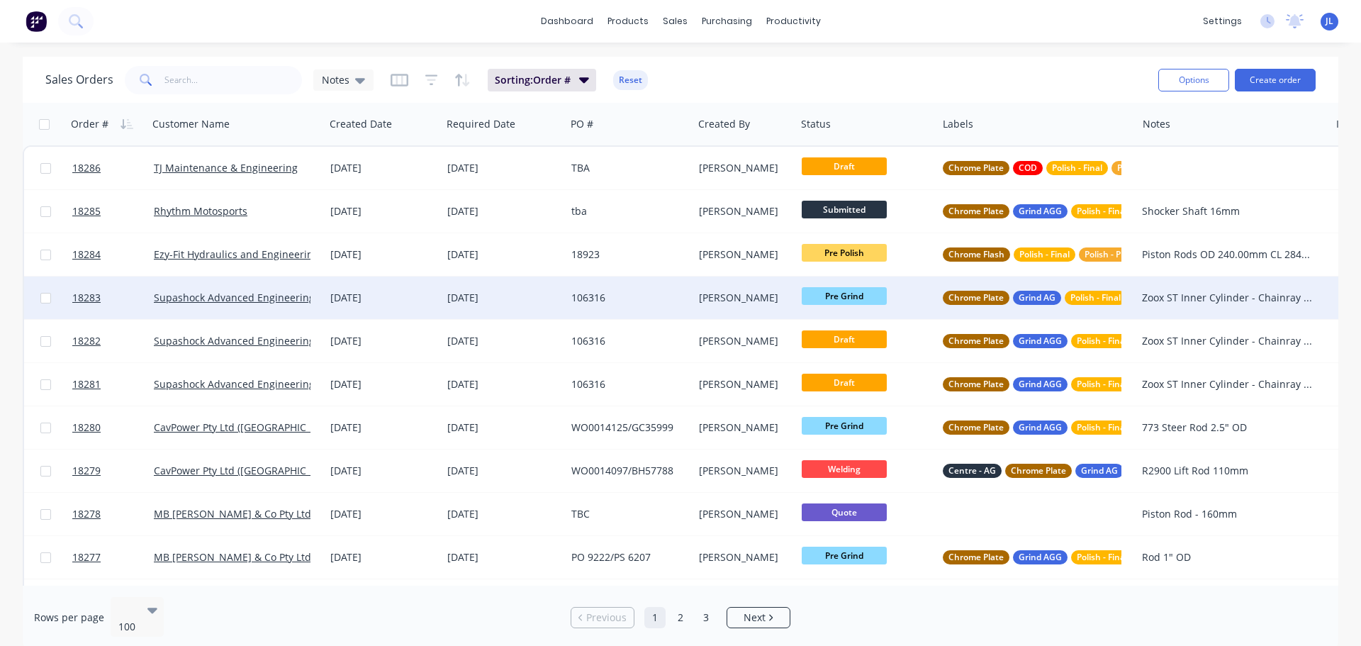
click at [474, 303] on div "[DATE]" at bounding box center [503, 298] width 113 height 14
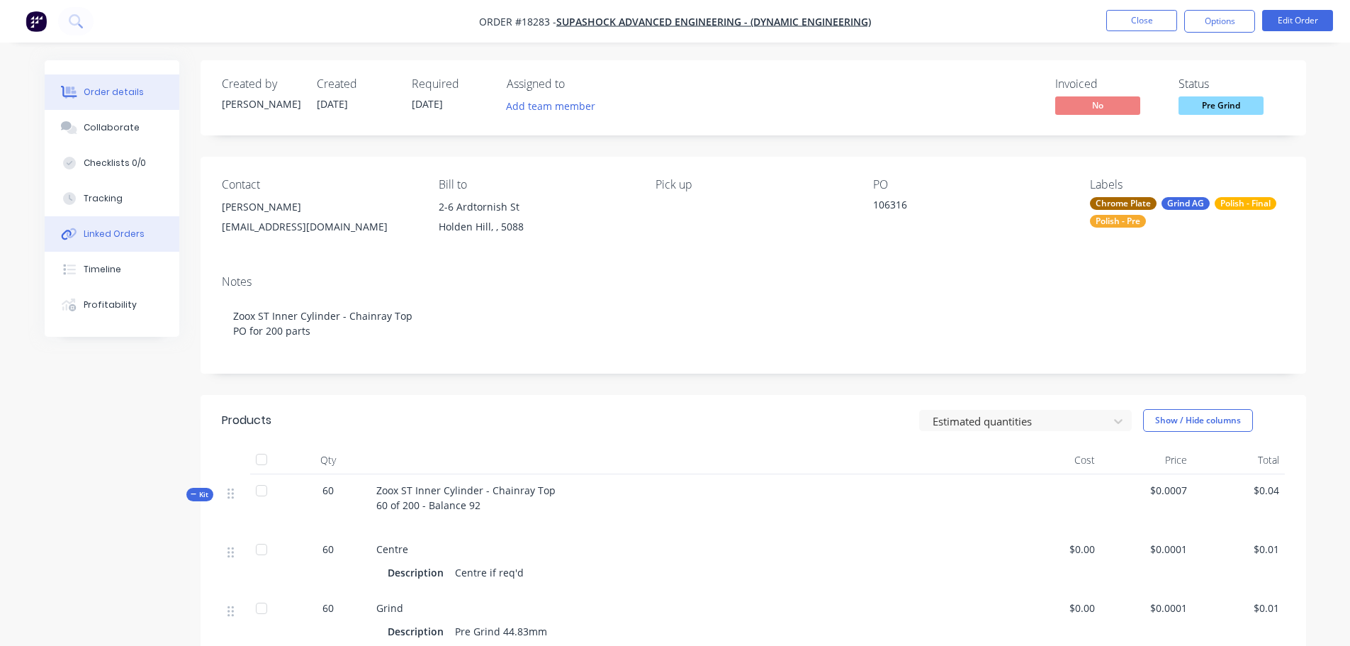
click at [148, 240] on button "Linked Orders" at bounding box center [112, 233] width 135 height 35
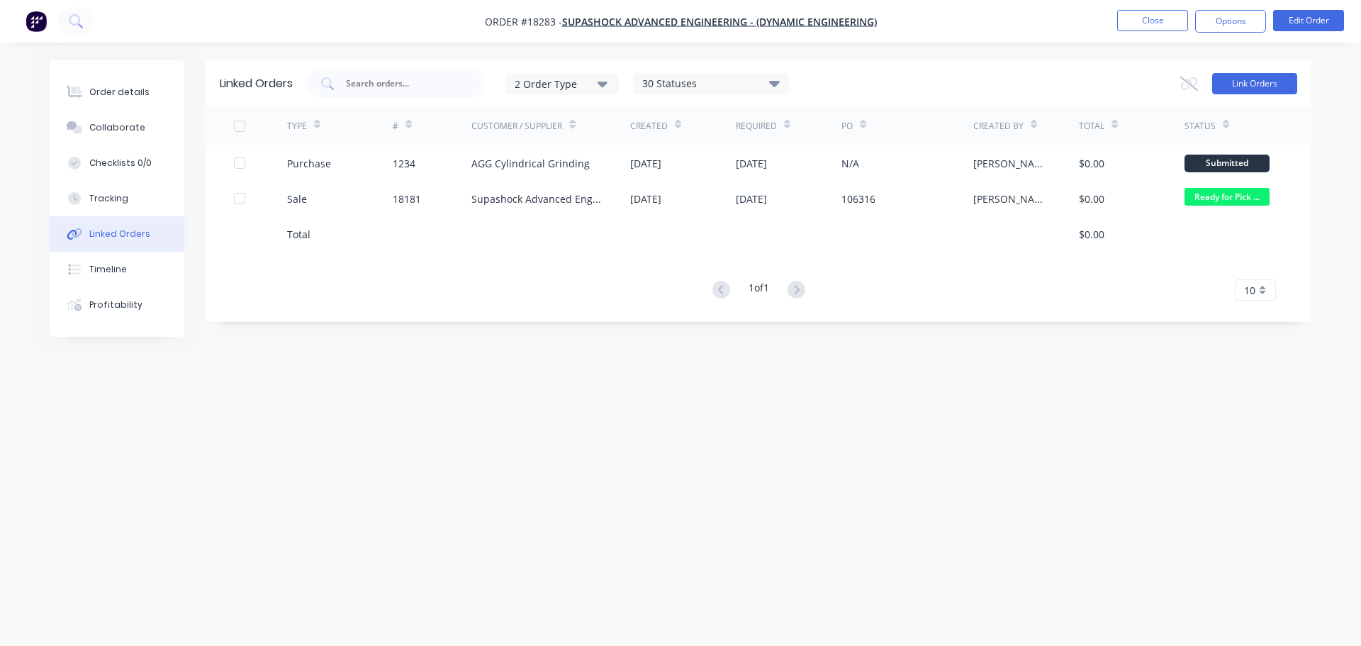
click at [1243, 88] on button "Link Orders" at bounding box center [1254, 83] width 85 height 21
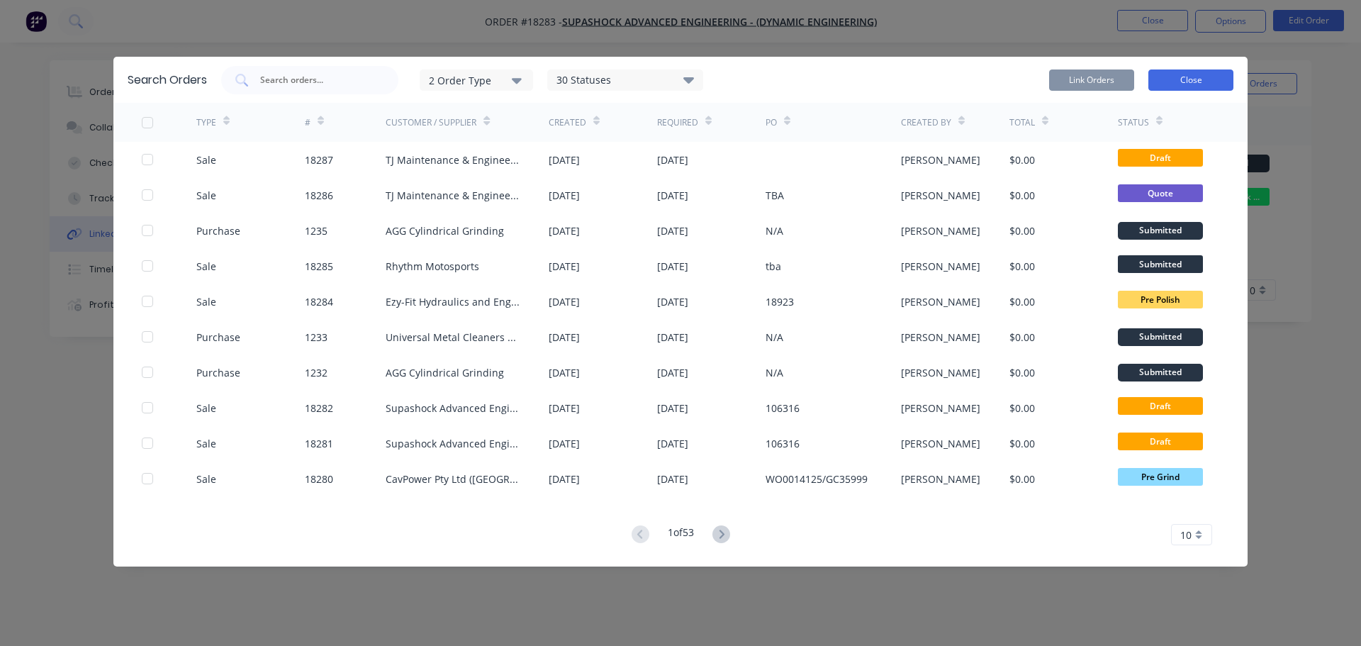
click at [1167, 81] on button "Close" at bounding box center [1190, 79] width 85 height 21
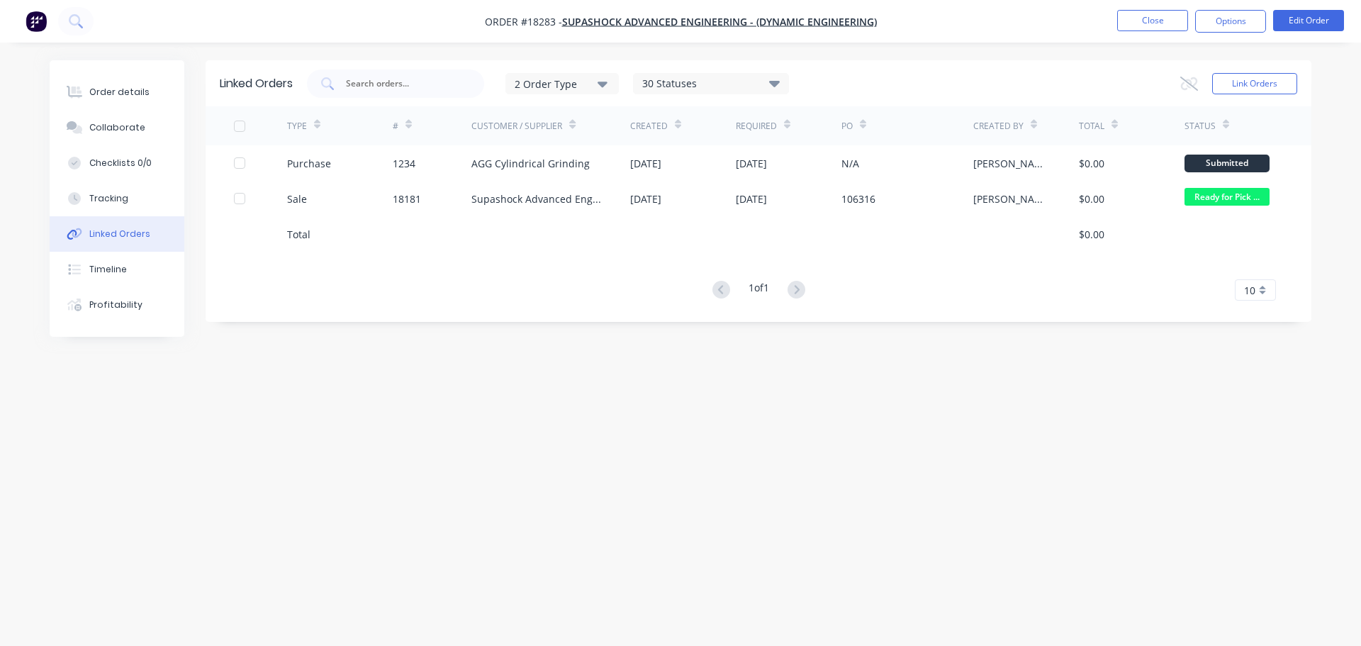
click at [1150, 31] on li "Close" at bounding box center [1152, 21] width 71 height 23
click at [1146, 26] on button "Close" at bounding box center [1152, 20] width 71 height 21
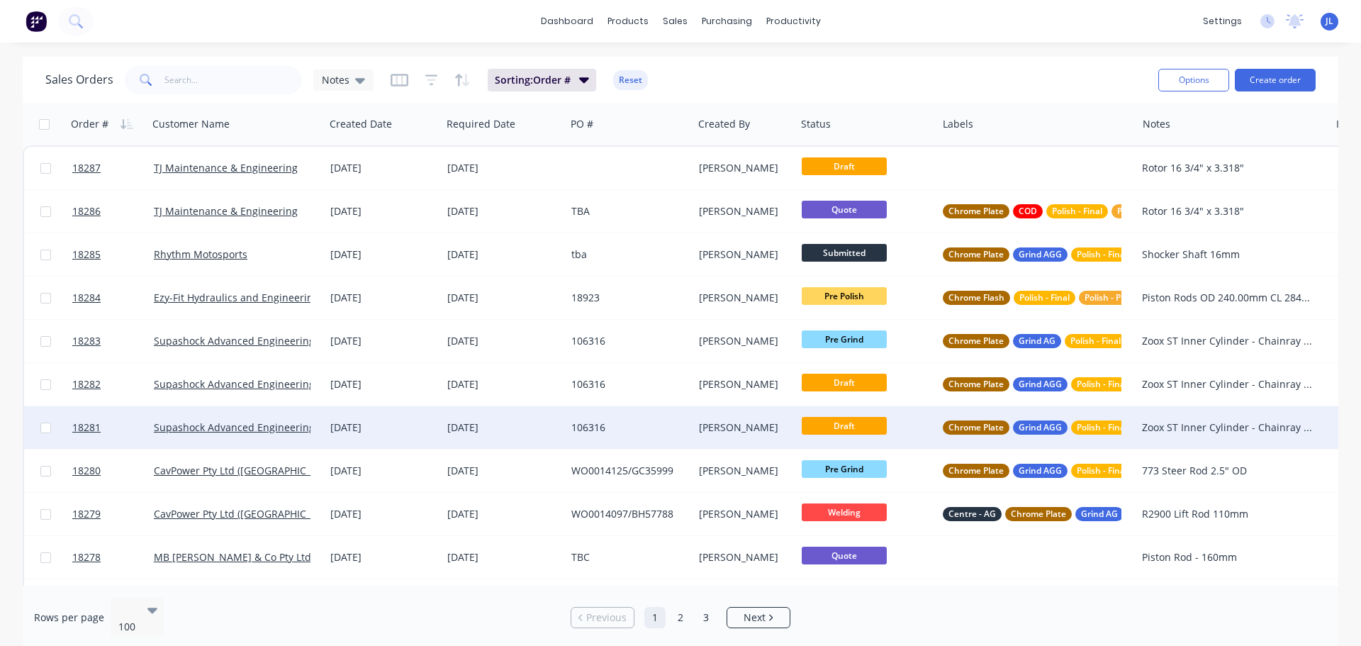
click at [430, 430] on div "[DATE]" at bounding box center [383, 427] width 106 height 14
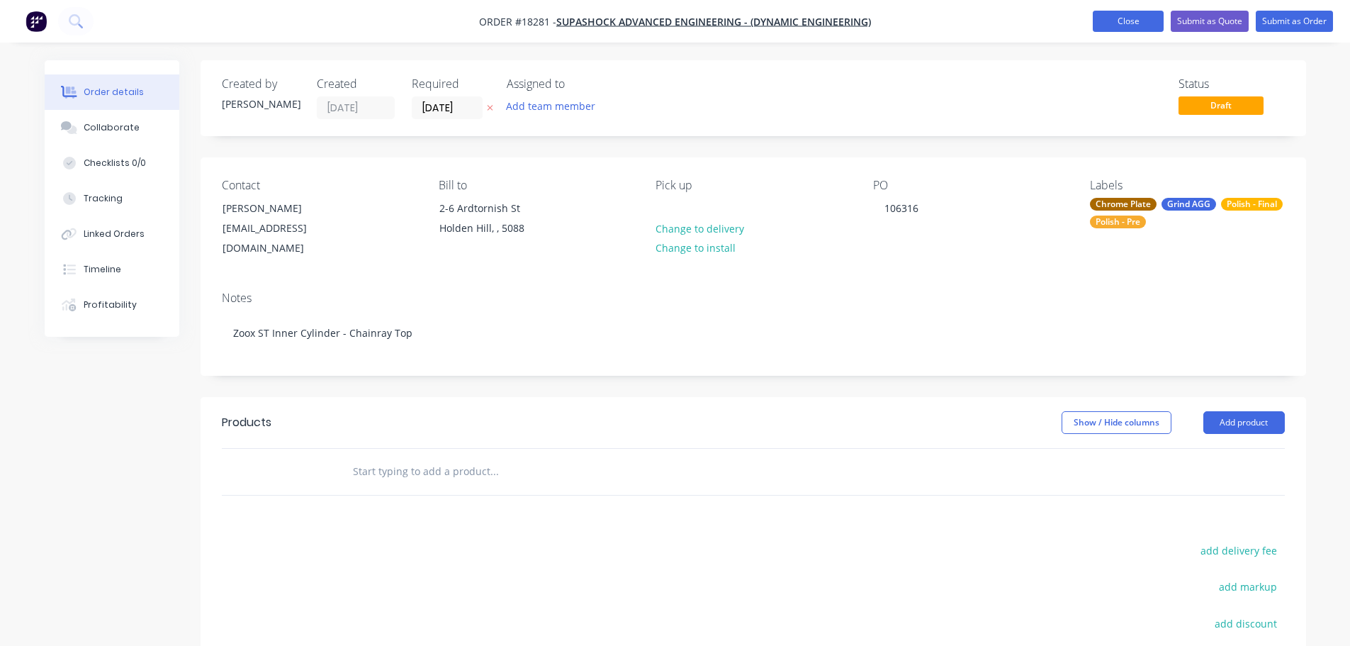
click at [1116, 20] on button "Close" at bounding box center [1128, 21] width 71 height 21
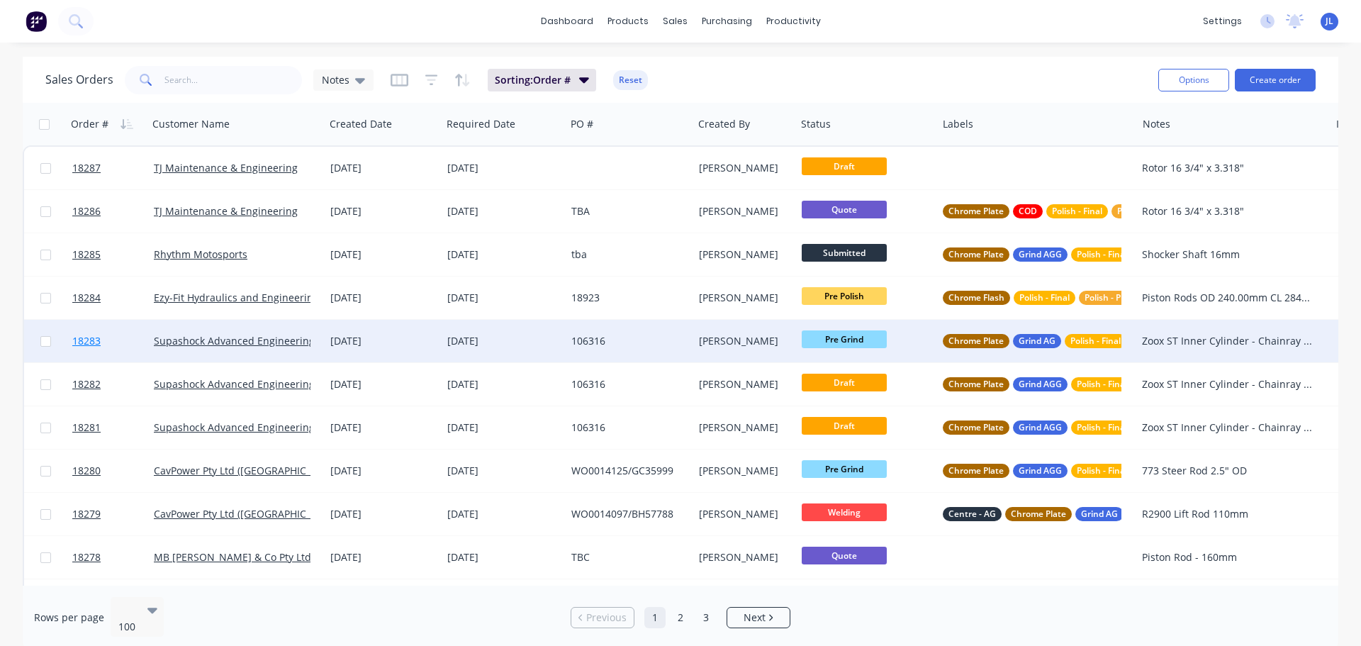
click at [119, 342] on link "18283" at bounding box center [113, 341] width 82 height 43
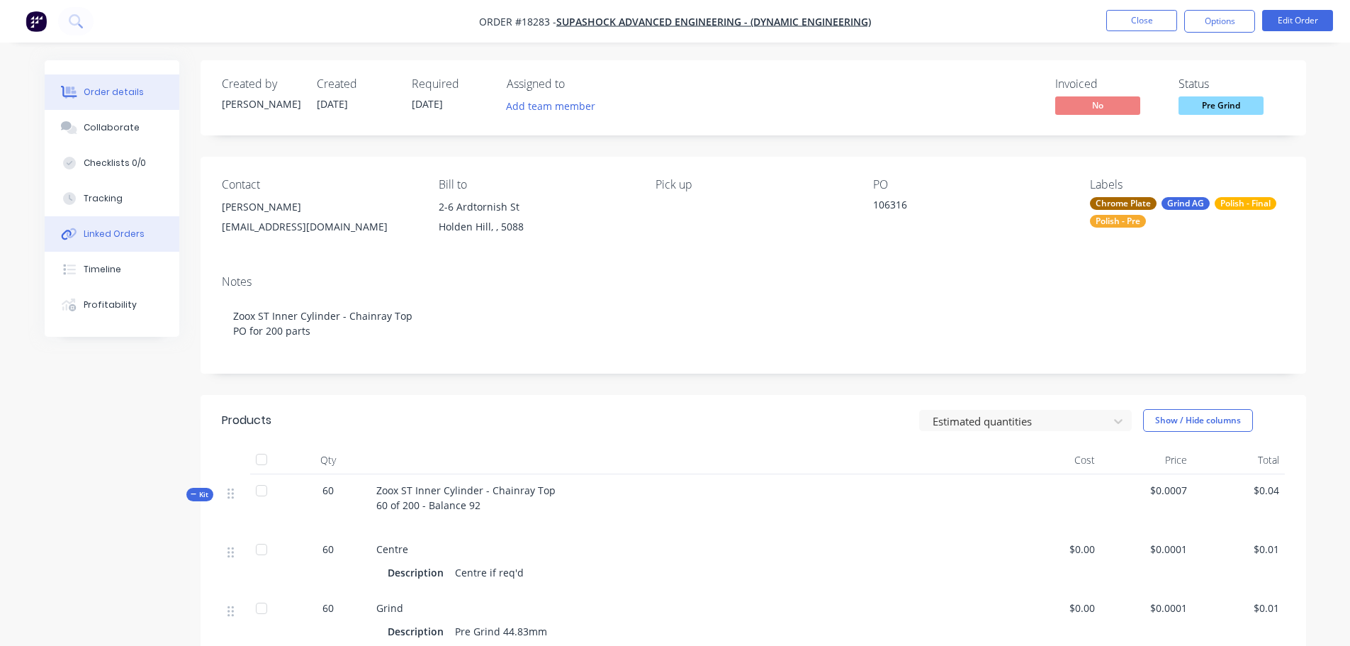
click at [104, 233] on div "Linked Orders" at bounding box center [114, 234] width 61 height 13
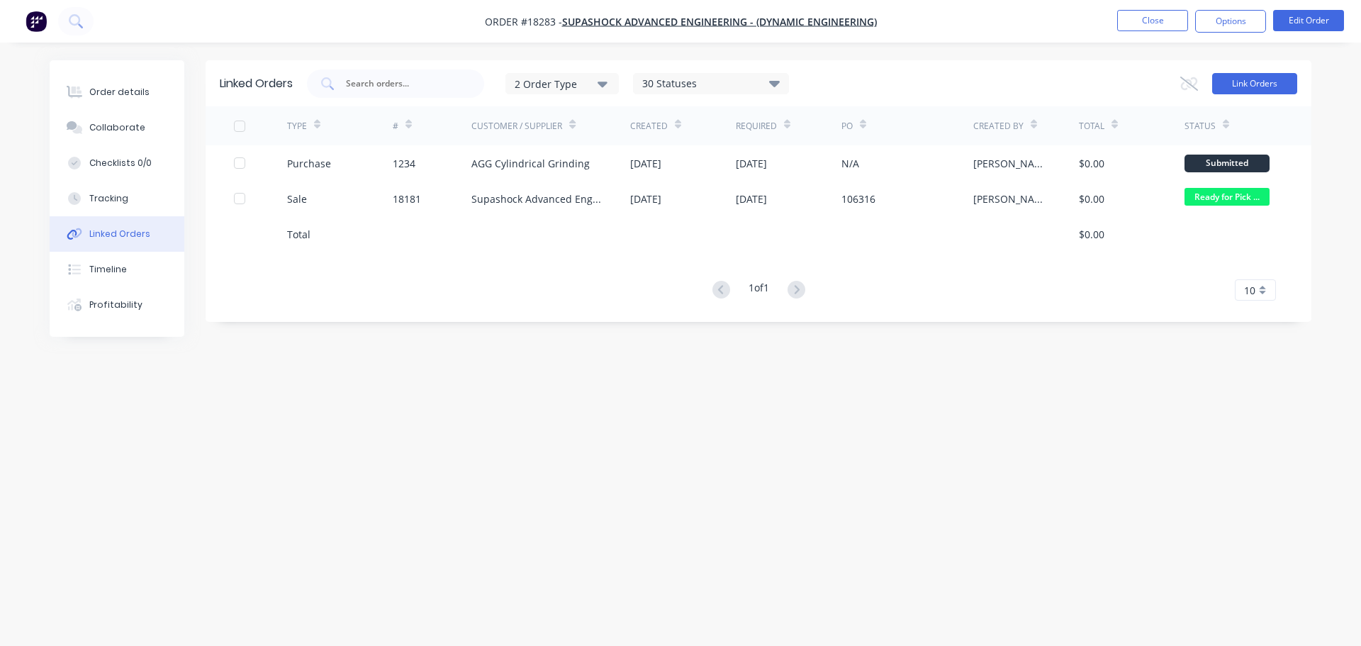
click at [1241, 85] on button "Link Orders" at bounding box center [1254, 83] width 85 height 21
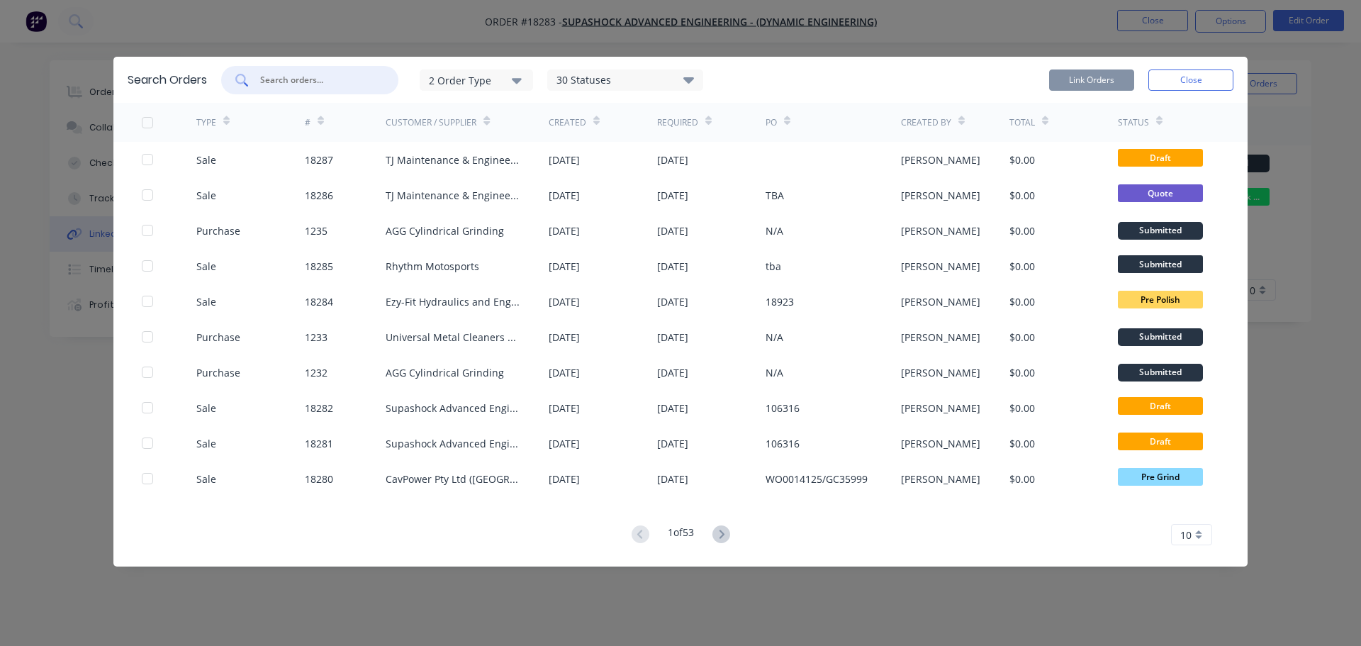
click at [301, 85] on input "text" at bounding box center [318, 80] width 118 height 14
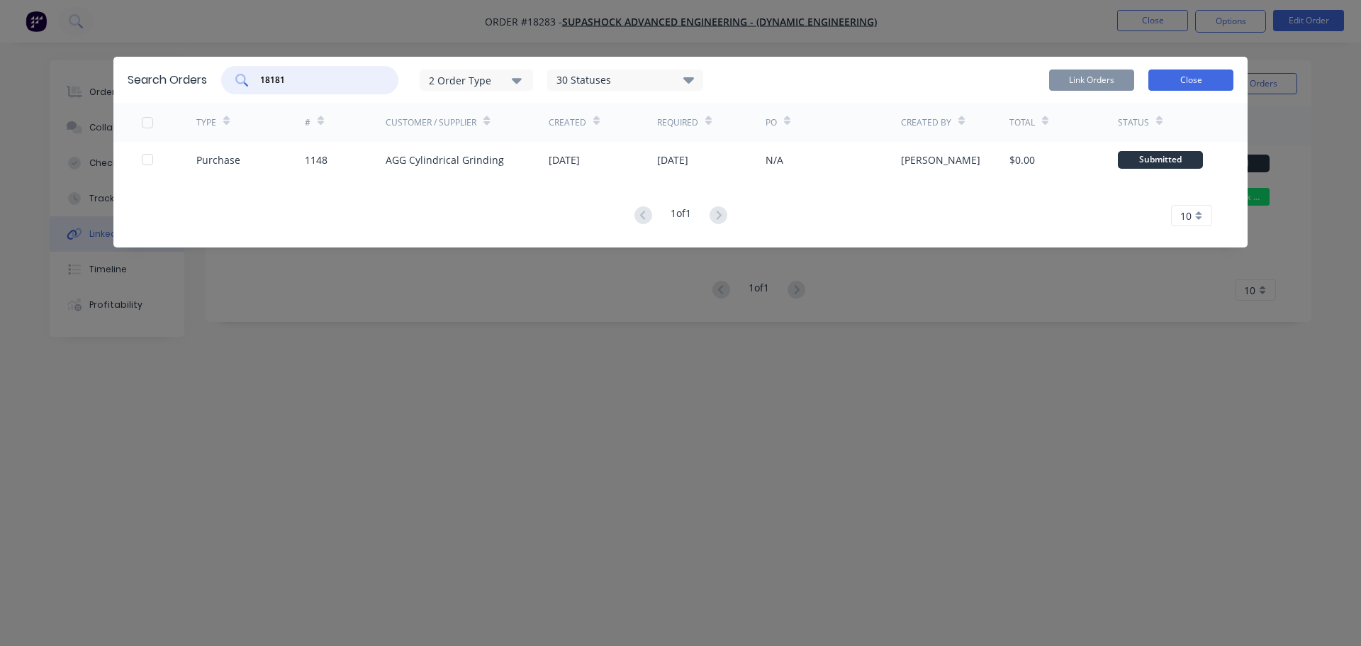
type input "18181"
click at [1218, 77] on button "Close" at bounding box center [1190, 79] width 85 height 21
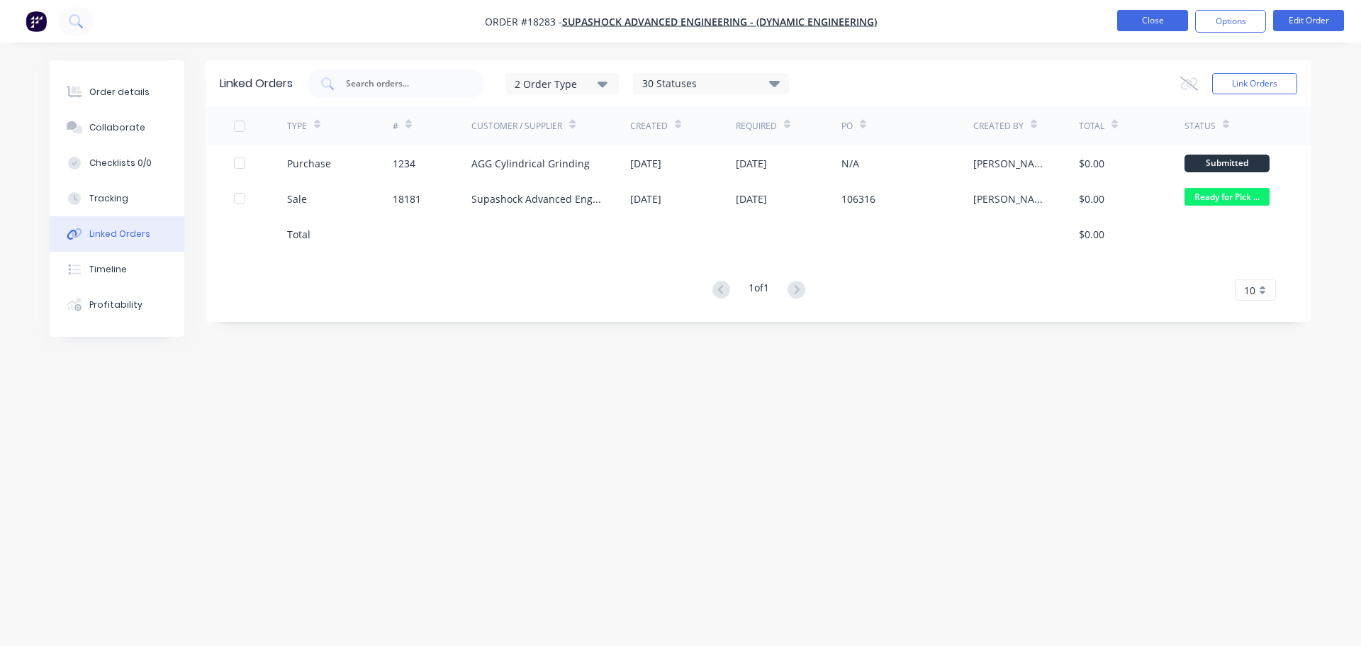
click at [1136, 24] on button "Close" at bounding box center [1152, 20] width 71 height 21
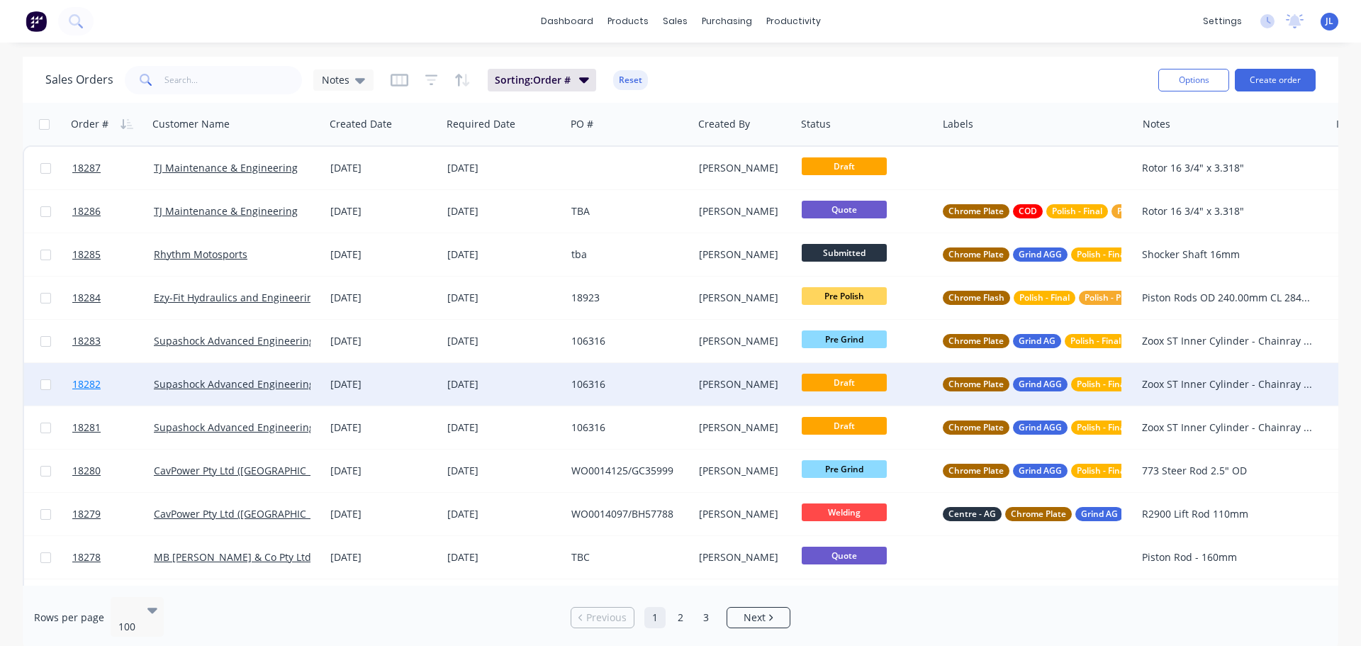
click at [118, 381] on link "18282" at bounding box center [113, 384] width 82 height 43
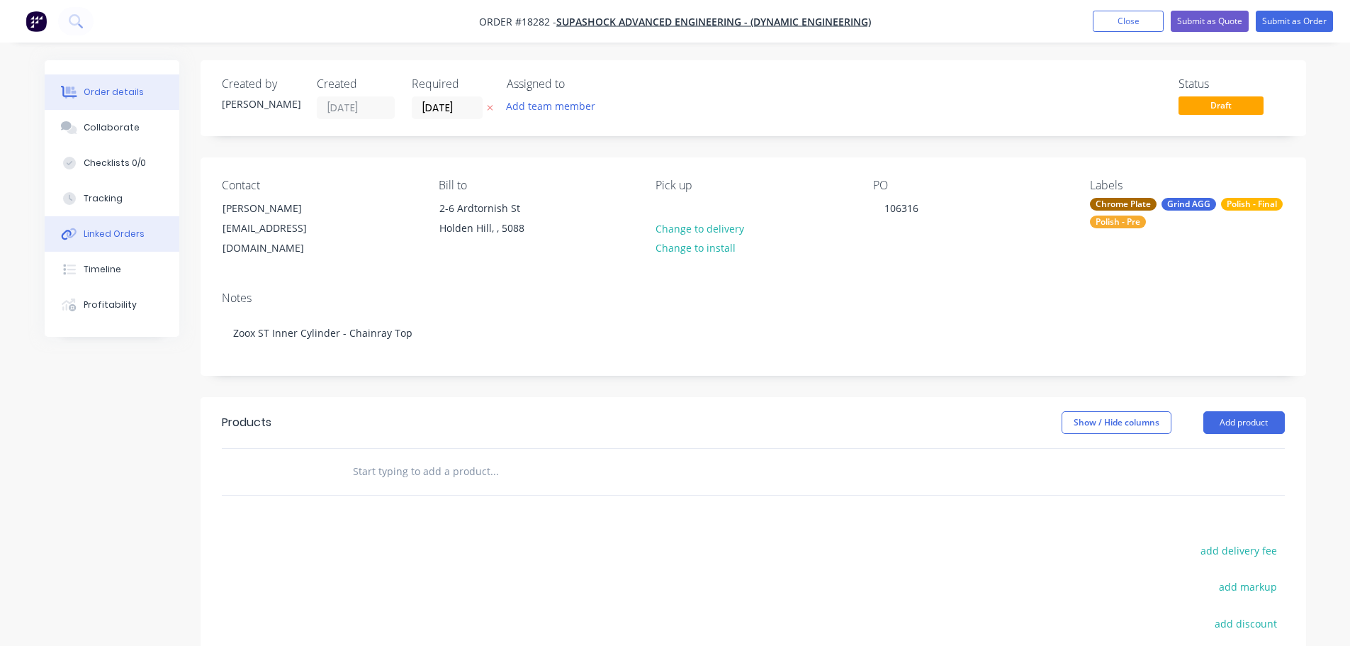
click at [119, 235] on div "Linked Orders" at bounding box center [114, 234] width 61 height 13
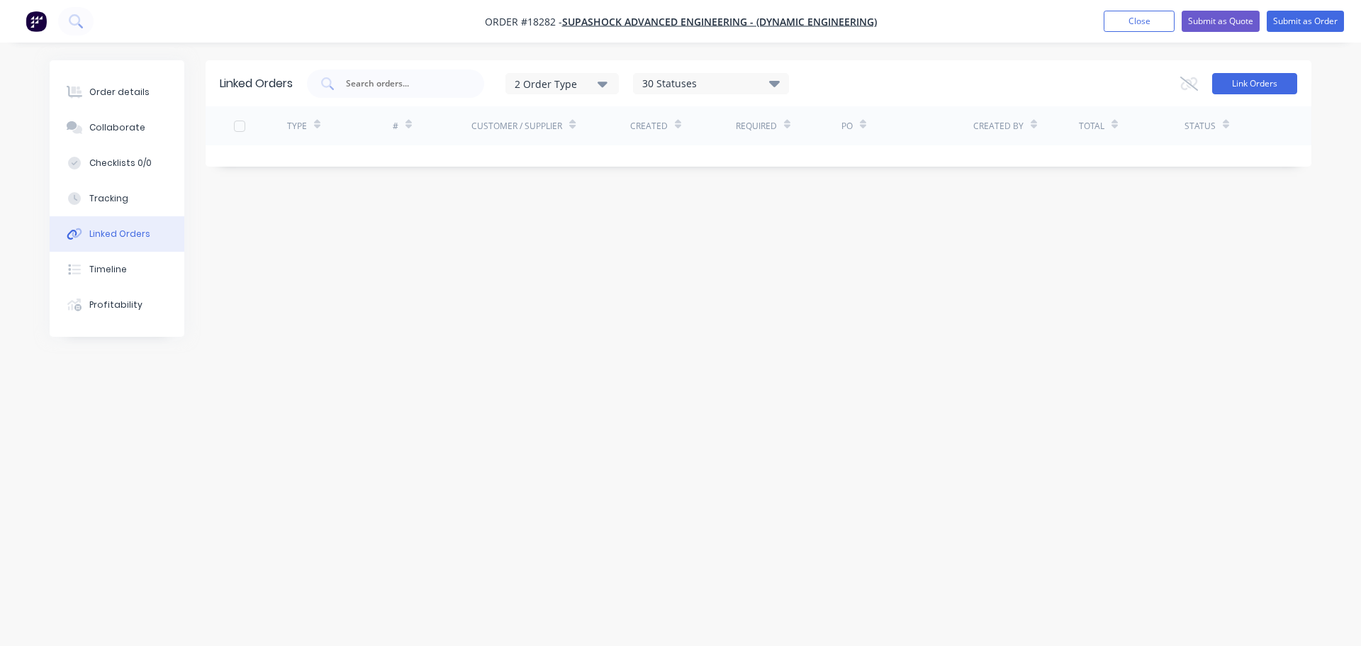
click at [1251, 82] on button "Link Orders" at bounding box center [1254, 83] width 85 height 21
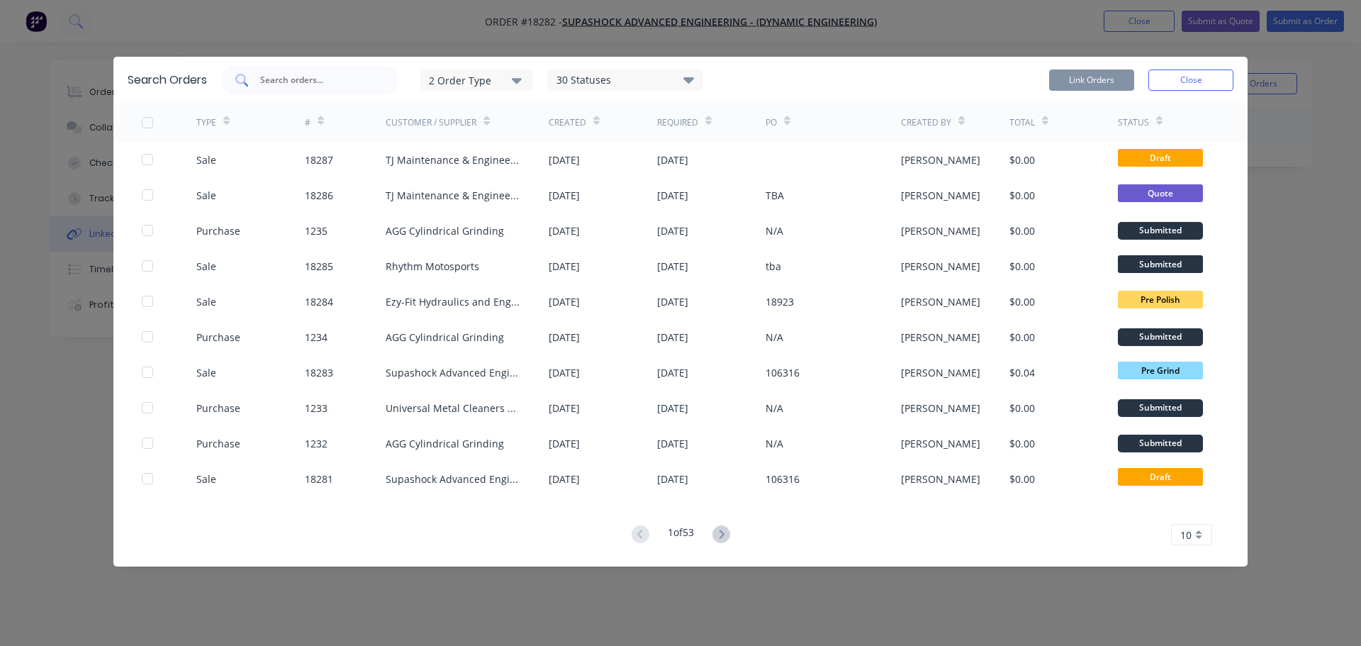
click at [299, 79] on input "text" at bounding box center [318, 80] width 118 height 14
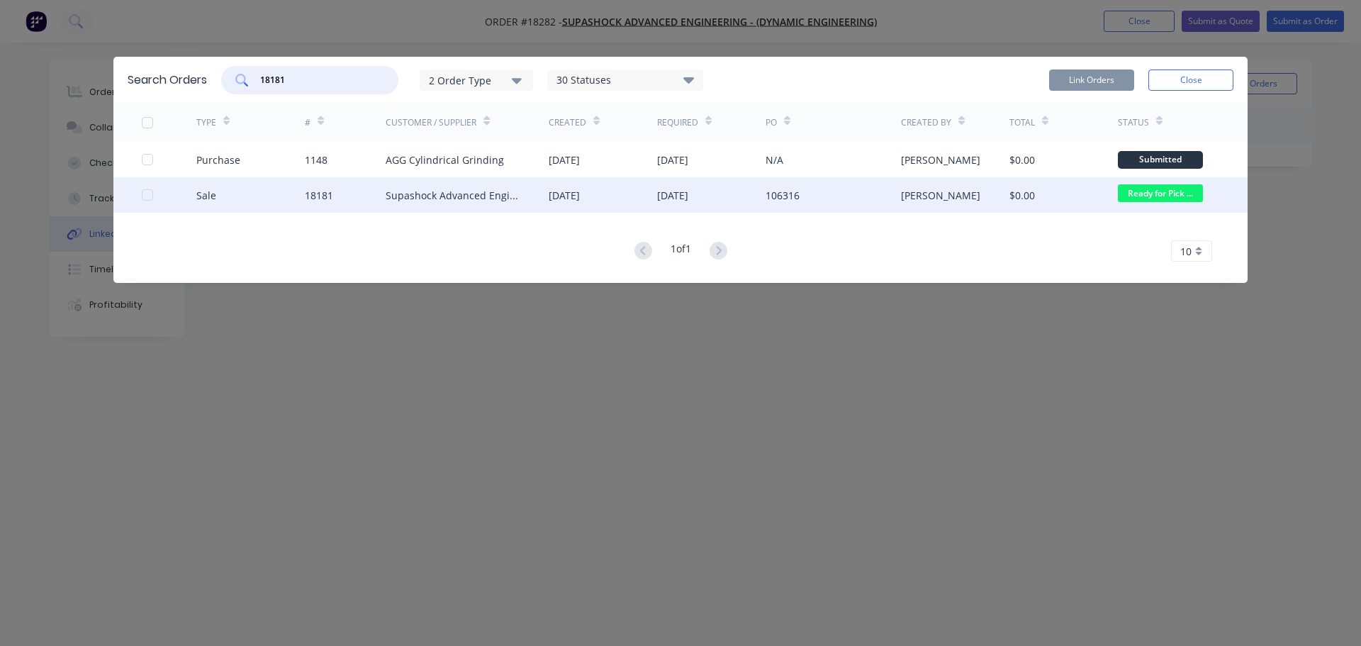
click at [145, 196] on div at bounding box center [147, 195] width 28 height 28
type input "18181"
click at [1054, 78] on button "Link Orders" at bounding box center [1091, 79] width 85 height 21
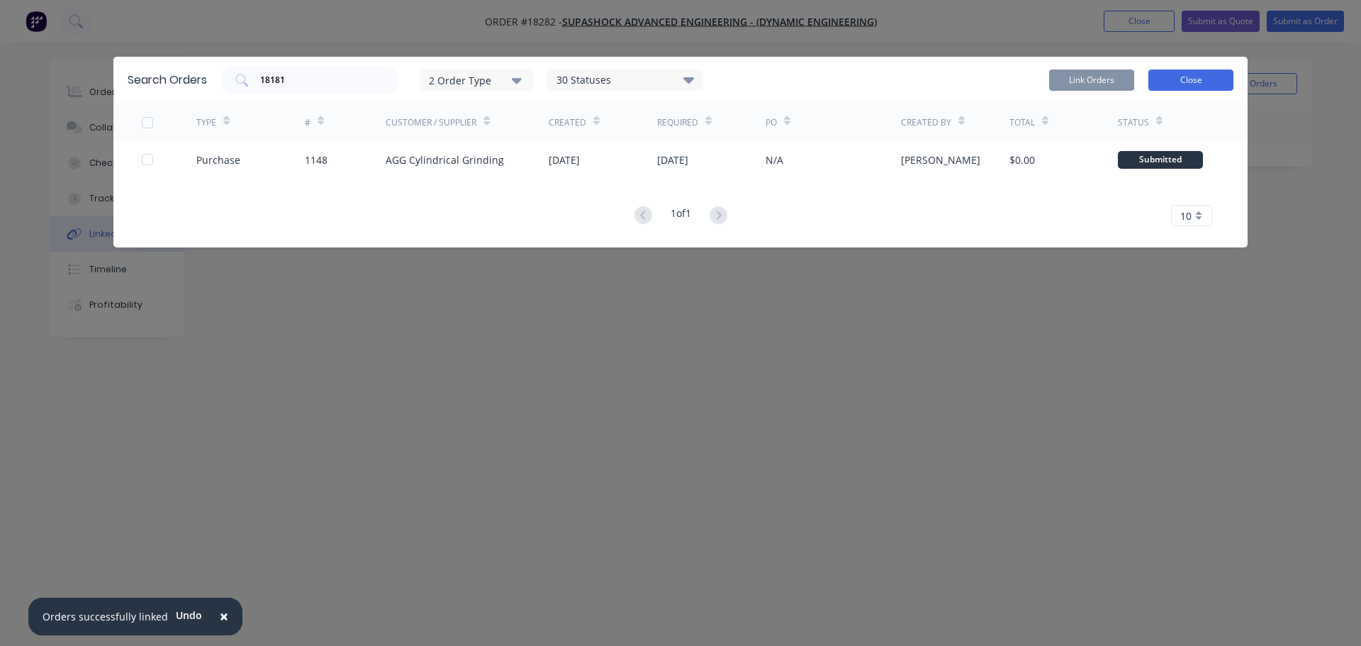
click at [1220, 74] on button "Close" at bounding box center [1190, 79] width 85 height 21
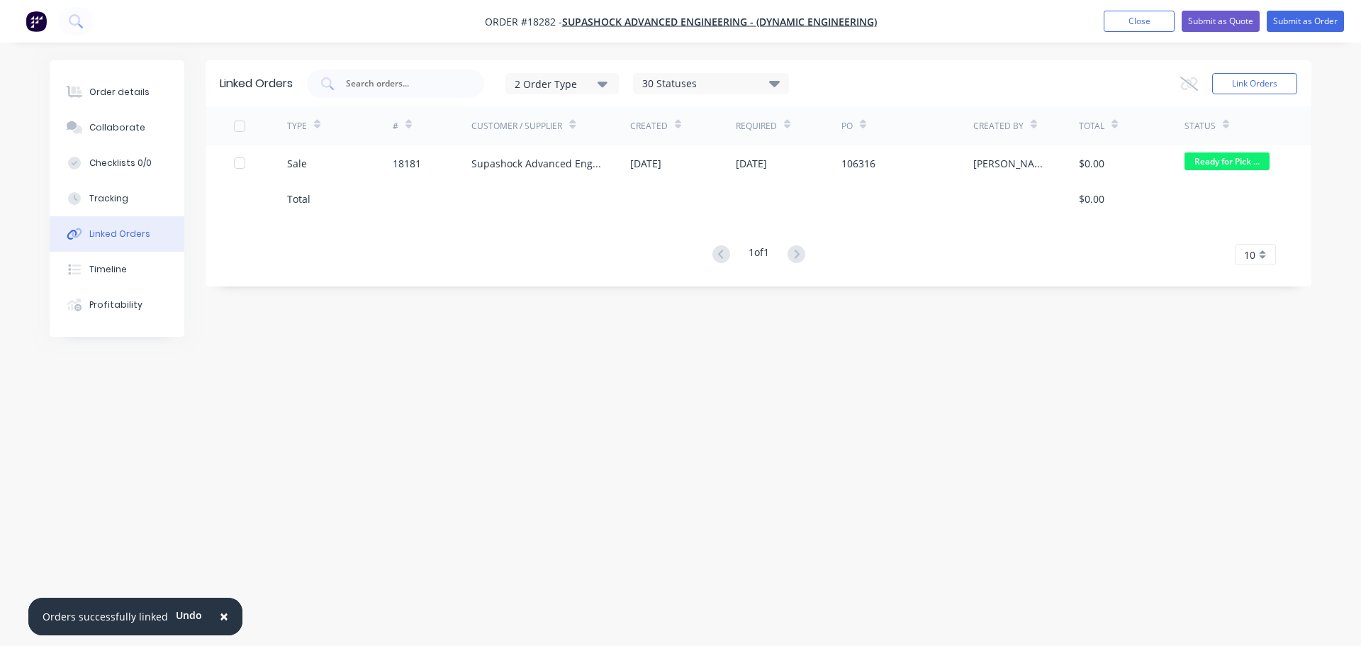
click at [647, 463] on div "Linked Orders 2 Order Type 30 Statuses Sales Order Status All Archived Draft Qu…" at bounding box center [681, 295] width 1262 height 471
click at [1119, 21] on button "Close" at bounding box center [1139, 21] width 71 height 21
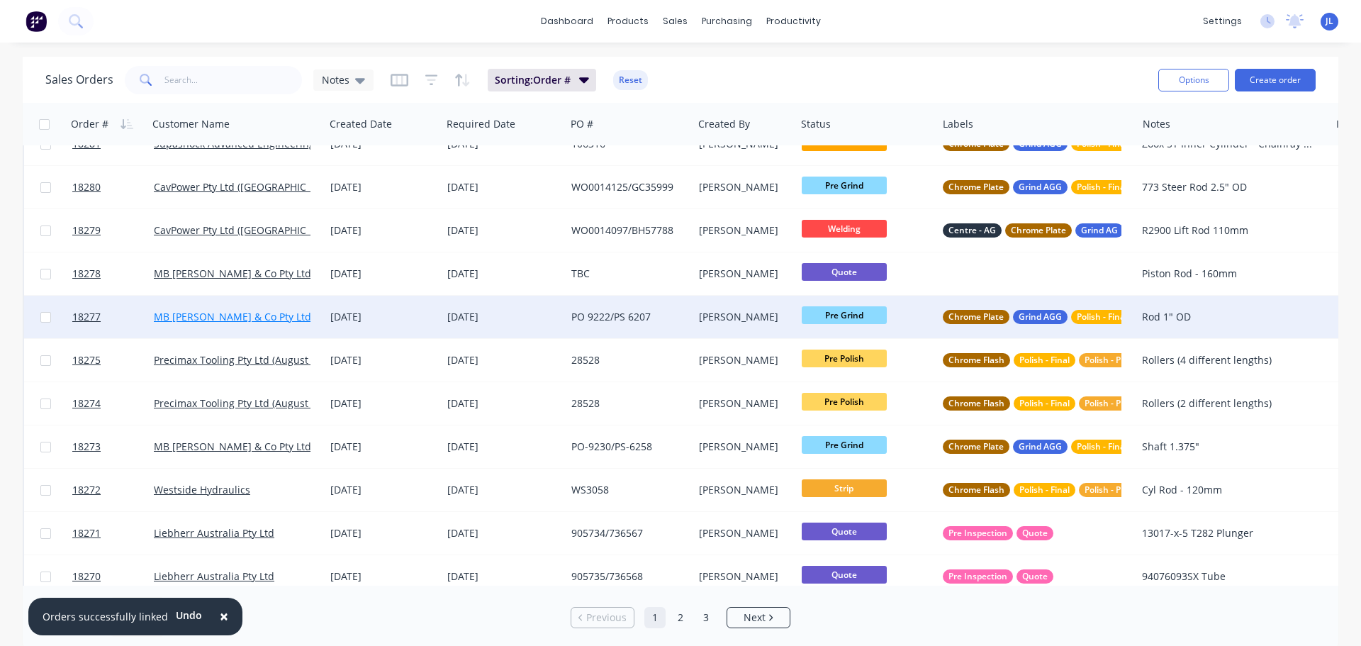
scroll to position [71, 0]
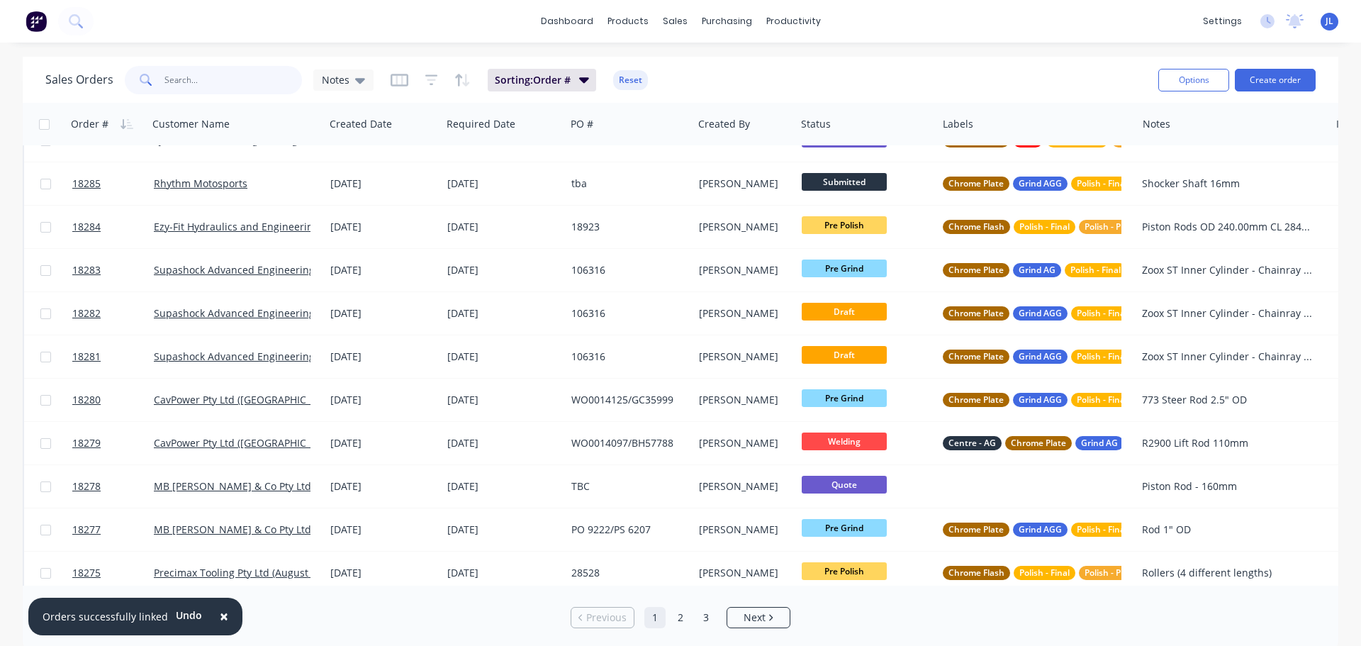
click at [249, 72] on input "text" at bounding box center [233, 80] width 138 height 28
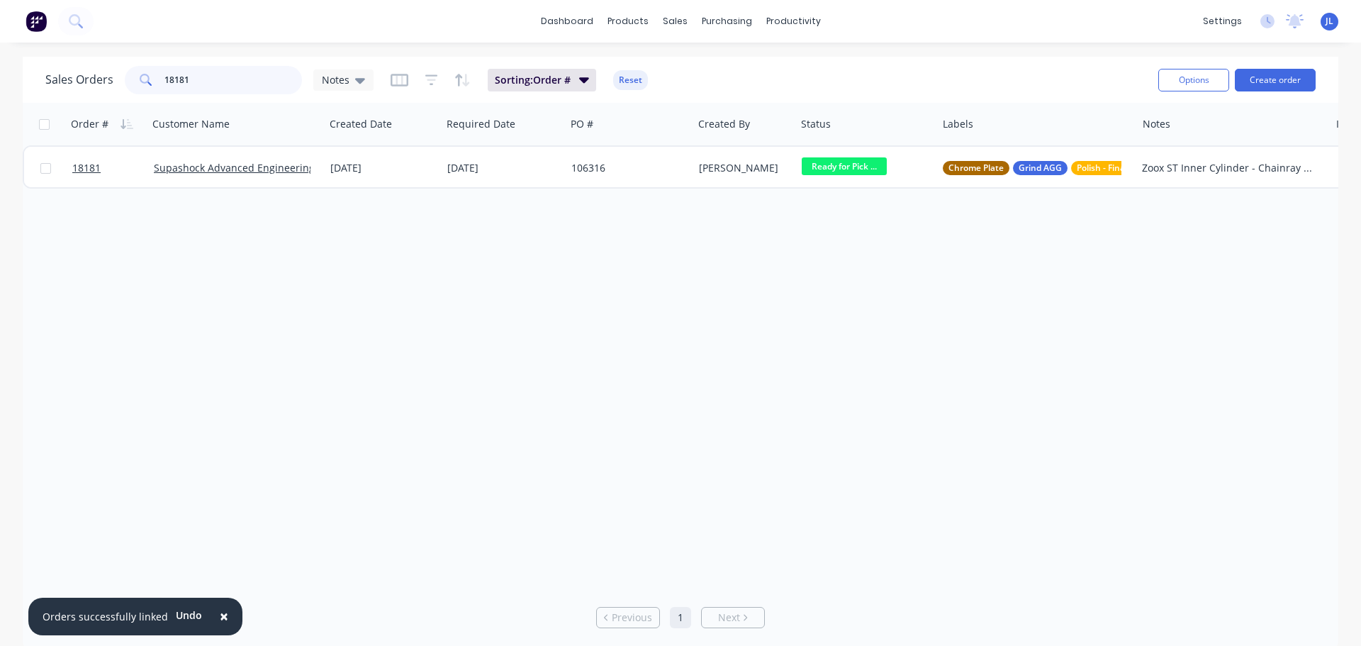
scroll to position [0, 0]
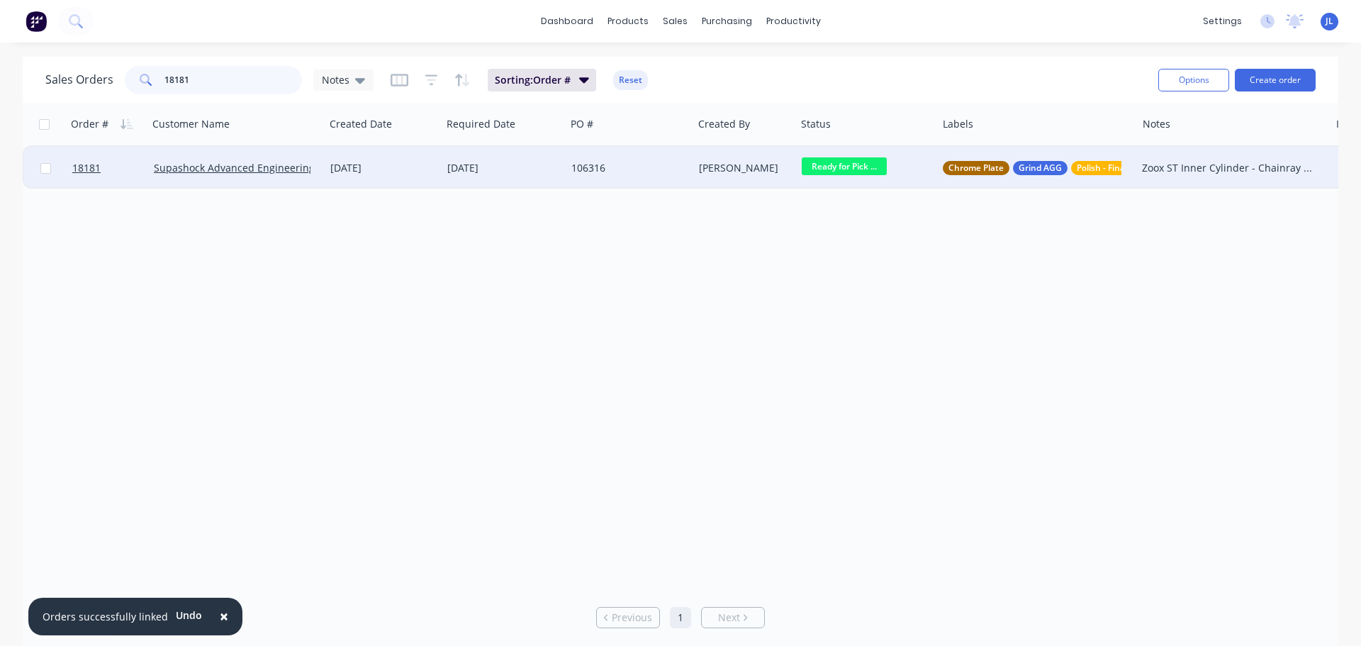
type input "18181"
click at [396, 174] on div "[DATE]" at bounding box center [383, 168] width 106 height 14
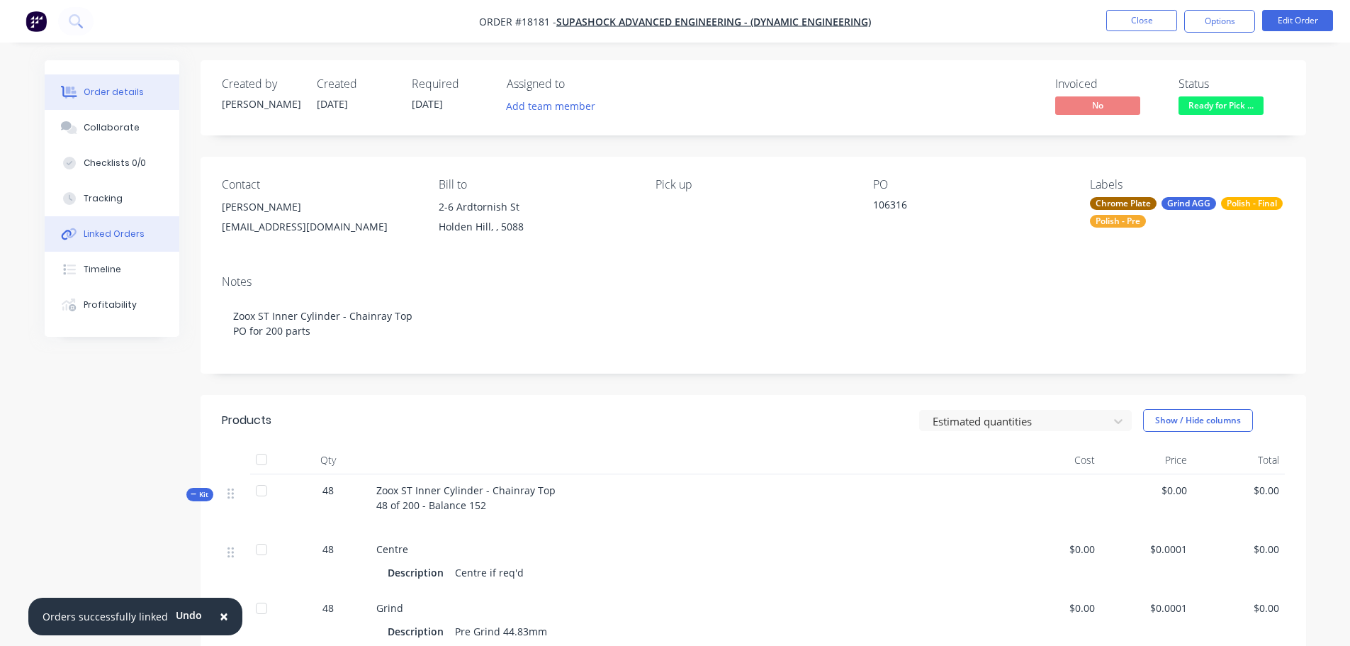
click at [135, 237] on div "Linked Orders" at bounding box center [114, 234] width 61 height 13
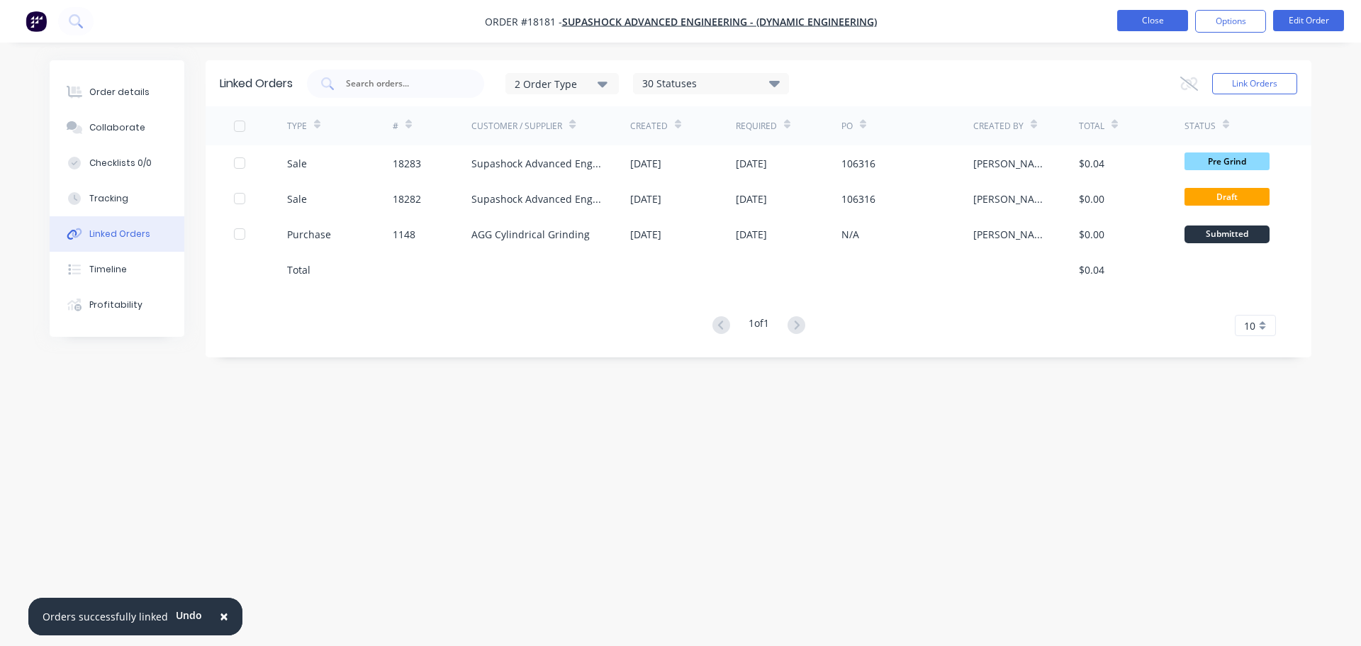
click at [1136, 23] on button "Close" at bounding box center [1152, 20] width 71 height 21
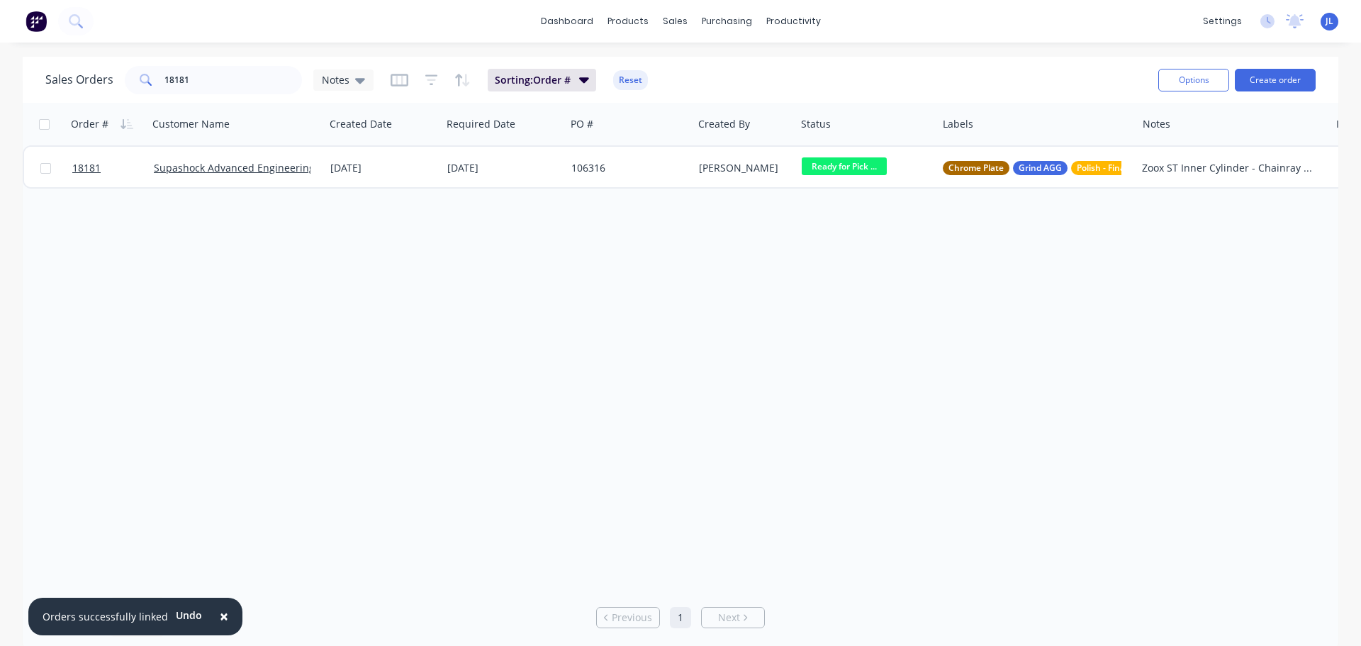
click at [42, 26] on img at bounding box center [36, 21] width 21 height 21
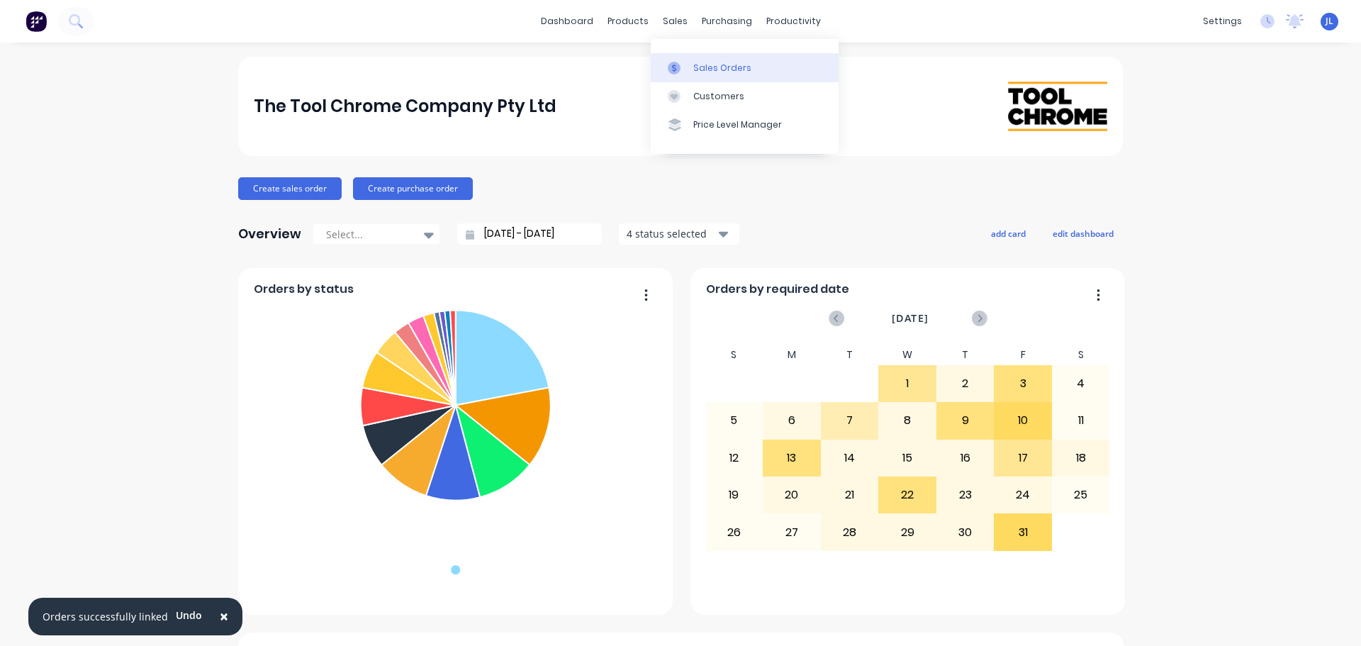
click at [676, 54] on link "Sales Orders" at bounding box center [745, 67] width 188 height 28
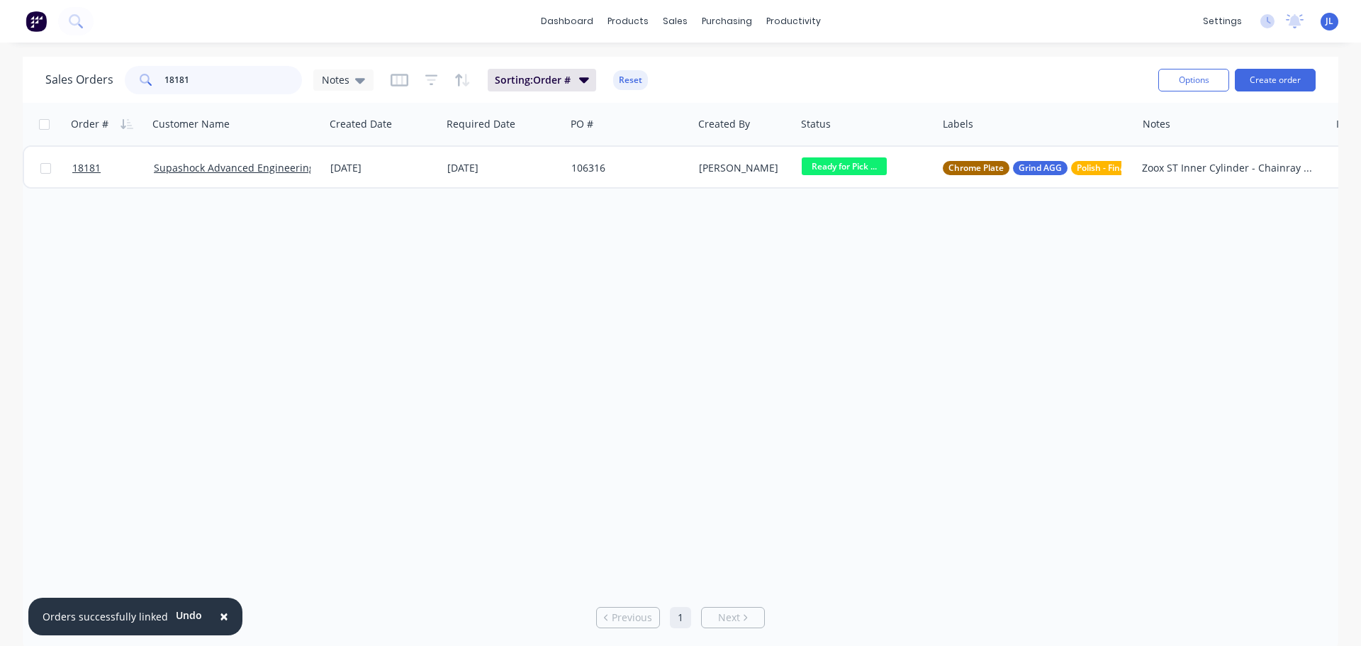
drag, startPoint x: 202, startPoint y: 85, endPoint x: 149, endPoint y: 84, distance: 53.2
click at [149, 84] on div "18181" at bounding box center [213, 80] width 177 height 28
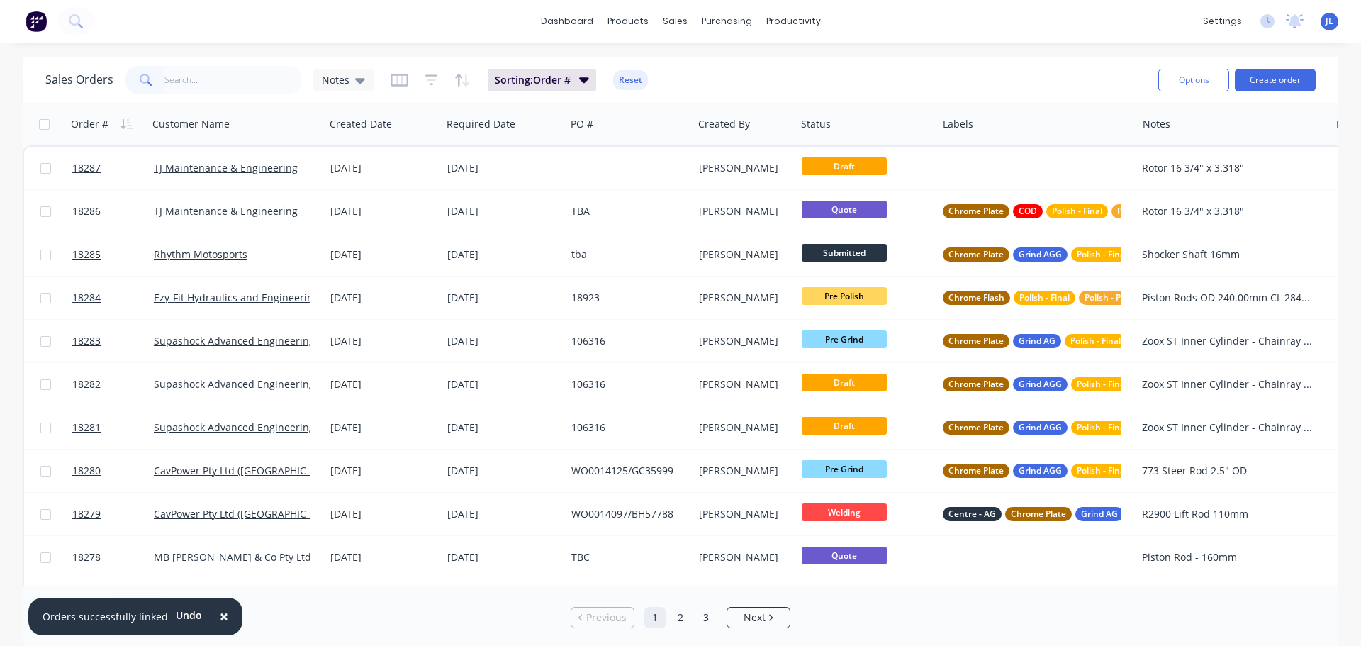
click at [220, 618] on span "×" at bounding box center [224, 616] width 9 height 20
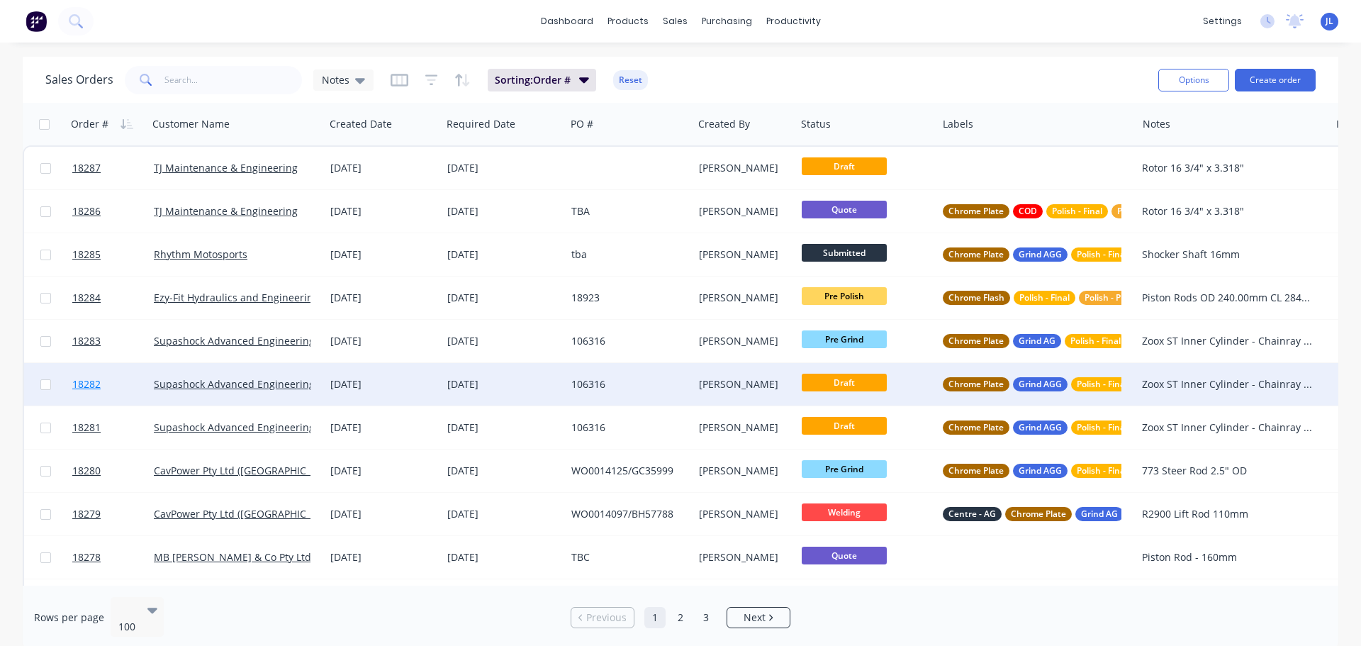
click at [108, 384] on link "18282" at bounding box center [113, 384] width 82 height 43
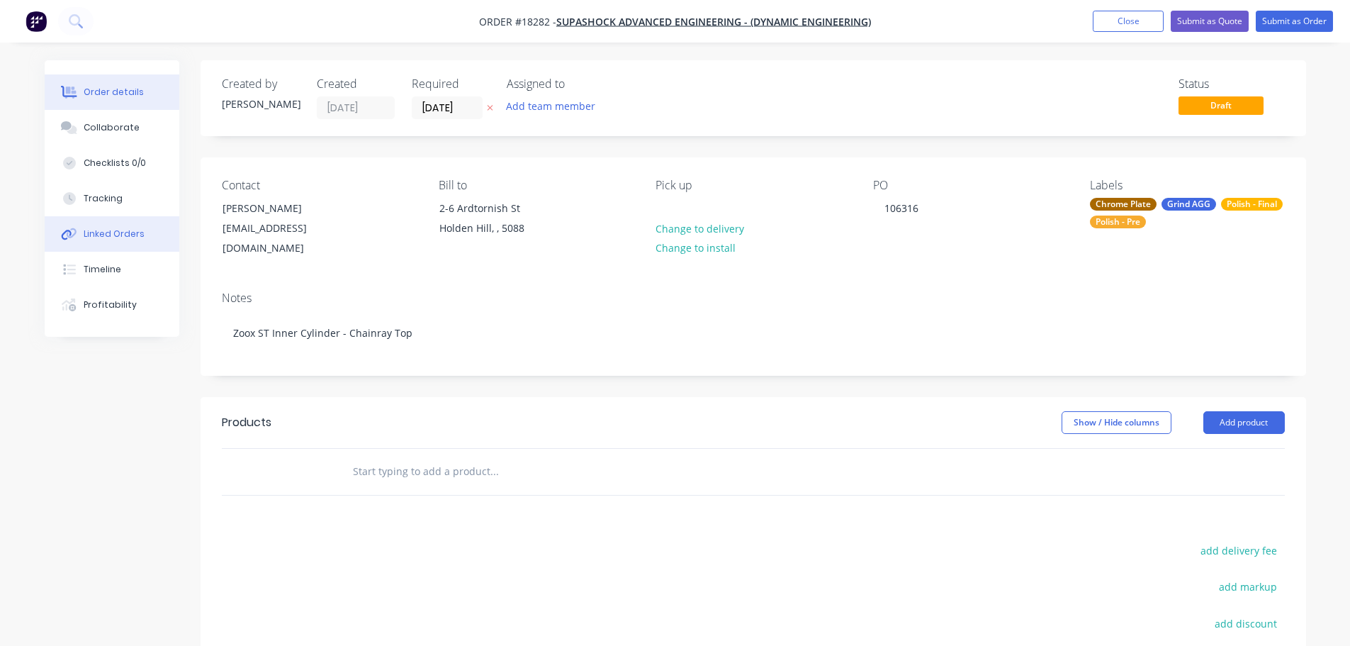
click at [118, 233] on div "Linked Orders" at bounding box center [114, 234] width 61 height 13
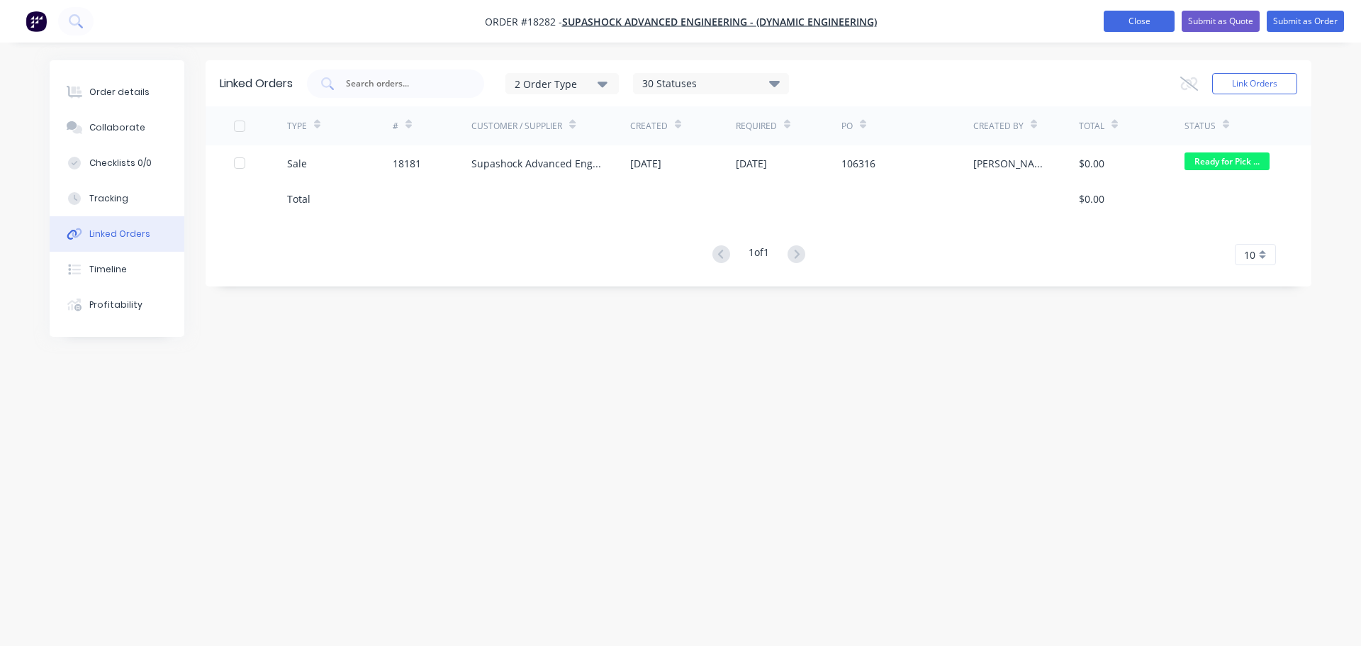
click at [1120, 23] on button "Close" at bounding box center [1139, 21] width 71 height 21
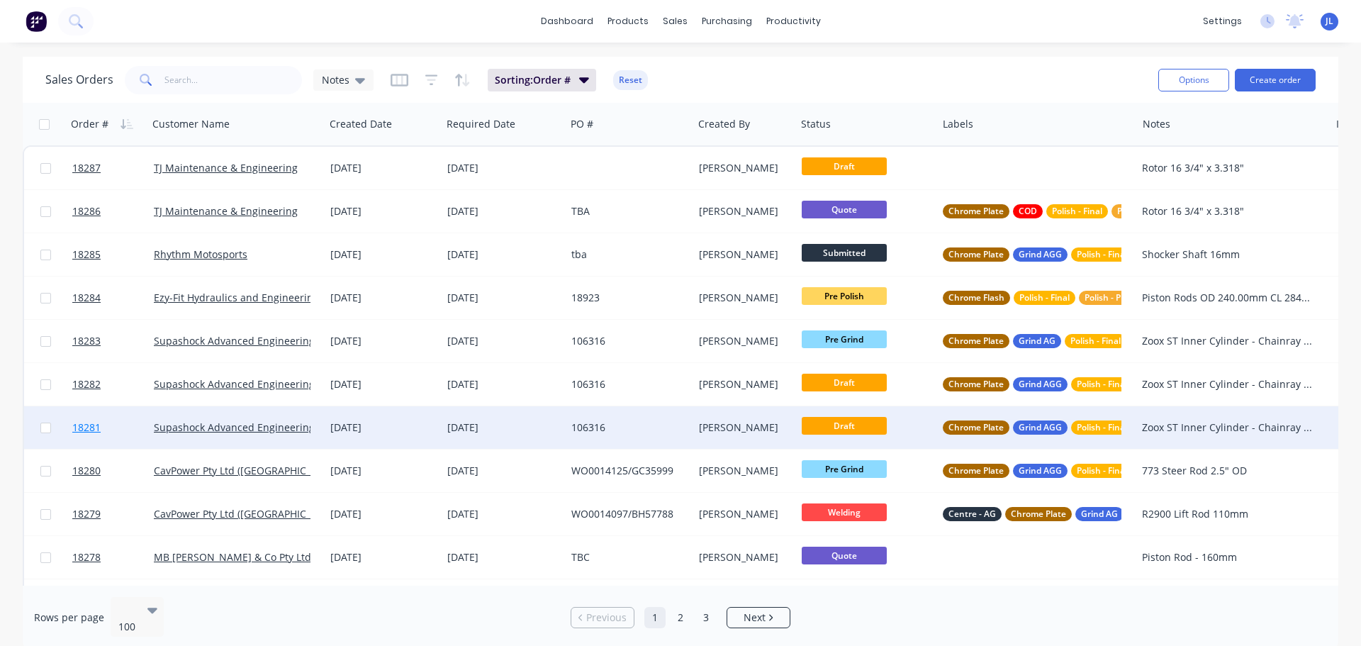
click at [125, 425] on link "18281" at bounding box center [113, 427] width 82 height 43
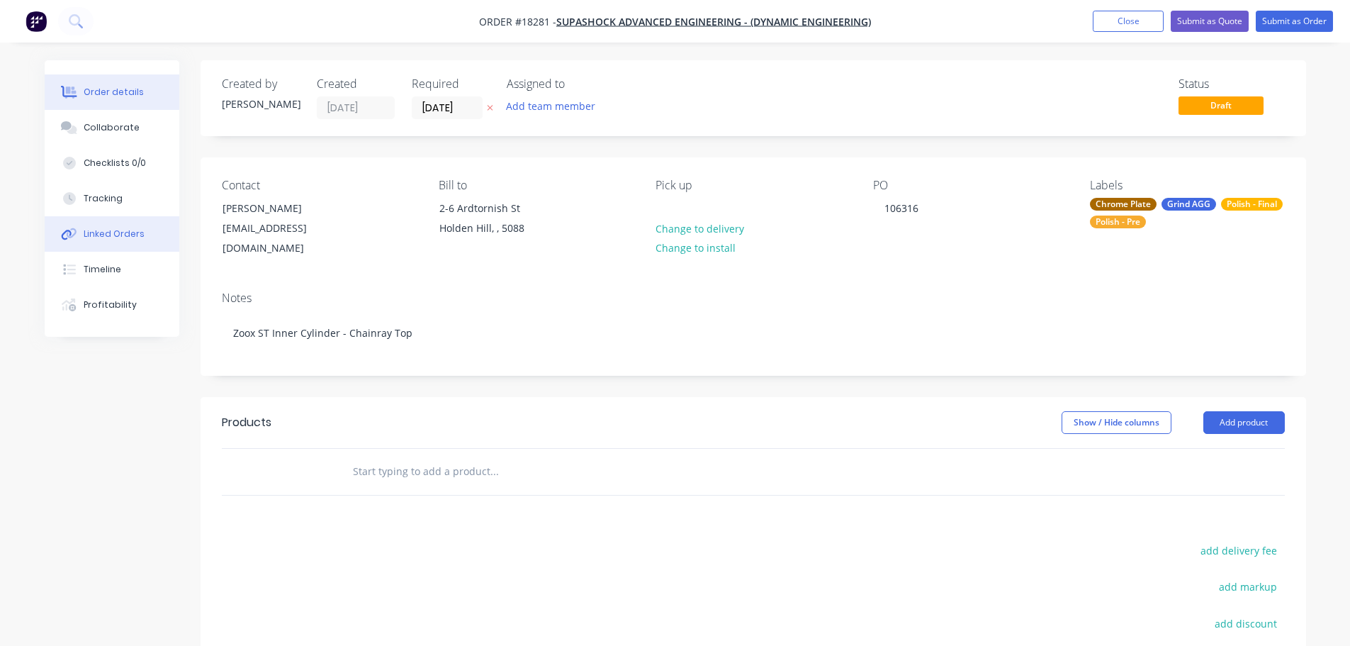
click at [118, 226] on button "Linked Orders" at bounding box center [112, 233] width 135 height 35
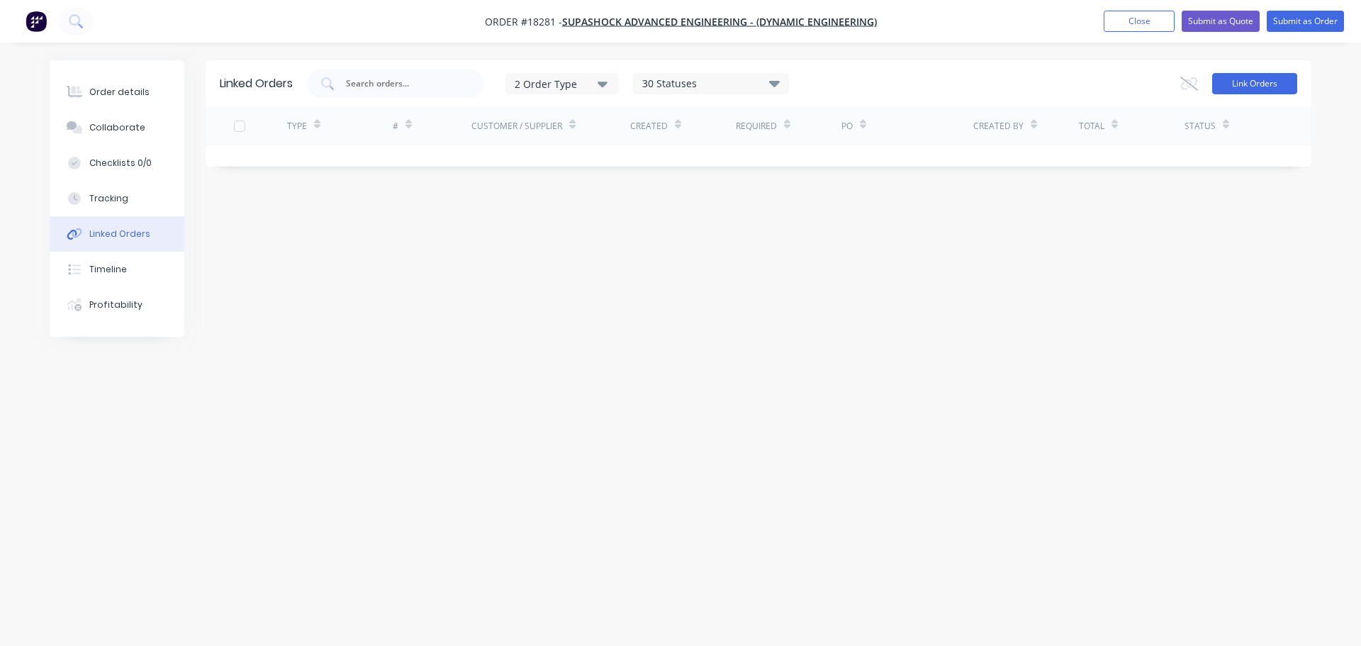
click at [1236, 86] on button "Link Orders" at bounding box center [1254, 83] width 85 height 21
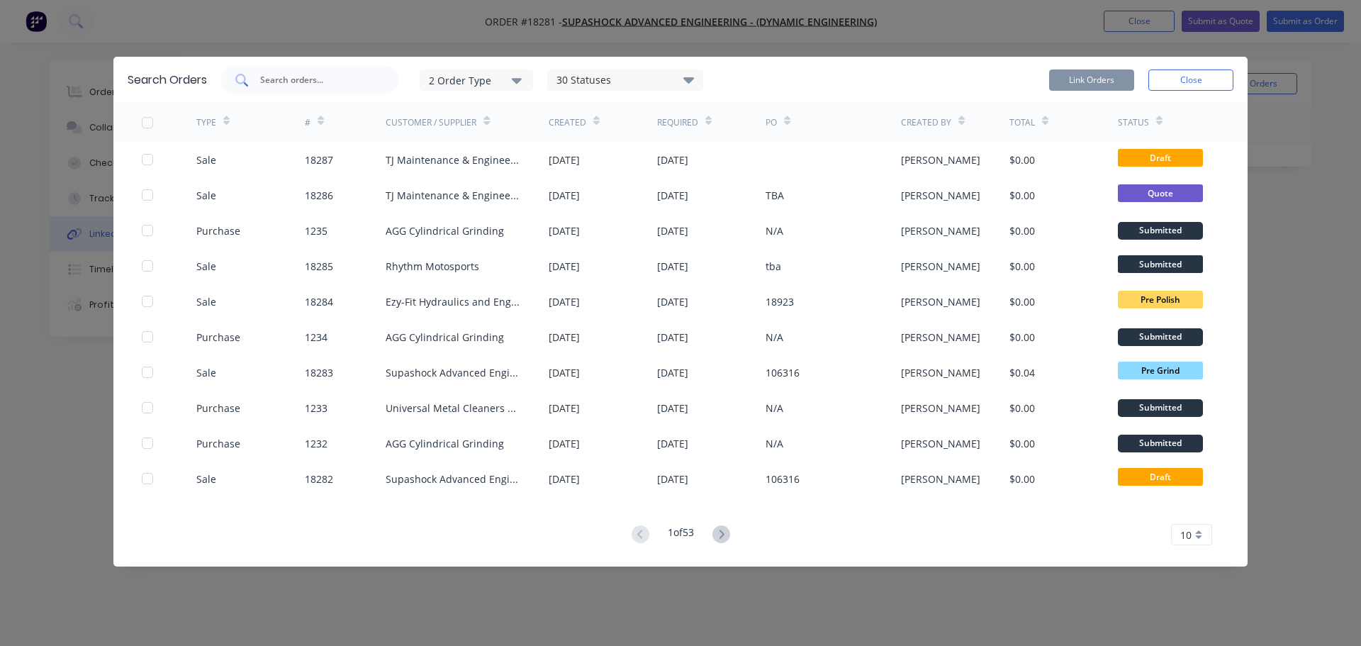
click at [313, 77] on input "text" at bounding box center [318, 80] width 118 height 14
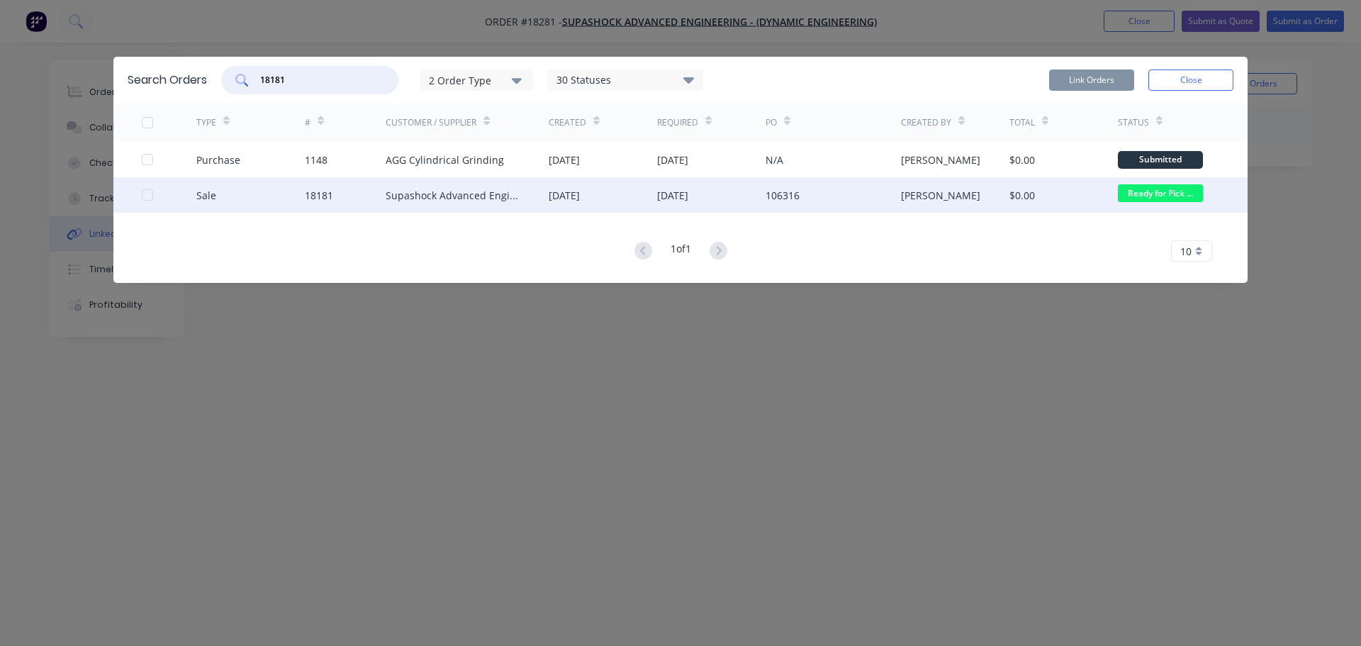
click at [147, 194] on div at bounding box center [147, 195] width 28 height 28
type input "18181"
click at [1063, 82] on button "Link Orders" at bounding box center [1091, 79] width 85 height 21
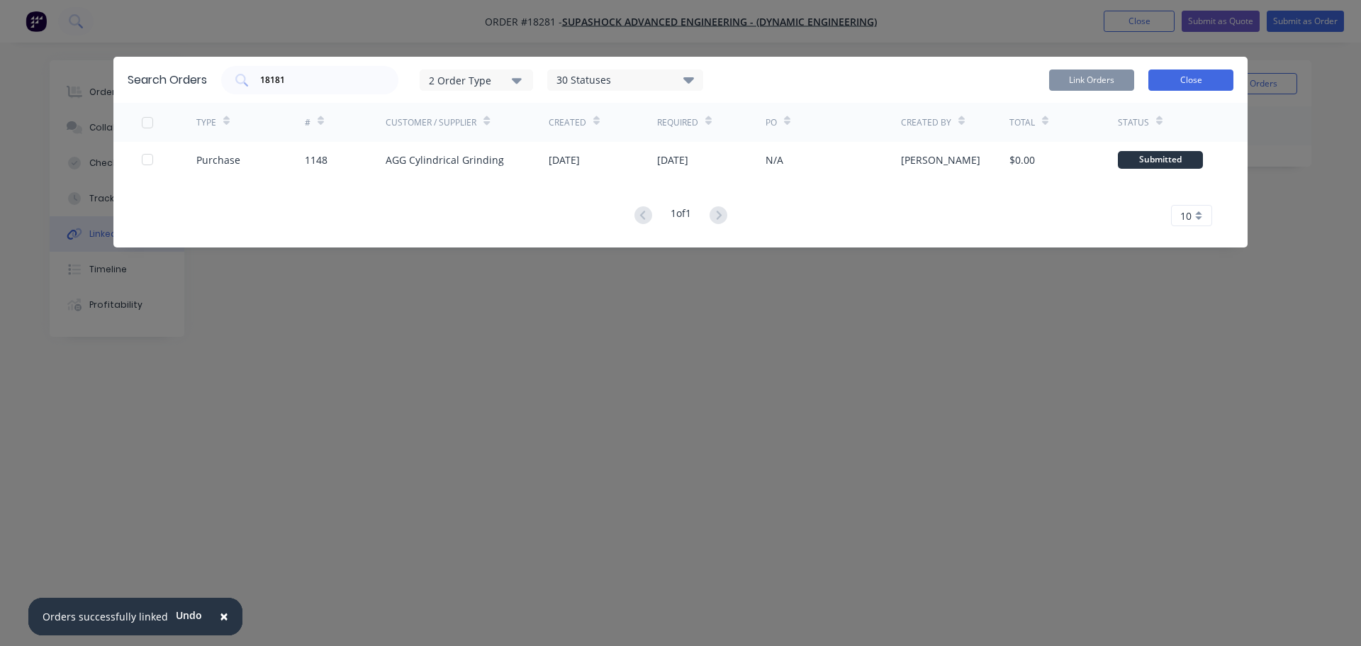
click at [1212, 79] on button "Close" at bounding box center [1190, 79] width 85 height 21
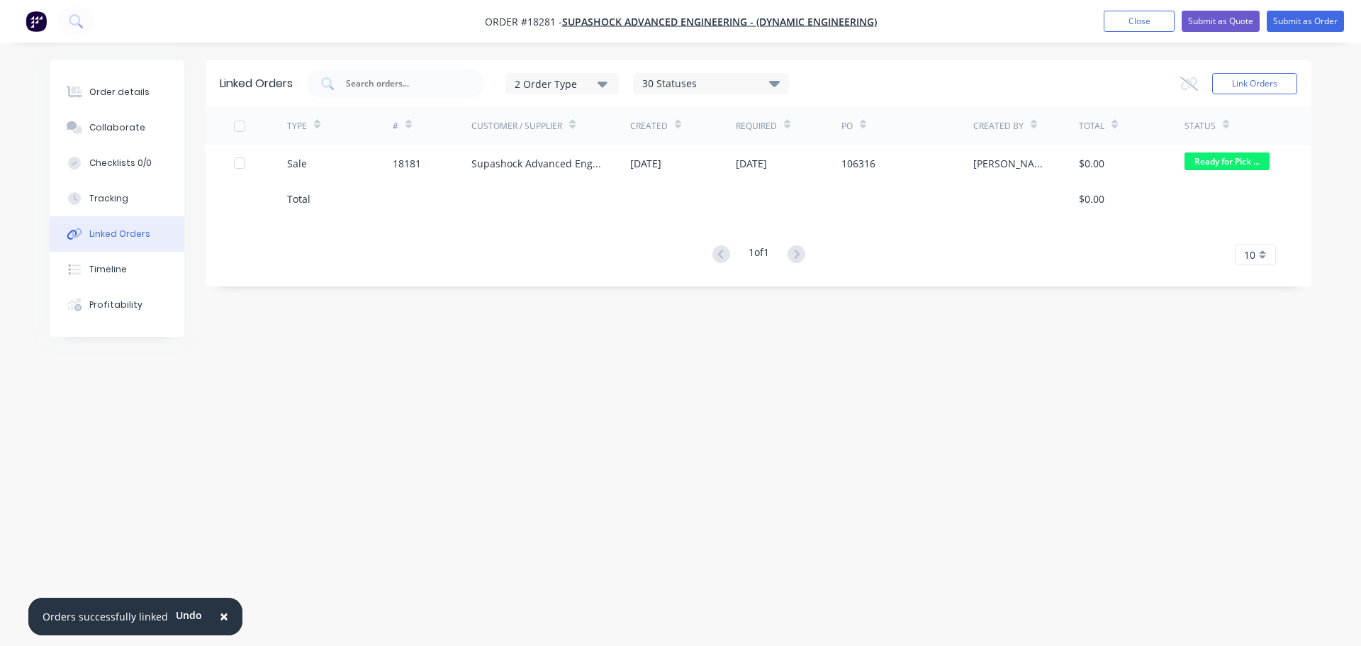
click at [619, 368] on div "Linked Orders 2 Order Type 30 Statuses Sales Order Status All Archived Draft Qu…" at bounding box center [681, 295] width 1262 height 471
click at [1106, 25] on button "Close" at bounding box center [1139, 21] width 71 height 21
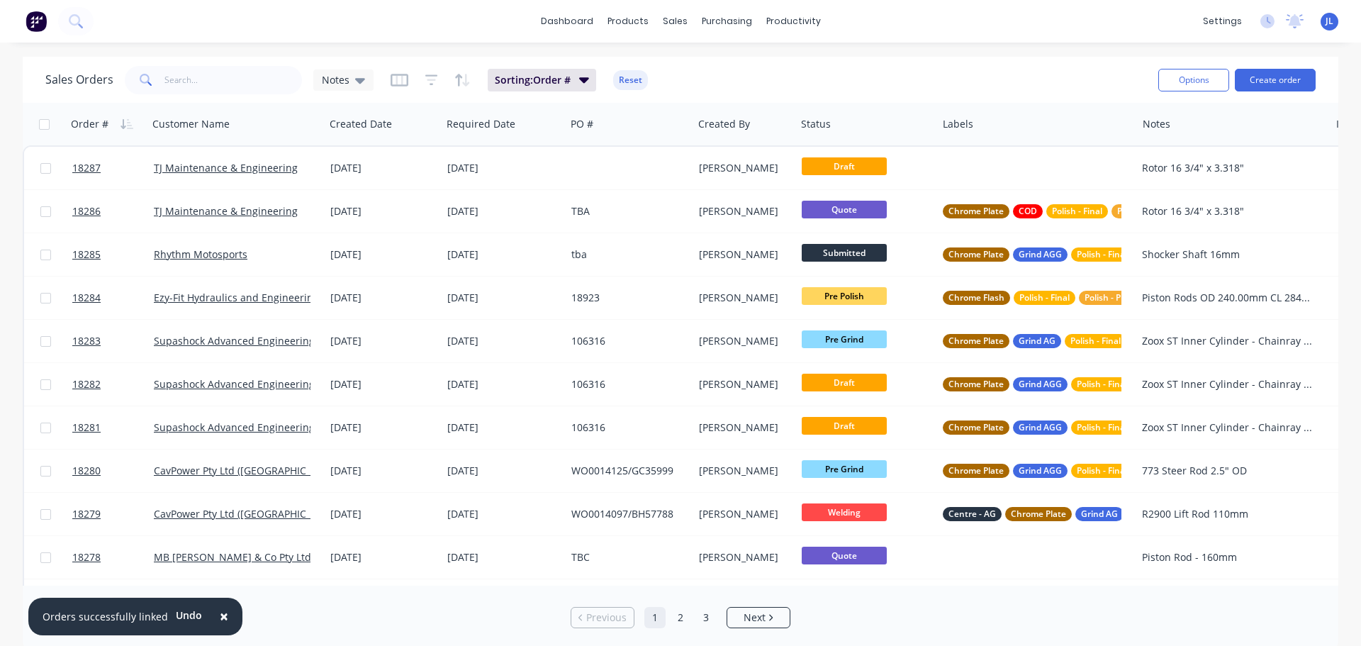
click at [221, 617] on span "×" at bounding box center [224, 616] width 9 height 20
click at [6, 553] on div "Sales Orders Notes Sorting: Order # Reset Options Create order Order # Customer…" at bounding box center [680, 353] width 1361 height 593
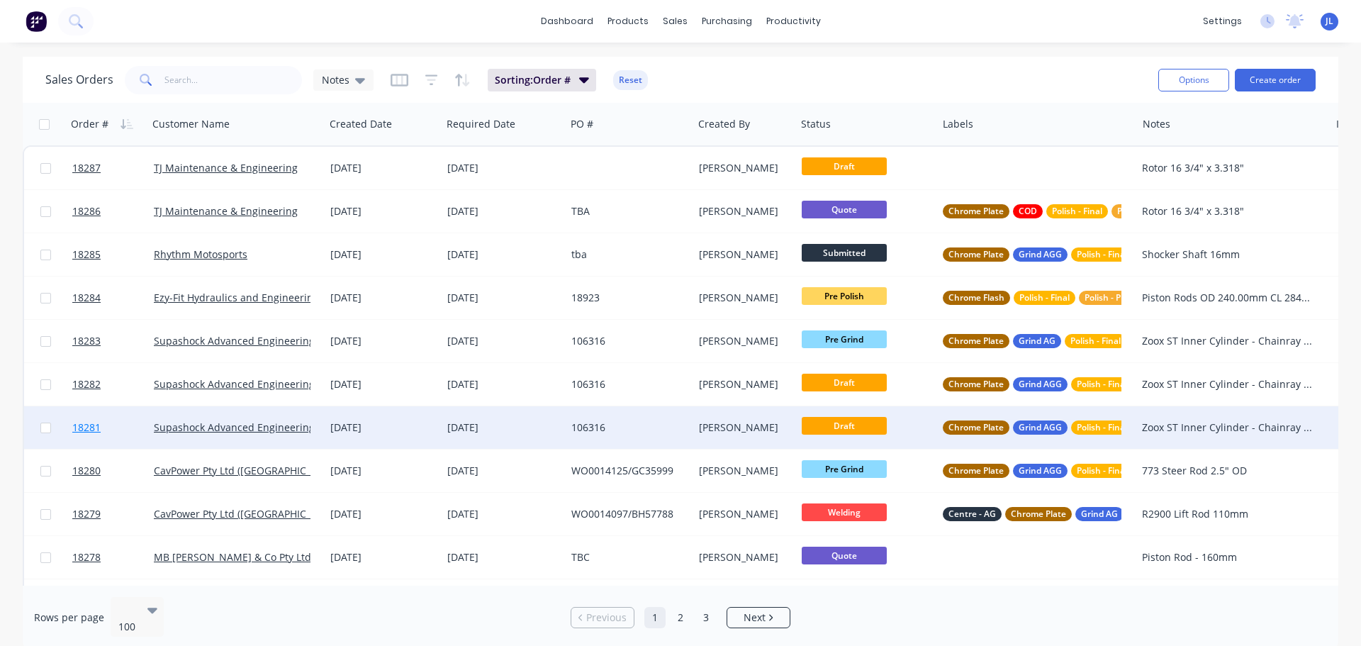
click at [119, 426] on link "18281" at bounding box center [113, 427] width 82 height 43
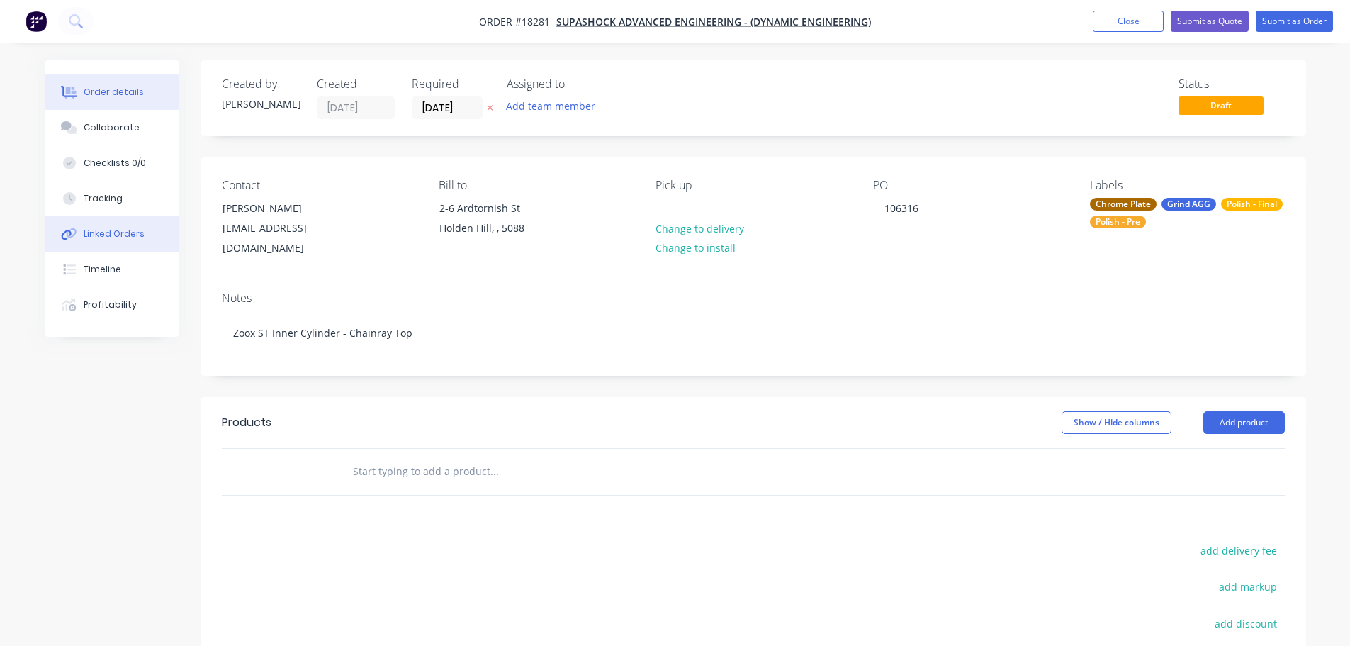
click at [109, 233] on div "Linked Orders" at bounding box center [114, 234] width 61 height 13
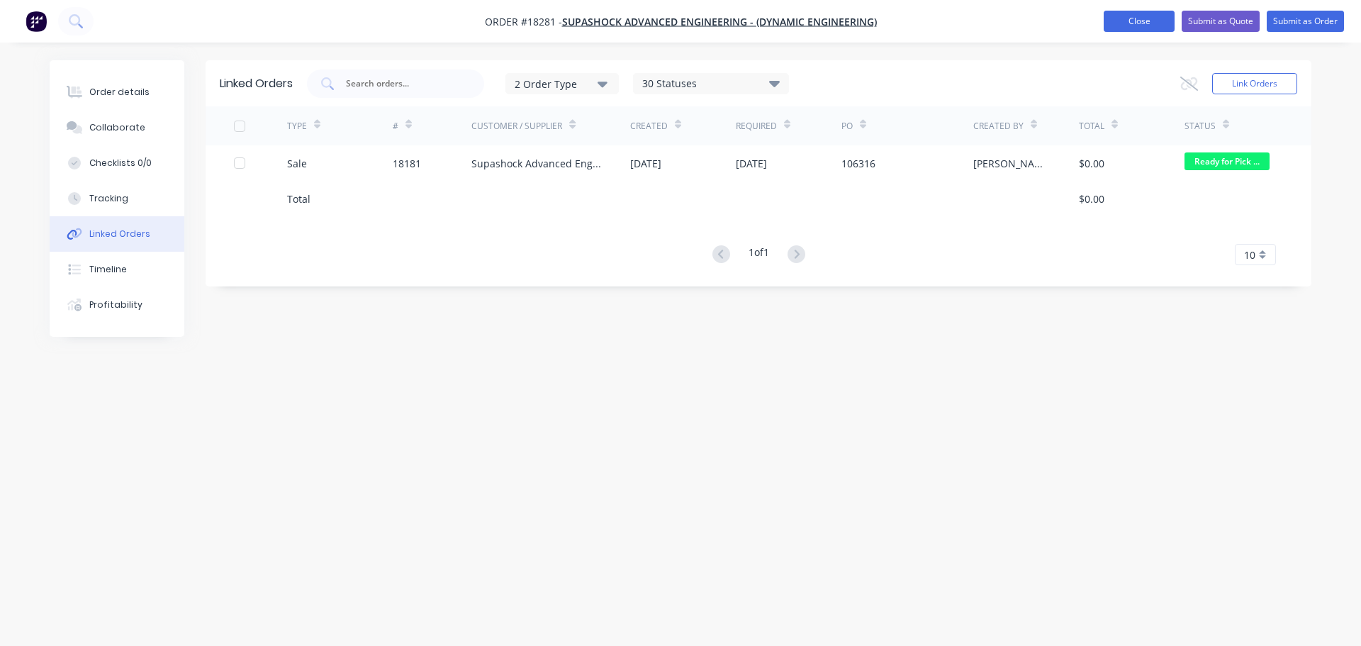
click at [1124, 19] on button "Close" at bounding box center [1139, 21] width 71 height 21
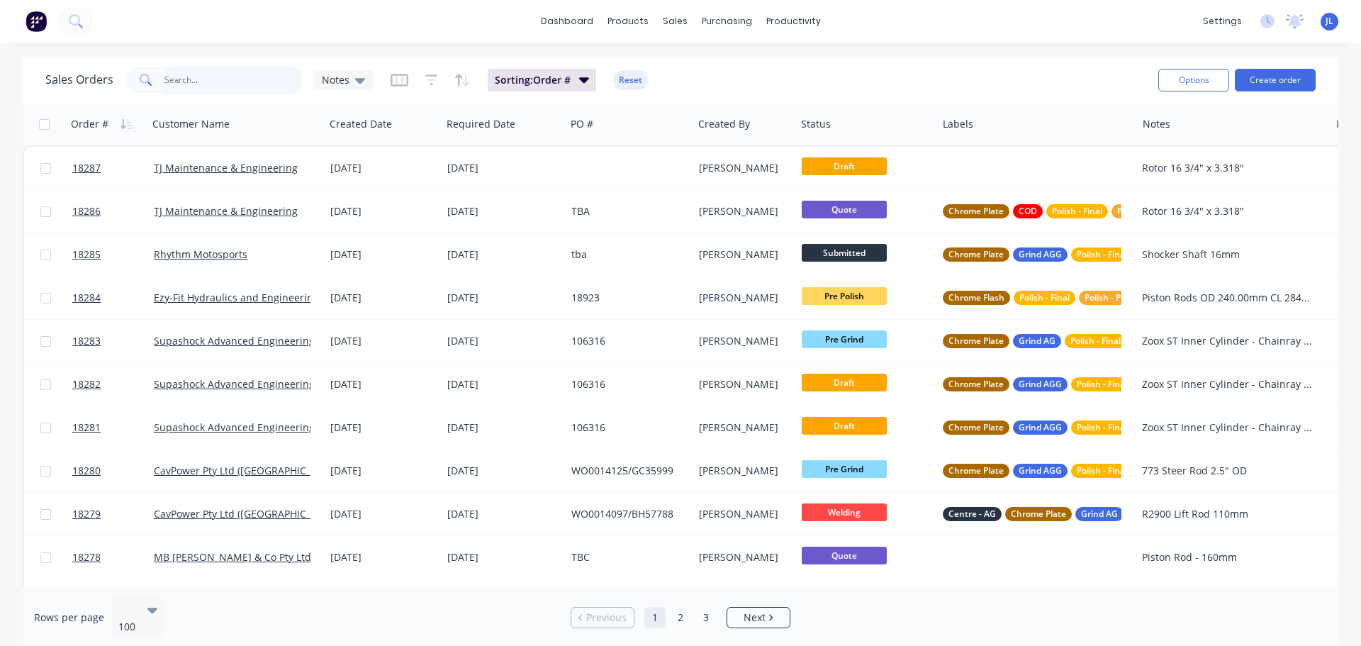
click at [203, 80] on input "text" at bounding box center [233, 80] width 138 height 28
type input "18181"
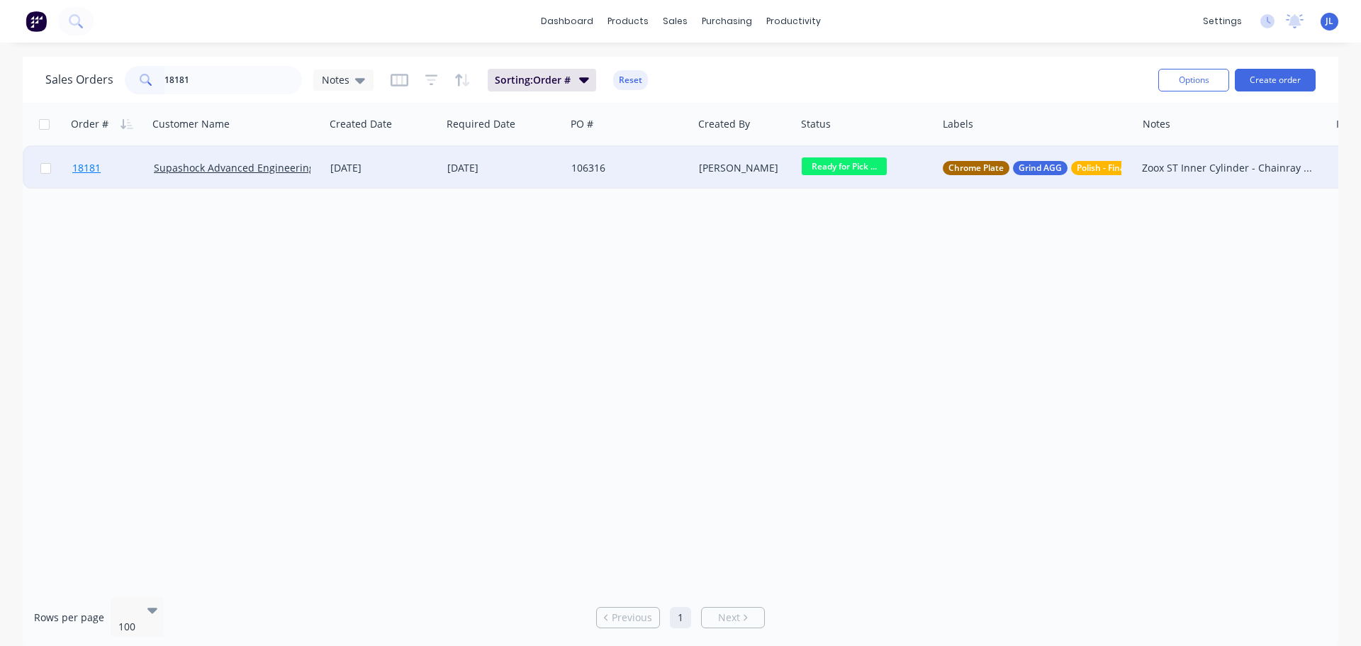
click at [123, 182] on link "18181" at bounding box center [113, 168] width 82 height 43
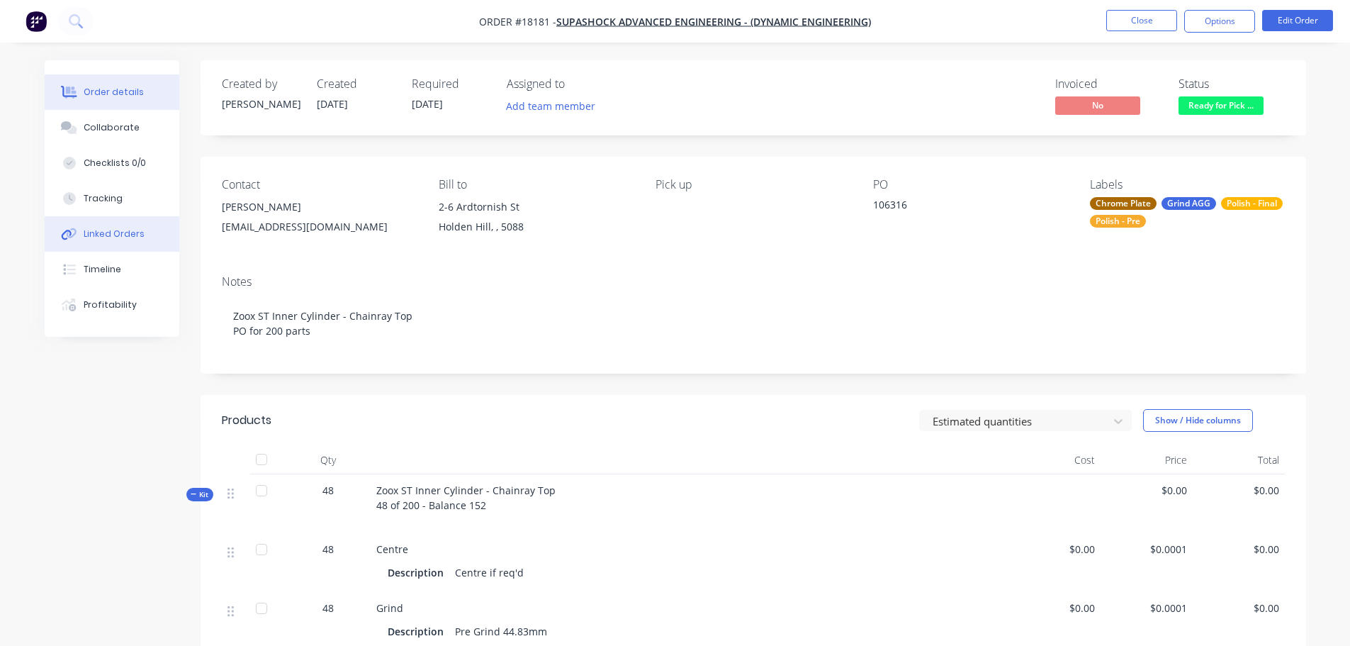
click at [123, 233] on div "Linked Orders" at bounding box center [114, 234] width 61 height 13
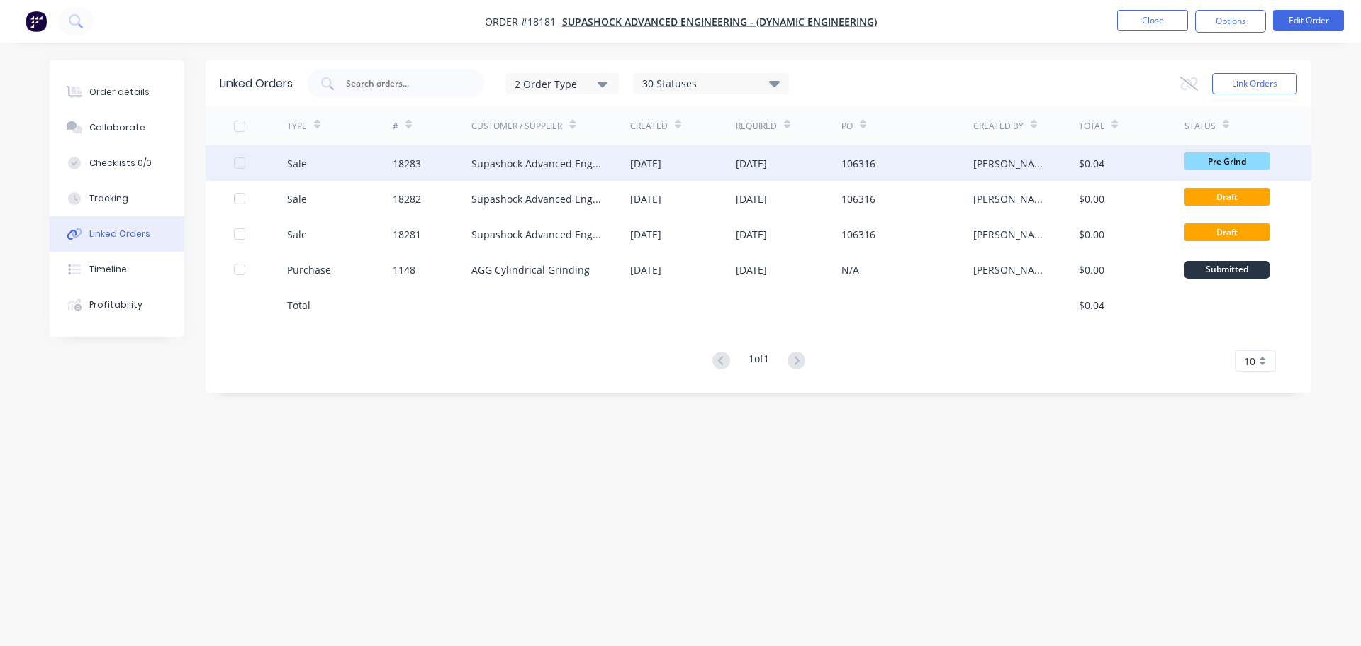
click at [518, 160] on div "Supashock Advanced Engineering - (Dynamic Engineering)" at bounding box center [536, 163] width 130 height 15
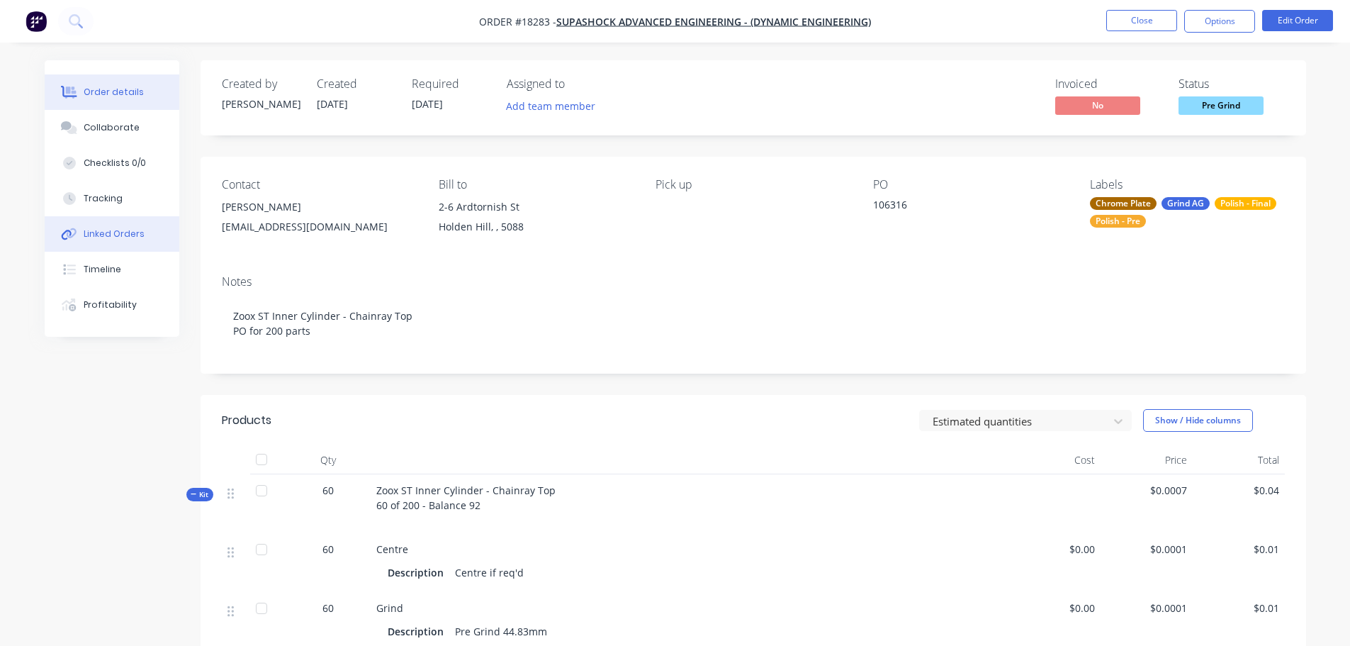
click at [111, 232] on div "Linked Orders" at bounding box center [114, 234] width 61 height 13
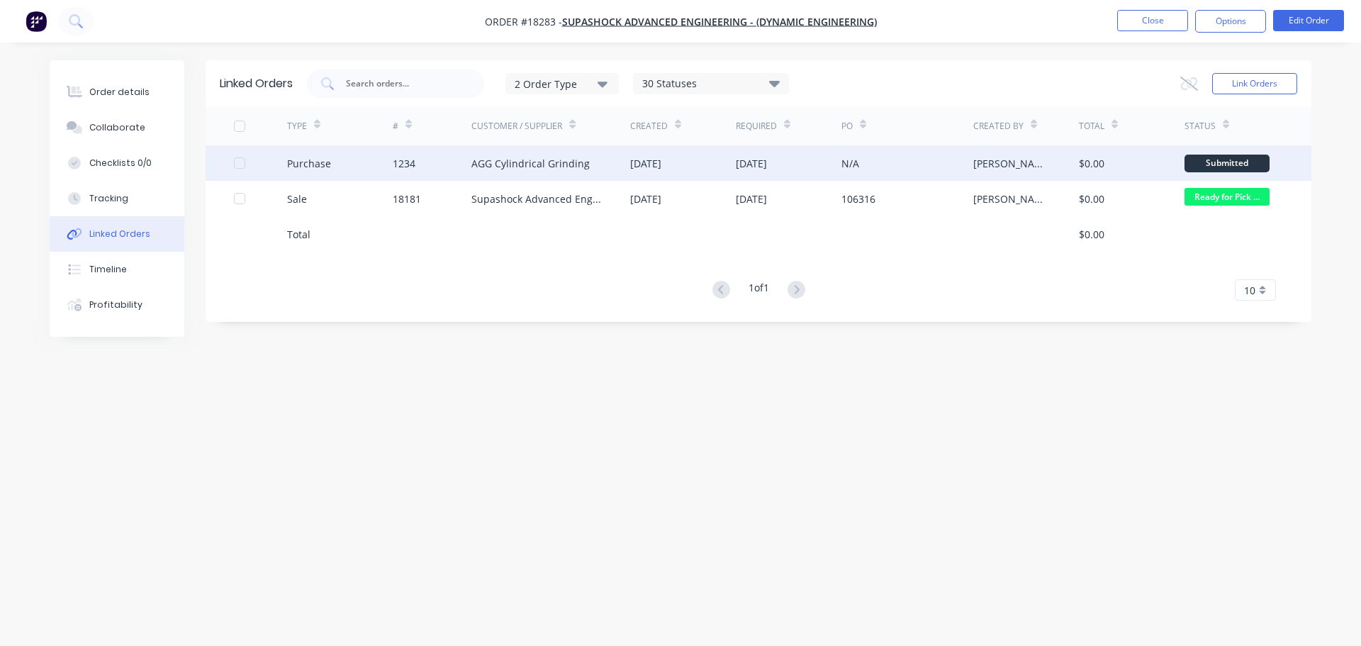
click at [913, 147] on div "N/A" at bounding box center [907, 162] width 132 height 35
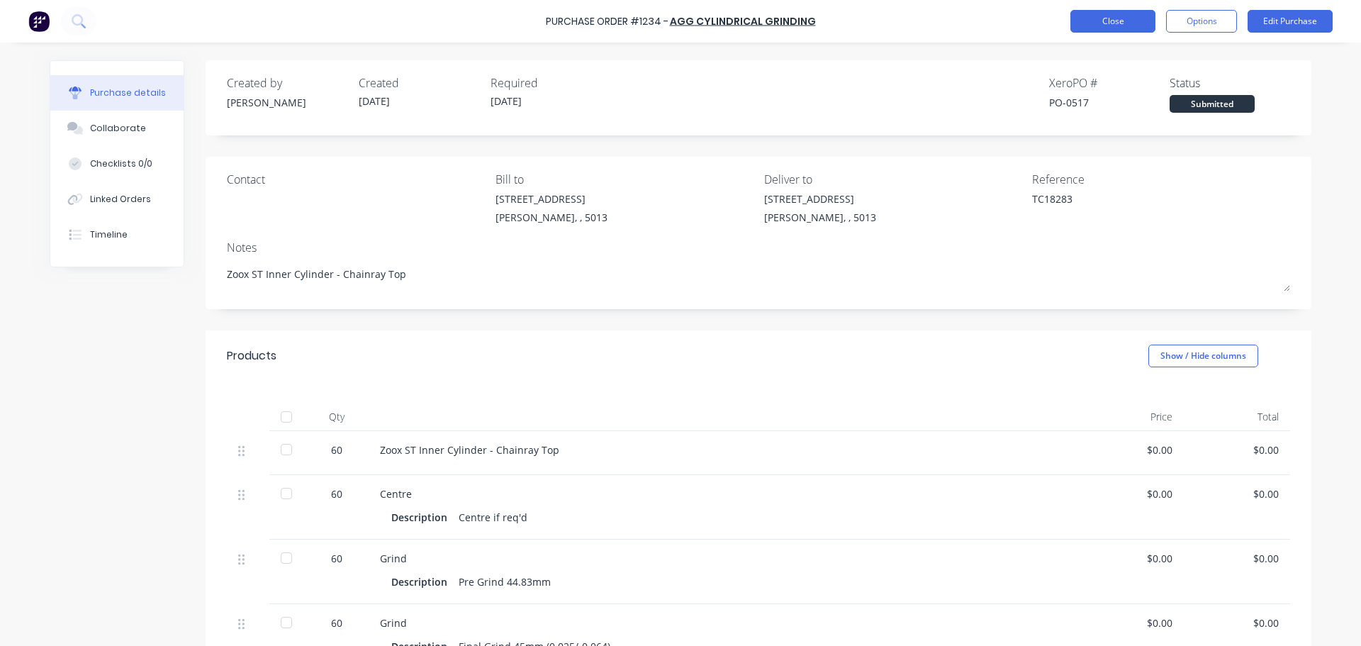
click at [1119, 26] on button "Close" at bounding box center [1112, 21] width 85 height 23
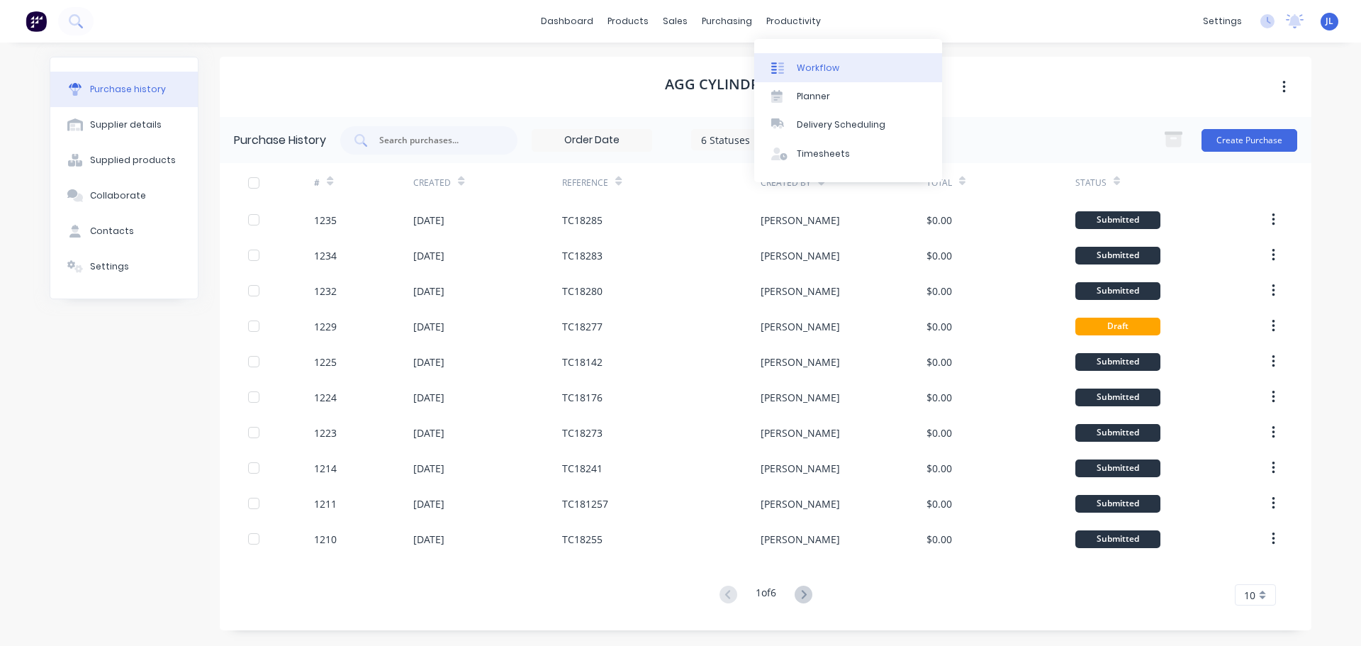
click at [806, 77] on link "Workflow" at bounding box center [848, 67] width 188 height 28
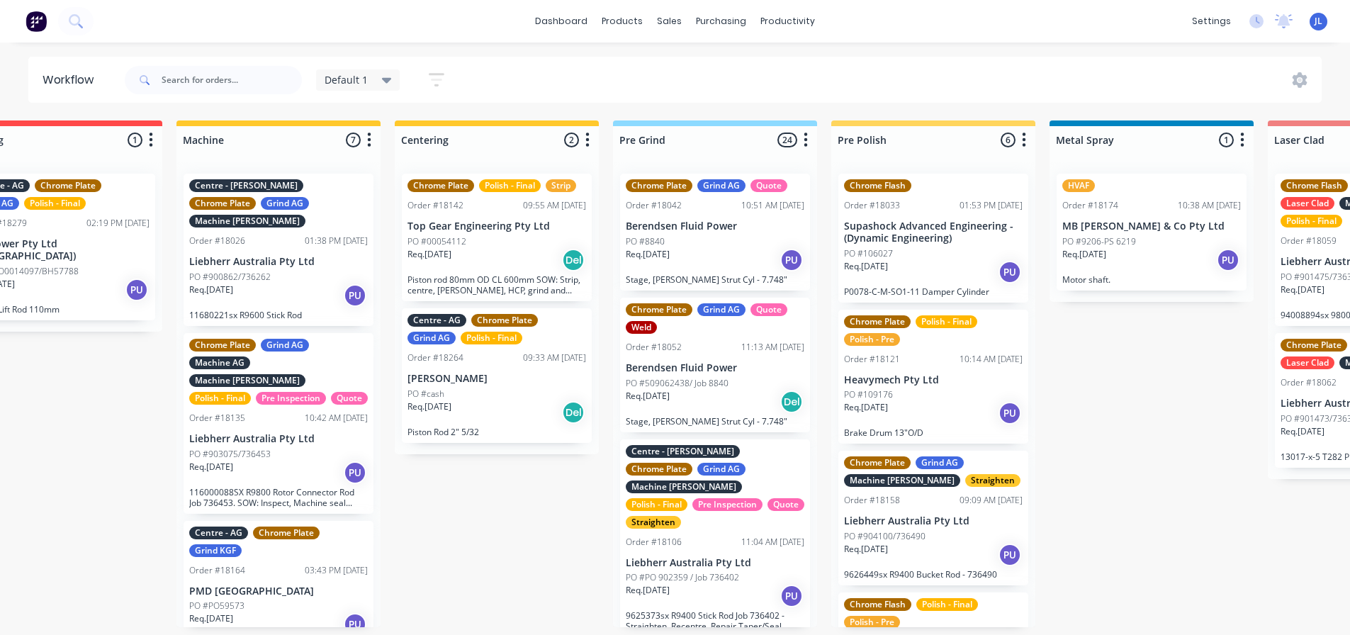
scroll to position [56, 946]
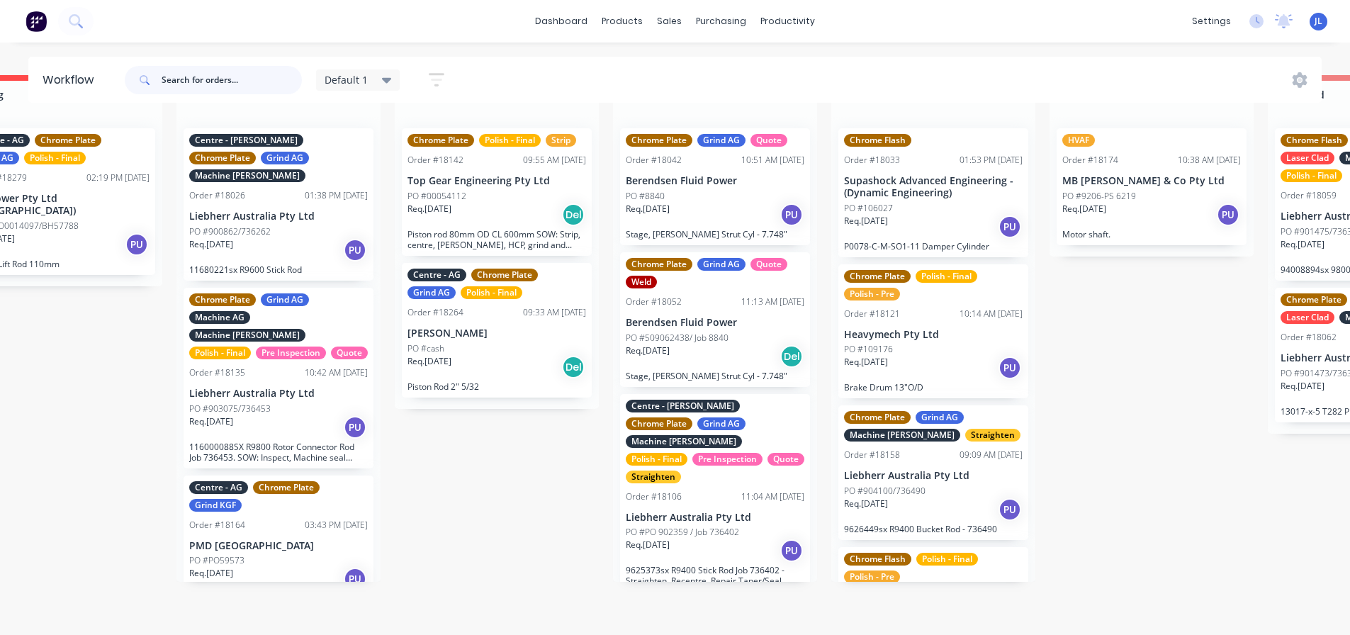
click at [191, 78] on input "text" at bounding box center [232, 80] width 140 height 28
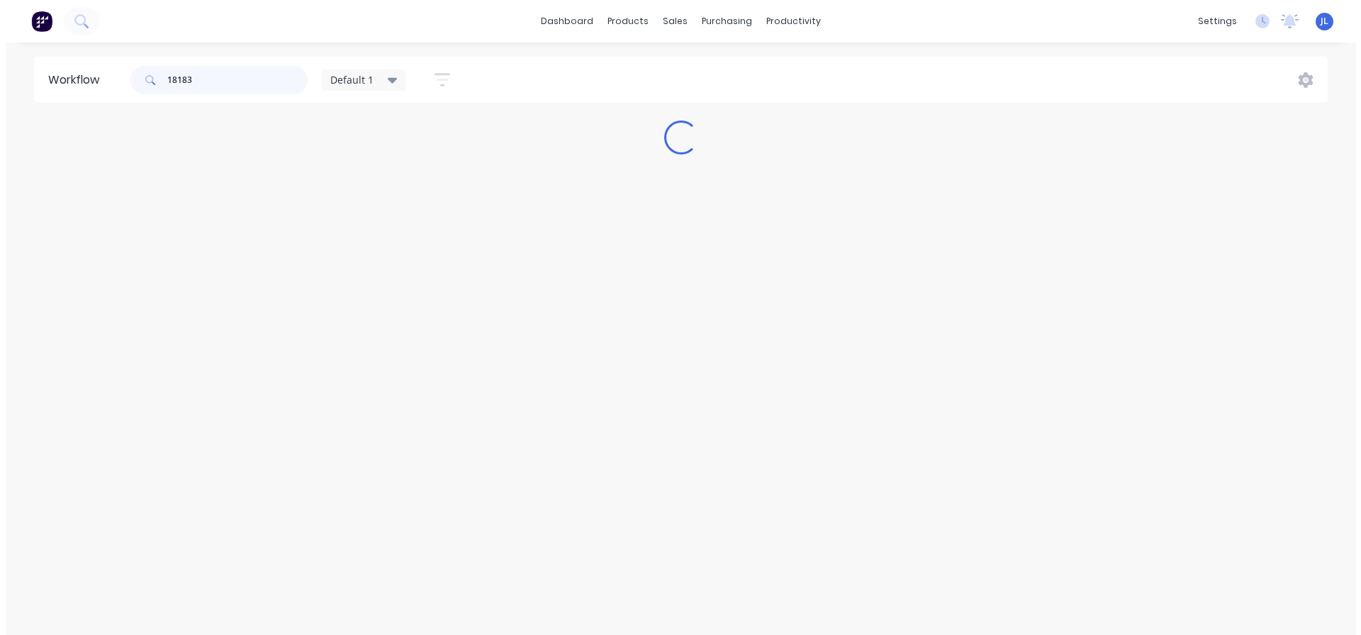
scroll to position [0, 0]
click at [177, 74] on input "18183" at bounding box center [232, 80] width 140 height 28
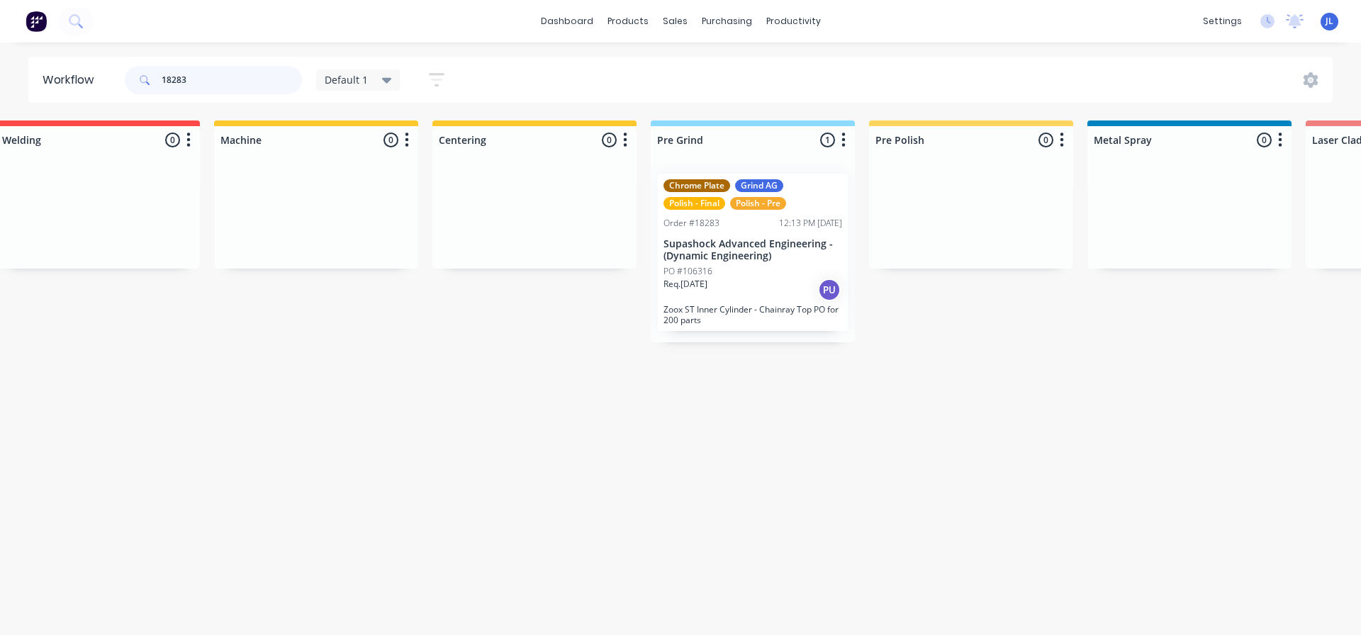
scroll to position [0, 939]
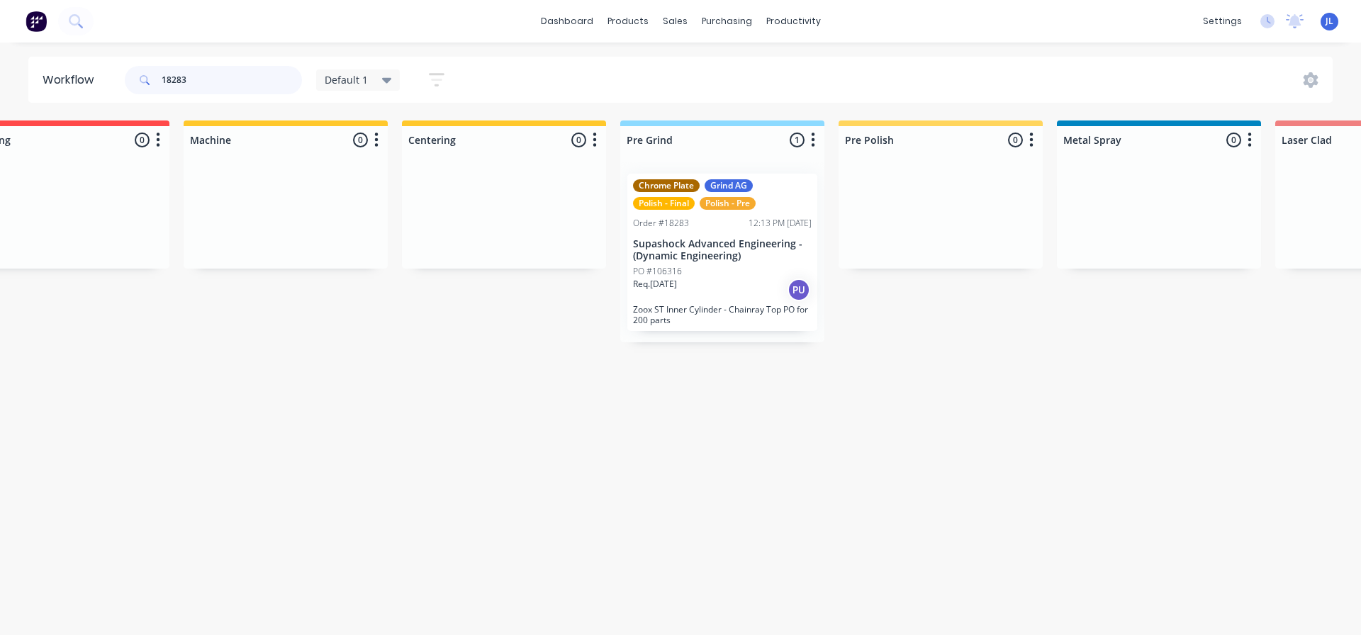
type input "18283"
click at [727, 279] on div "Req. [DATE] PU" at bounding box center [722, 290] width 179 height 24
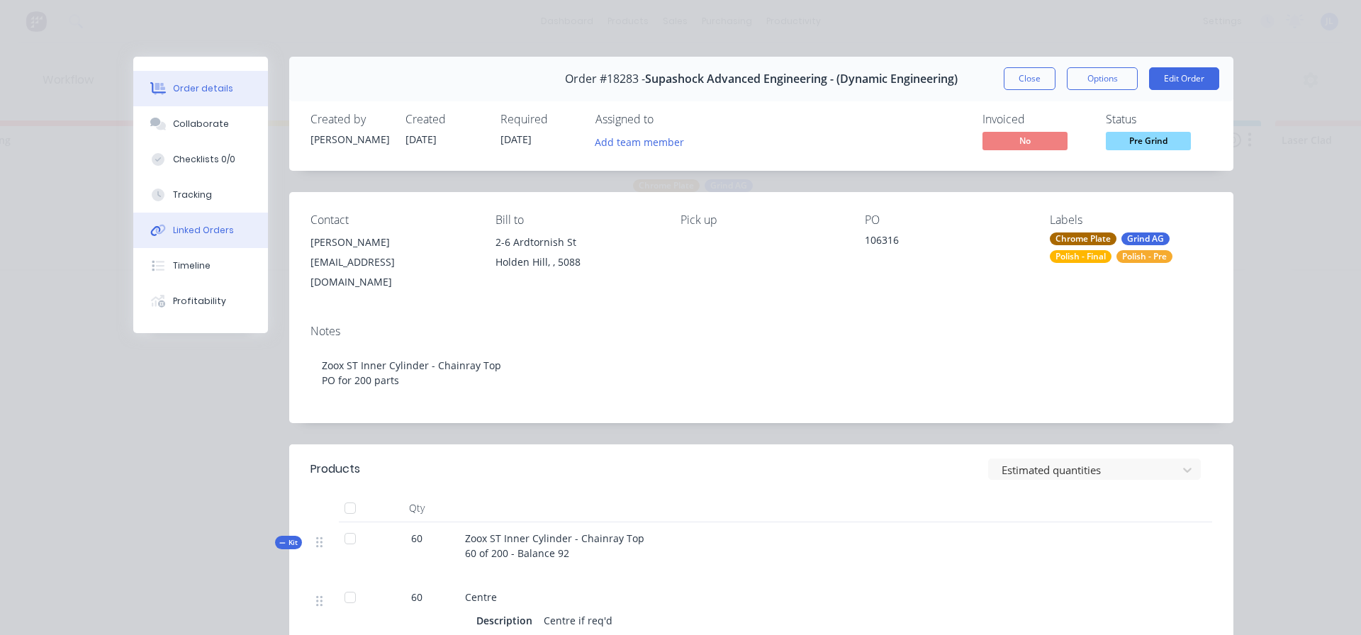
click at [201, 229] on div "Linked Orders" at bounding box center [203, 230] width 61 height 13
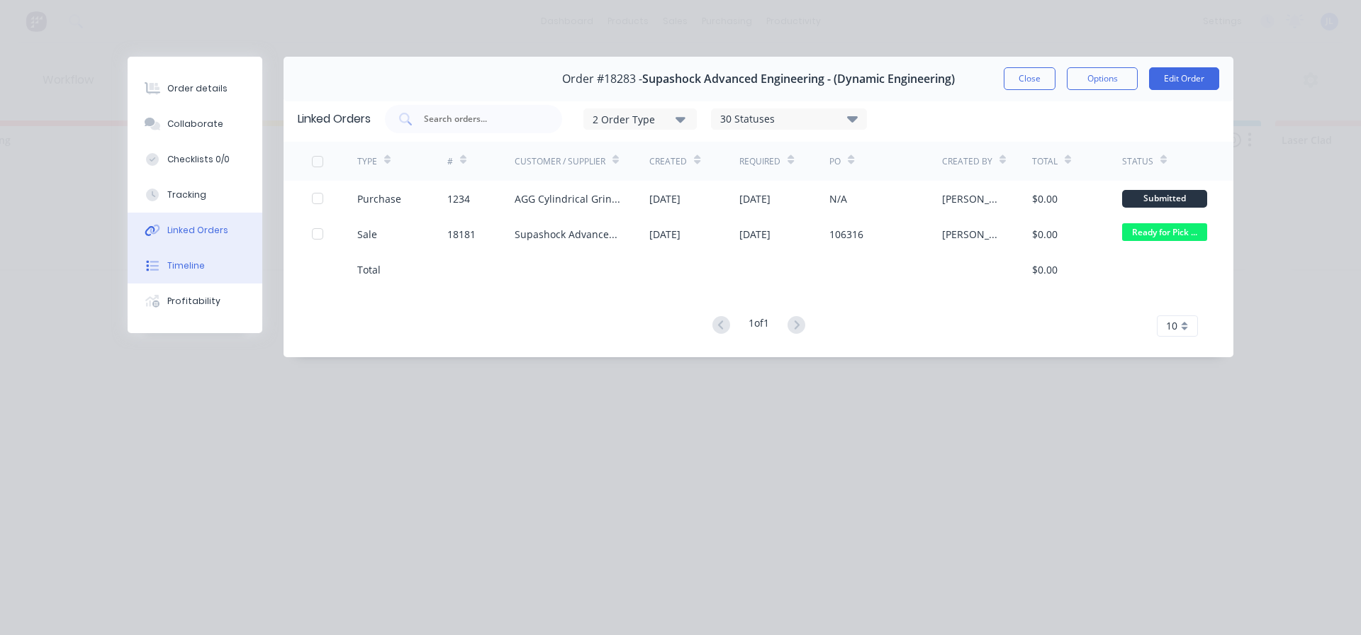
click at [187, 266] on div "Timeline" at bounding box center [186, 265] width 38 height 13
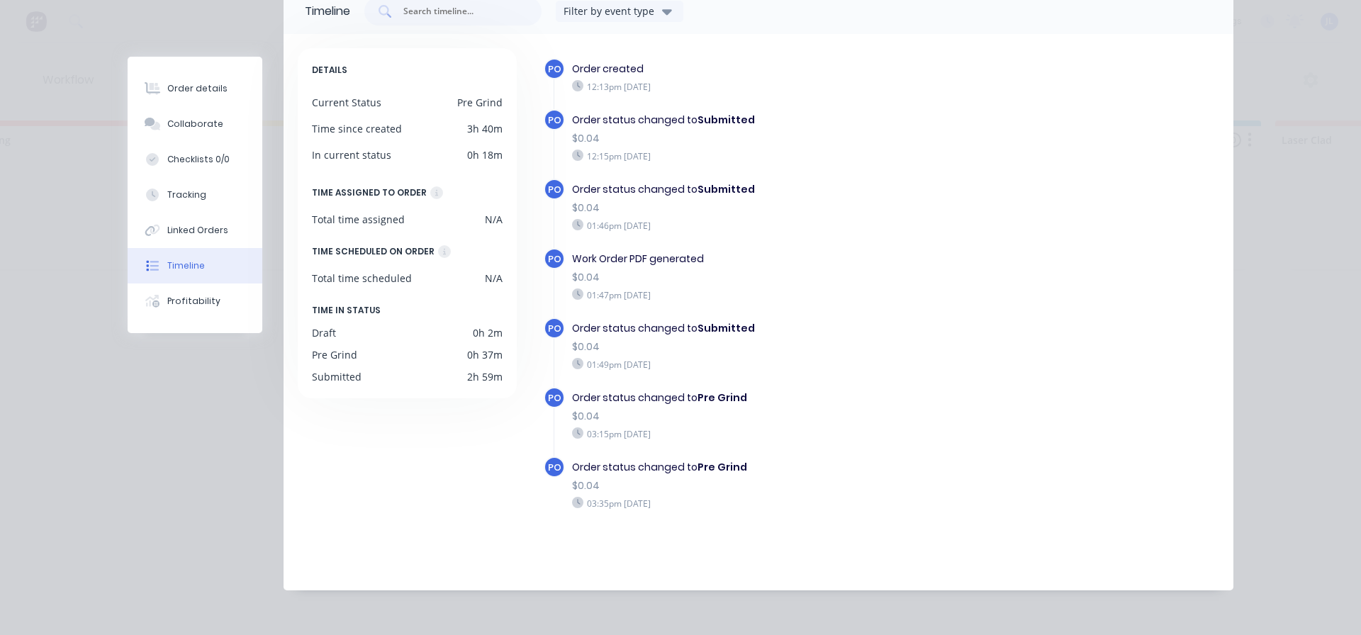
scroll to position [0, 0]
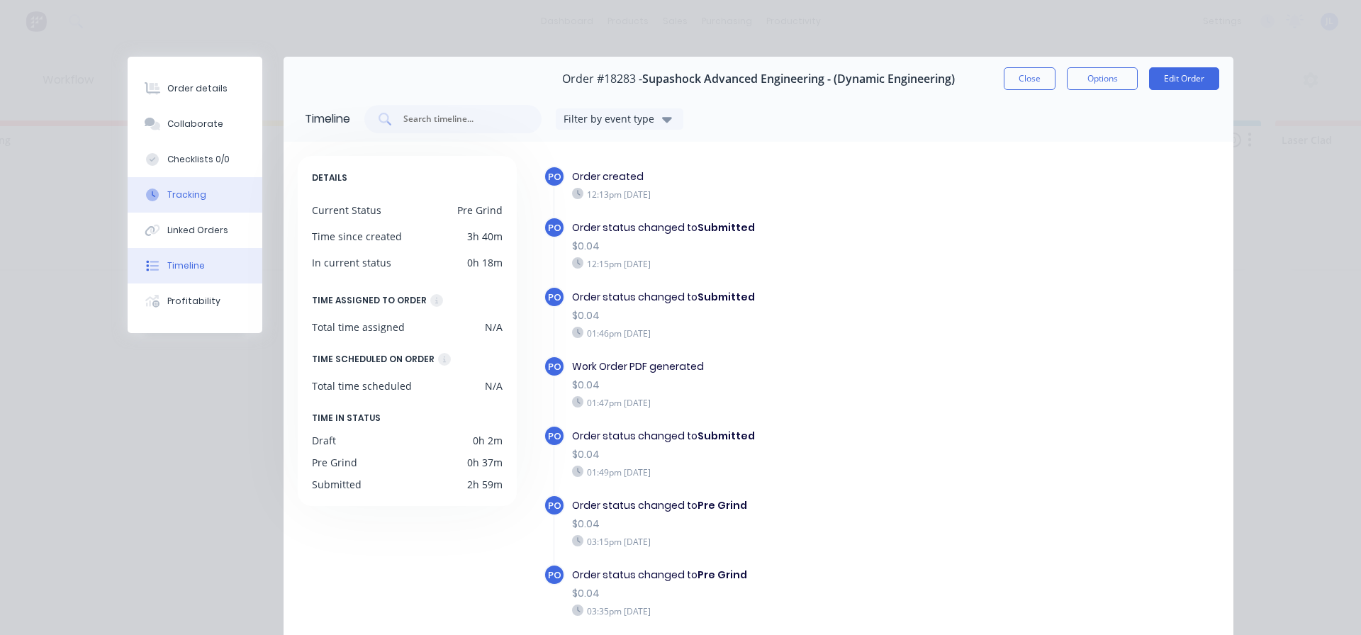
click at [199, 187] on button "Tracking" at bounding box center [195, 194] width 135 height 35
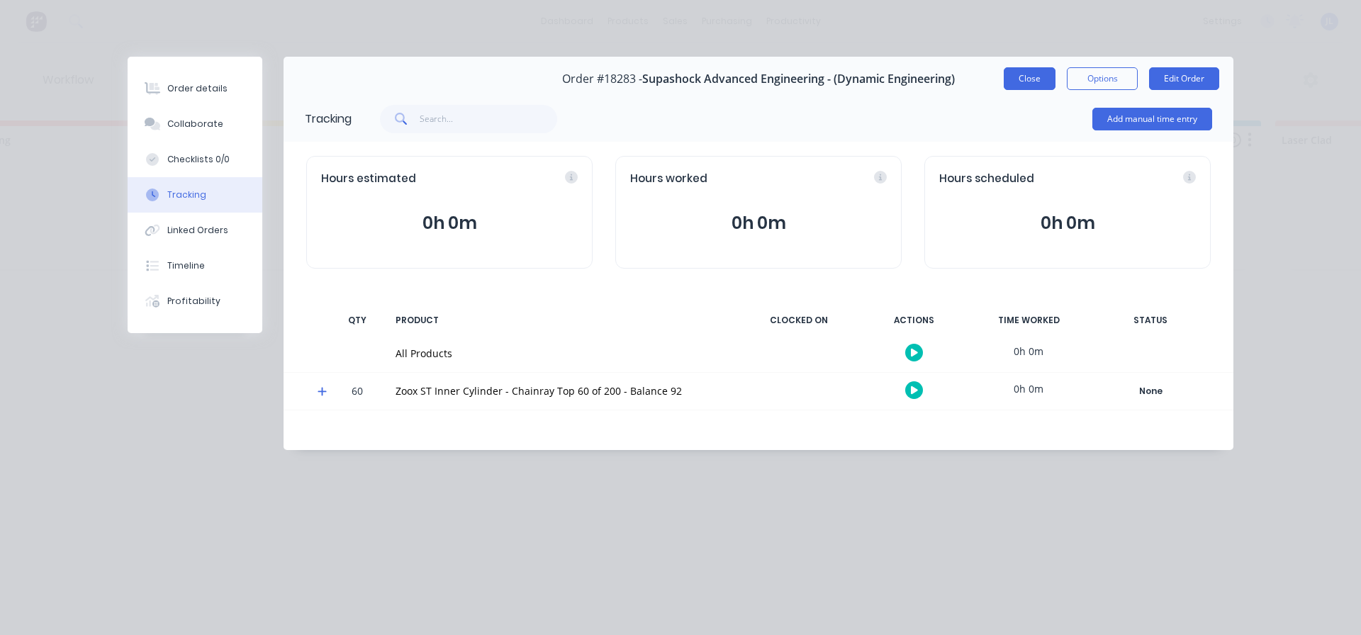
click at [1014, 76] on button "Close" at bounding box center [1030, 78] width 52 height 23
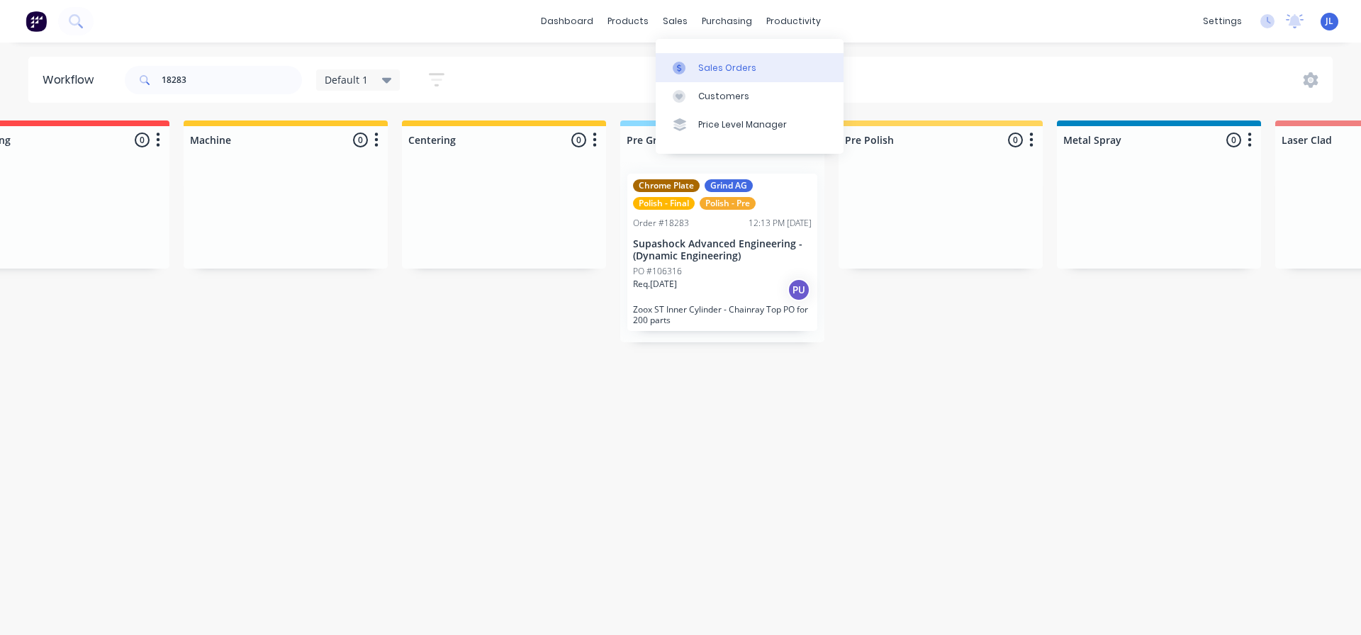
click at [688, 59] on link "Sales Orders" at bounding box center [750, 67] width 188 height 28
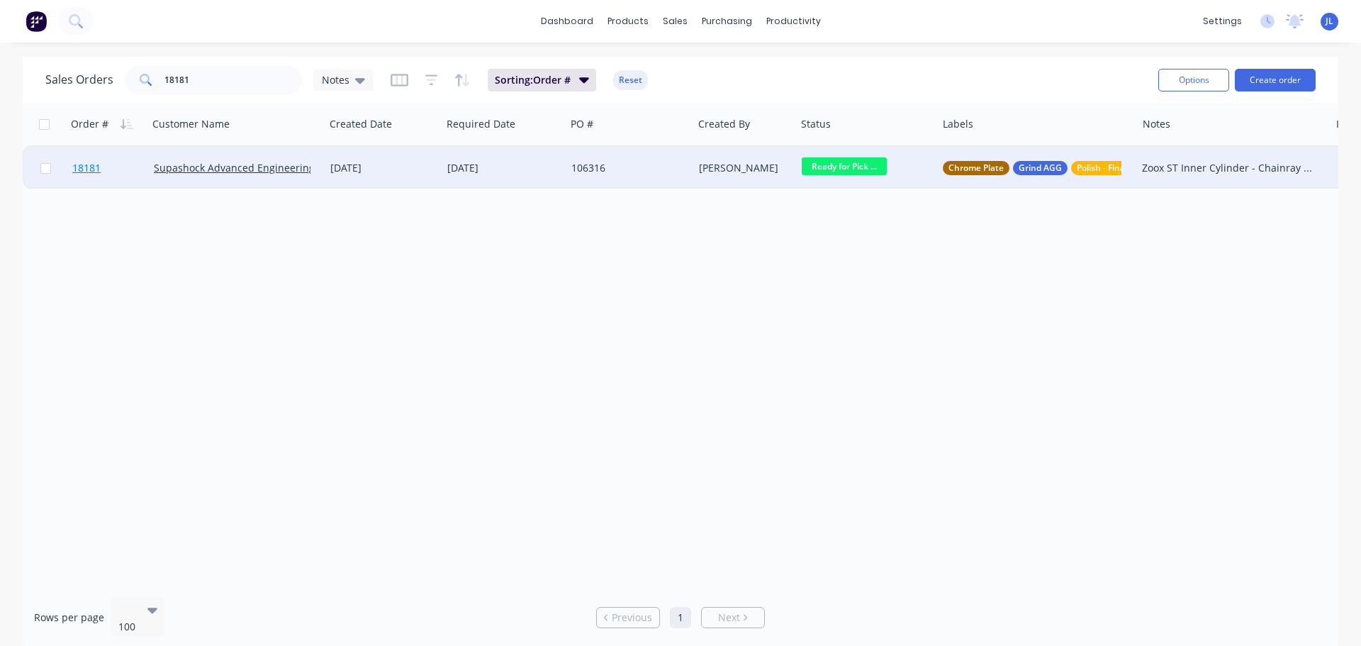
click at [131, 172] on link "18181" at bounding box center [113, 168] width 82 height 43
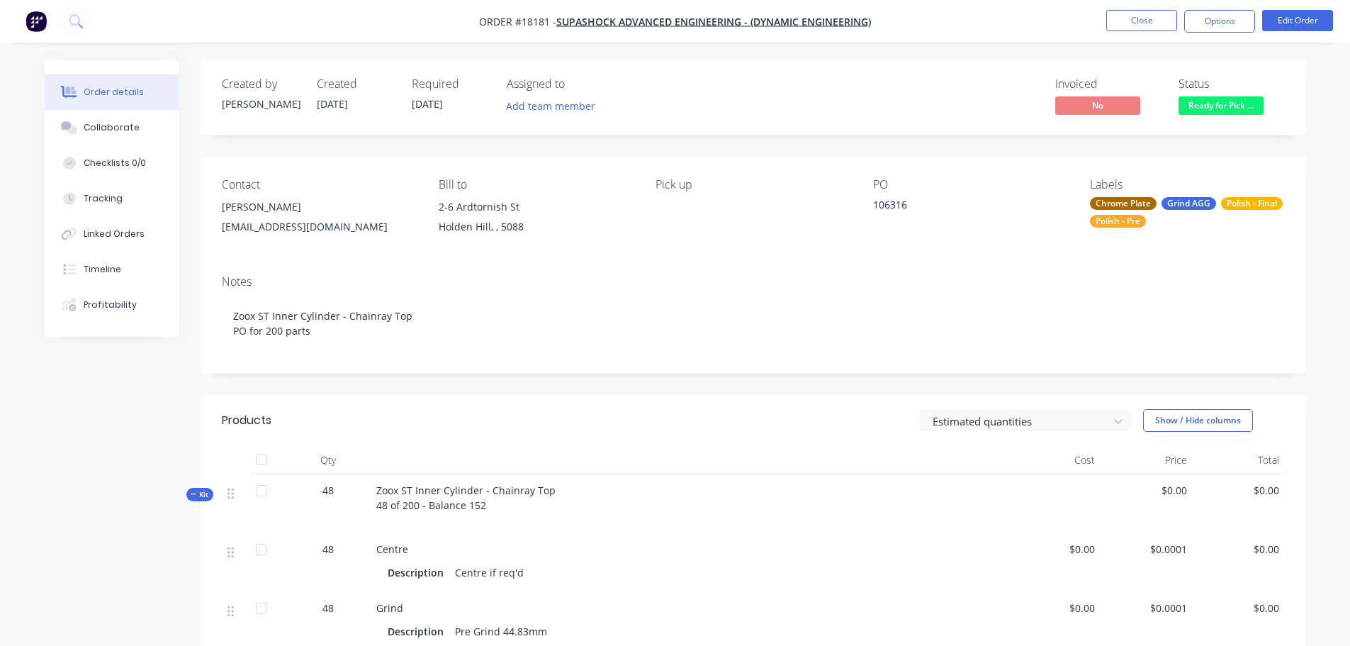
click at [1207, 34] on nav "Order #18181 - Supashock Advanced Engineering - (Dynamic Engineering) Close Opt…" at bounding box center [675, 21] width 1350 height 43
click at [1208, 29] on button "Options" at bounding box center [1220, 21] width 71 height 23
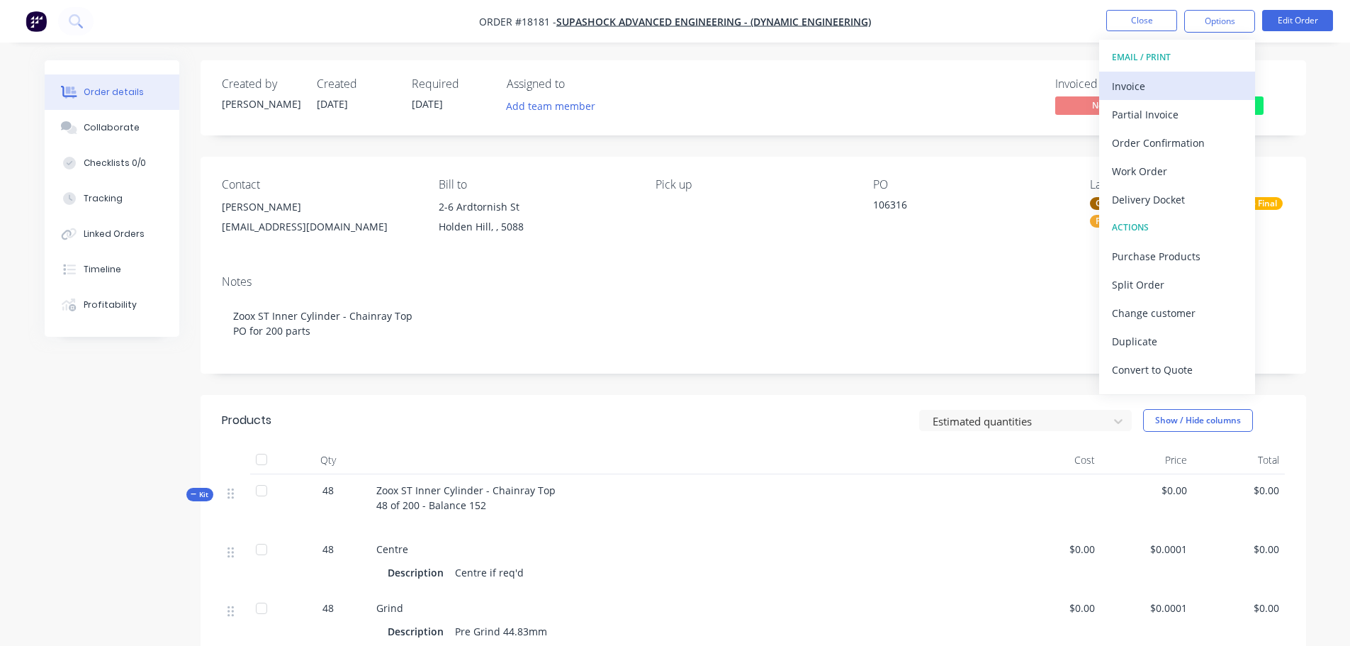
click at [1177, 86] on div "Invoice" at bounding box center [1177, 86] width 130 height 21
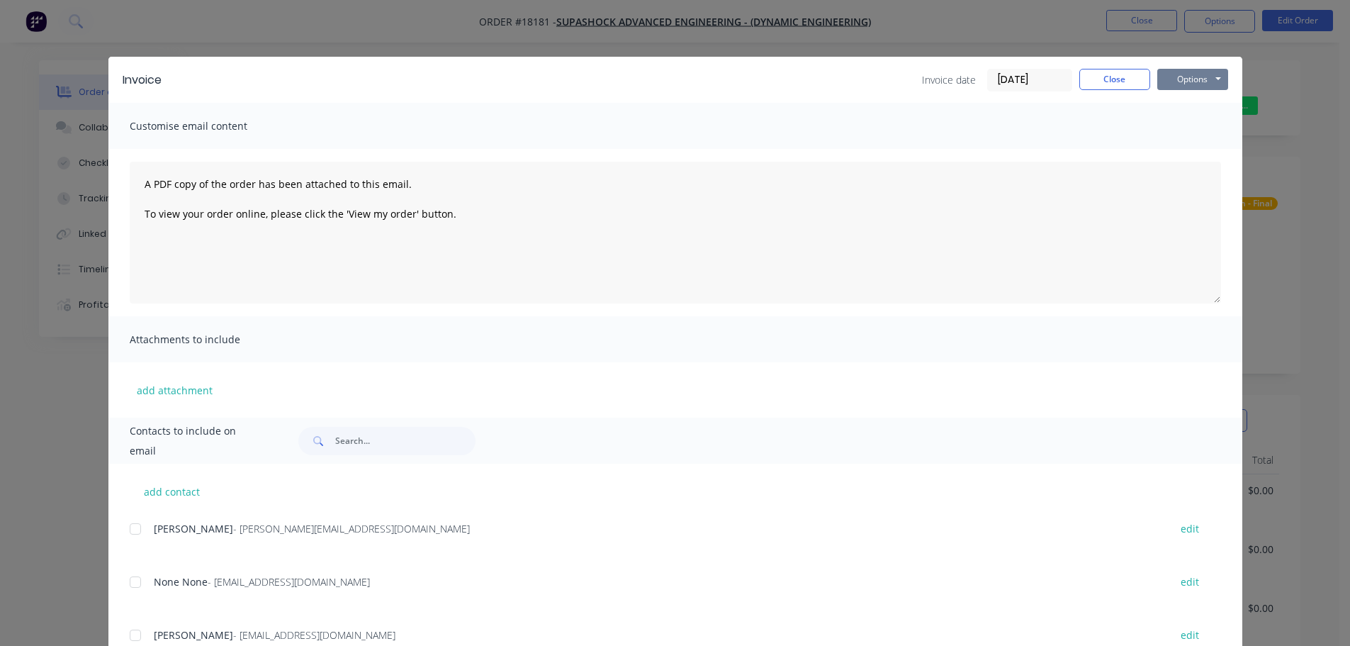
click at [1180, 79] on button "Options" at bounding box center [1193, 79] width 71 height 21
click at [1182, 95] on button "Preview" at bounding box center [1203, 104] width 91 height 23
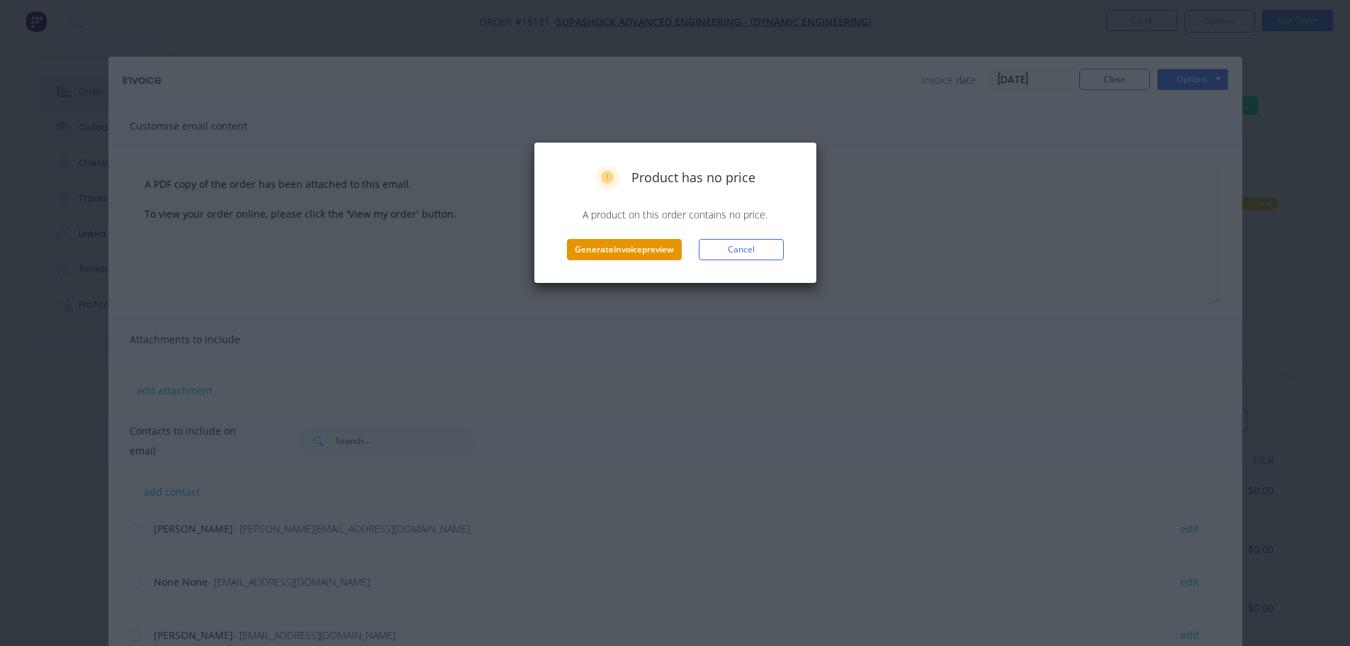
click at [663, 257] on button "Generate invoice preview" at bounding box center [624, 249] width 115 height 21
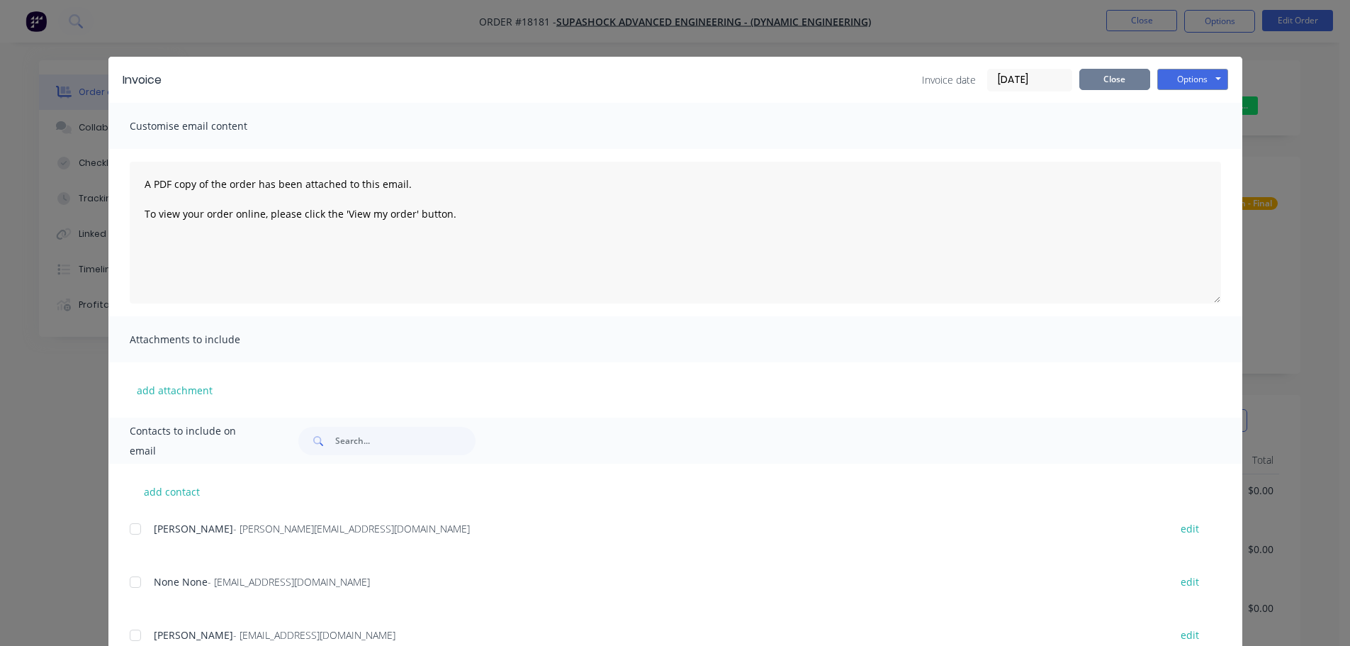
click at [1093, 81] on button "Close" at bounding box center [1115, 79] width 71 height 21
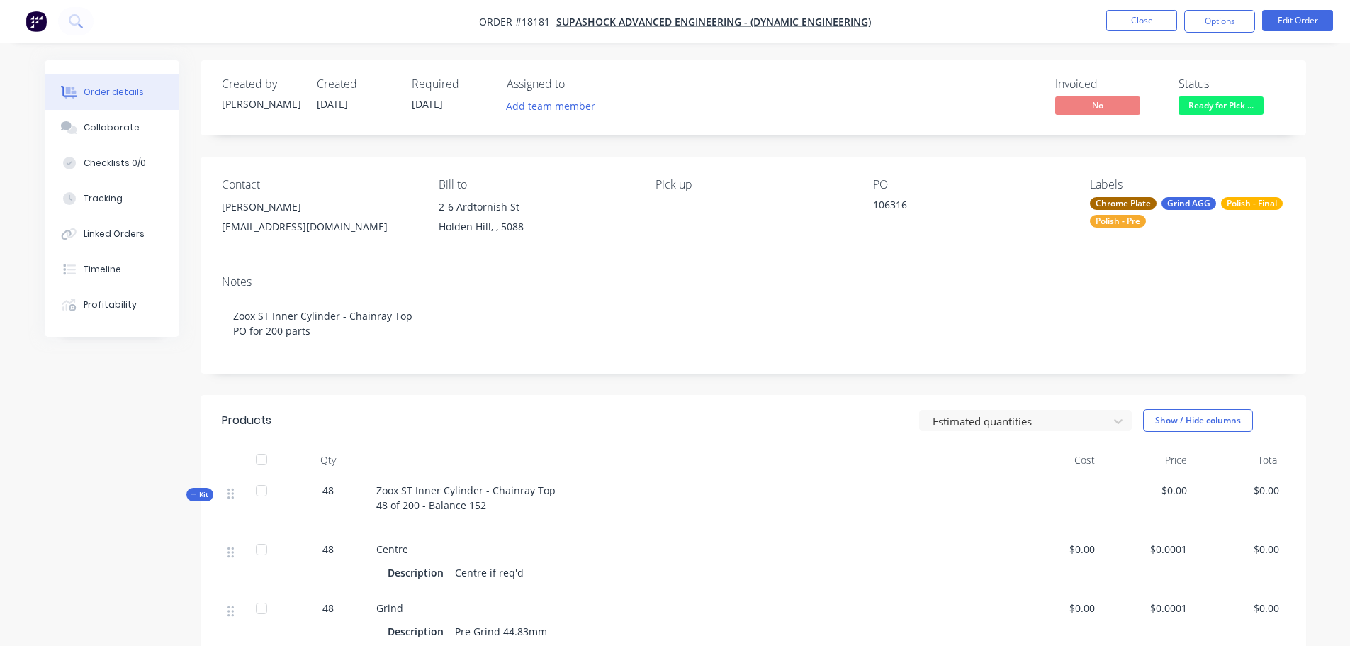
click at [40, 20] on img "button" at bounding box center [36, 21] width 21 height 21
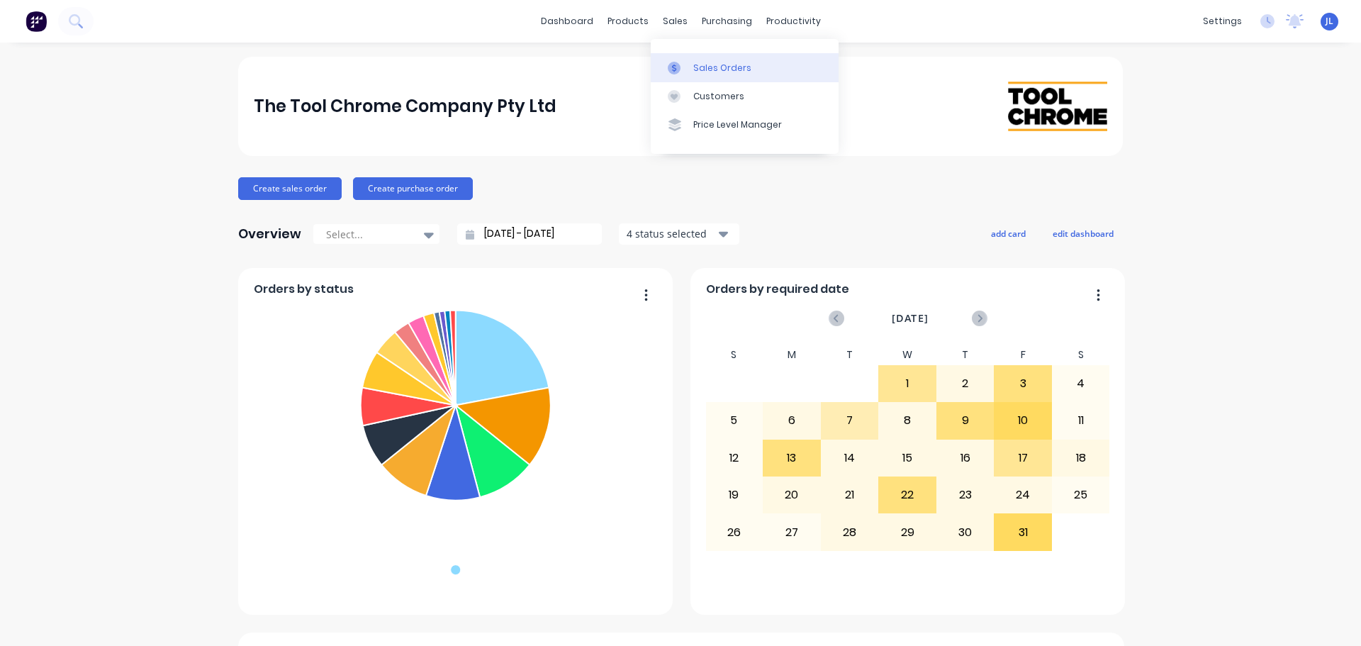
click at [685, 56] on link "Sales Orders" at bounding box center [745, 67] width 188 height 28
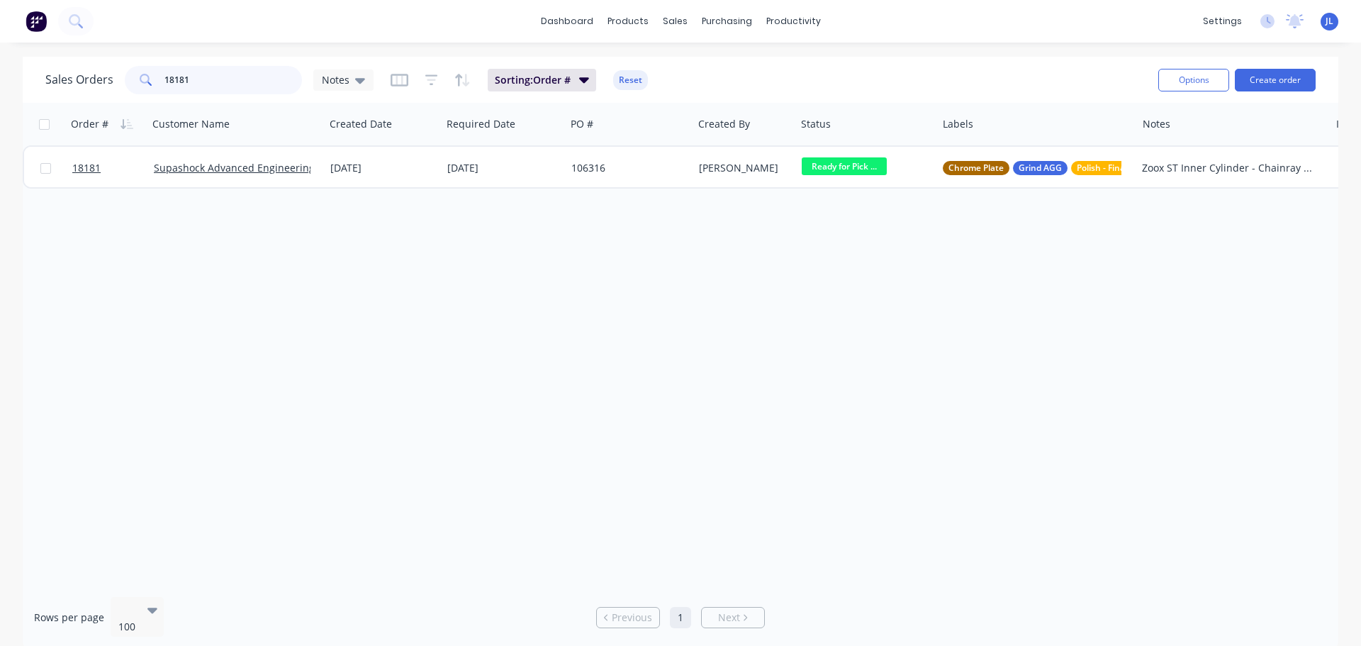
click at [213, 91] on input "18181" at bounding box center [233, 80] width 138 height 28
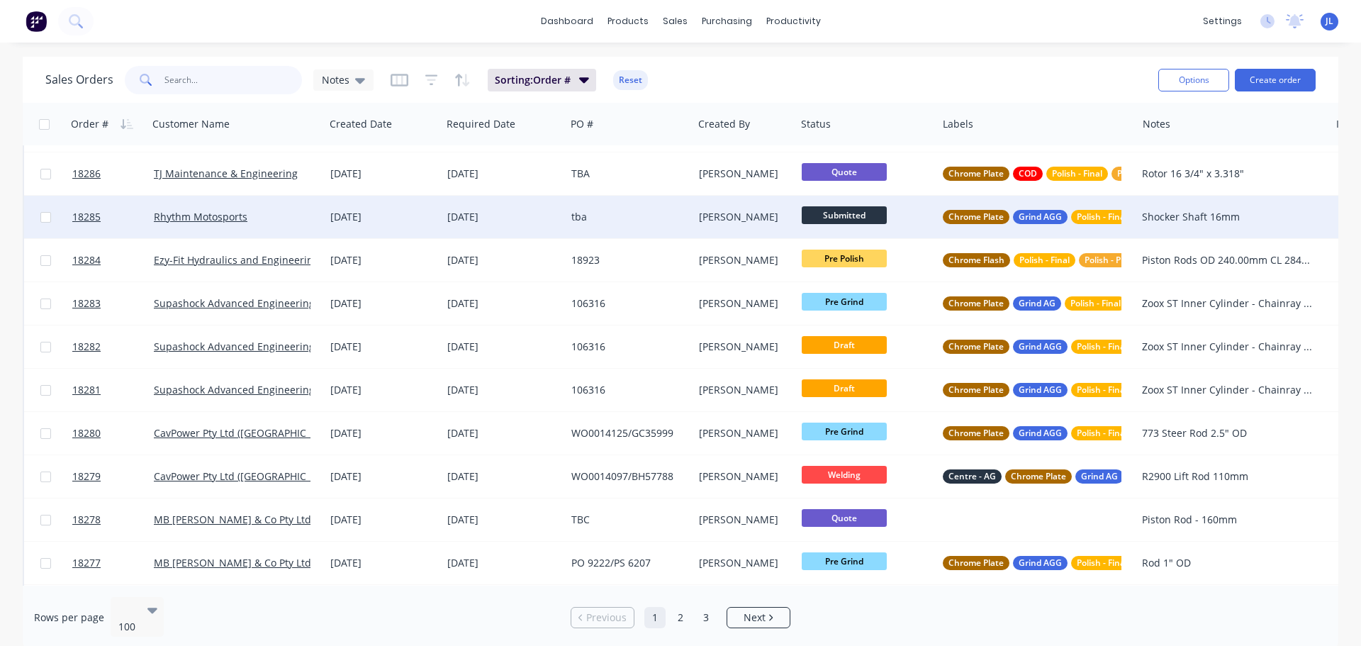
scroll to position [71, 0]
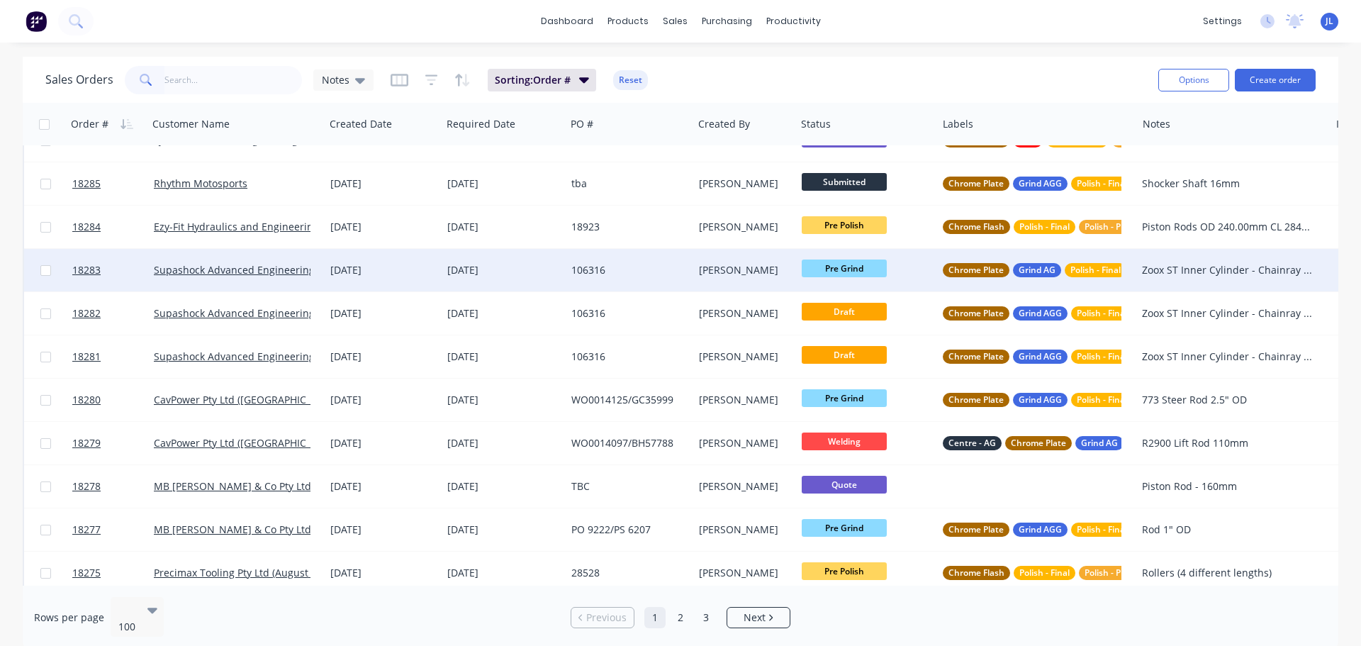
click at [437, 273] on div "[DATE]" at bounding box center [383, 270] width 117 height 43
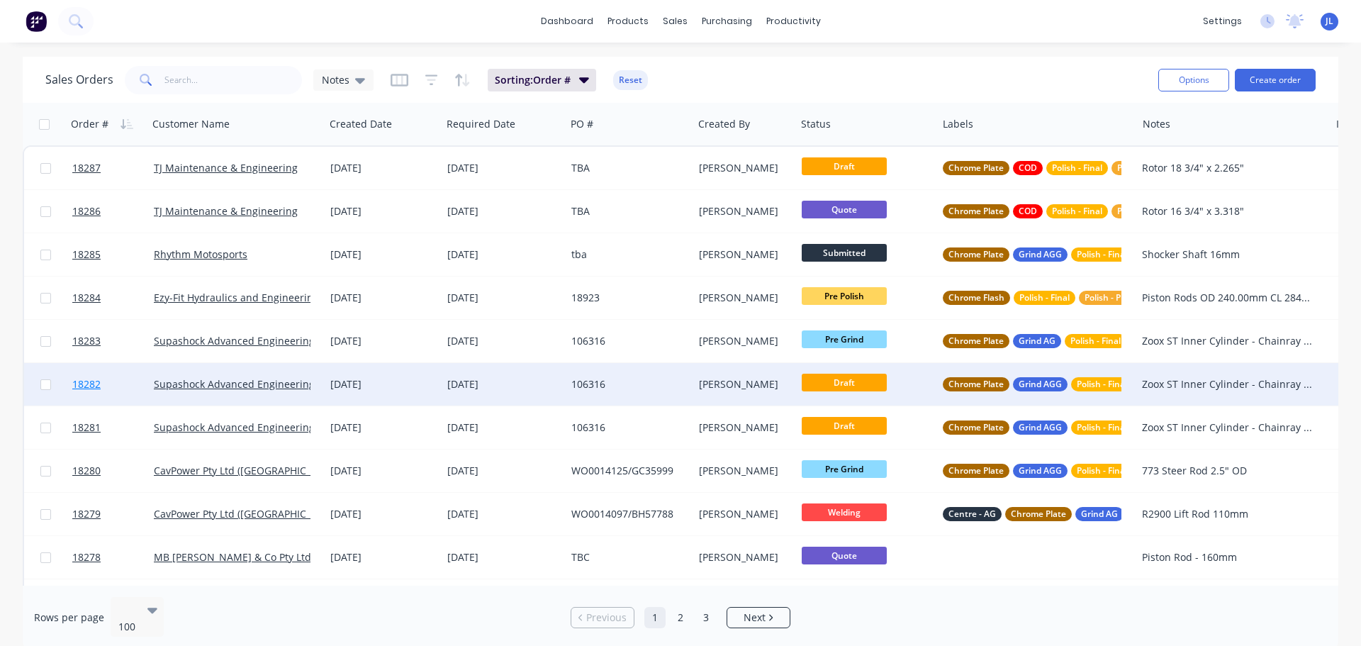
click at [133, 382] on link "18282" at bounding box center [113, 384] width 82 height 43
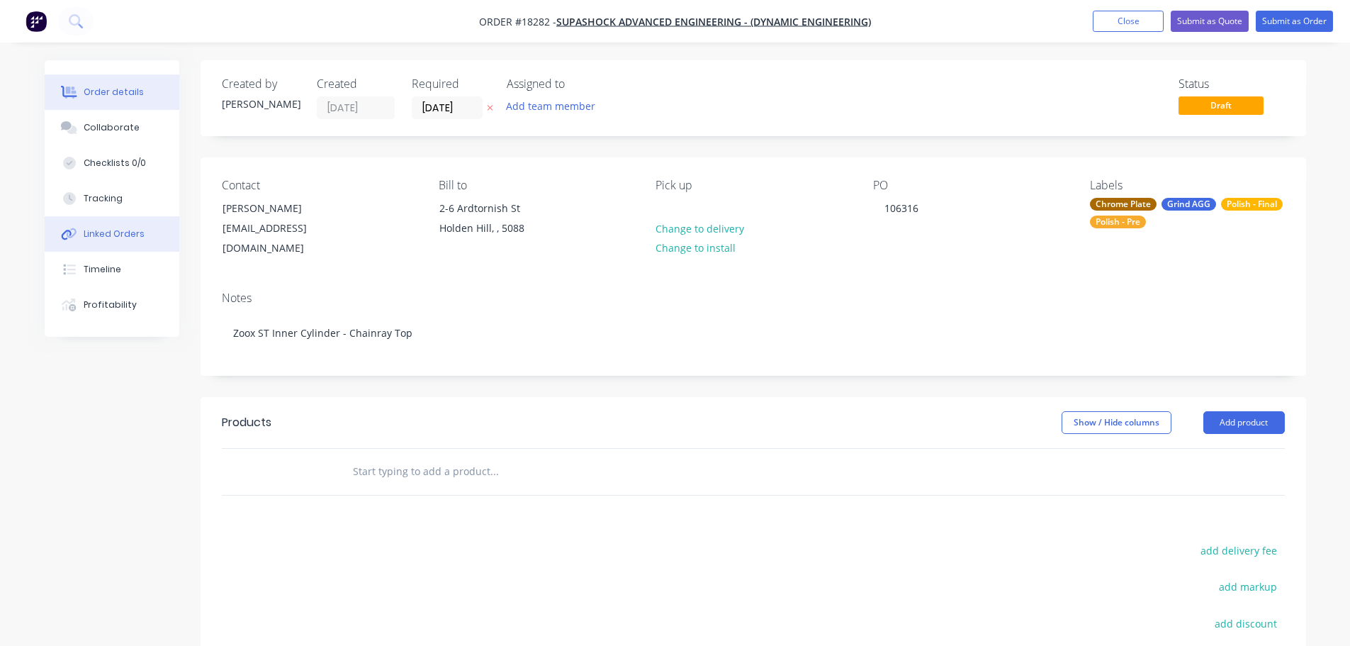
click at [121, 236] on div "Linked Orders" at bounding box center [114, 234] width 61 height 13
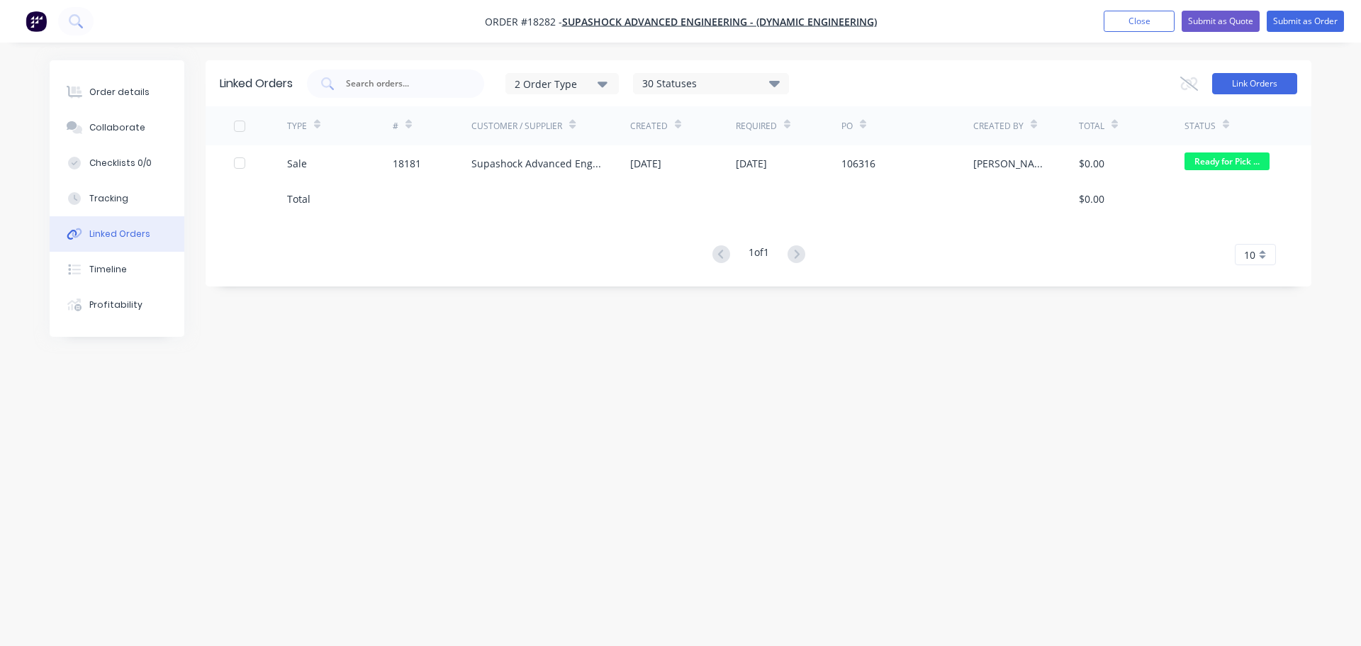
click at [1246, 91] on button "Link Orders" at bounding box center [1254, 83] width 85 height 21
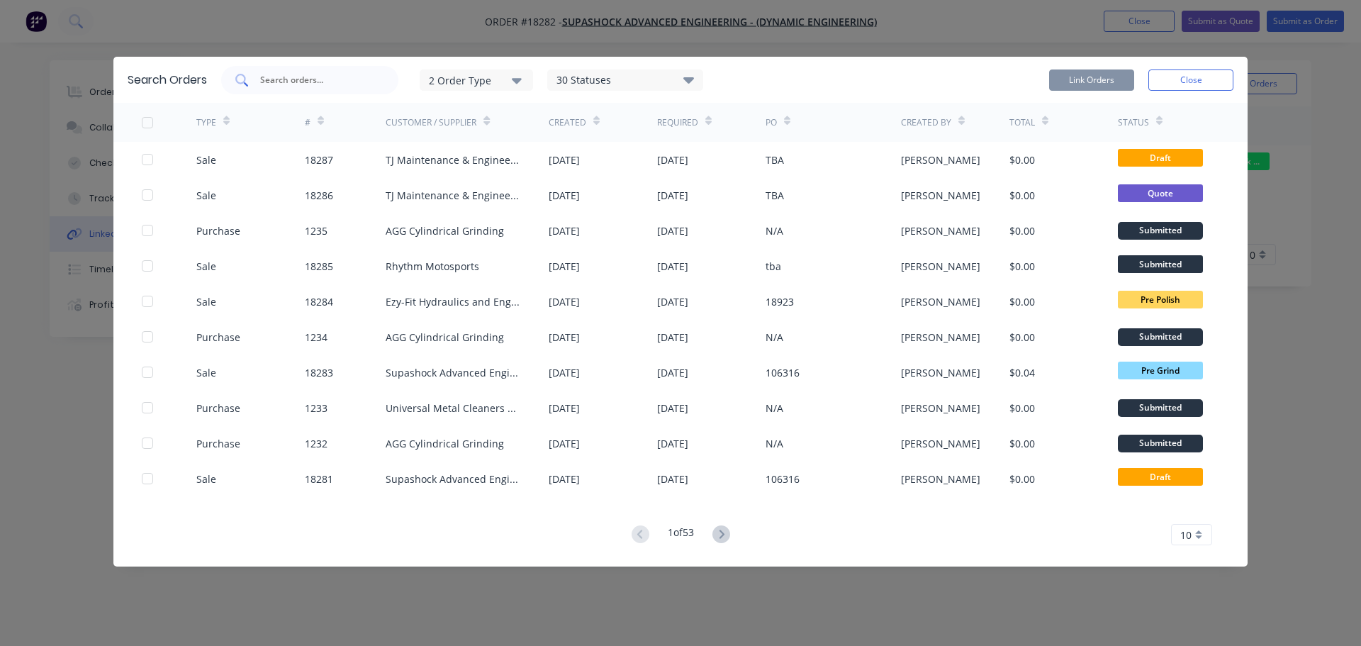
click at [301, 84] on input "text" at bounding box center [318, 80] width 118 height 14
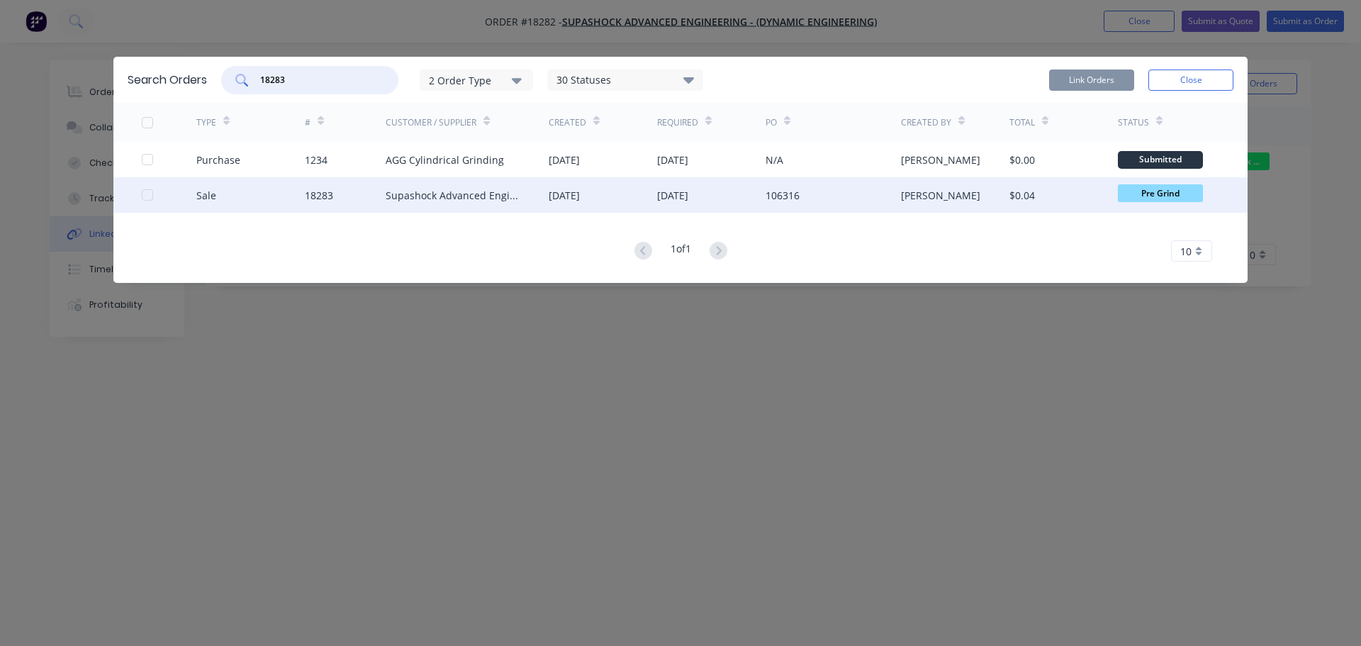
click at [145, 196] on div at bounding box center [147, 195] width 28 height 28
type input "18283"
click at [1077, 79] on button "Link Orders" at bounding box center [1091, 79] width 85 height 21
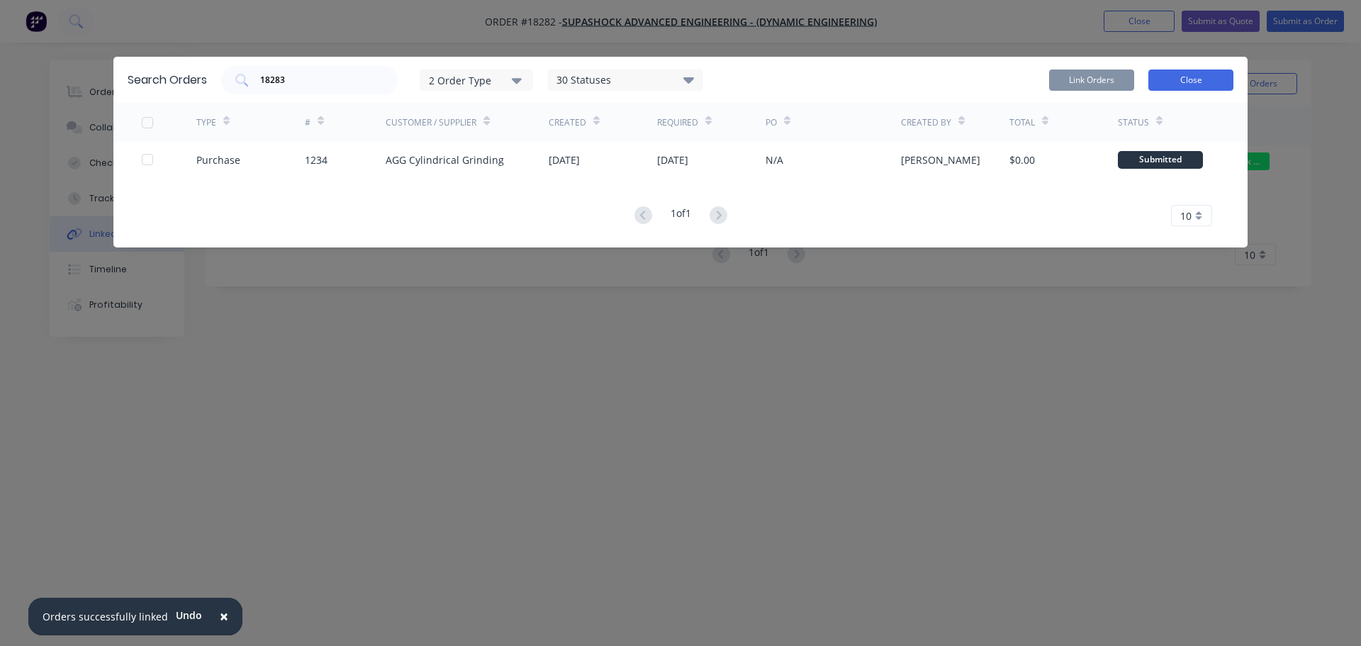
click at [1166, 86] on button "Close" at bounding box center [1190, 79] width 85 height 21
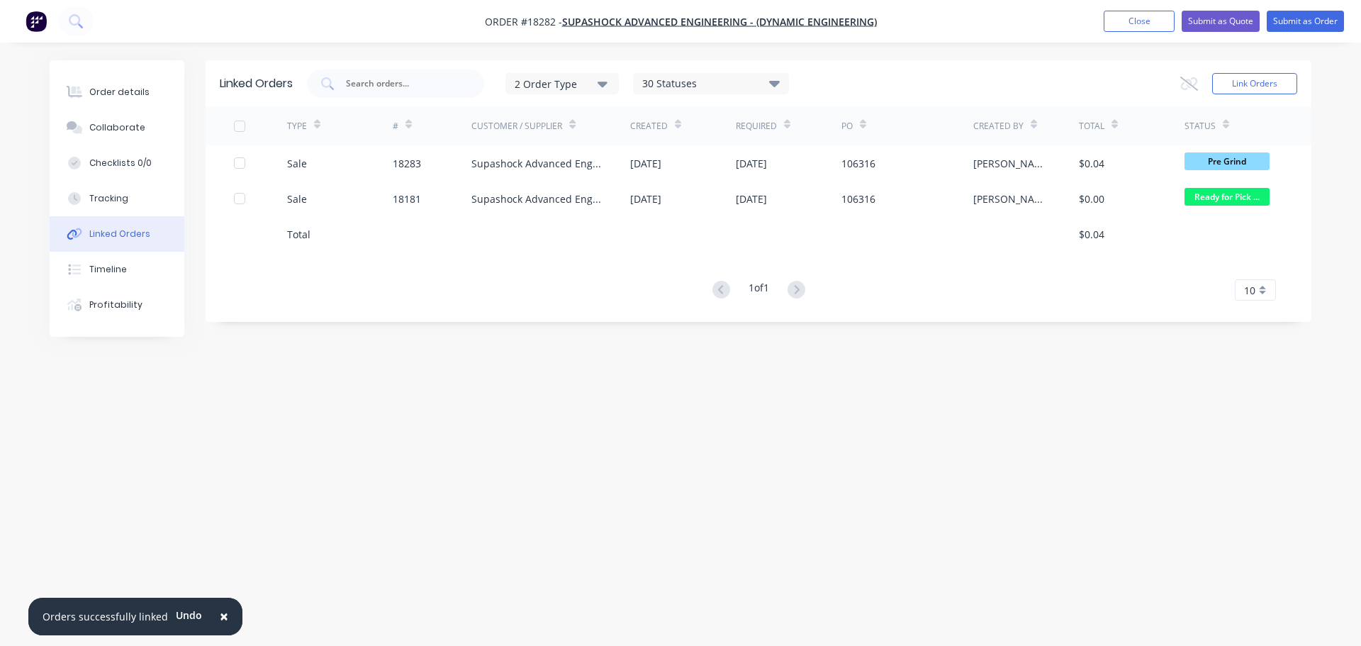
click at [28, 19] on img "button" at bounding box center [36, 21] width 21 height 21
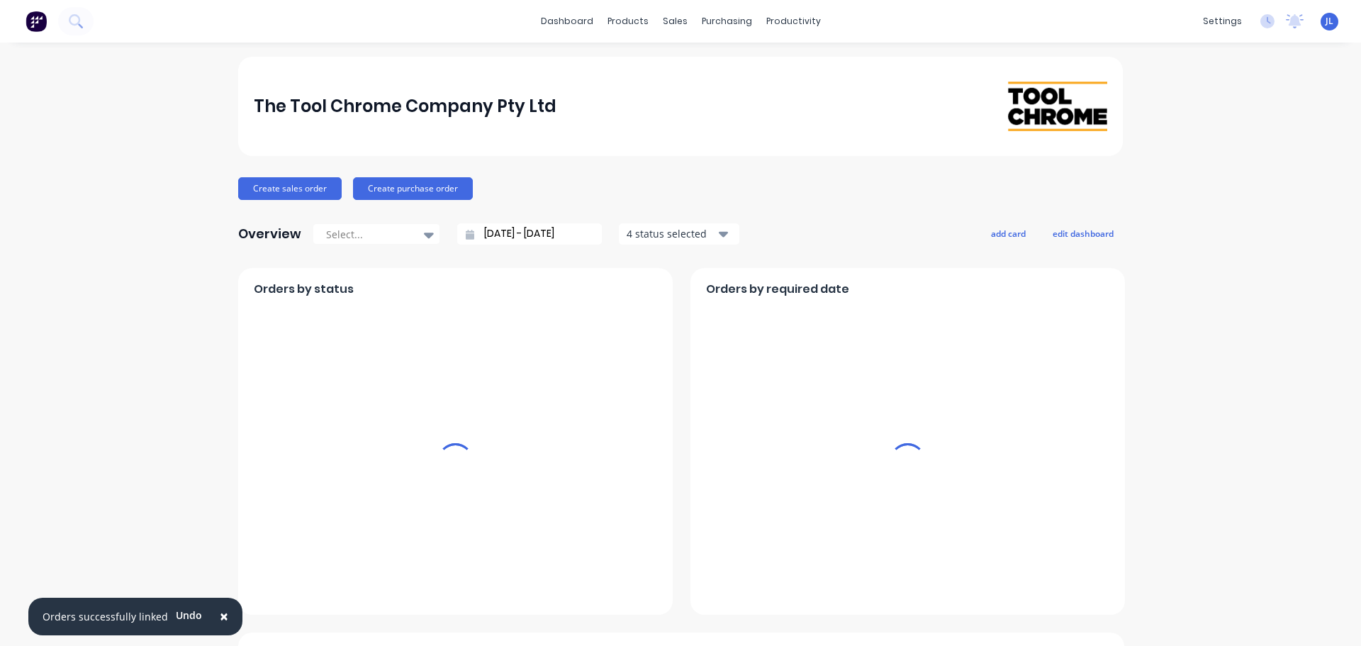
click at [672, 22] on div "sales" at bounding box center [675, 21] width 39 height 21
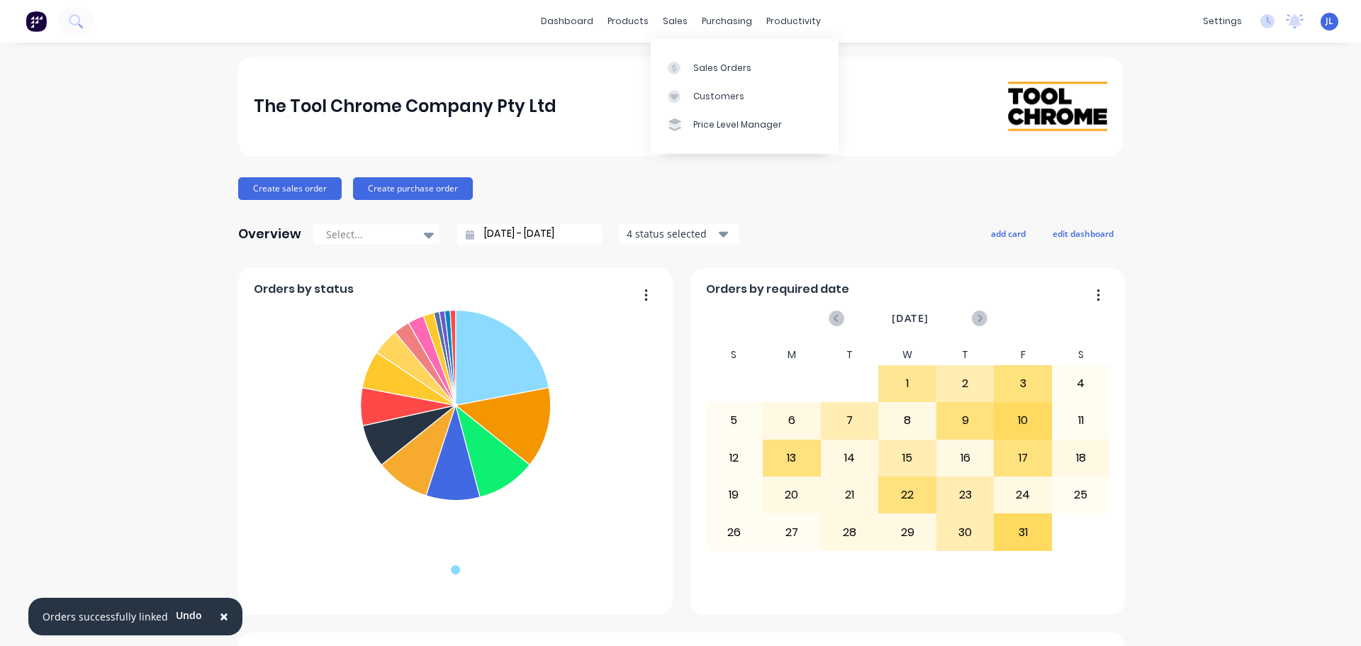
click at [683, 52] on div "Sales Orders Customers Price Level Manager" at bounding box center [745, 96] width 188 height 114
click at [673, 60] on link "Sales Orders" at bounding box center [745, 67] width 188 height 28
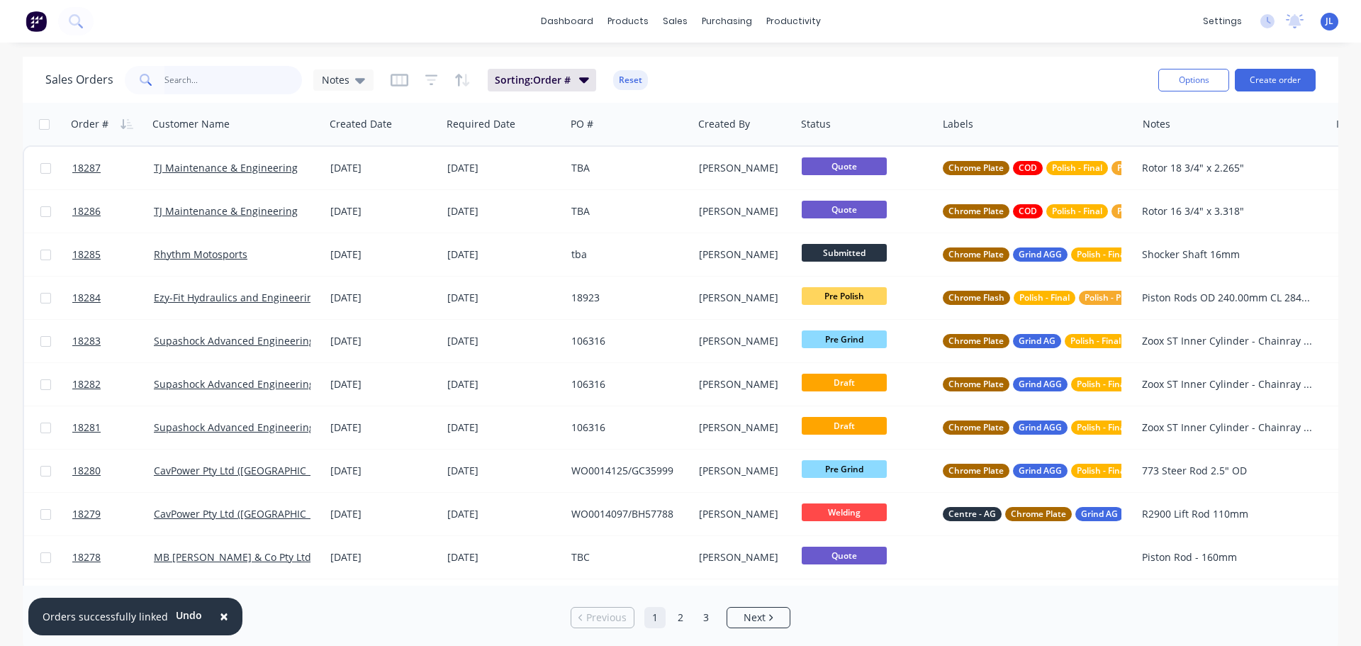
click at [226, 80] on input "text" at bounding box center [233, 80] width 138 height 28
type input "18283"
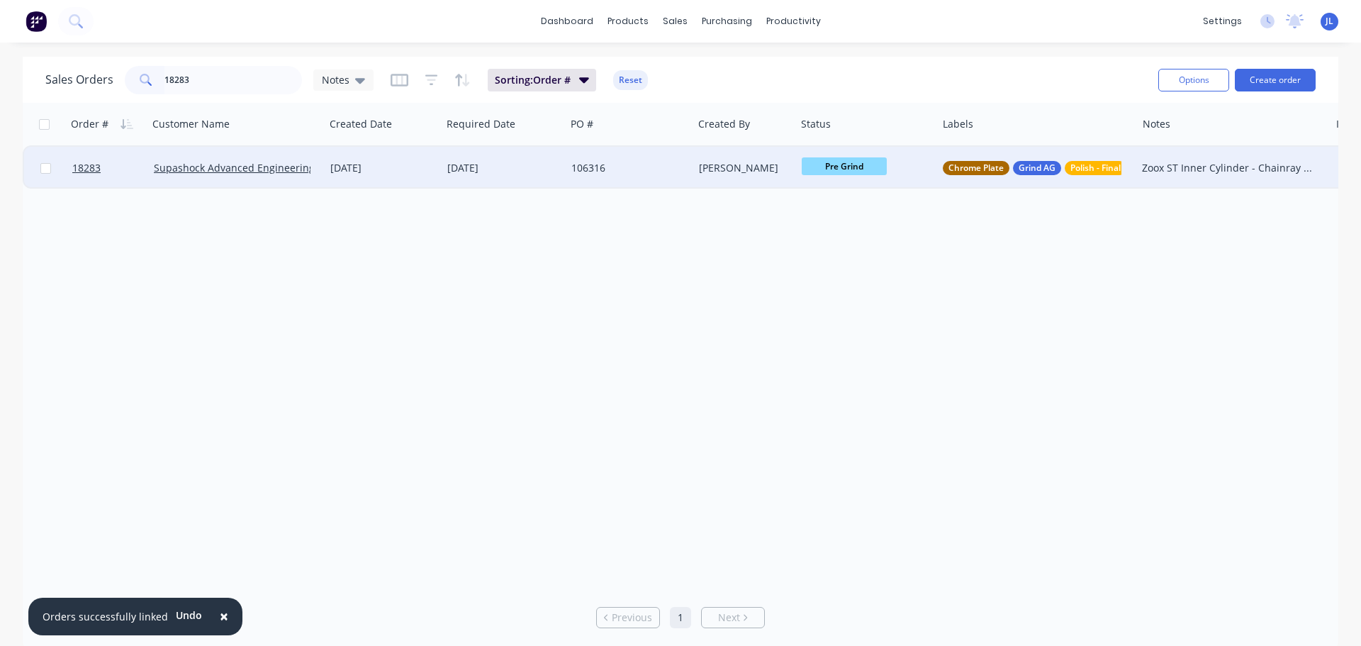
click at [421, 182] on div "[DATE]" at bounding box center [383, 168] width 117 height 43
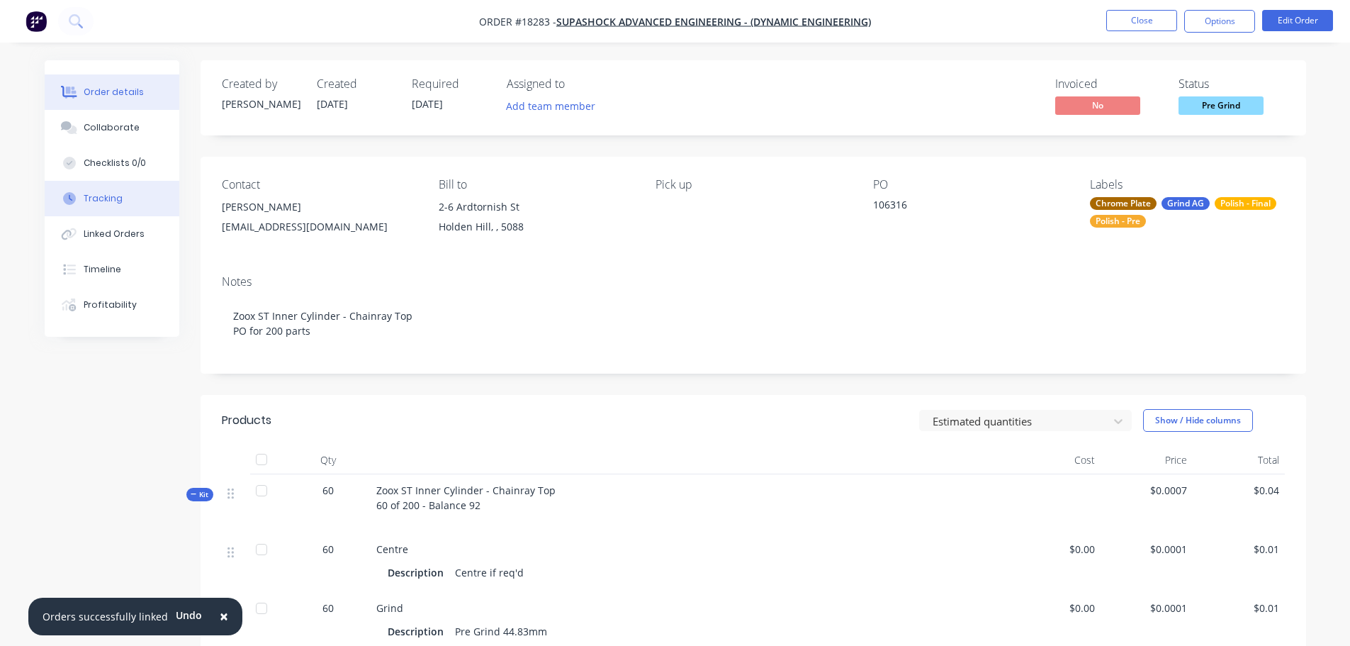
click at [111, 206] on button "Tracking" at bounding box center [112, 198] width 135 height 35
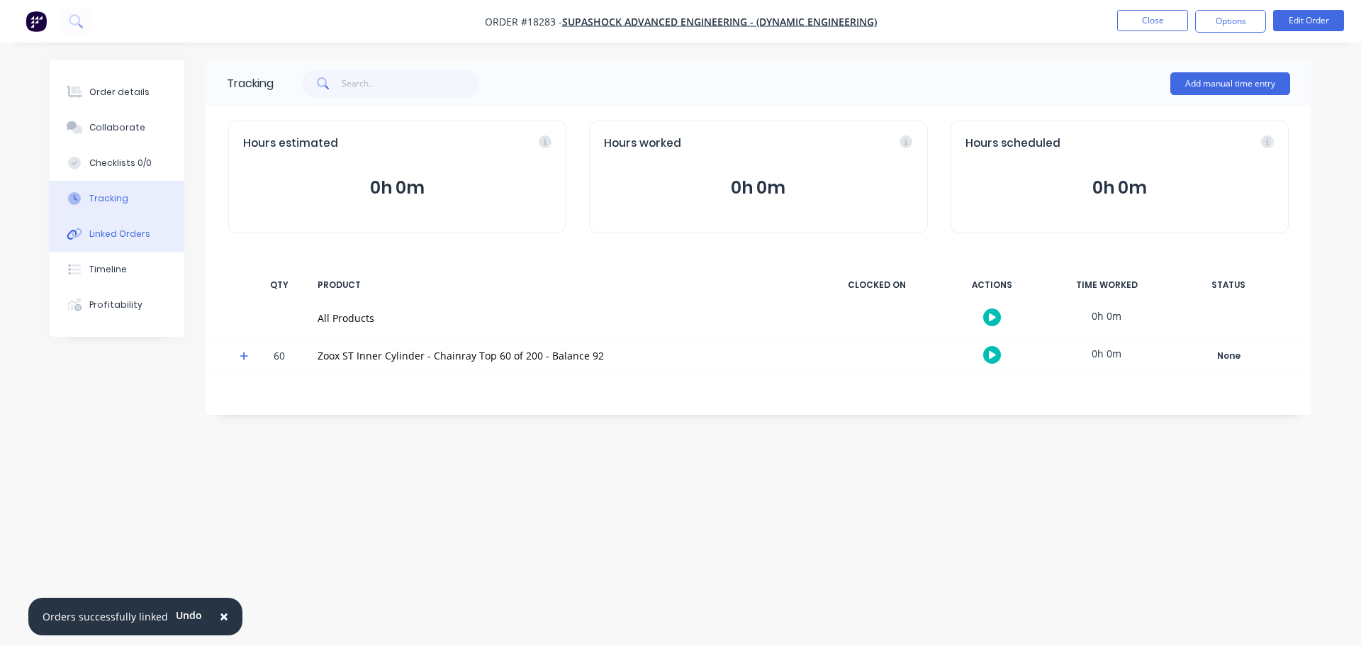
click at [110, 229] on div "Linked Orders" at bounding box center [119, 234] width 61 height 13
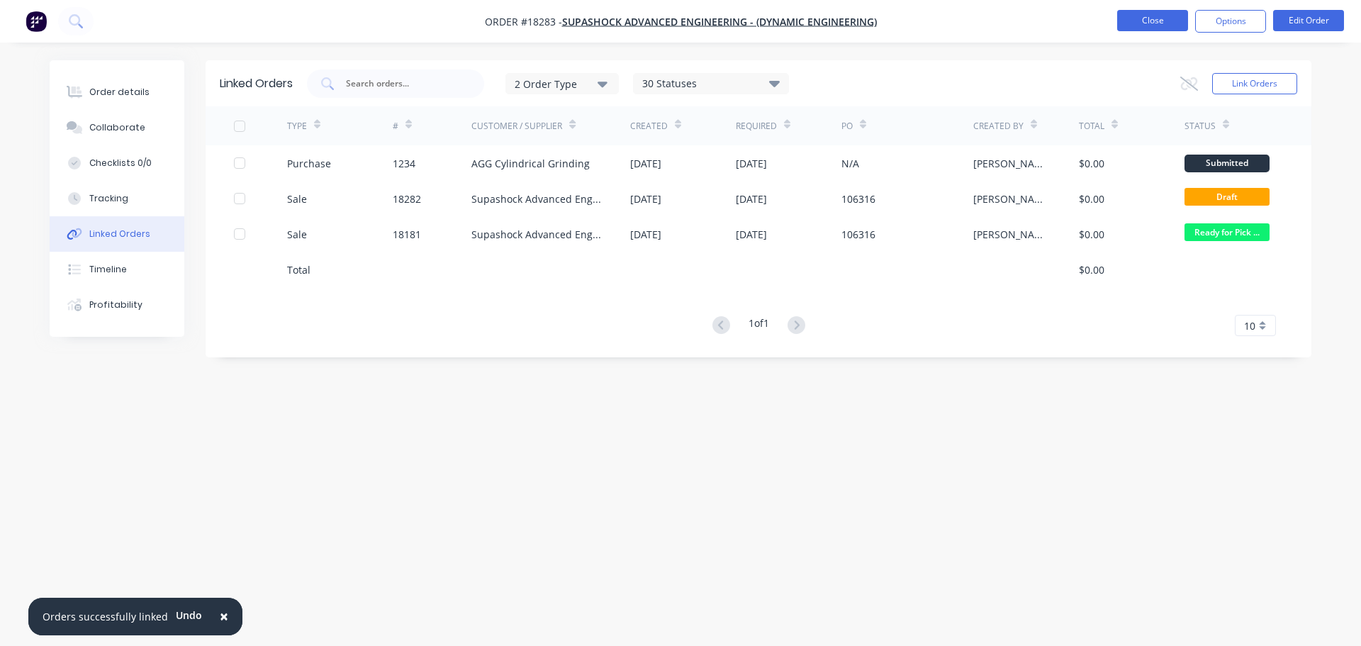
click at [1129, 28] on button "Close" at bounding box center [1152, 20] width 71 height 21
